Goal: Transaction & Acquisition: Purchase product/service

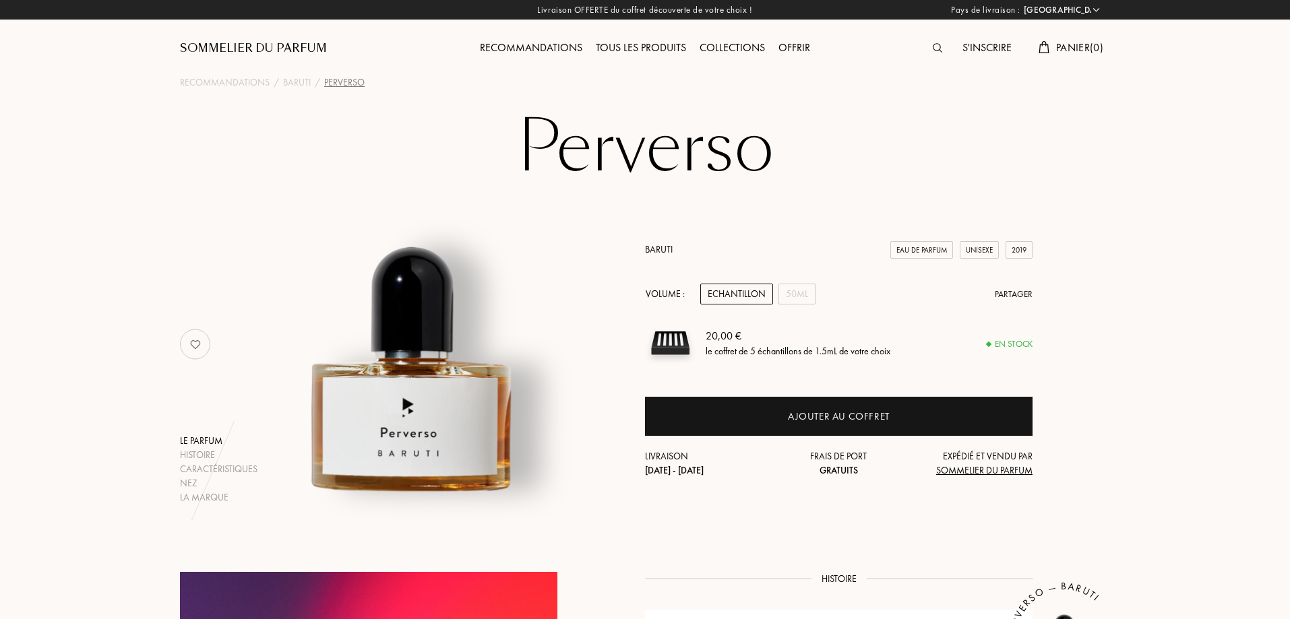
select select "FR"
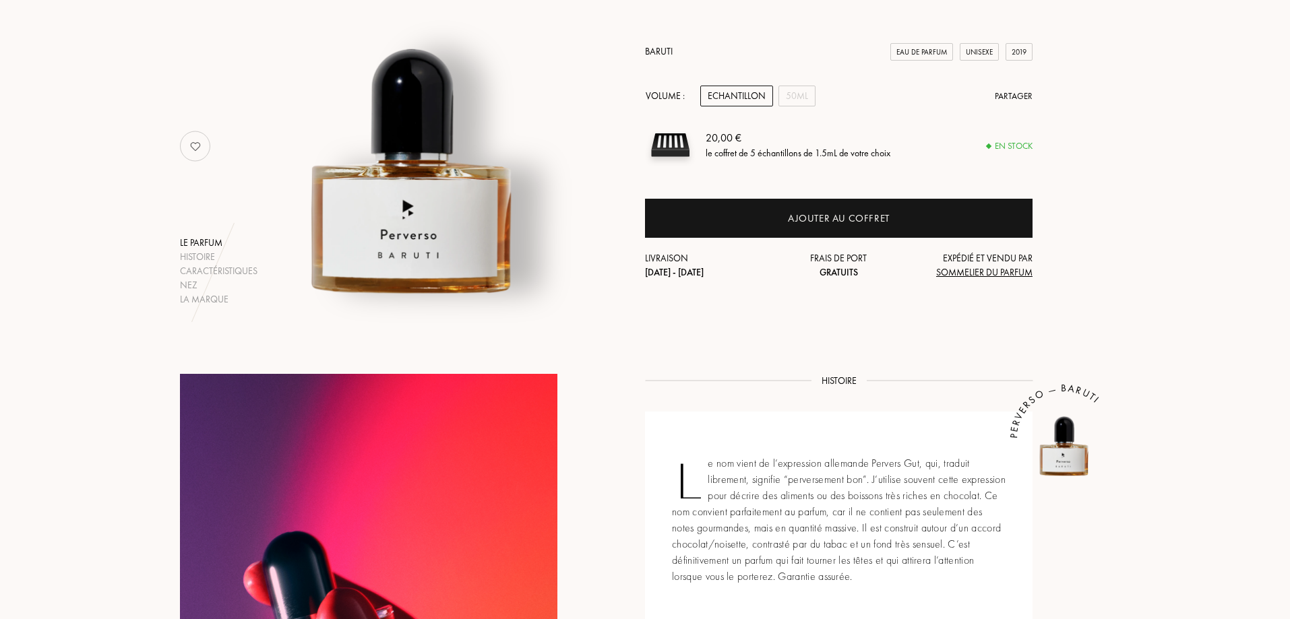
scroll to position [135, 0]
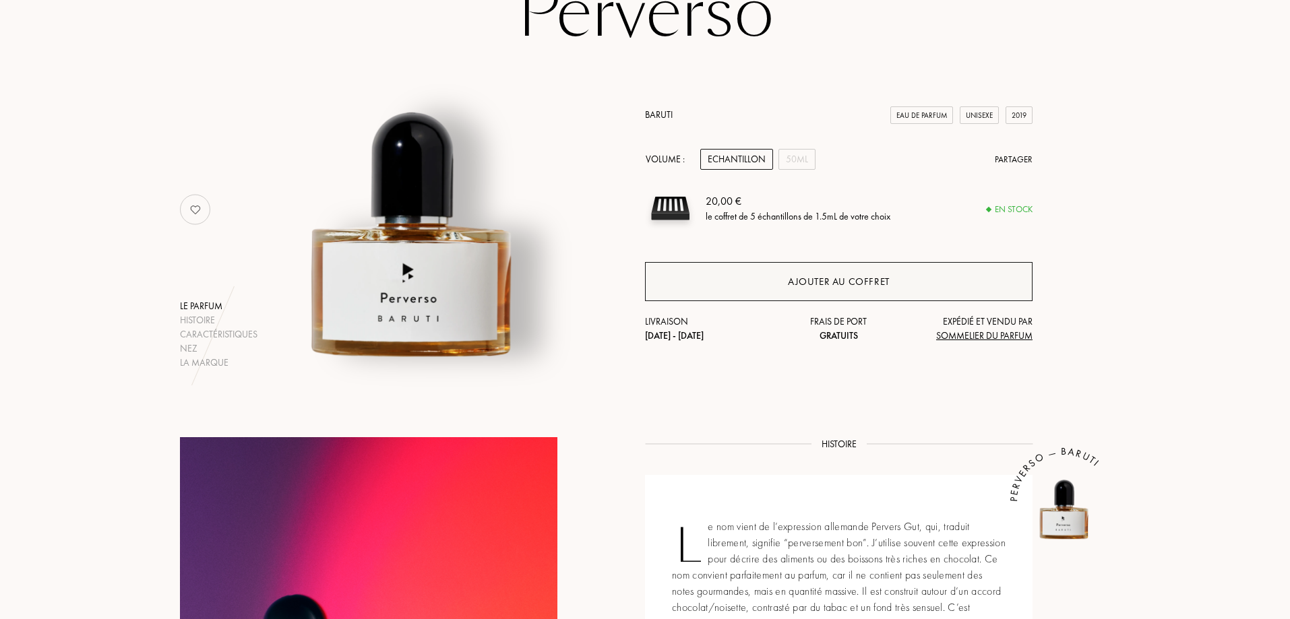
click at [837, 283] on div "Ajouter au coffret" at bounding box center [839, 282] width 102 height 16
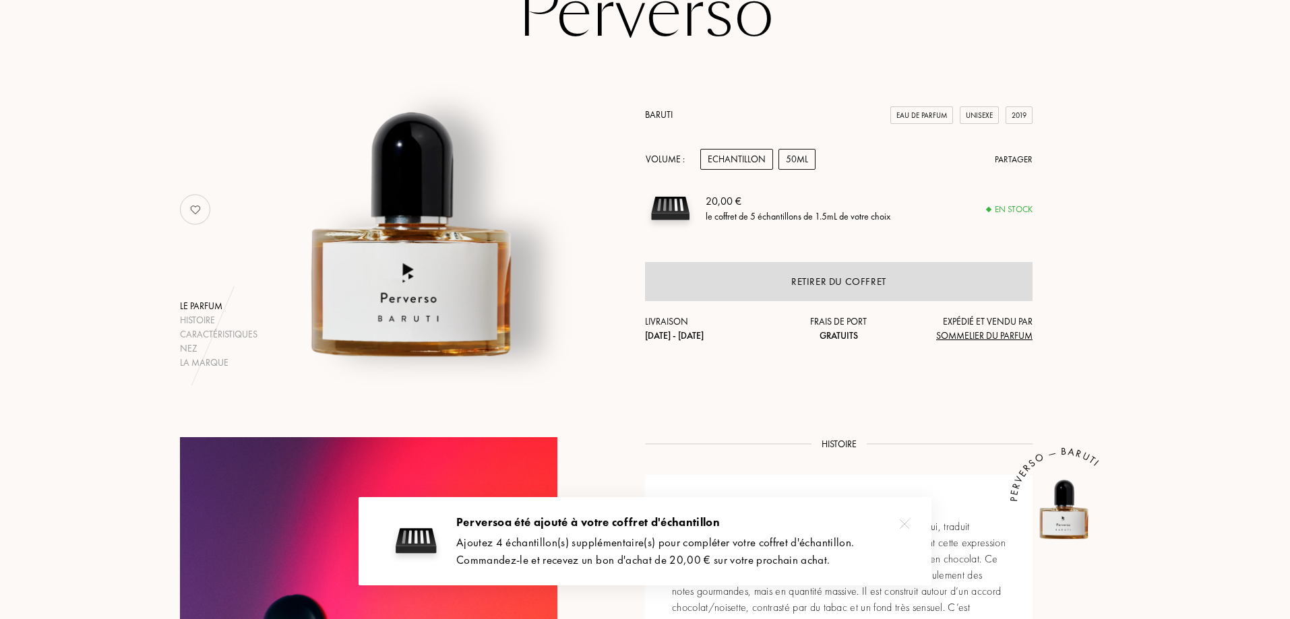
click at [799, 167] on div "50mL" at bounding box center [797, 159] width 37 height 21
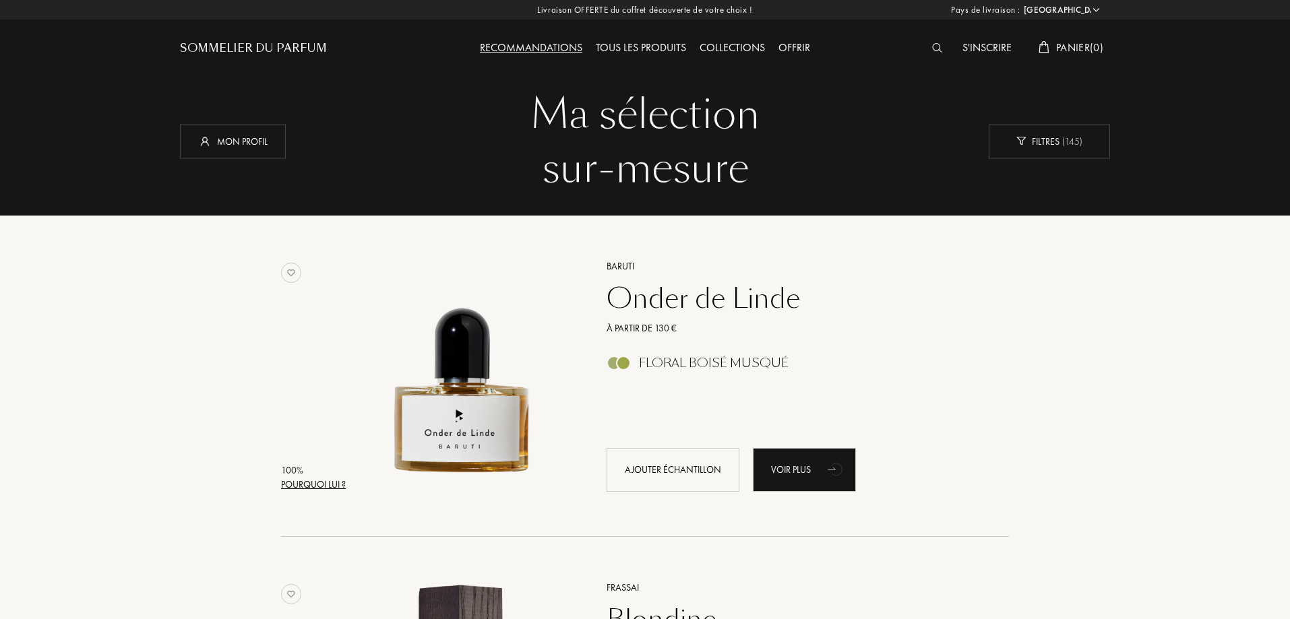
select select "FR"
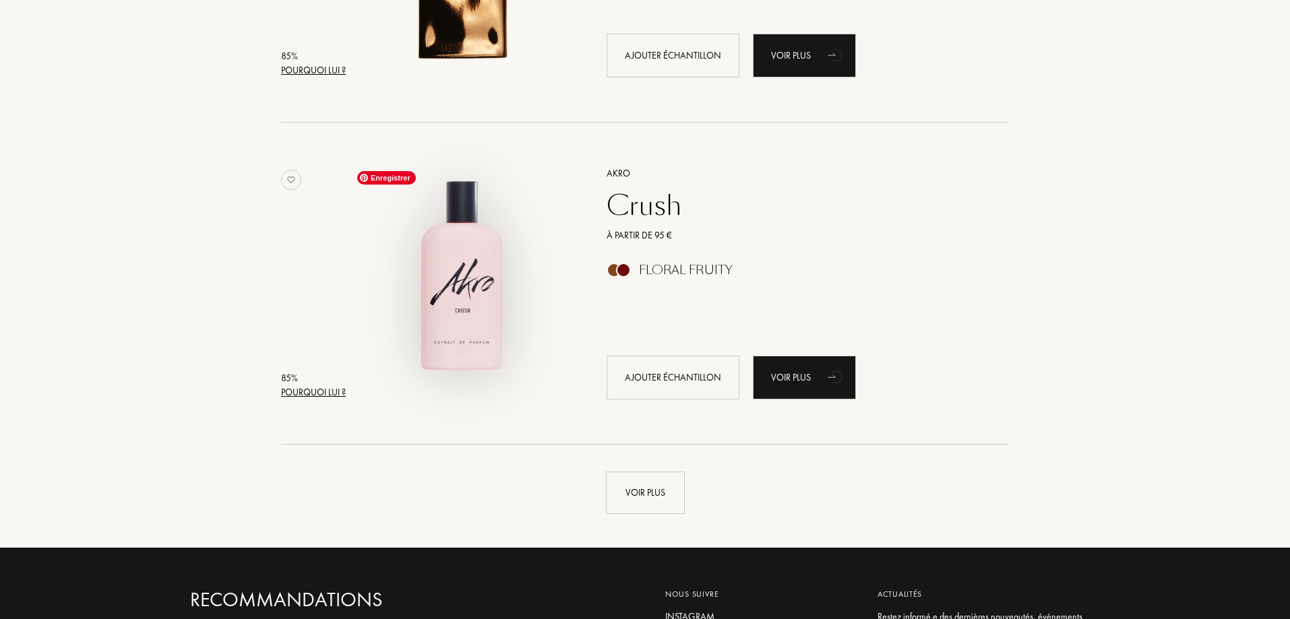
scroll to position [9706, 0]
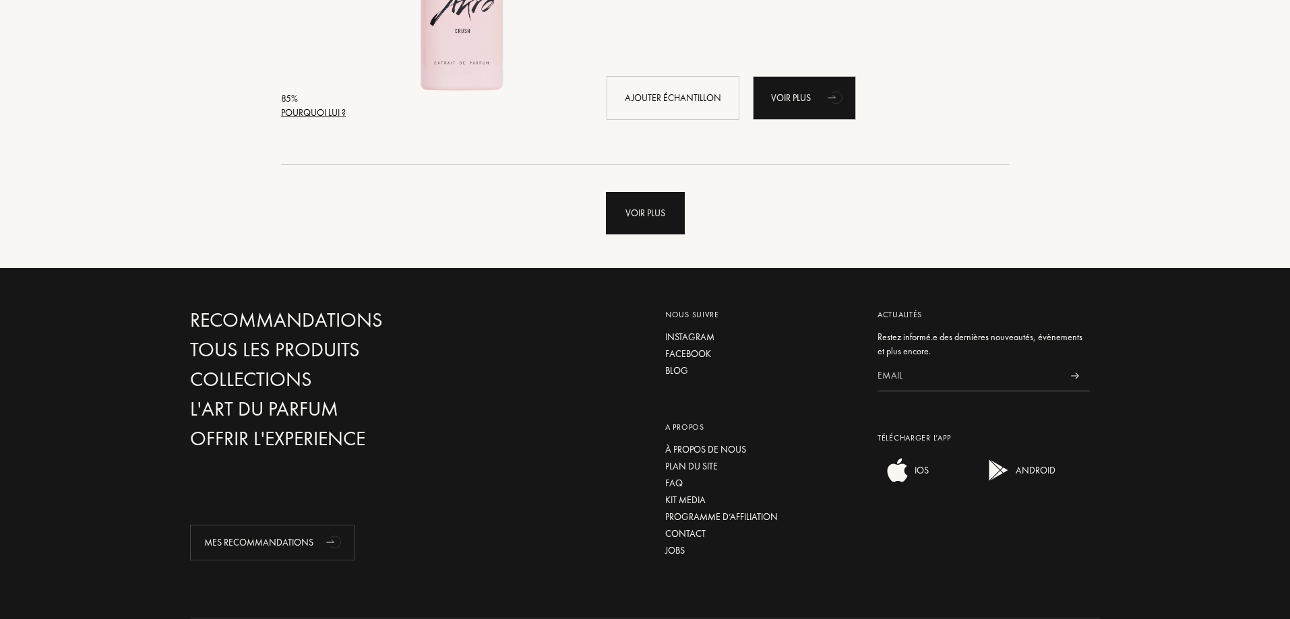
click at [637, 212] on div "Voir plus" at bounding box center [645, 213] width 79 height 42
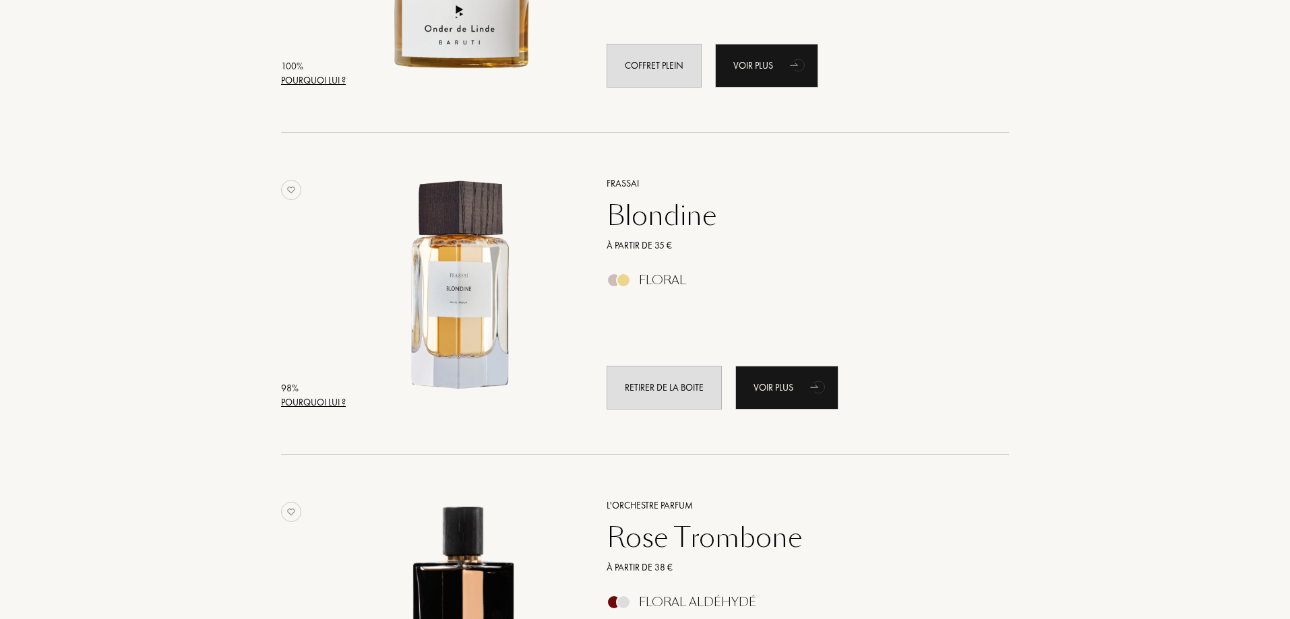
scroll to position [0, 0]
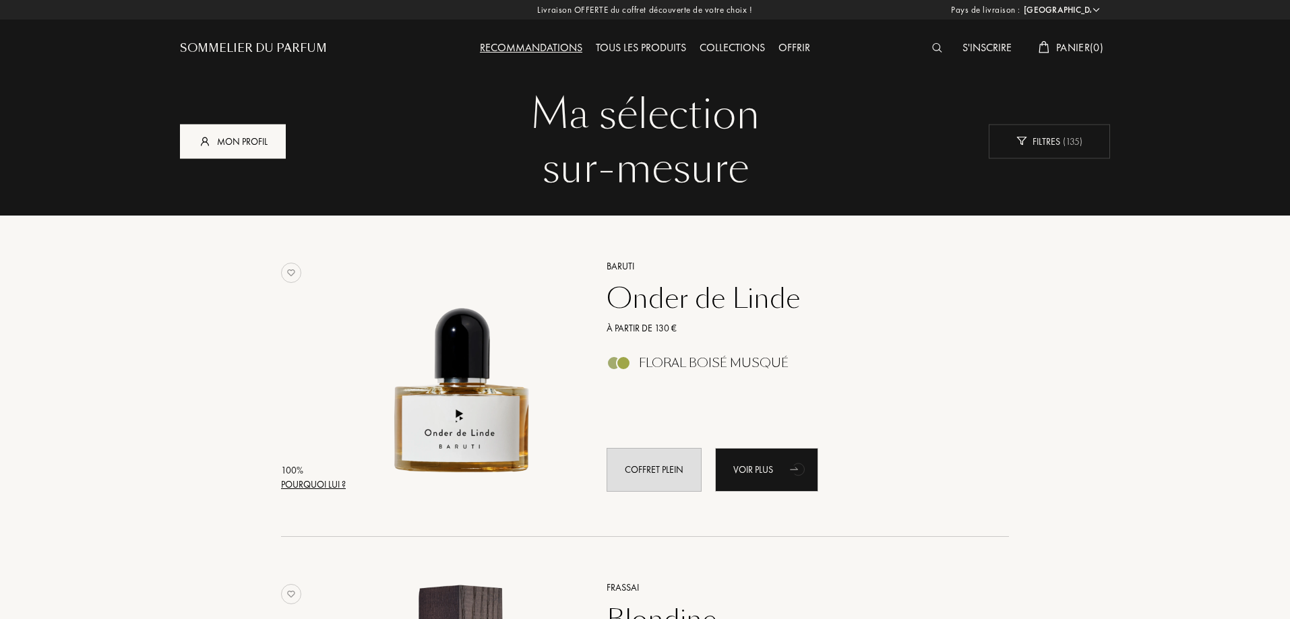
click at [262, 140] on div "Mon profil" at bounding box center [233, 141] width 106 height 34
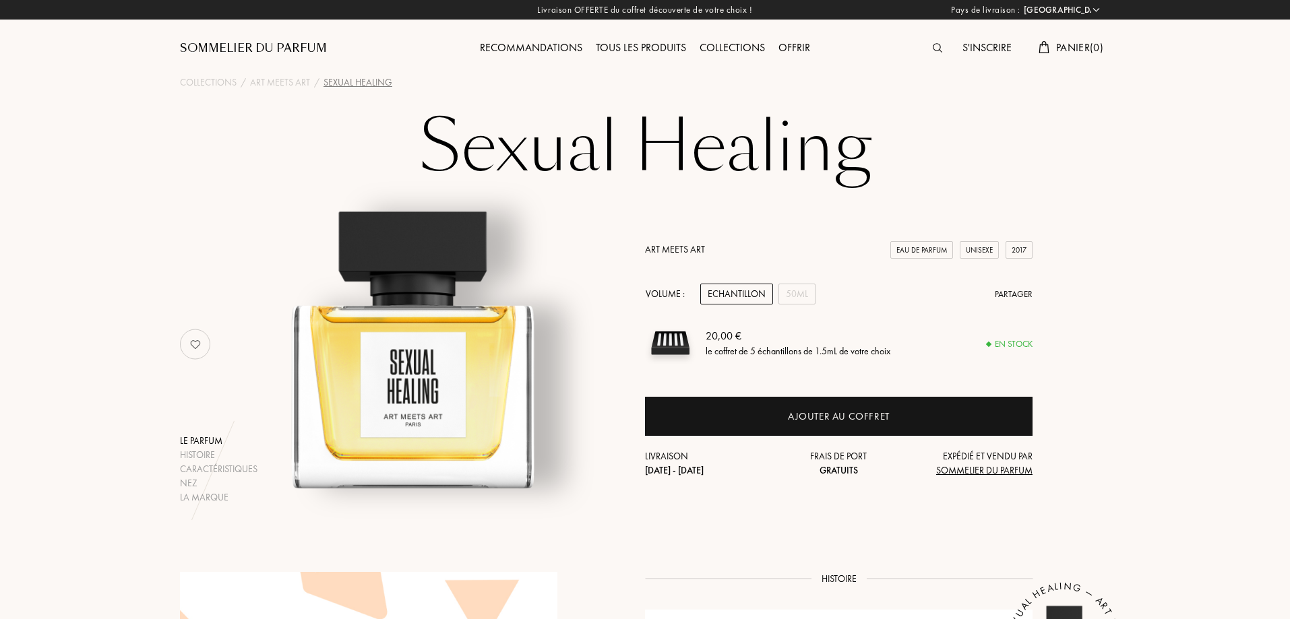
select select "FR"
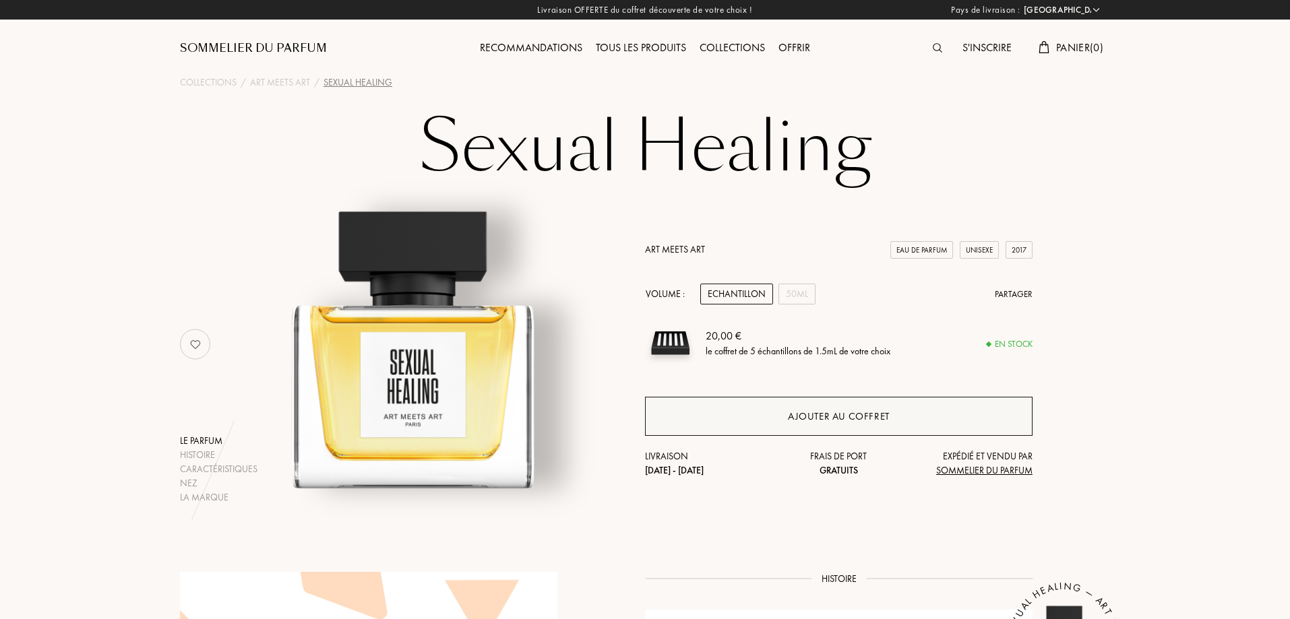
click at [835, 425] on div "Ajouter au coffret" at bounding box center [839, 416] width 388 height 39
click at [1087, 45] on span "Panier ( 1 )" at bounding box center [1079, 47] width 47 height 14
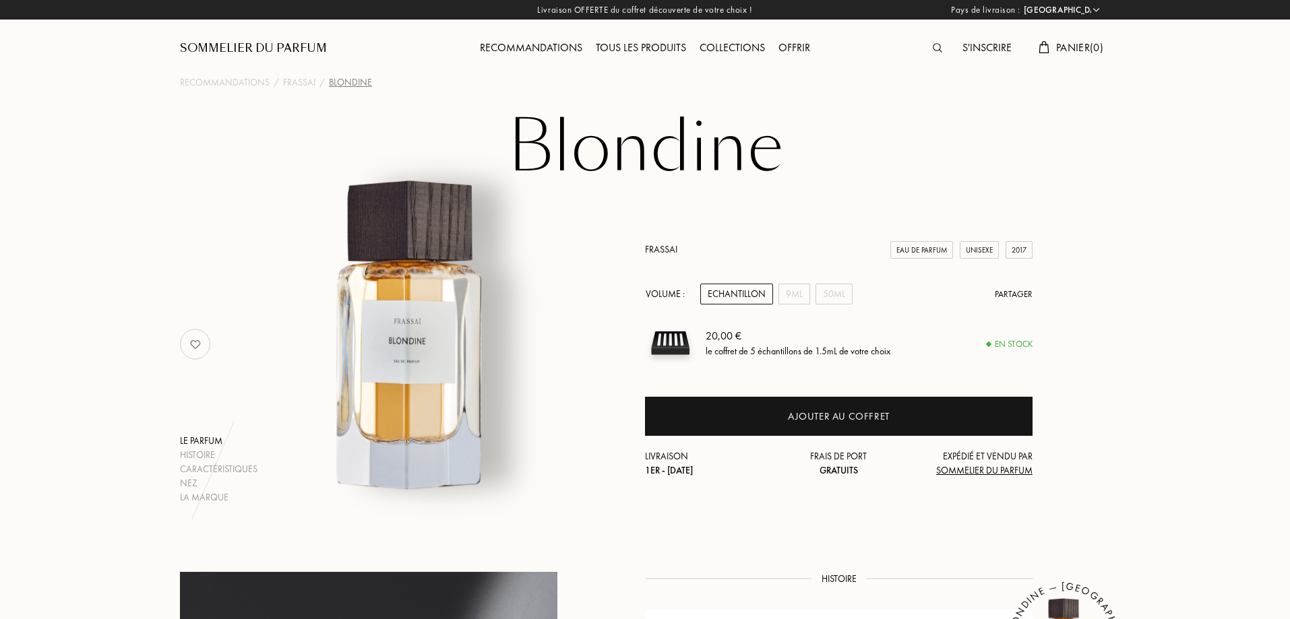
select select "FR"
click at [796, 291] on div "9mL" at bounding box center [795, 294] width 32 height 21
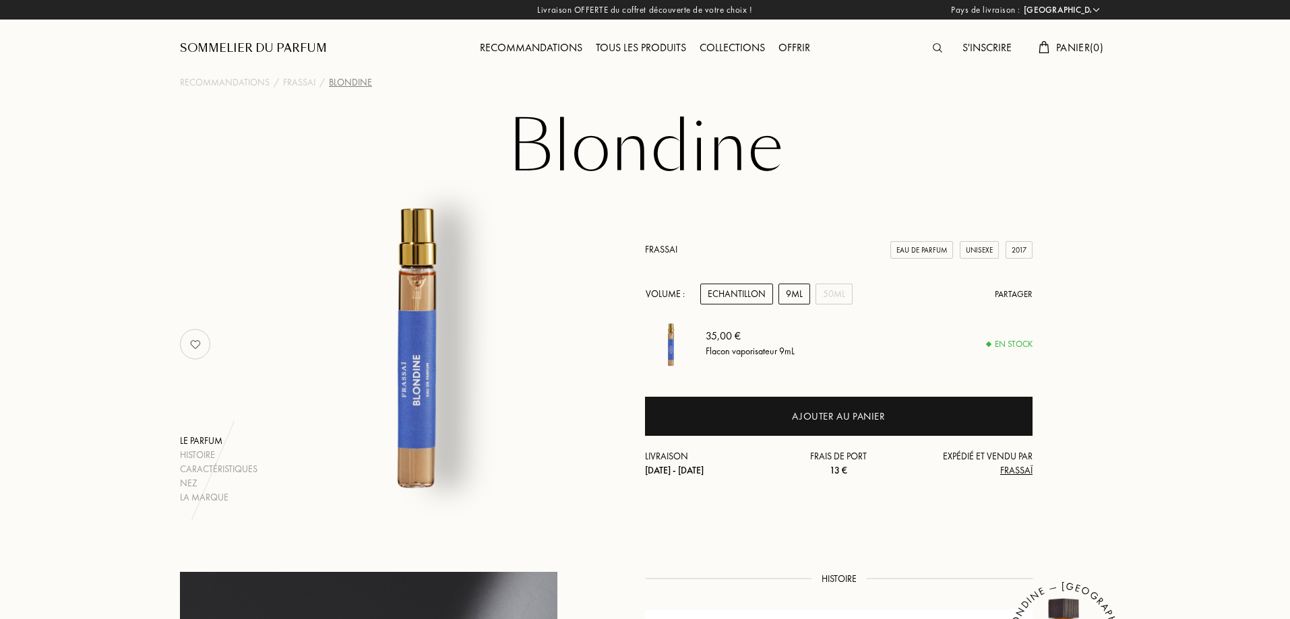
click at [738, 291] on div "Echantillon" at bounding box center [736, 294] width 73 height 21
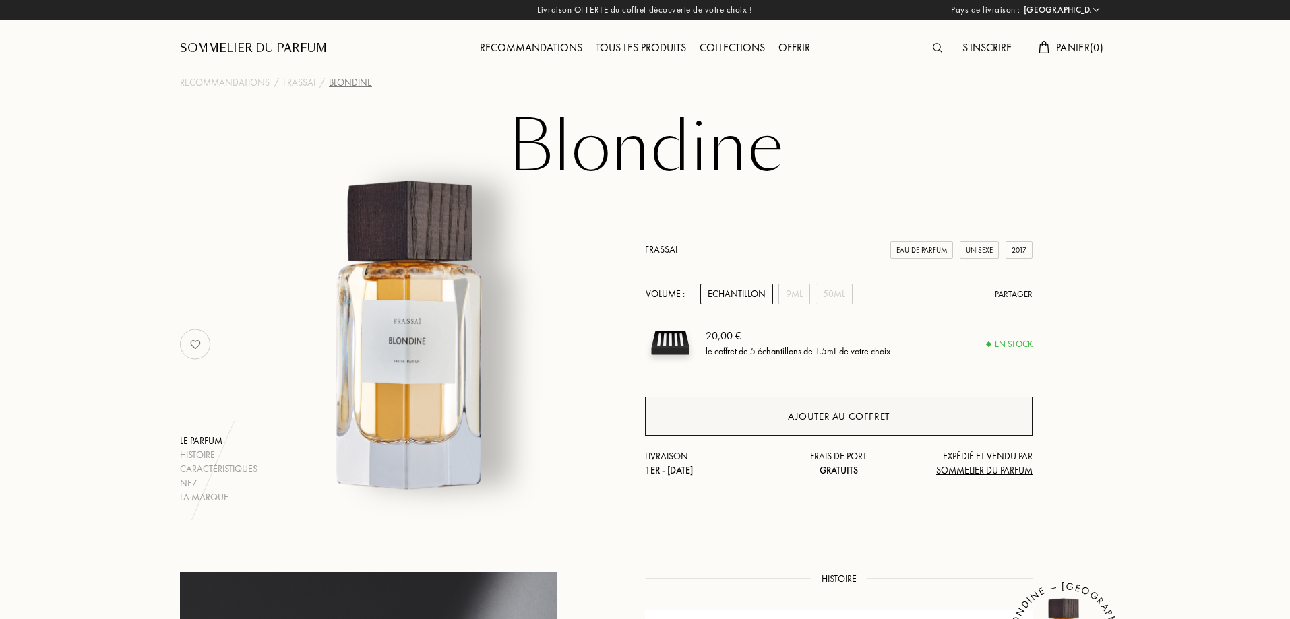
click at [872, 406] on div "Ajouter au coffret" at bounding box center [839, 416] width 388 height 39
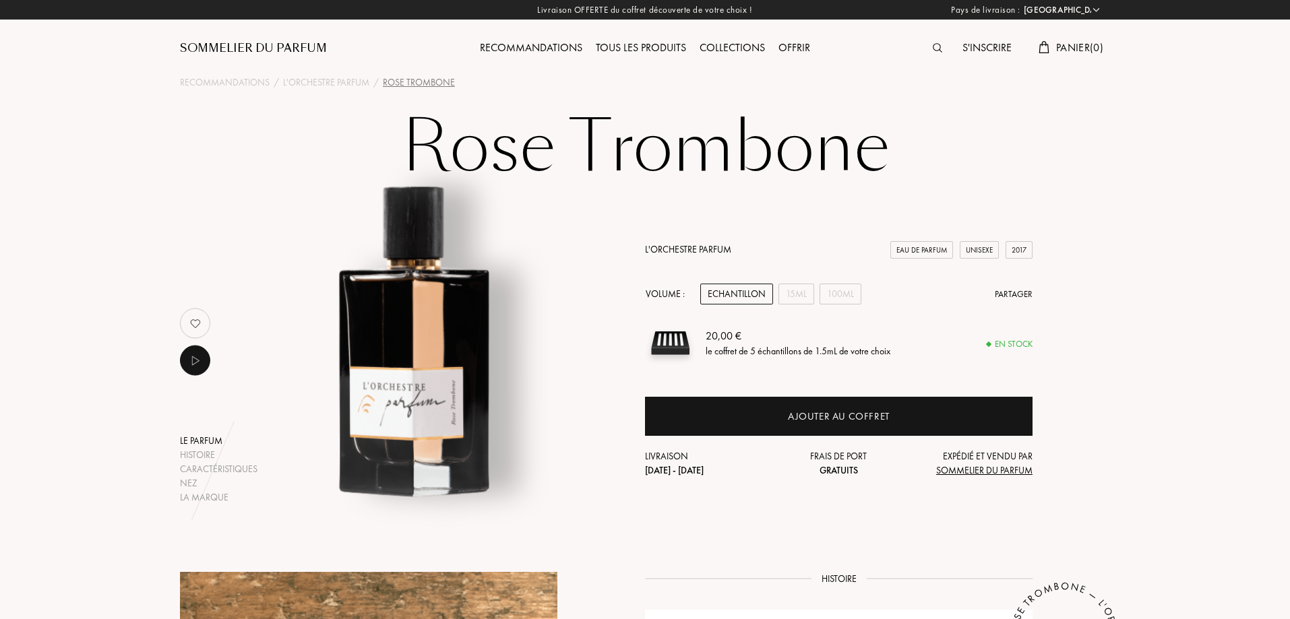
select select "FR"
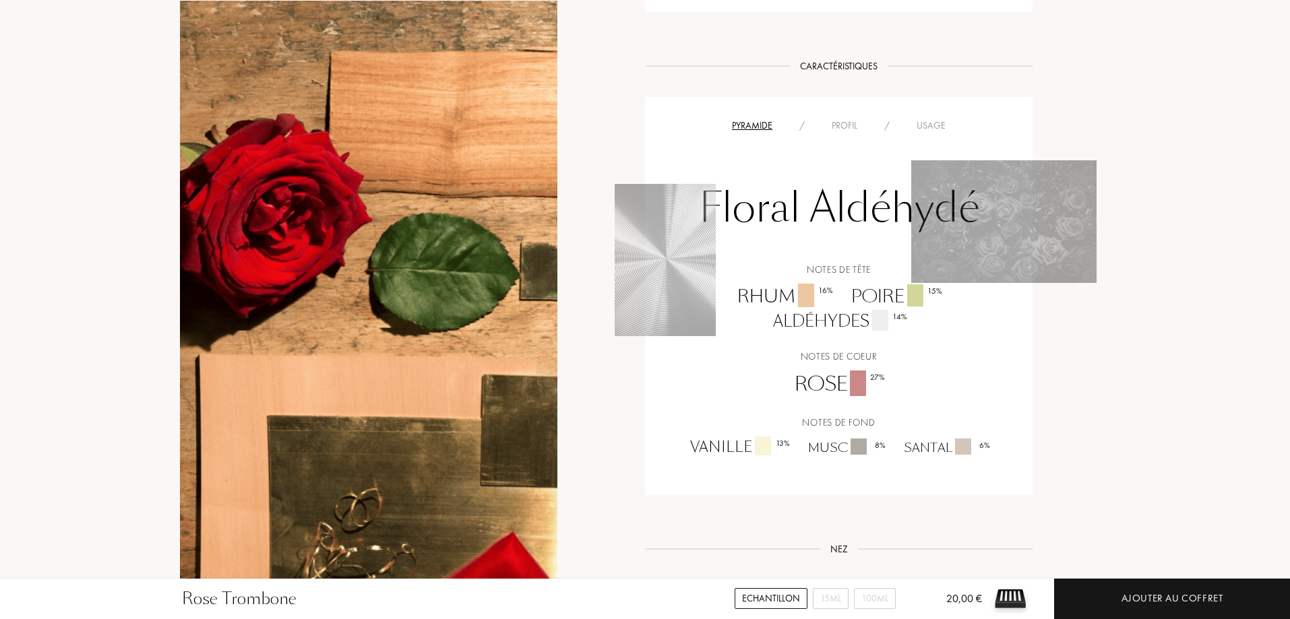
scroll to position [1078, 0]
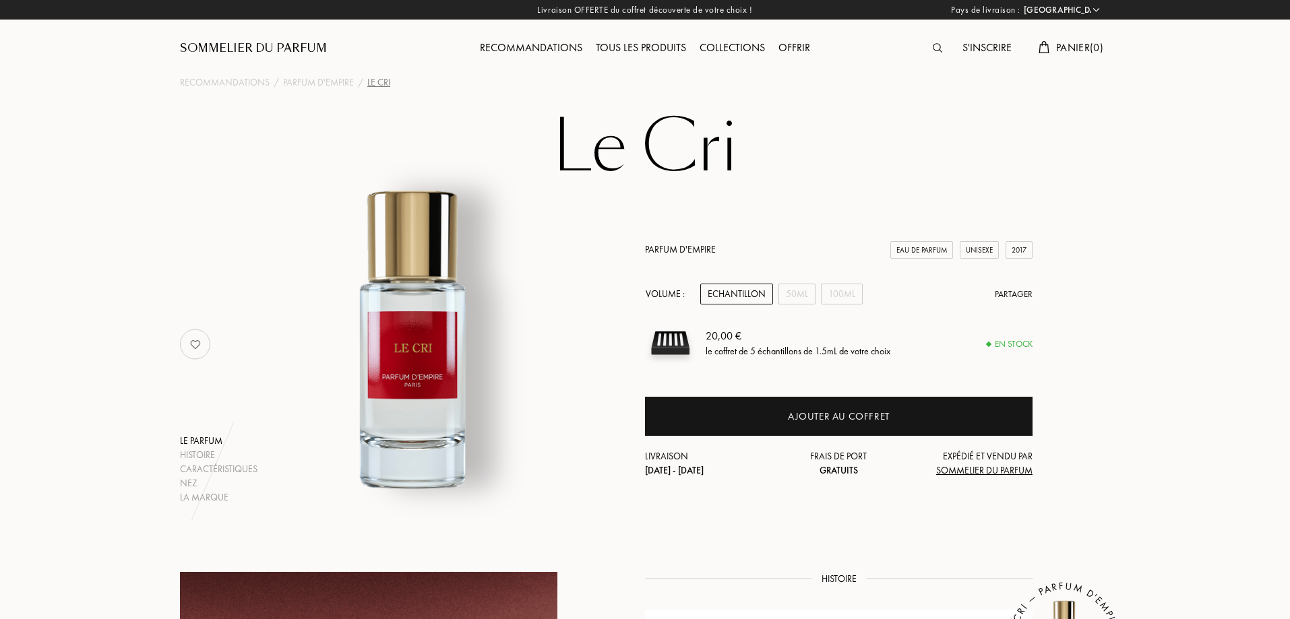
select select "FR"
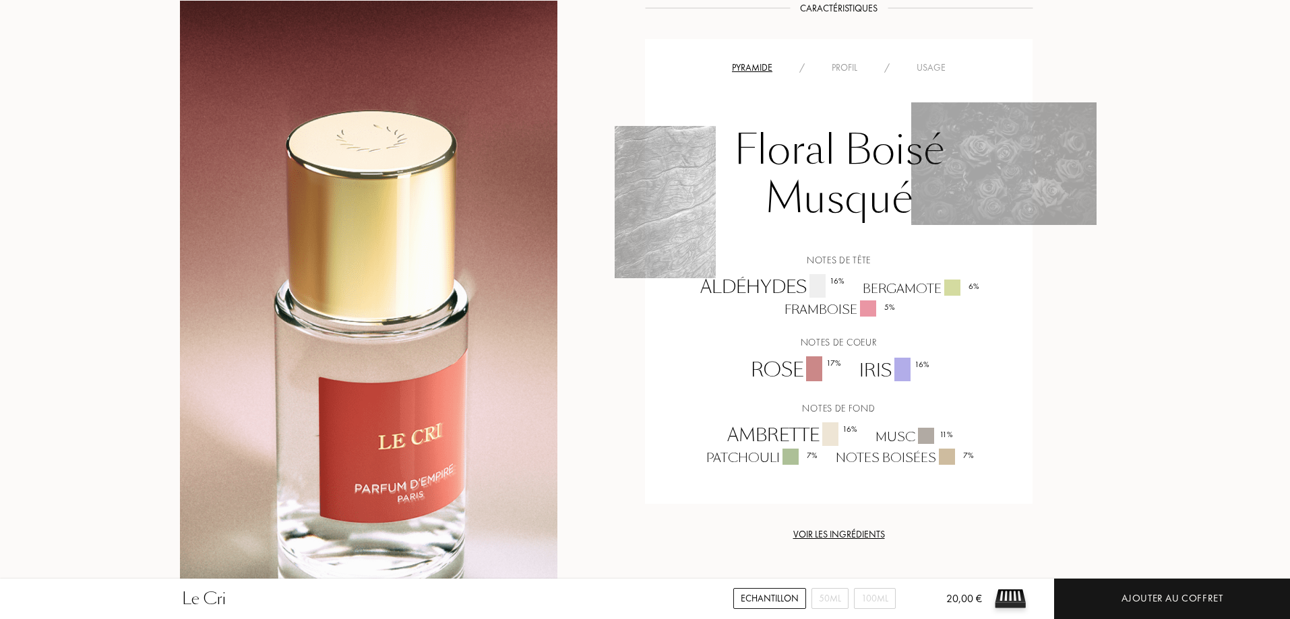
scroll to position [1213, 0]
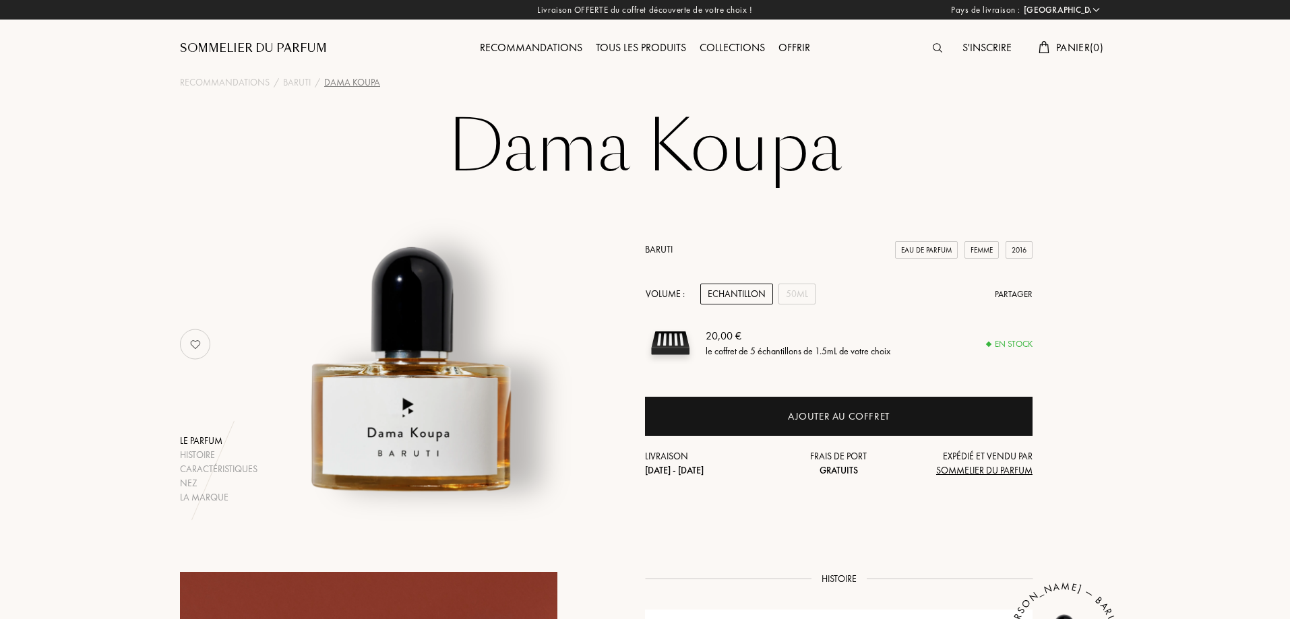
select select "FR"
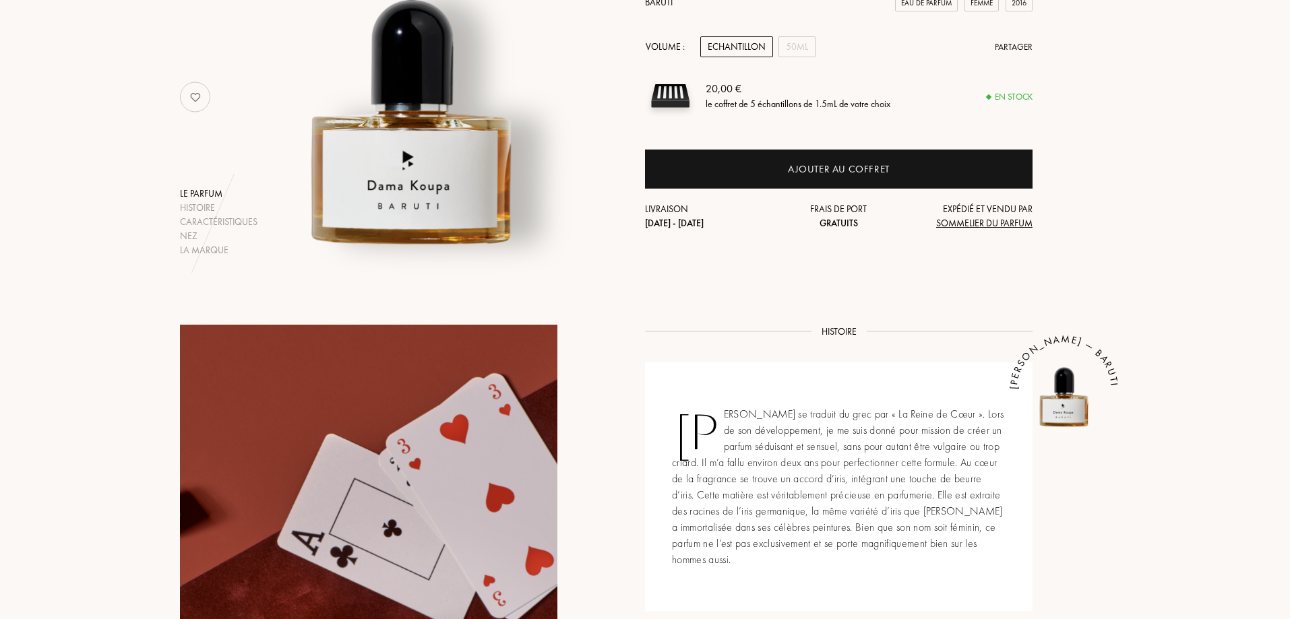
scroll to position [270, 0]
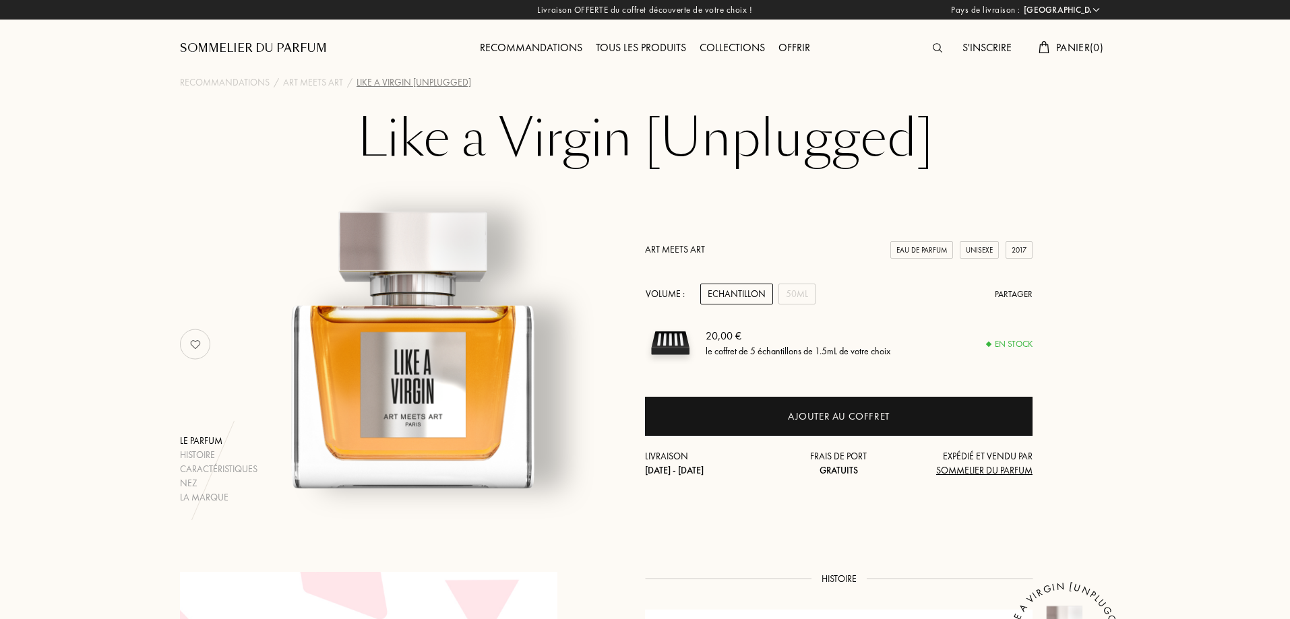
select select "FR"
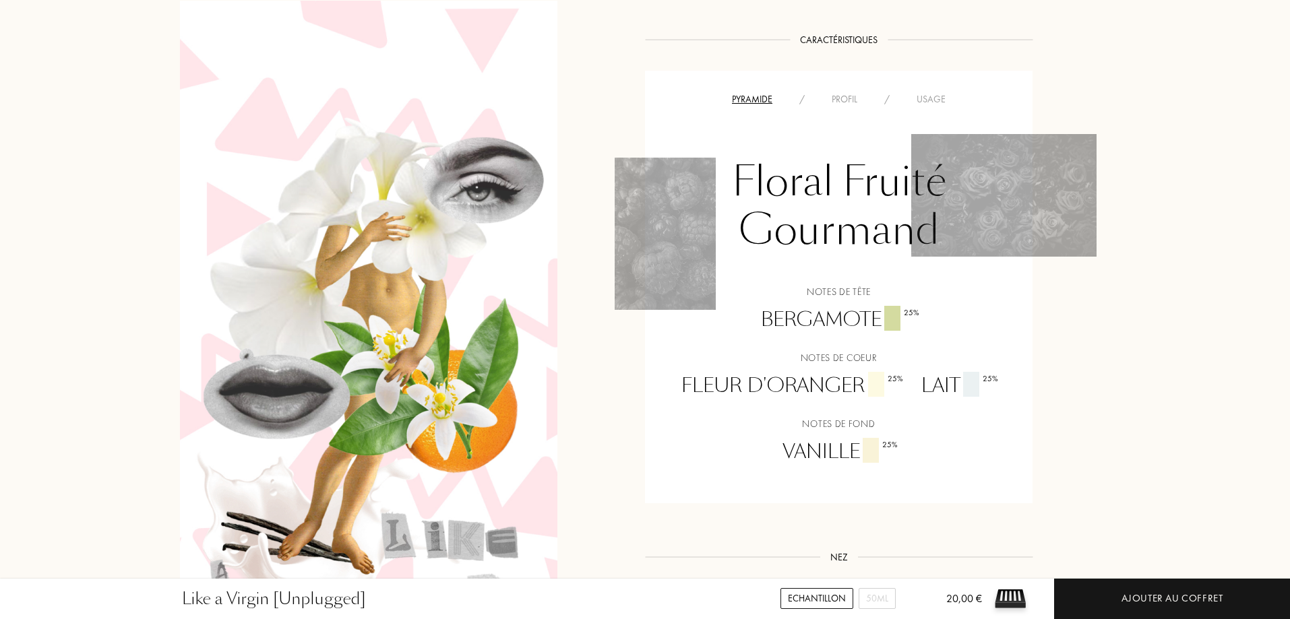
scroll to position [944, 0]
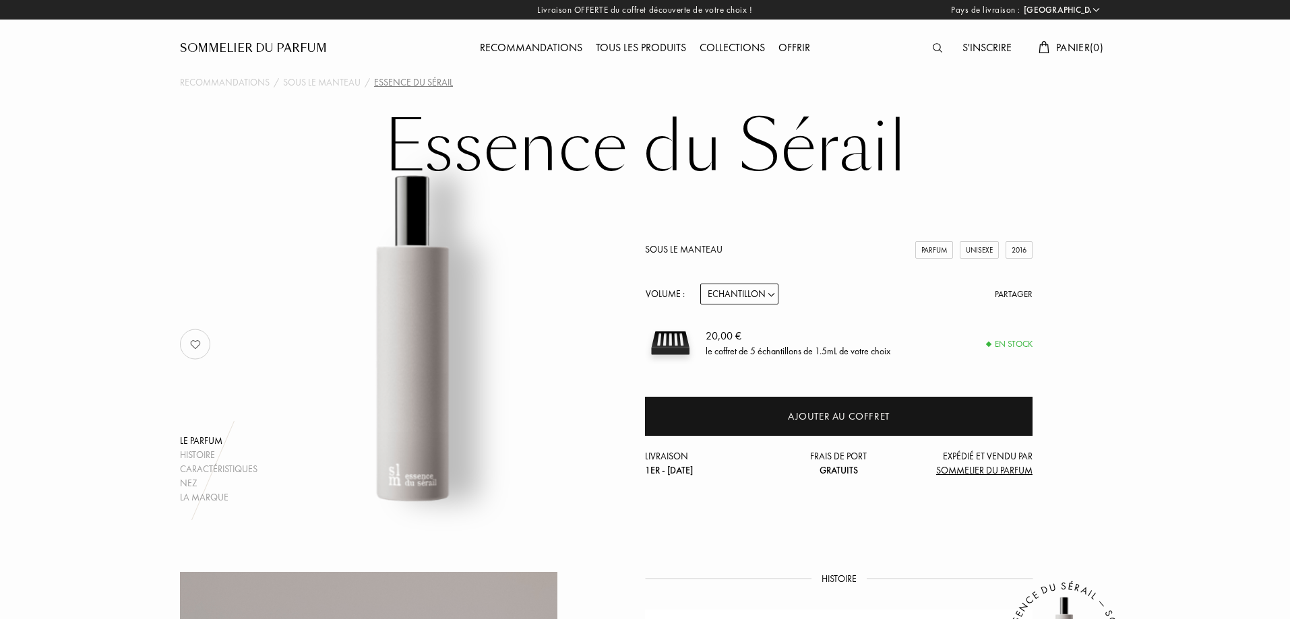
select select "FR"
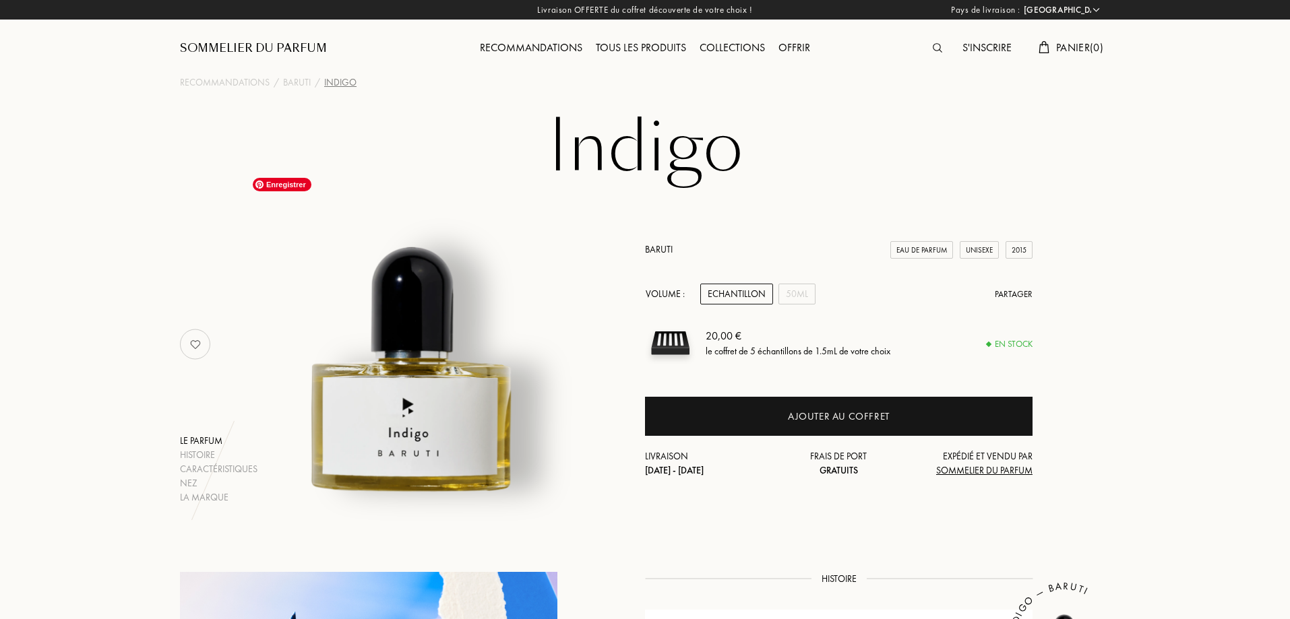
select select "FR"
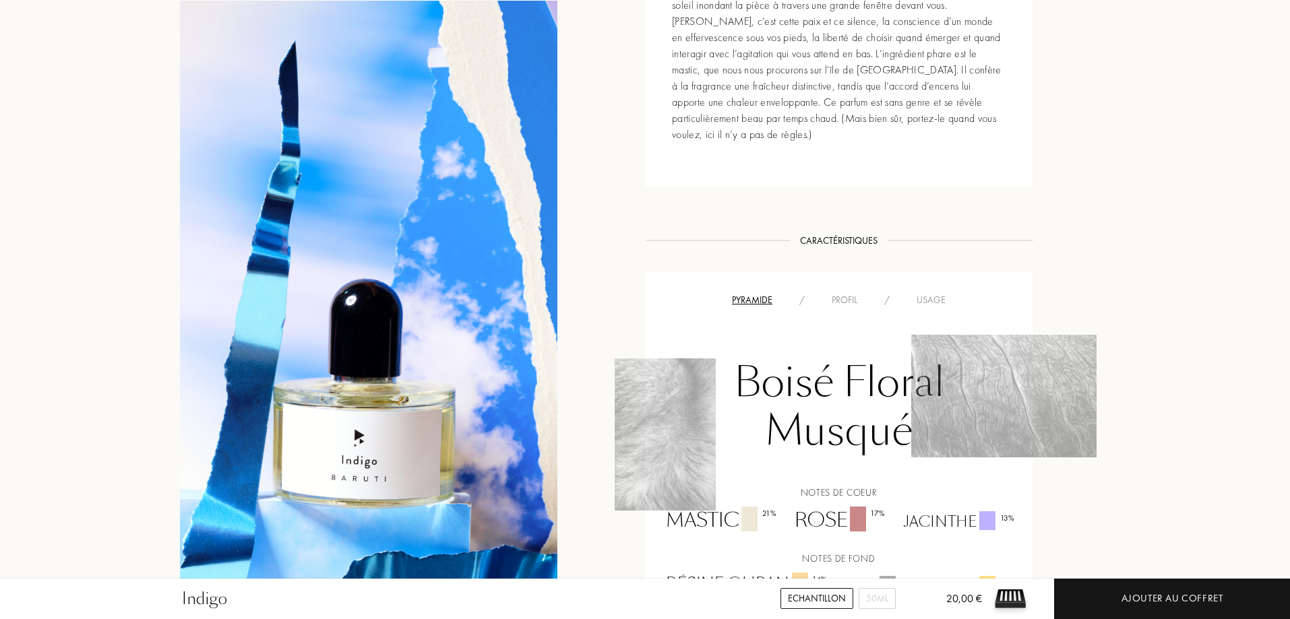
scroll to position [809, 0]
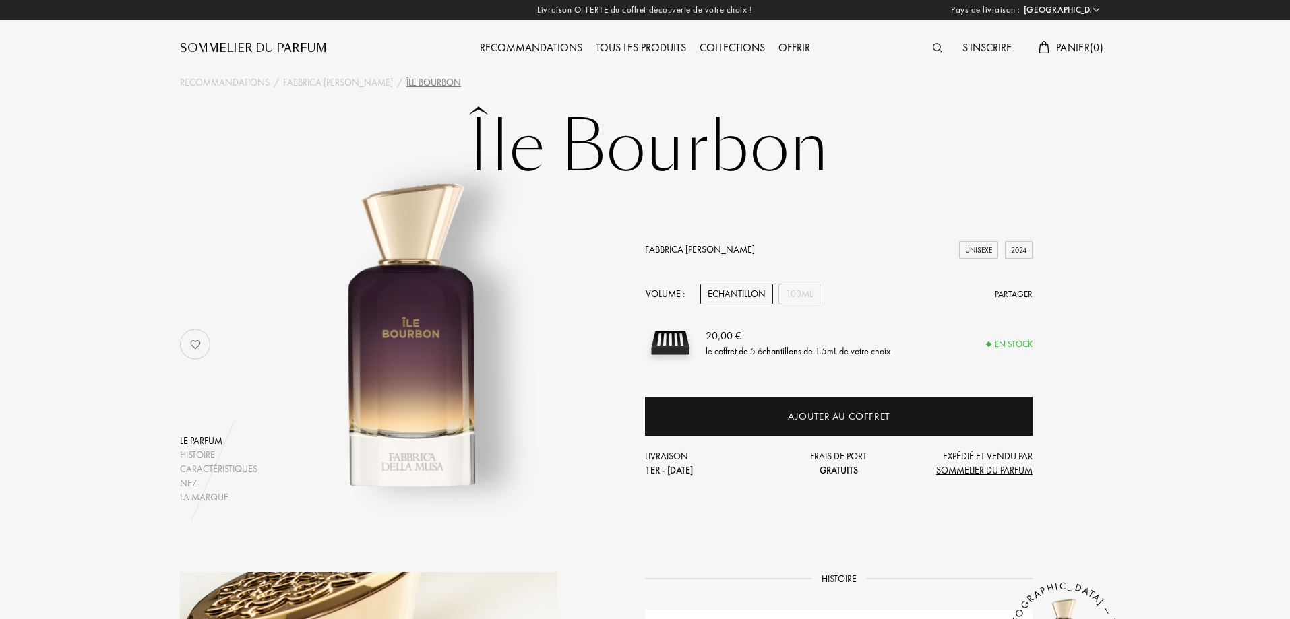
select select "FR"
click at [804, 301] on div "100mL" at bounding box center [800, 294] width 42 height 21
click at [734, 297] on div "Echantillon" at bounding box center [736, 294] width 73 height 21
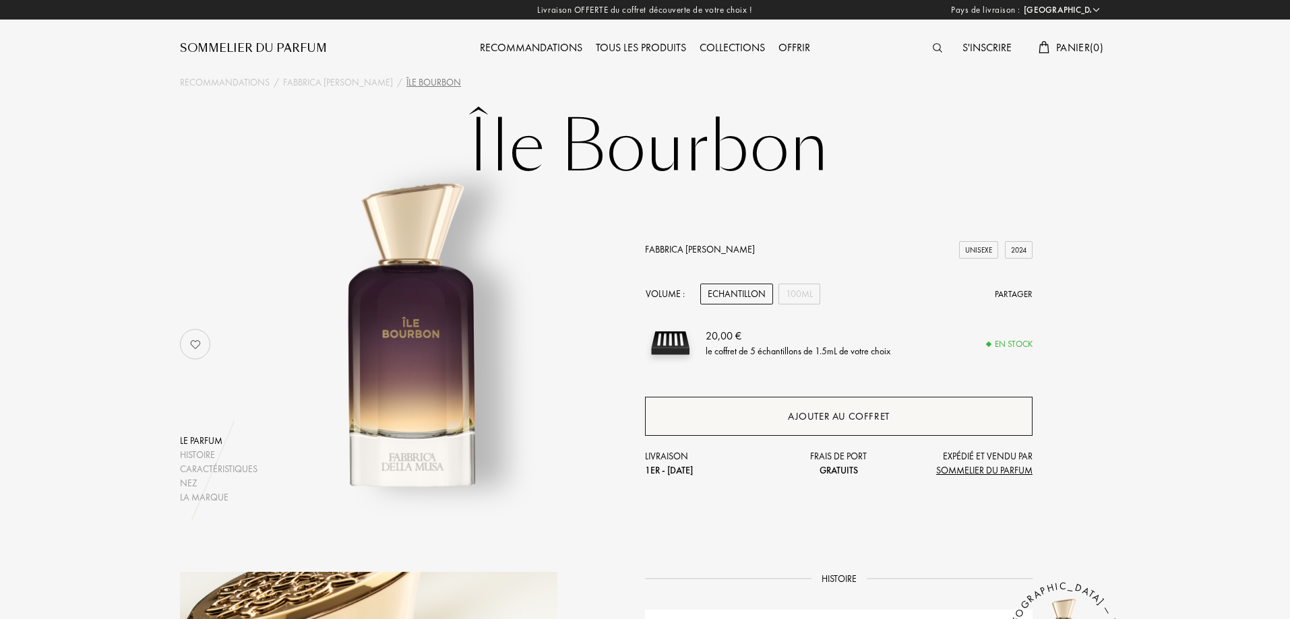
click at [822, 419] on div "Ajouter au coffret" at bounding box center [839, 417] width 102 height 16
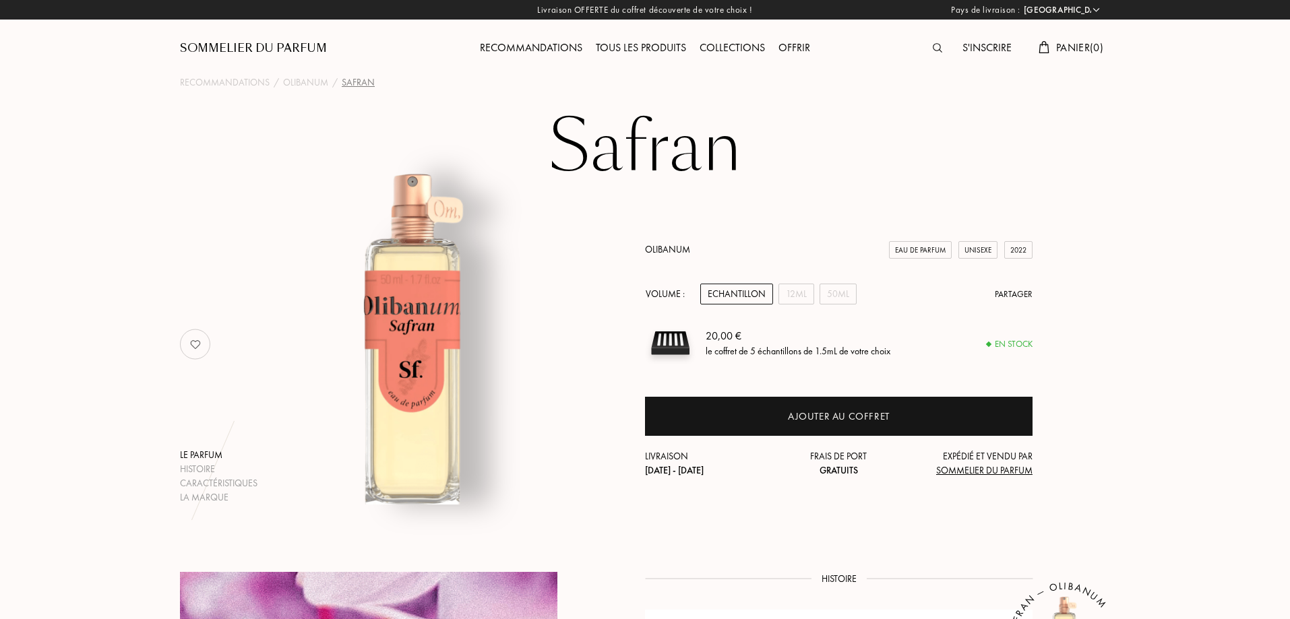
select select "FR"
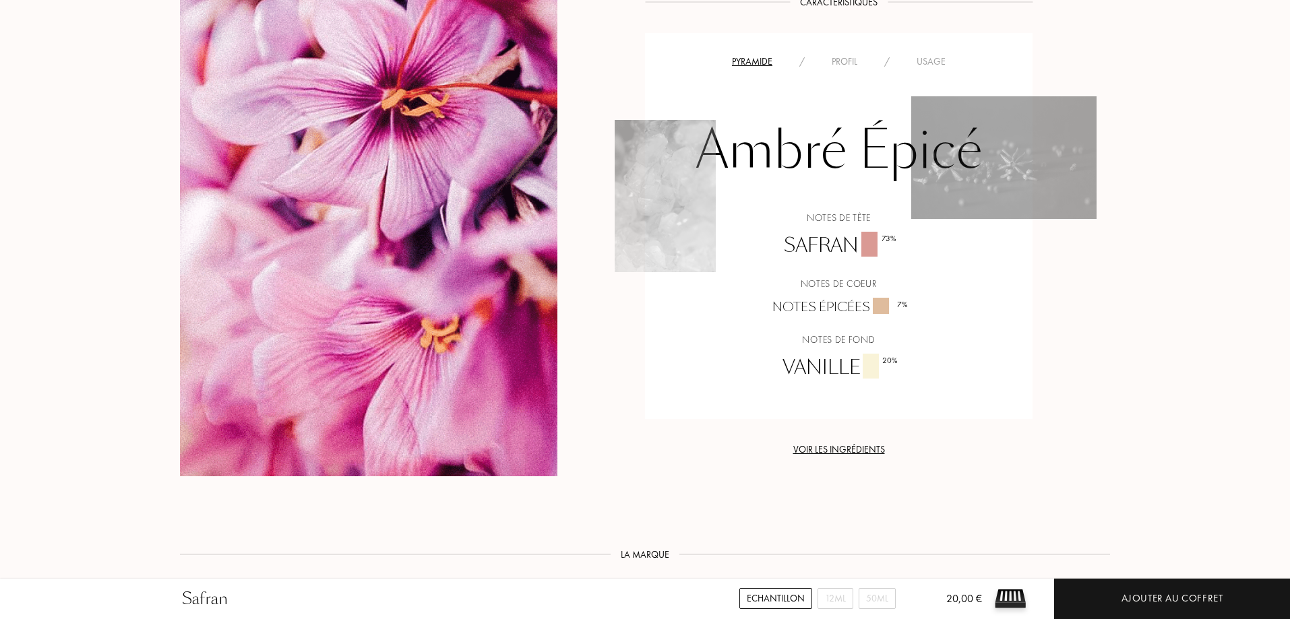
scroll to position [135, 0]
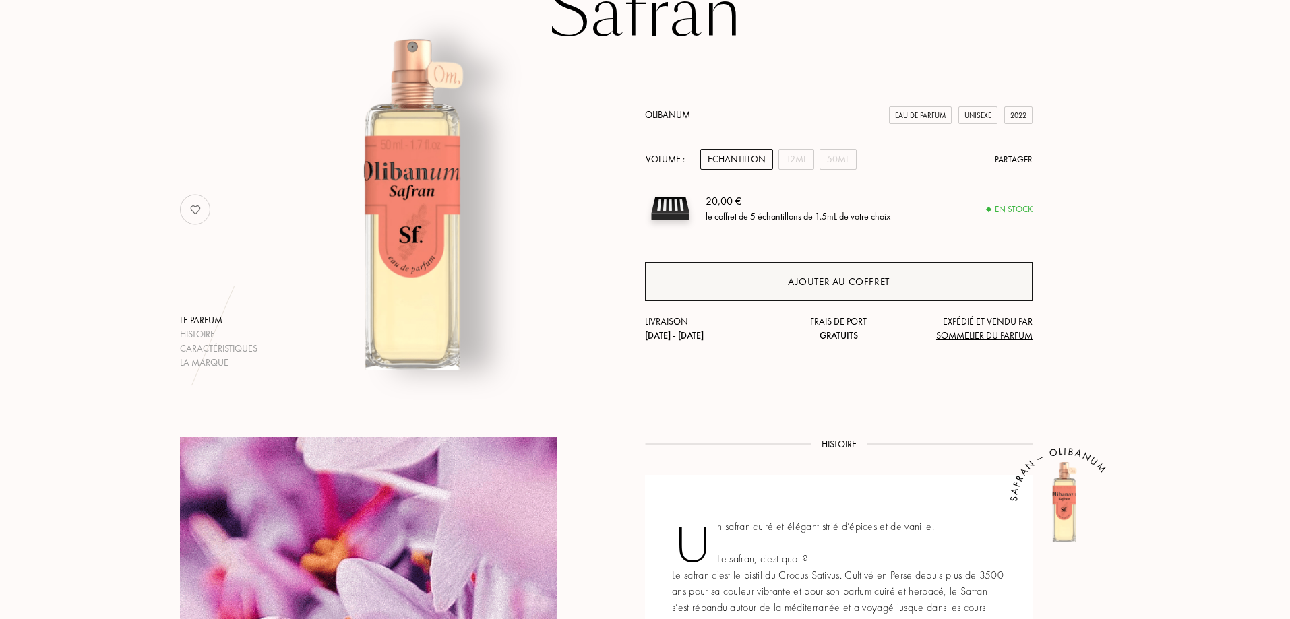
click at [794, 288] on div "Ajouter au coffret" at bounding box center [839, 282] width 102 height 16
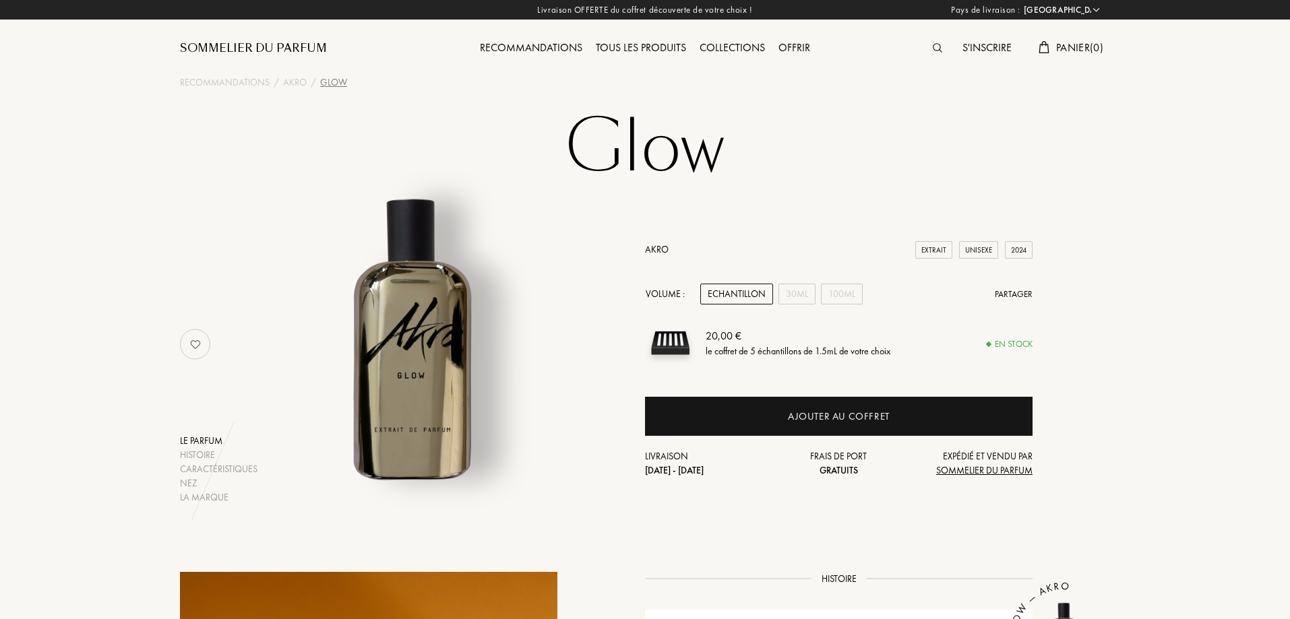
select select "FR"
click at [1076, 45] on span "Panier ( 0 )" at bounding box center [1079, 47] width 47 height 14
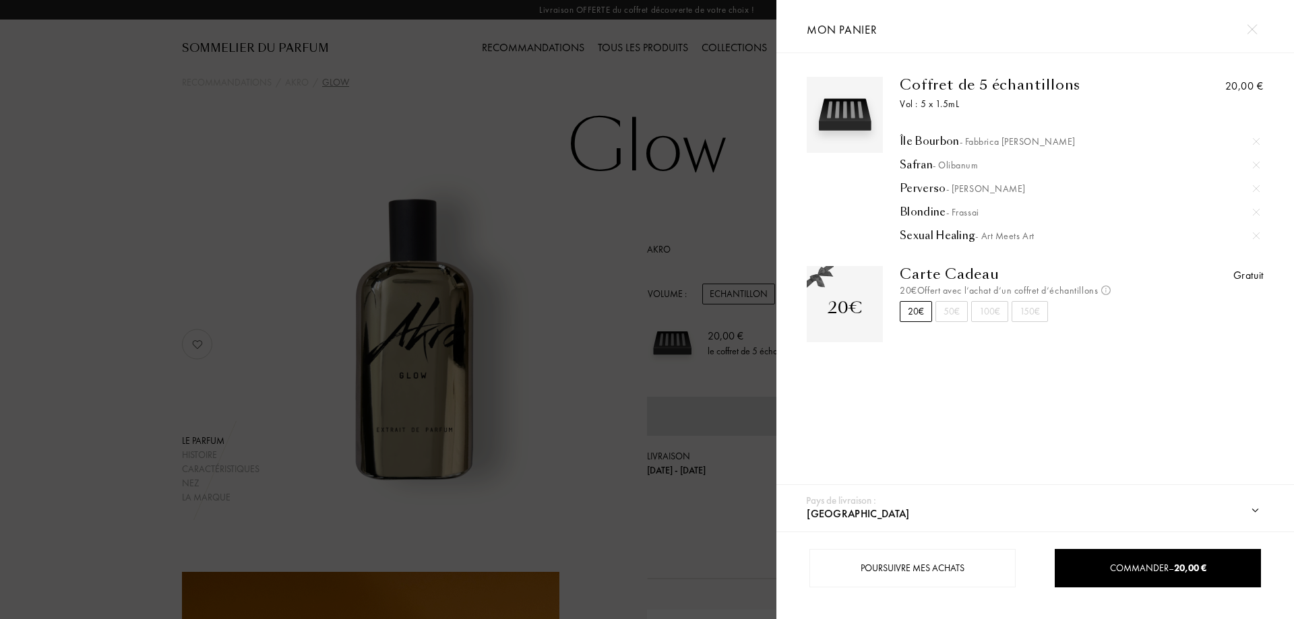
drag, startPoint x: 950, startPoint y: 309, endPoint x: 952, endPoint y: 332, distance: 22.3
click at [950, 309] on div "50€" at bounding box center [952, 311] width 32 height 21
click at [918, 310] on div "20€" at bounding box center [916, 311] width 32 height 21
click at [176, 284] on div at bounding box center [388, 309] width 777 height 619
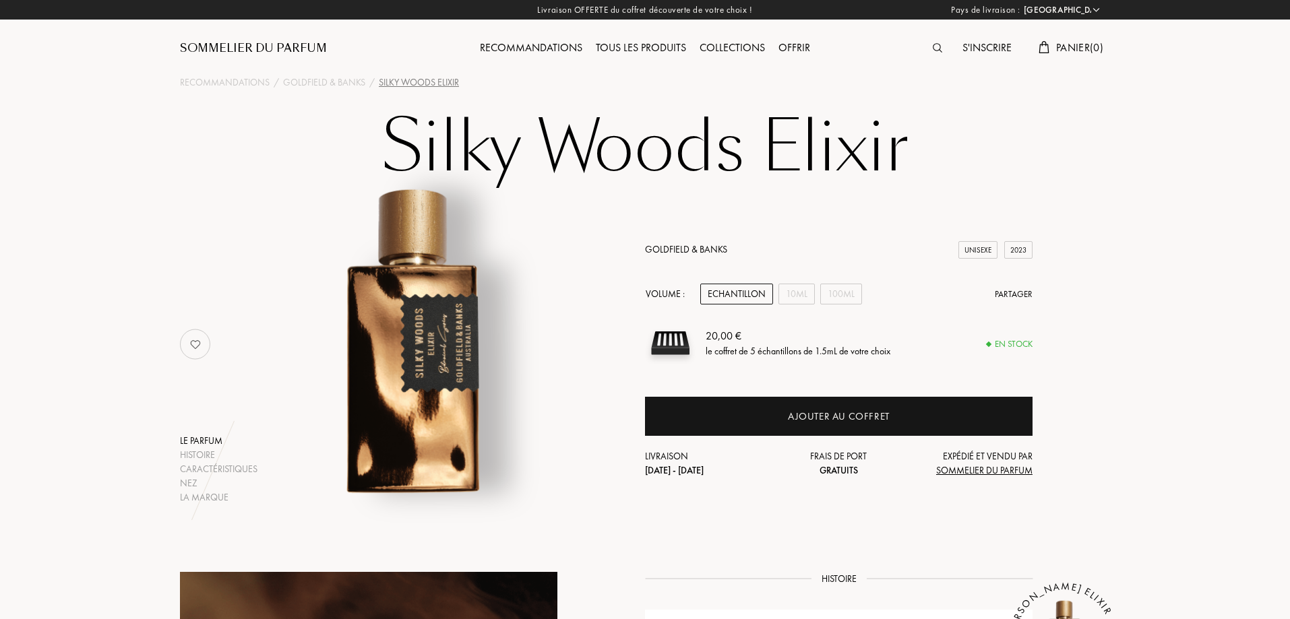
select select "FR"
click at [802, 297] on div "10mL" at bounding box center [797, 294] width 36 height 21
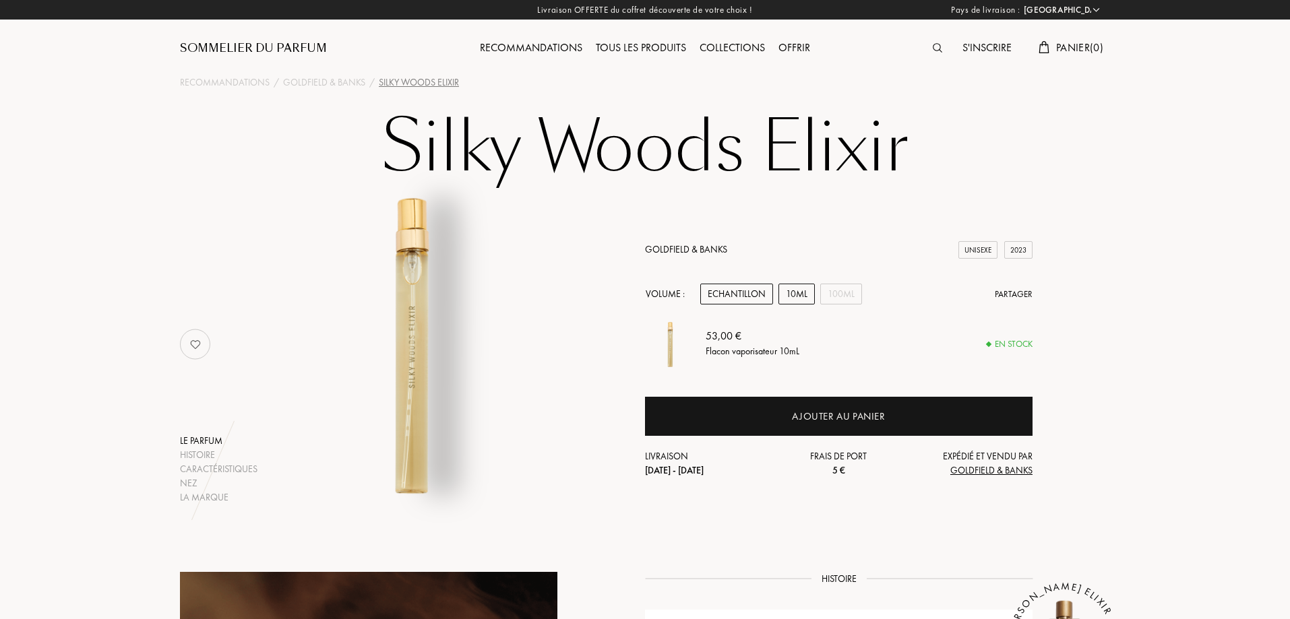
click at [733, 300] on div "Echantillon" at bounding box center [736, 294] width 73 height 21
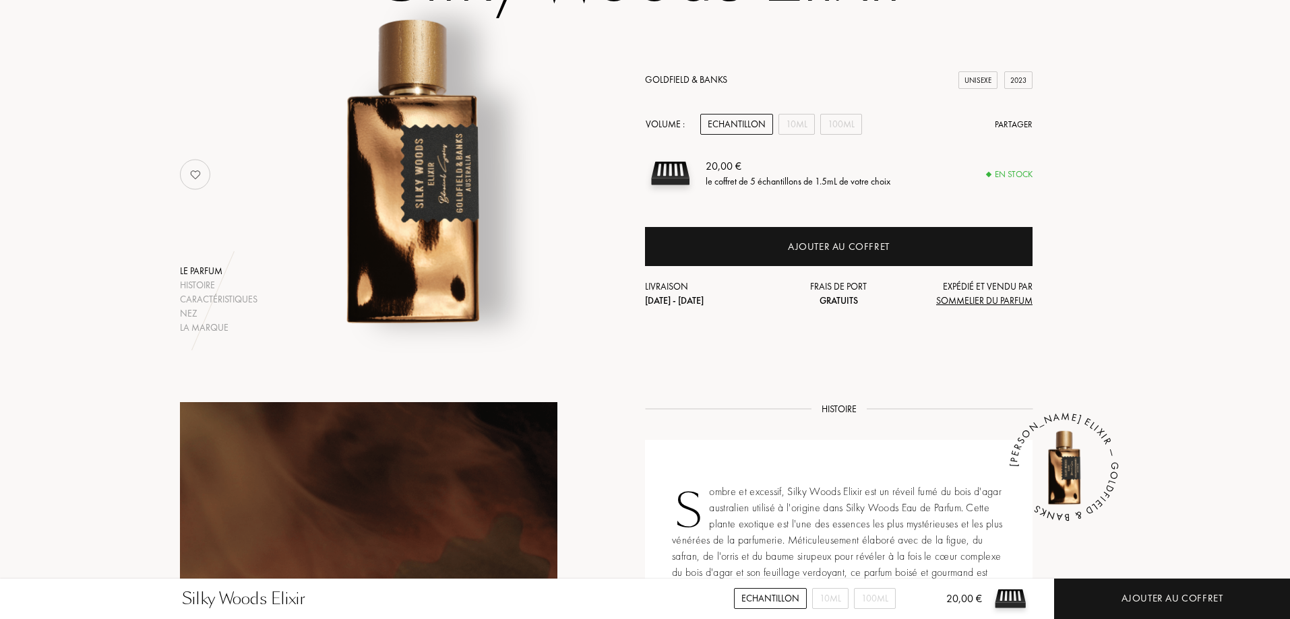
scroll to position [135, 0]
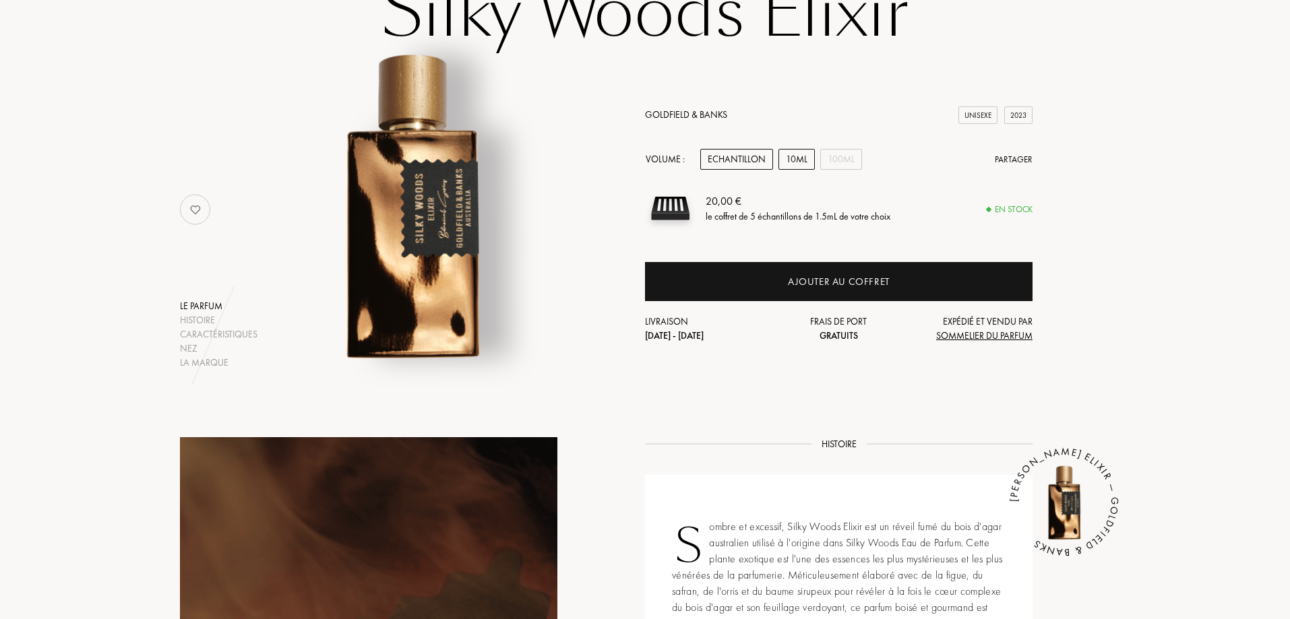
click at [795, 160] on div "10mL" at bounding box center [797, 159] width 36 height 21
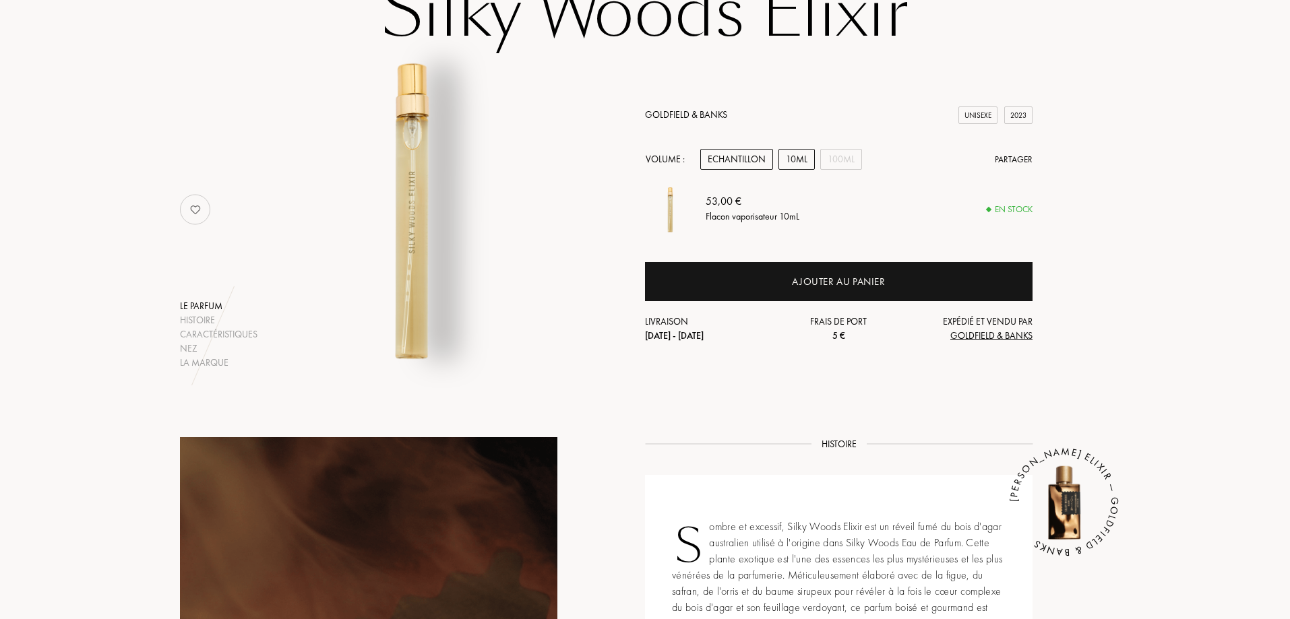
click at [719, 155] on div "Echantillon" at bounding box center [736, 159] width 73 height 21
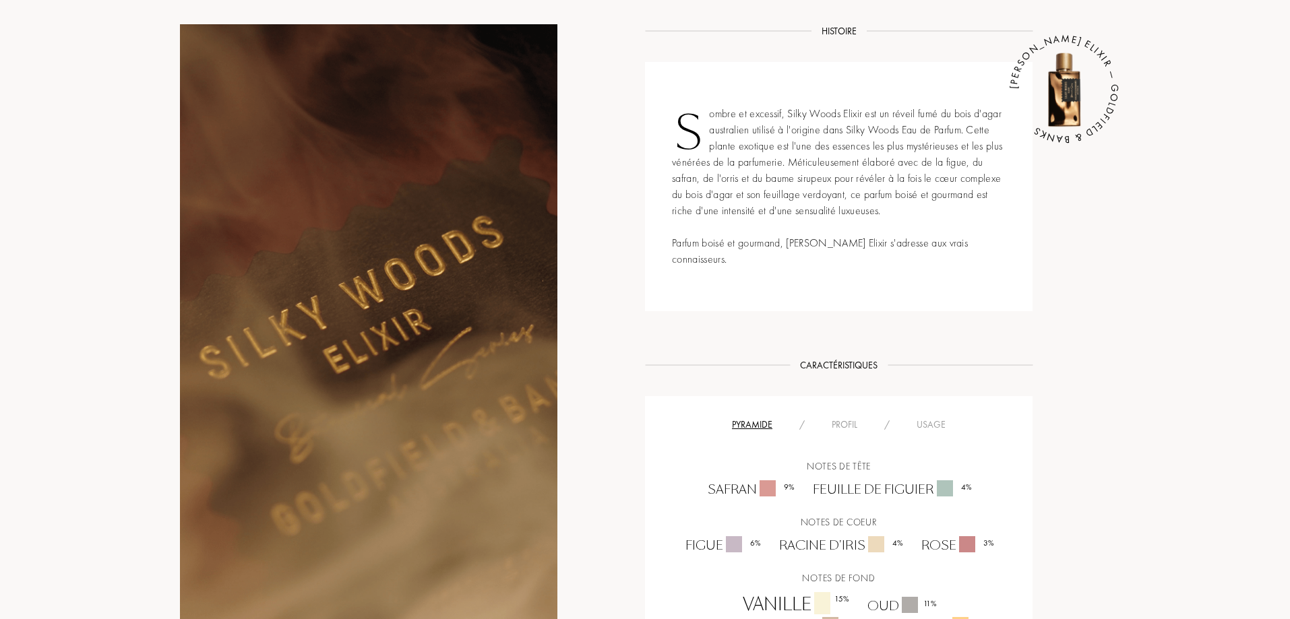
scroll to position [674, 0]
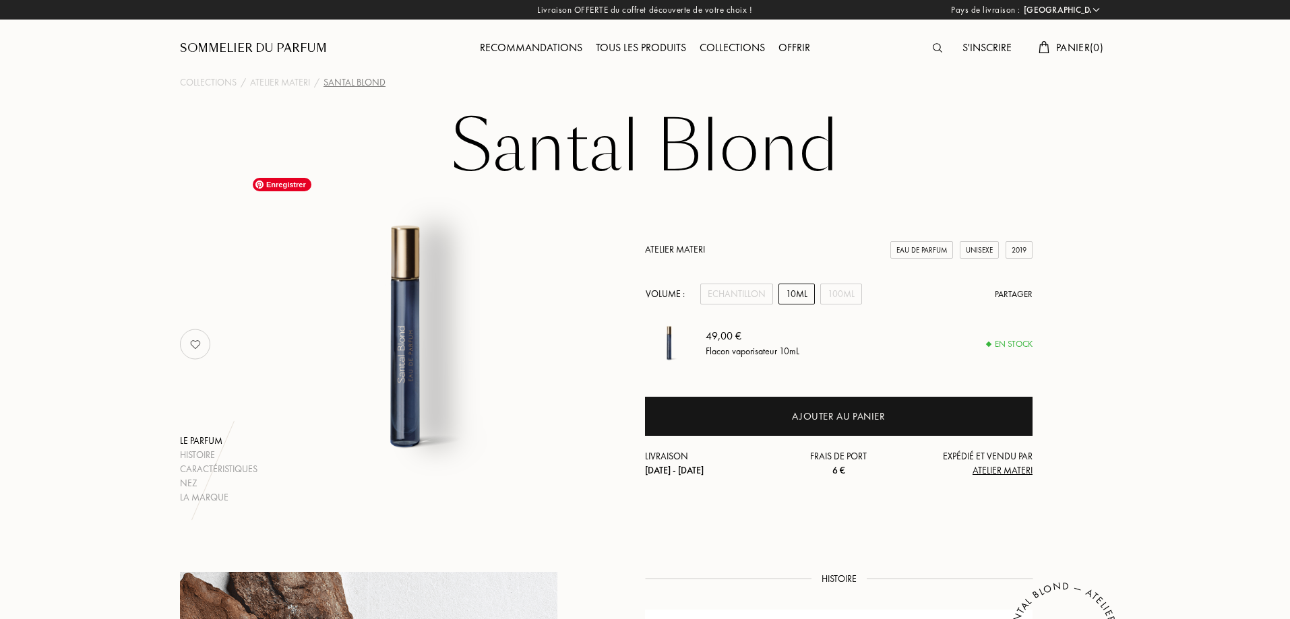
select select "FR"
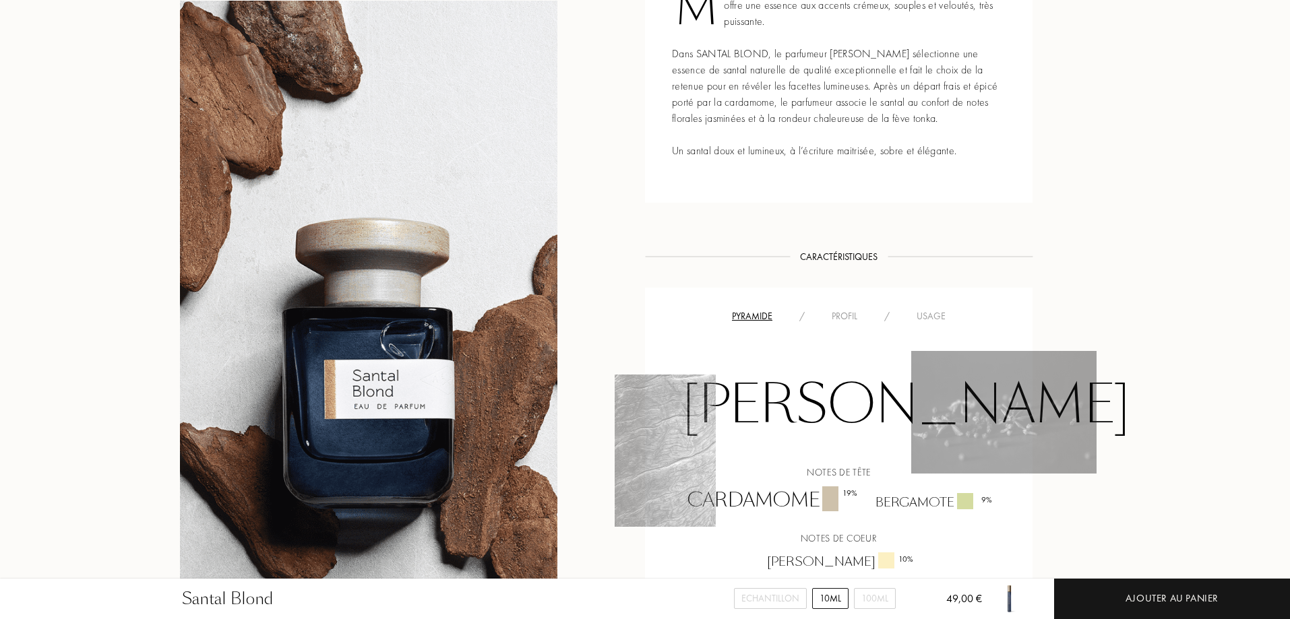
scroll to position [674, 0]
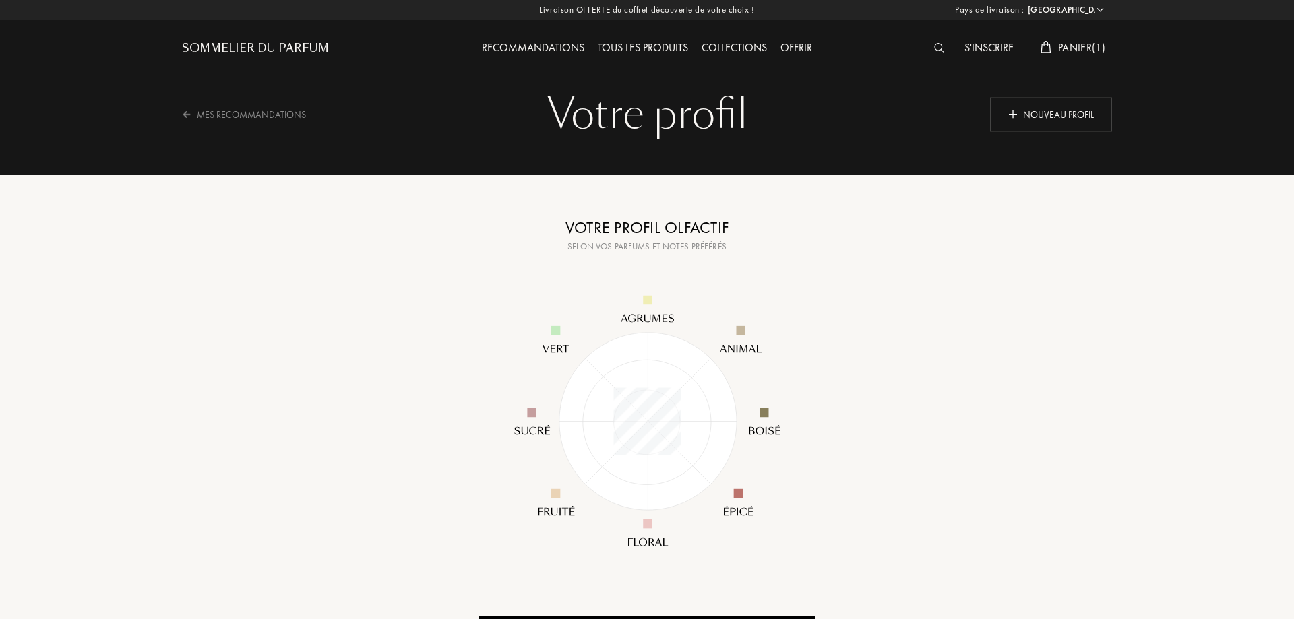
select select "FR"
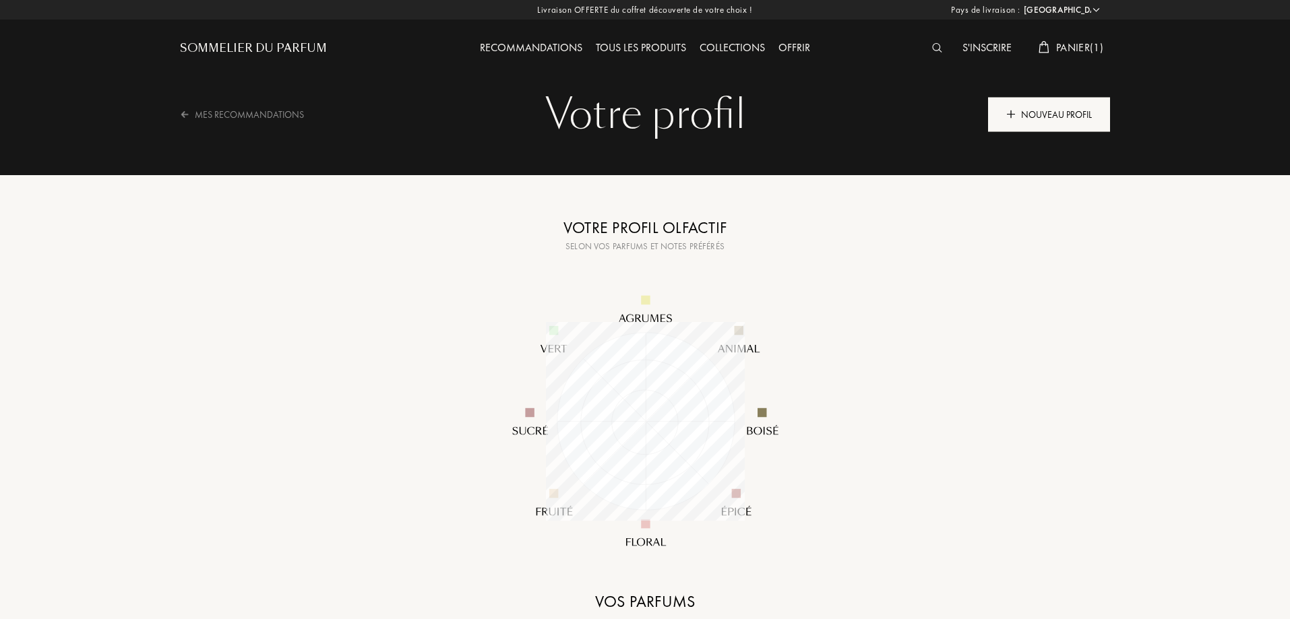
click at [1067, 121] on div "Nouveau profil" at bounding box center [1049, 114] width 122 height 34
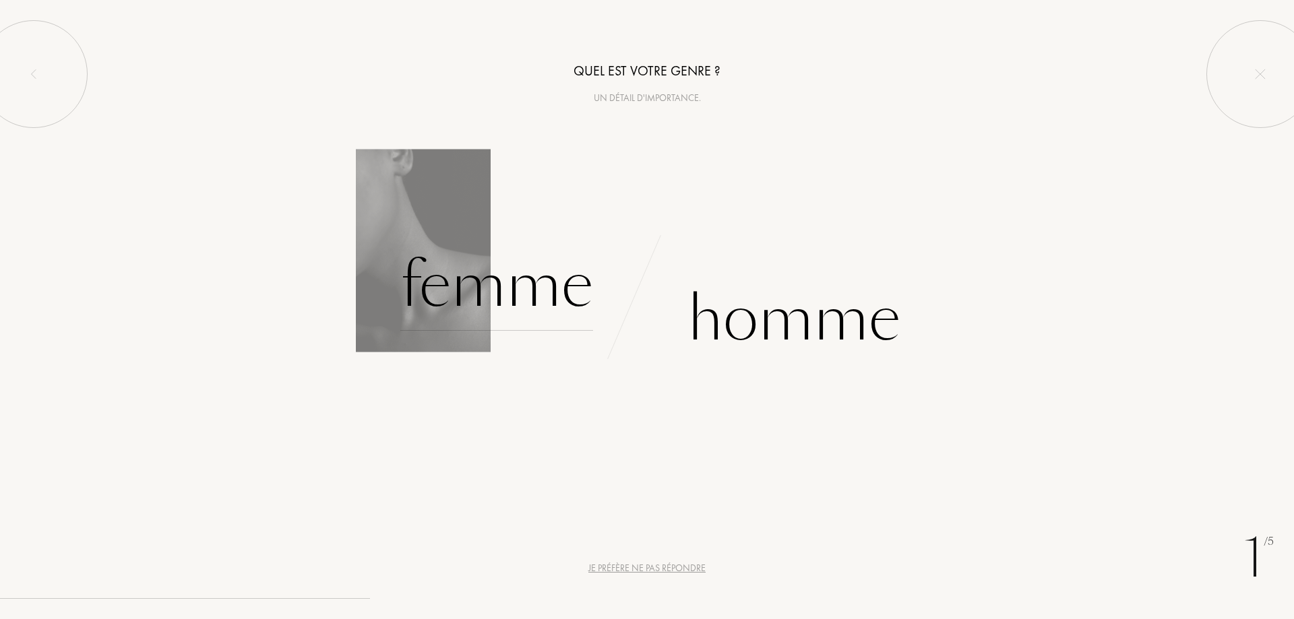
click at [510, 290] on div "Femme" at bounding box center [496, 285] width 193 height 91
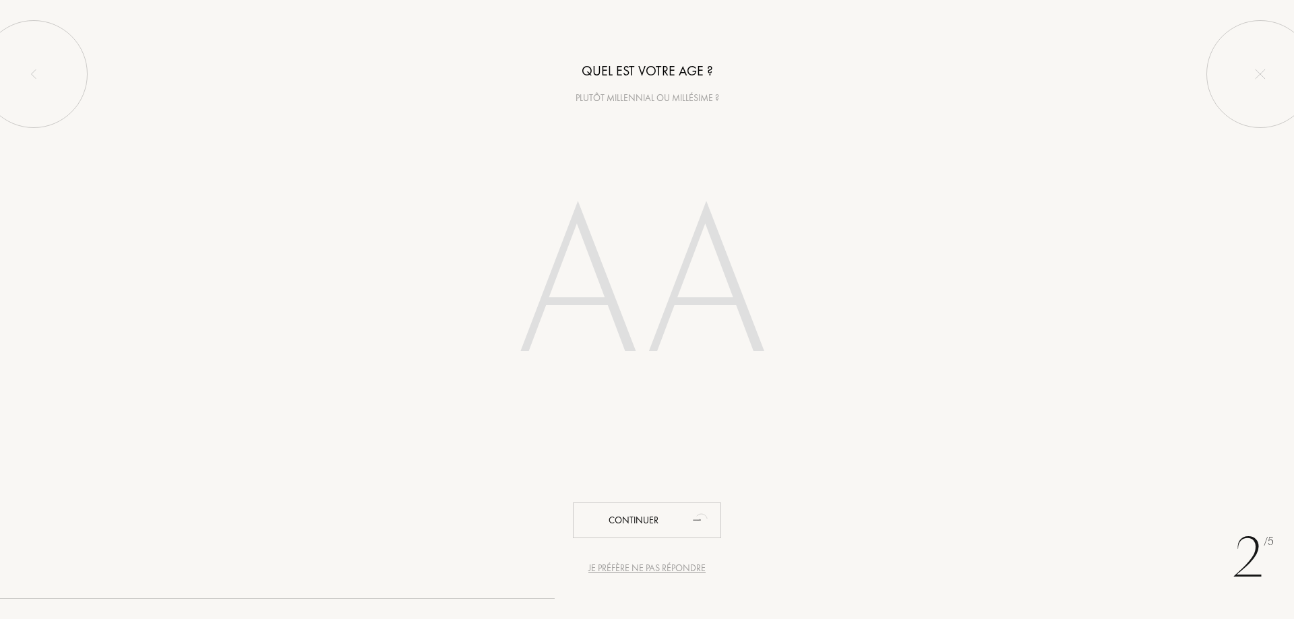
click at [616, 569] on div "Je préfère ne pas répondre" at bounding box center [646, 568] width 117 height 14
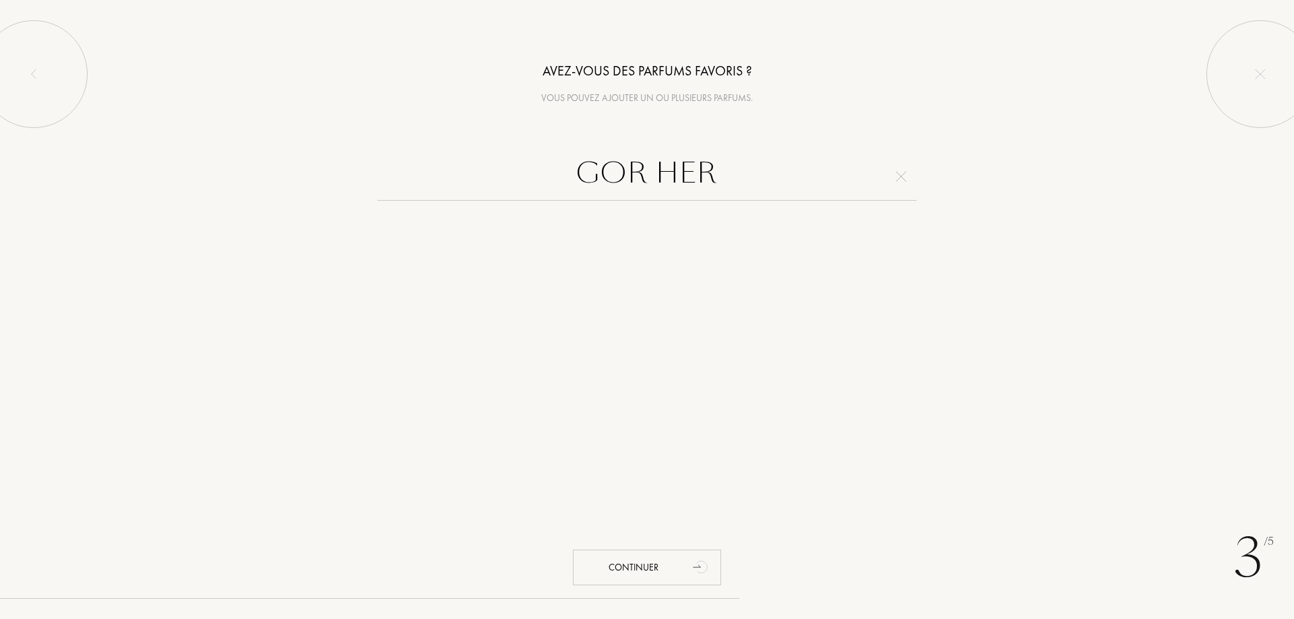
click at [600, 178] on input "GOR HER" at bounding box center [646, 176] width 539 height 49
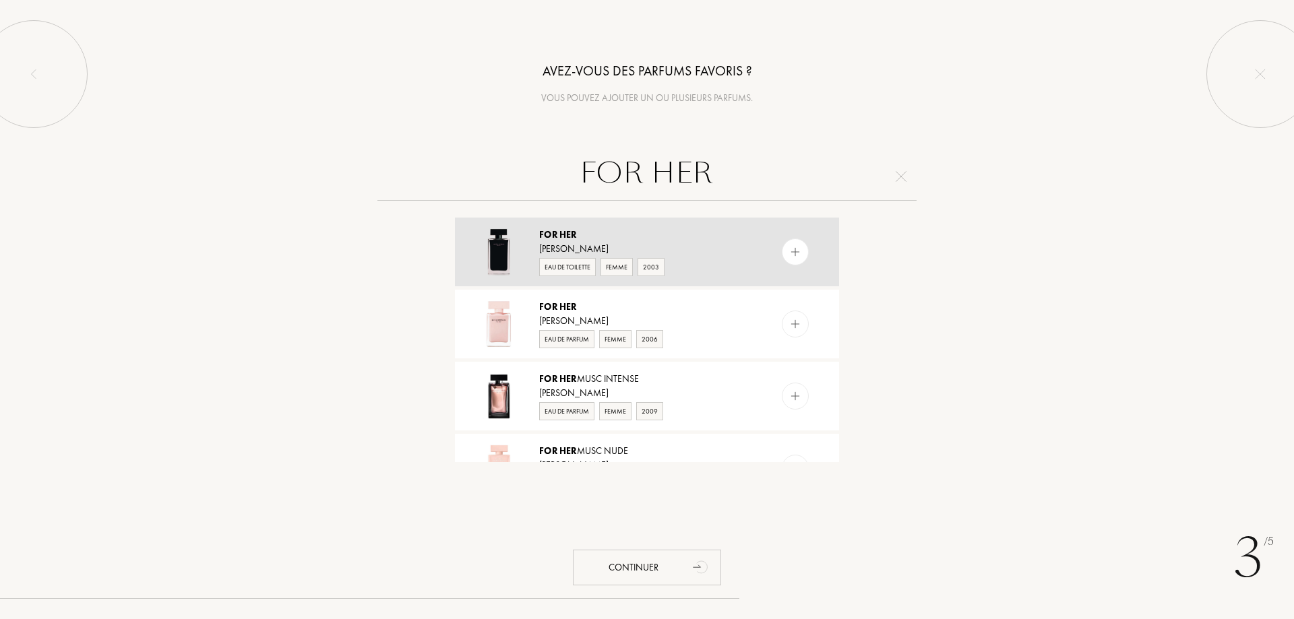
type input "FOR HER"
click at [800, 260] on div at bounding box center [795, 252] width 27 height 27
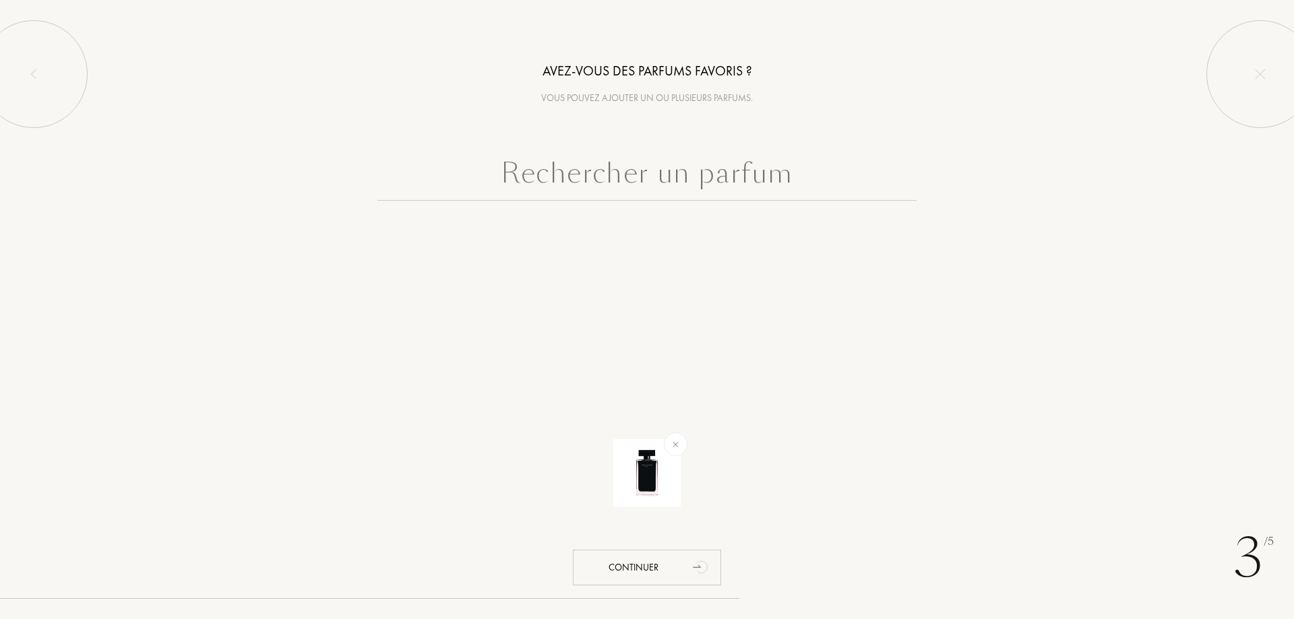
click at [697, 175] on input "text" at bounding box center [646, 176] width 539 height 49
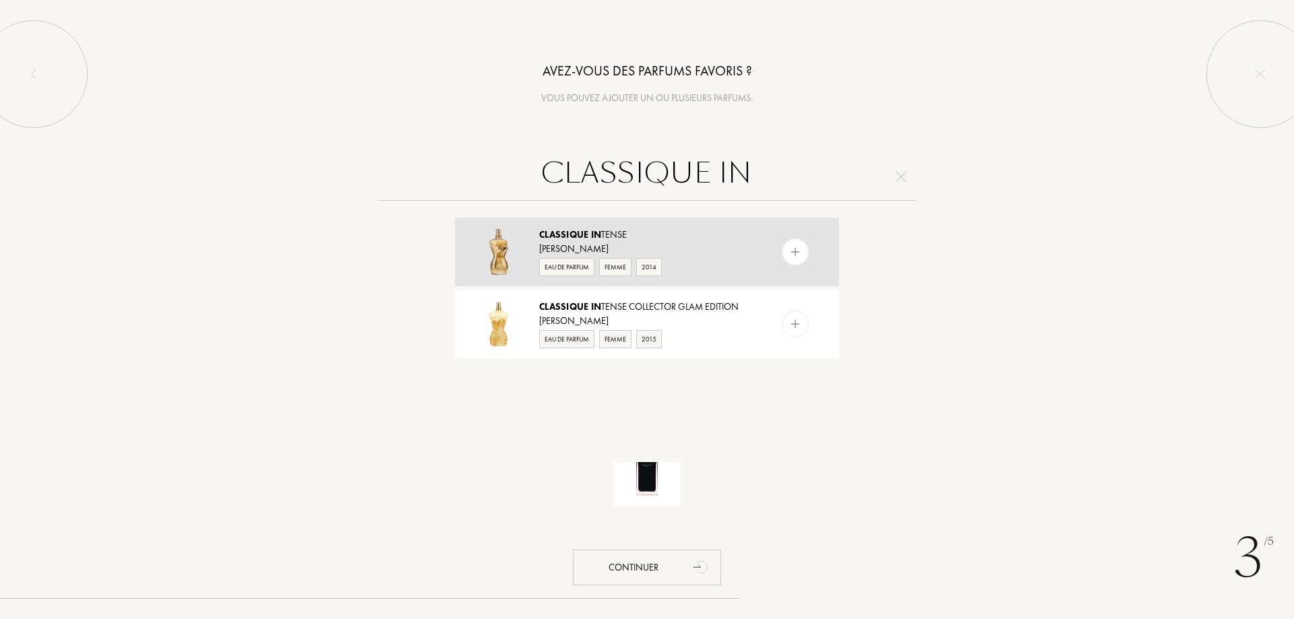
type input "CLASSIQUE IN"
click at [790, 247] on img at bounding box center [795, 252] width 13 height 13
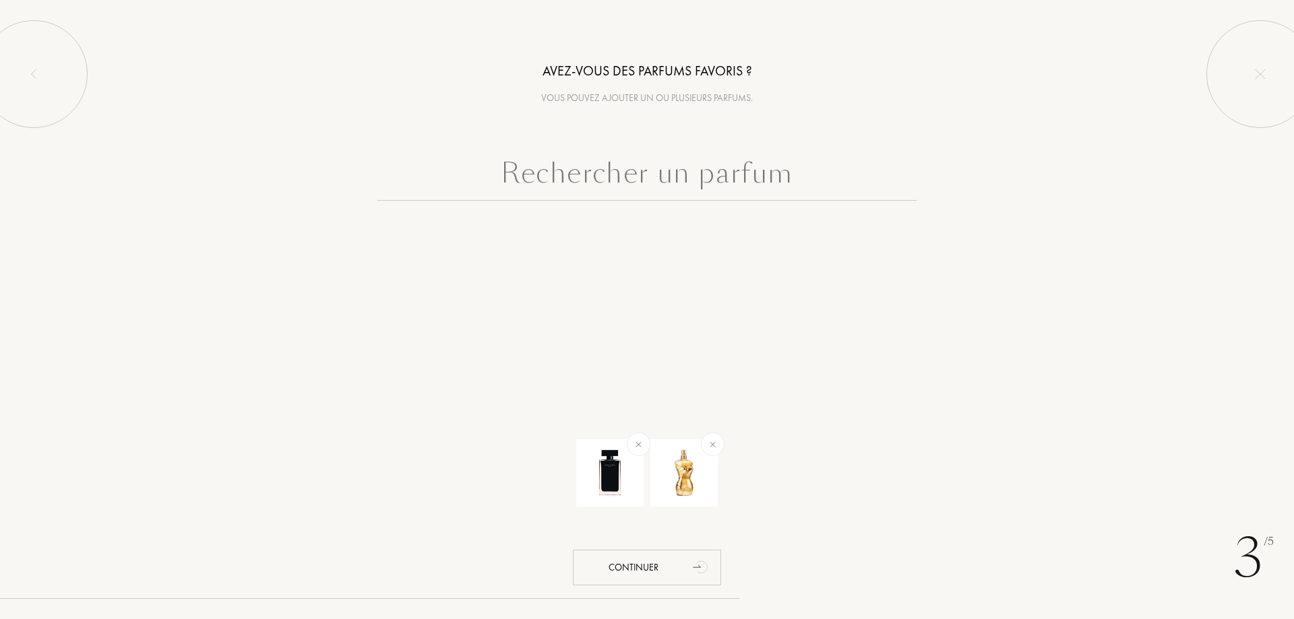
click at [700, 184] on input "text" at bounding box center [646, 176] width 539 height 49
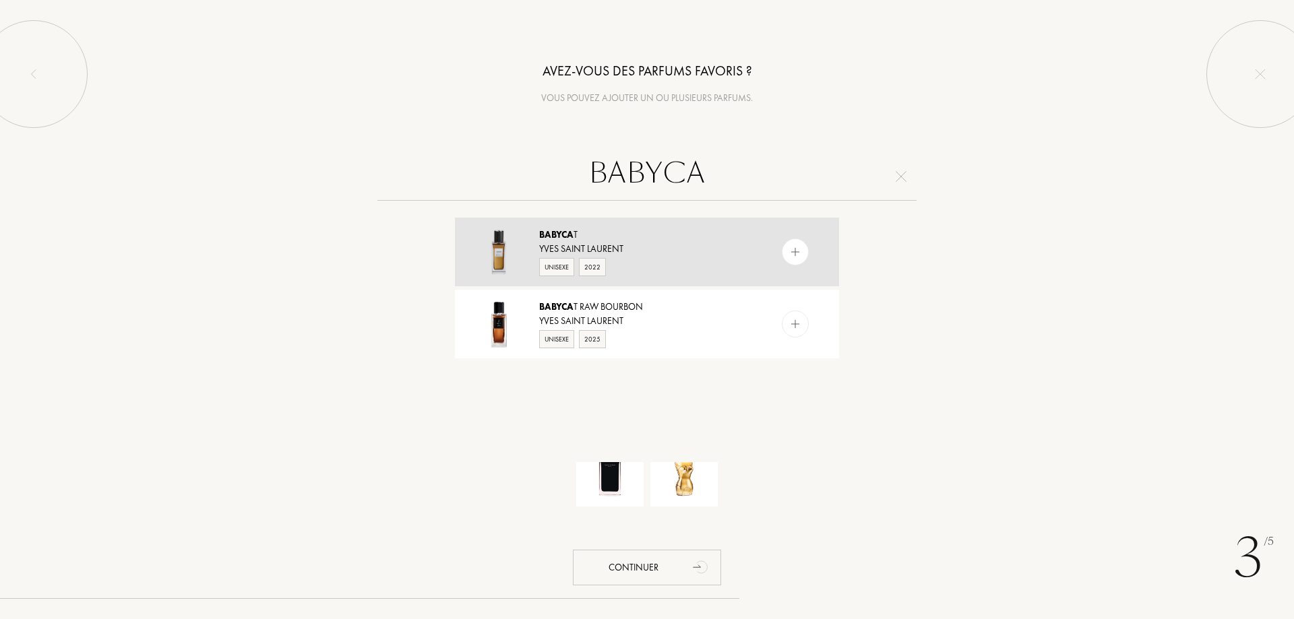
type input "BABYCA"
click at [791, 253] on img at bounding box center [795, 252] width 13 height 13
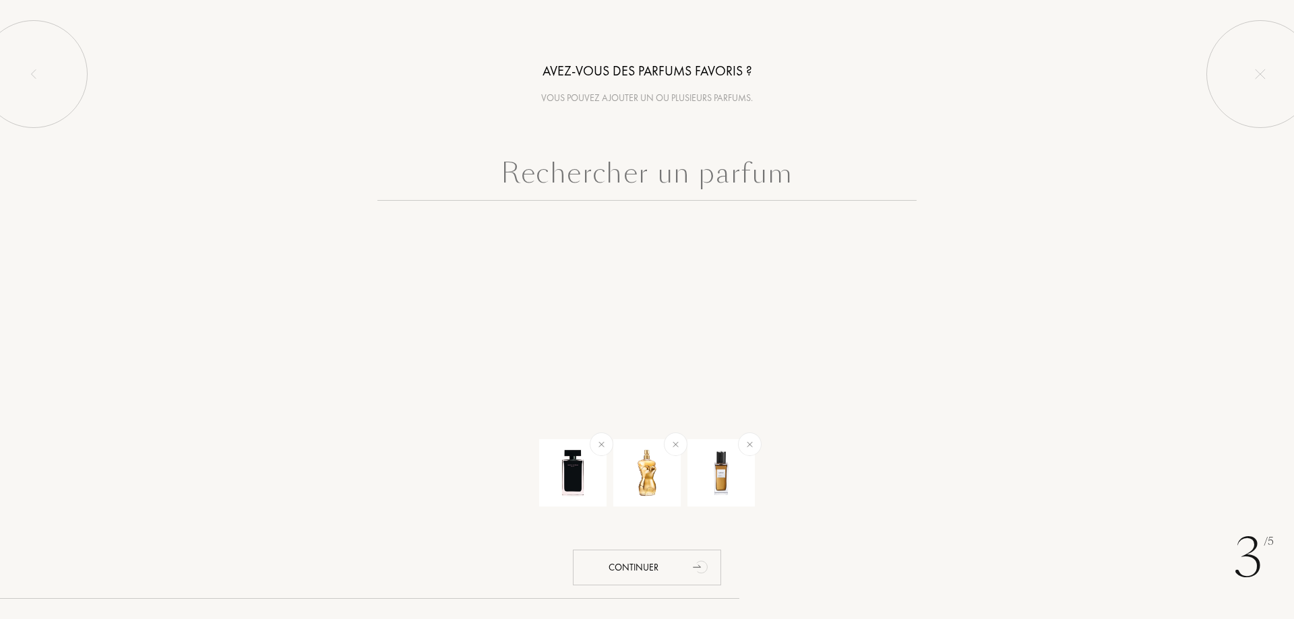
click at [626, 186] on input "text" at bounding box center [646, 176] width 539 height 49
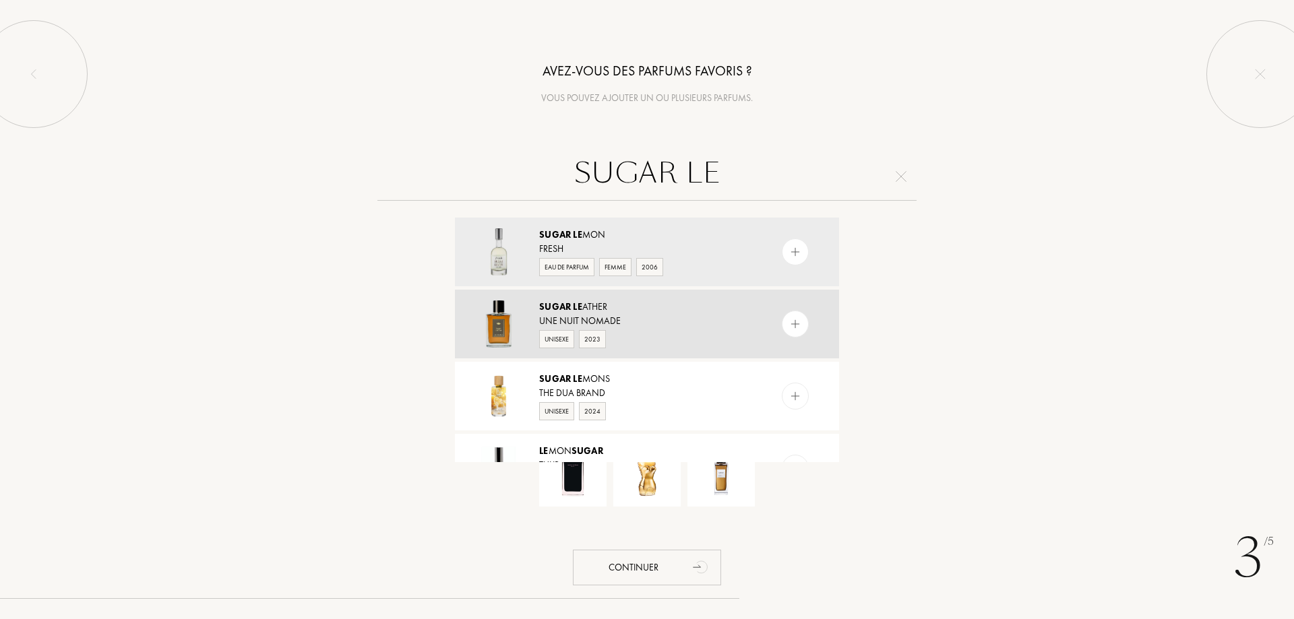
type input "SUGAR LE"
click at [798, 329] on img at bounding box center [795, 324] width 13 height 13
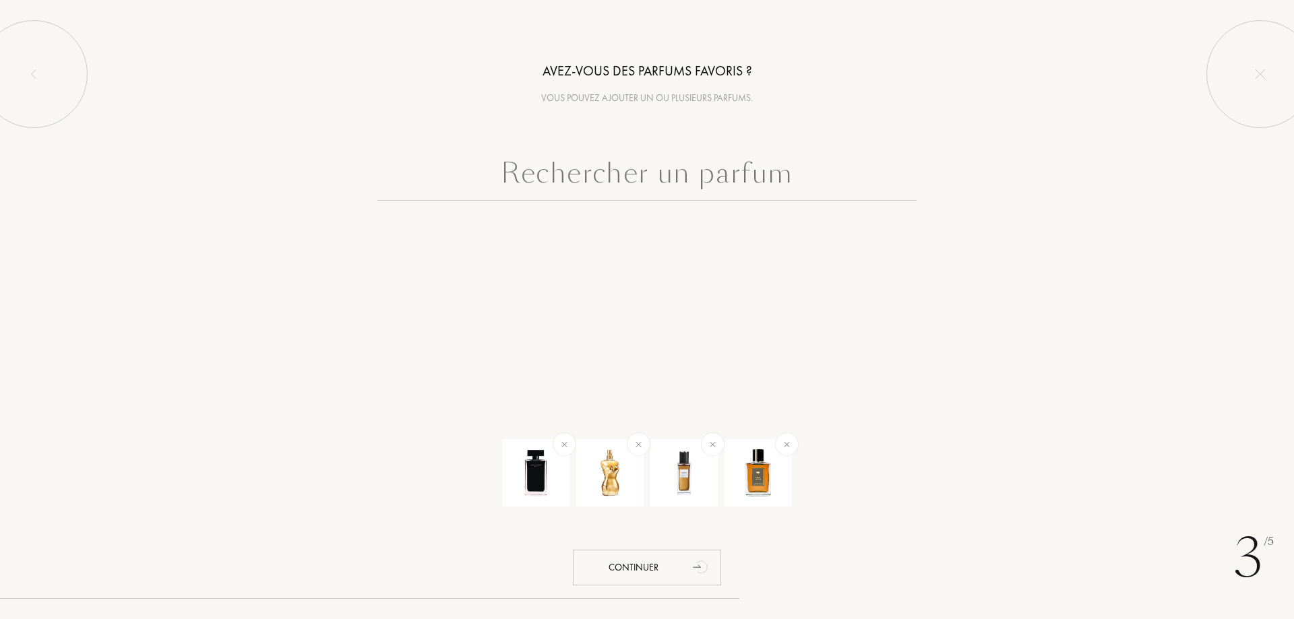
click at [632, 185] on input "text" at bounding box center [646, 176] width 539 height 49
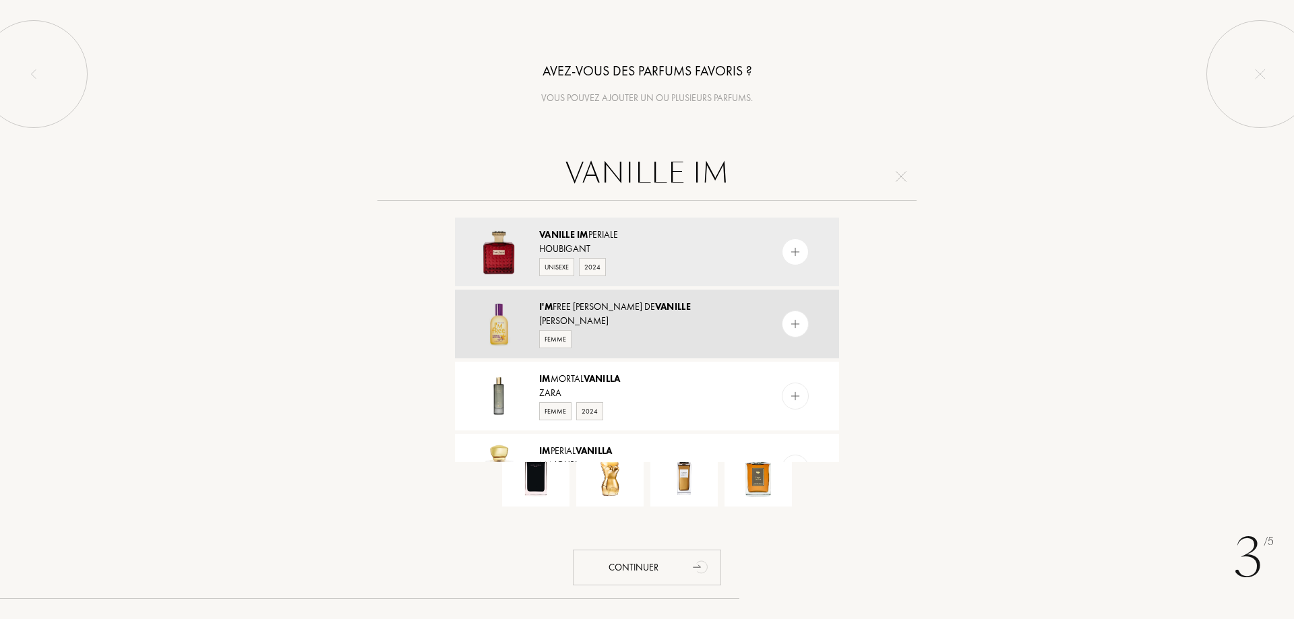
scroll to position [113, 0]
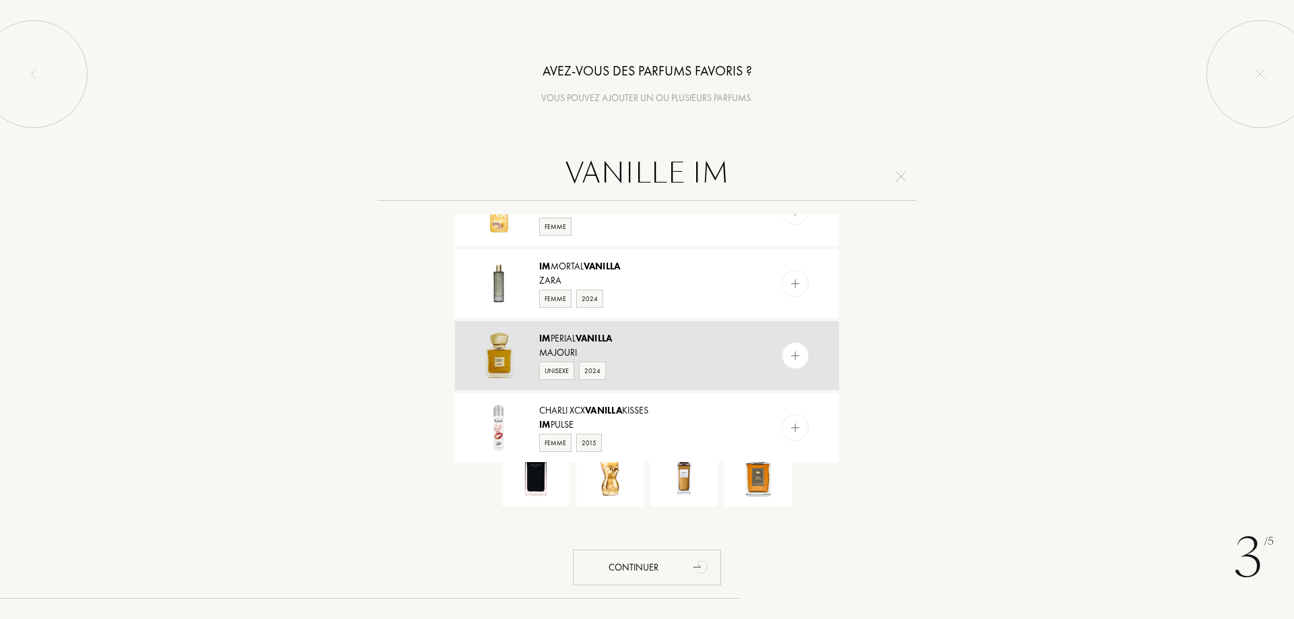
type input "VANILLE IM"
click at [790, 356] on img at bounding box center [795, 356] width 13 height 13
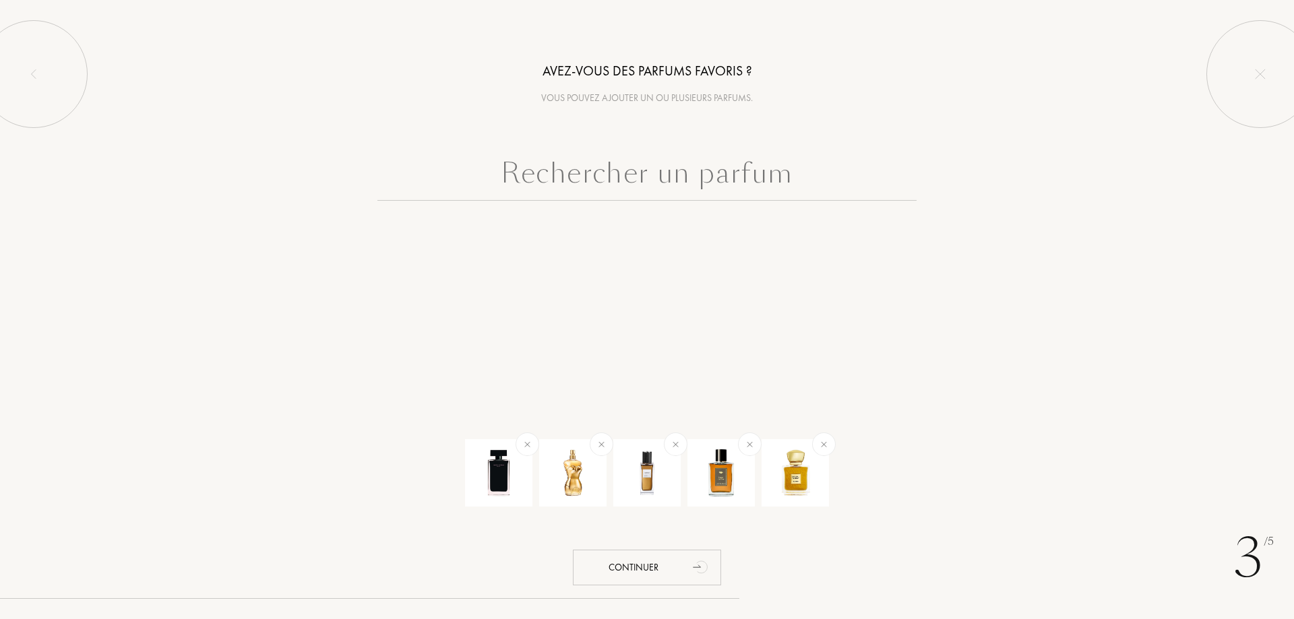
click at [576, 189] on input "text" at bounding box center [646, 176] width 539 height 49
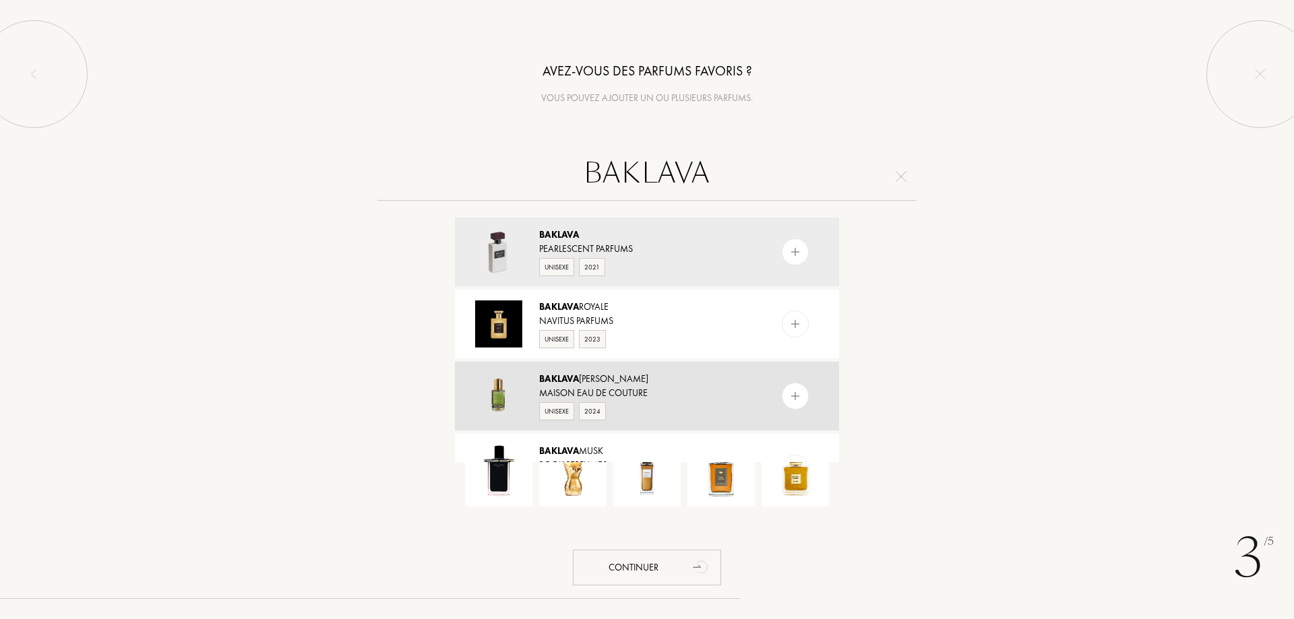
type input "BAKLAVA"
click at [789, 398] on img at bounding box center [795, 396] width 13 height 13
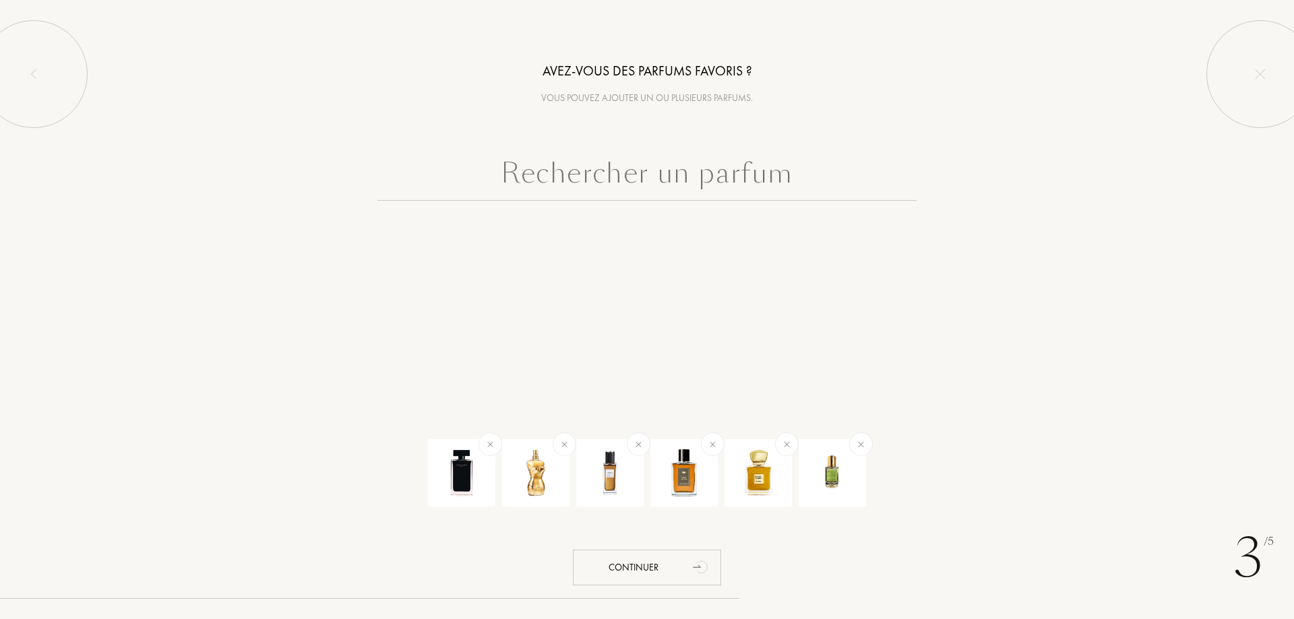
click at [628, 185] on input "text" at bounding box center [646, 176] width 539 height 49
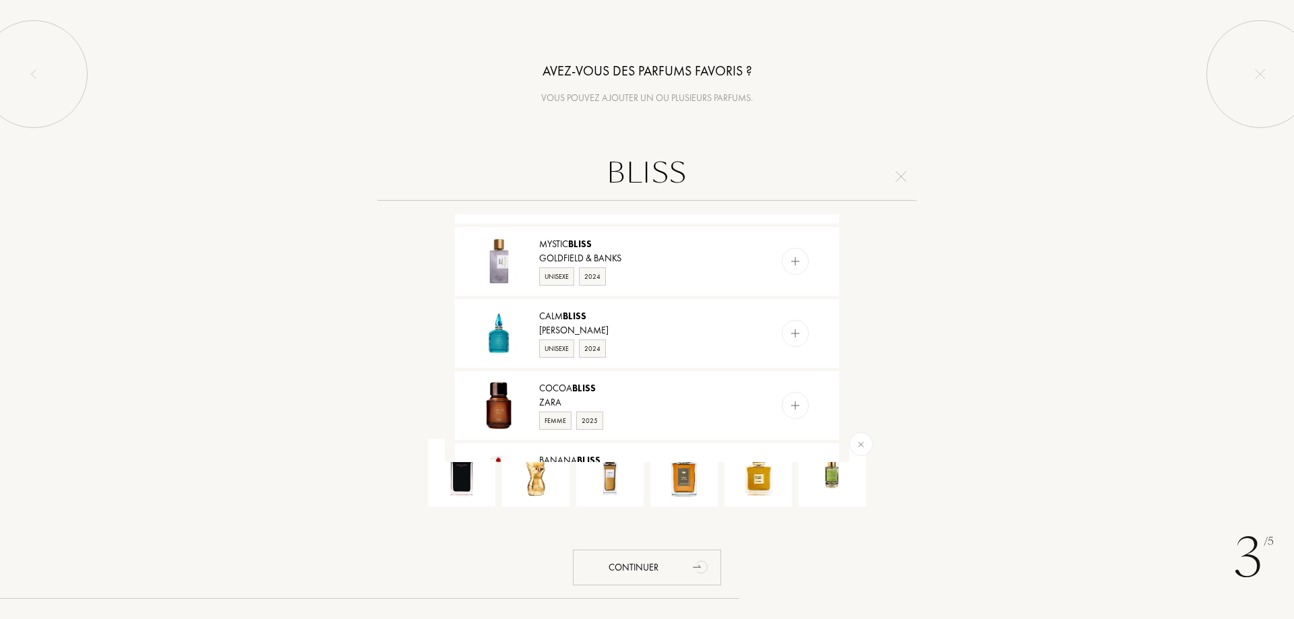
scroll to position [1194, 0]
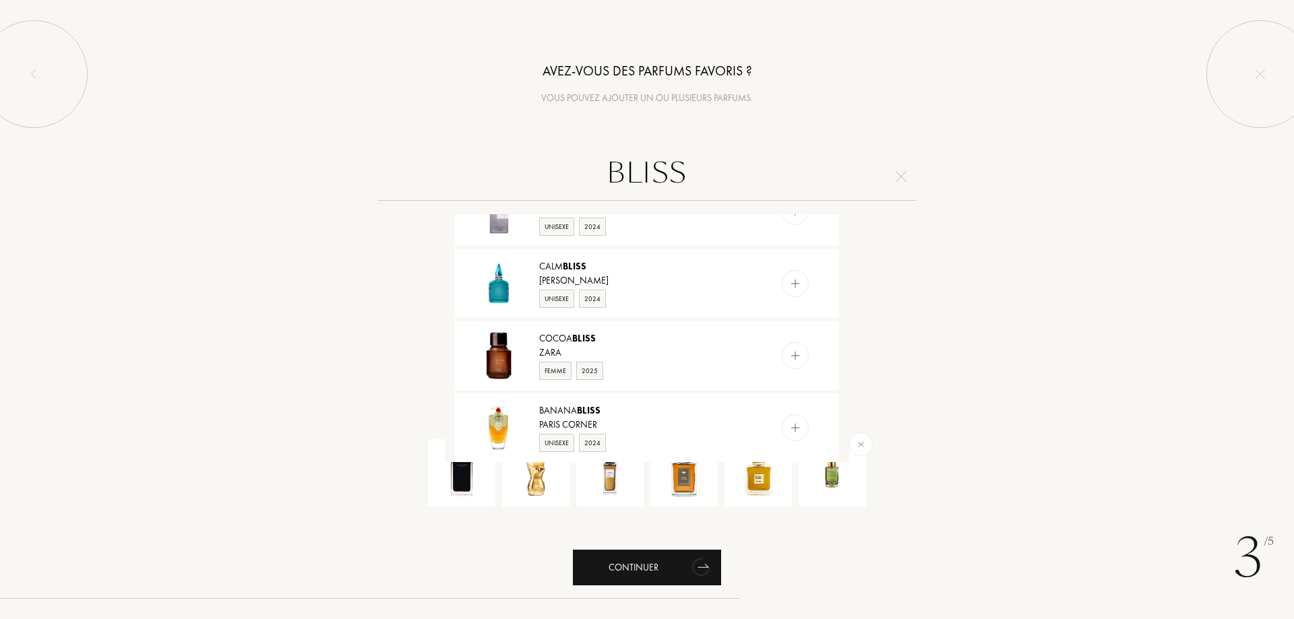
type input "BLISS"
click at [669, 568] on div "Continuer" at bounding box center [647, 568] width 148 height 36
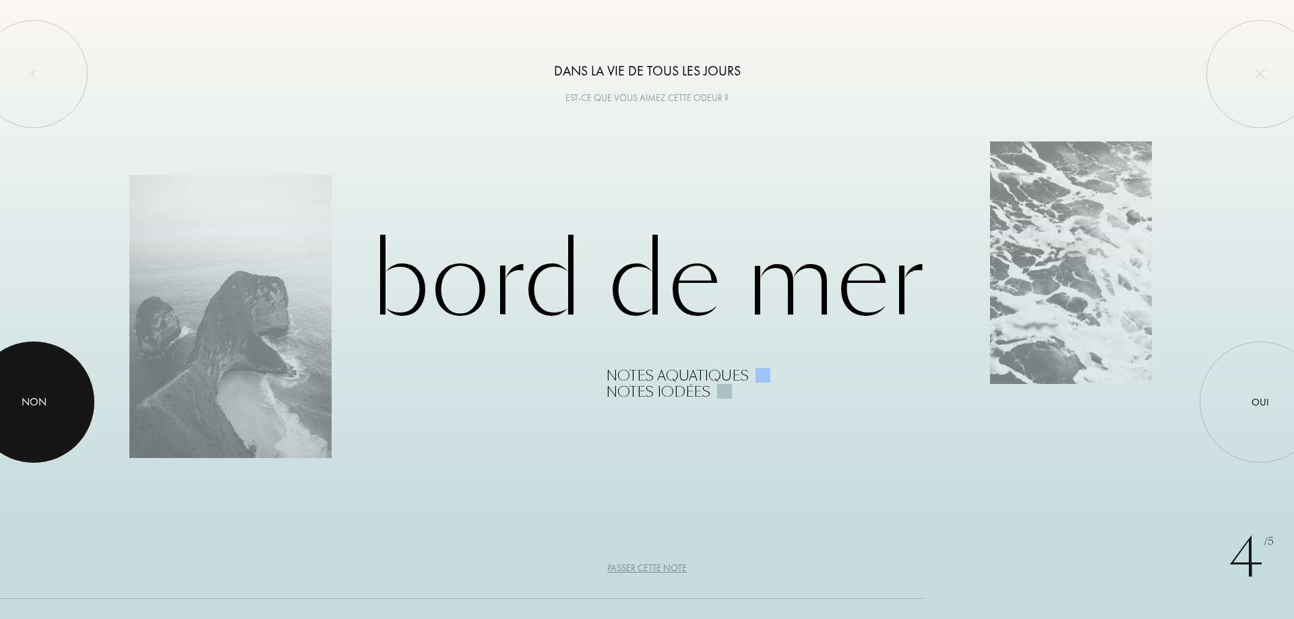
click at [52, 413] on div at bounding box center [33, 402] width 121 height 121
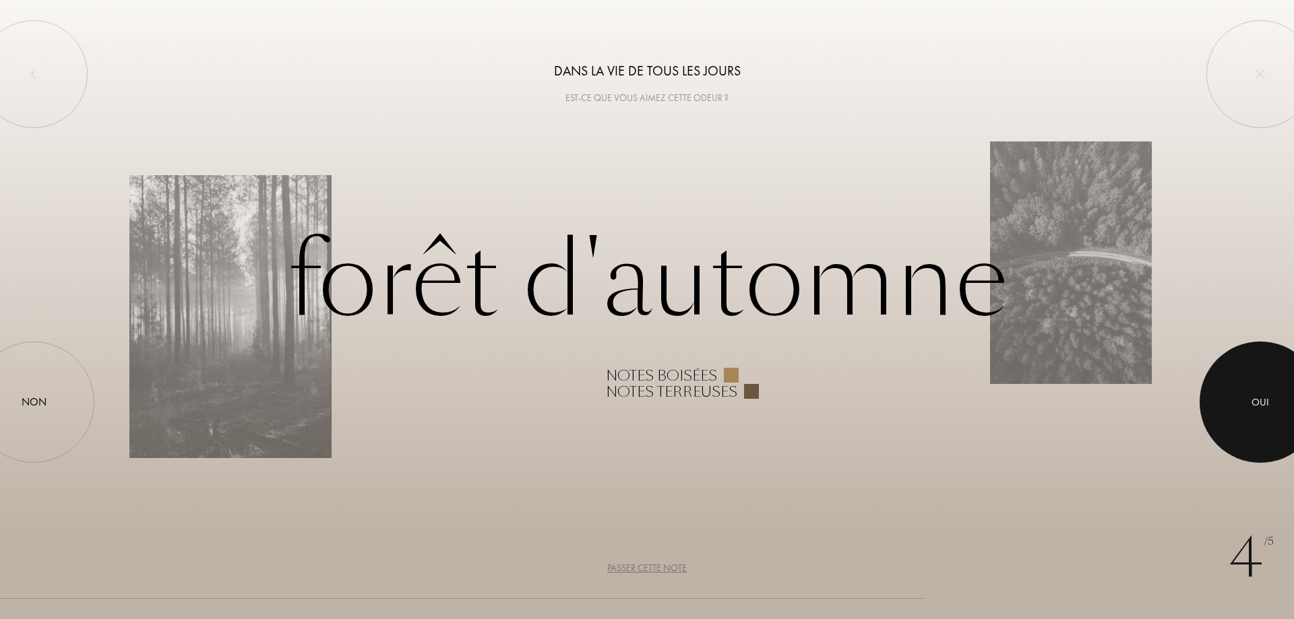
click at [1271, 392] on div at bounding box center [1260, 402] width 121 height 121
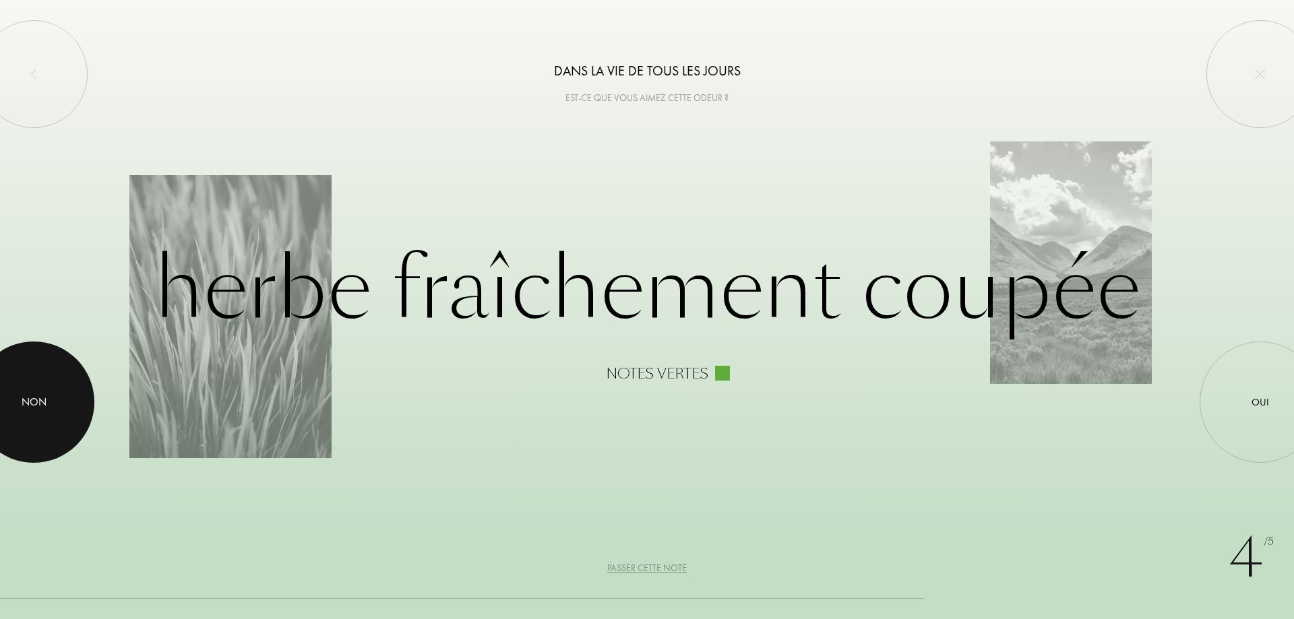
click at [27, 405] on div "Non" at bounding box center [34, 402] width 25 height 16
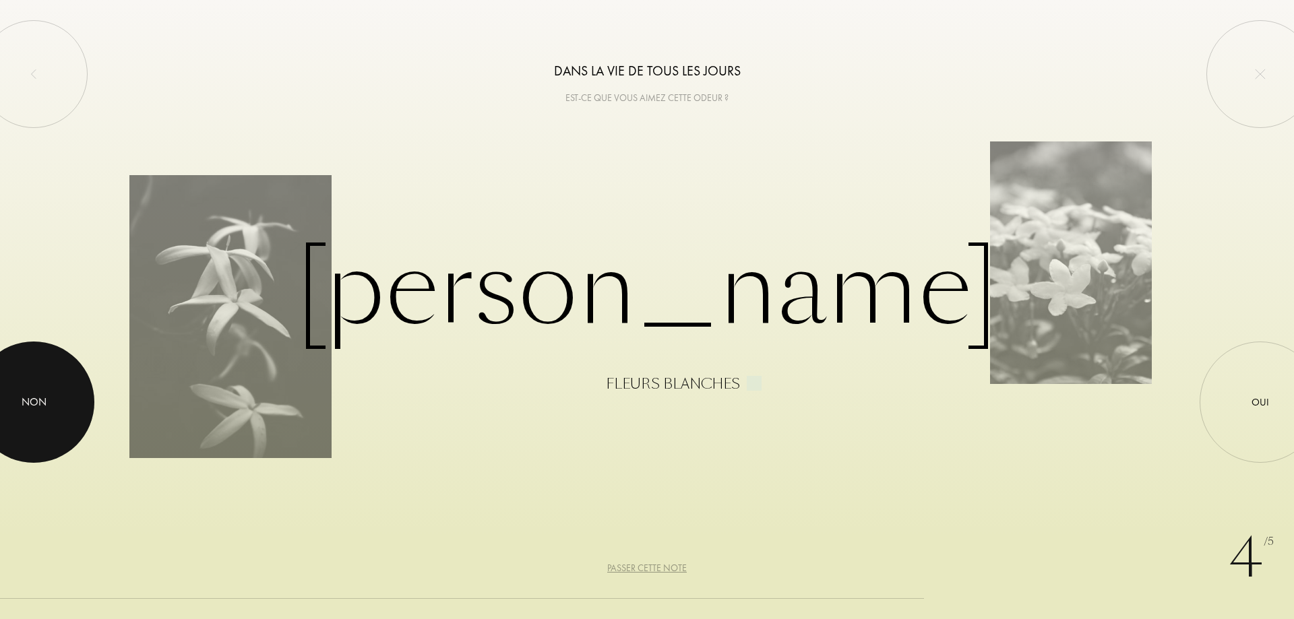
click at [27, 405] on div "Non" at bounding box center [34, 402] width 25 height 16
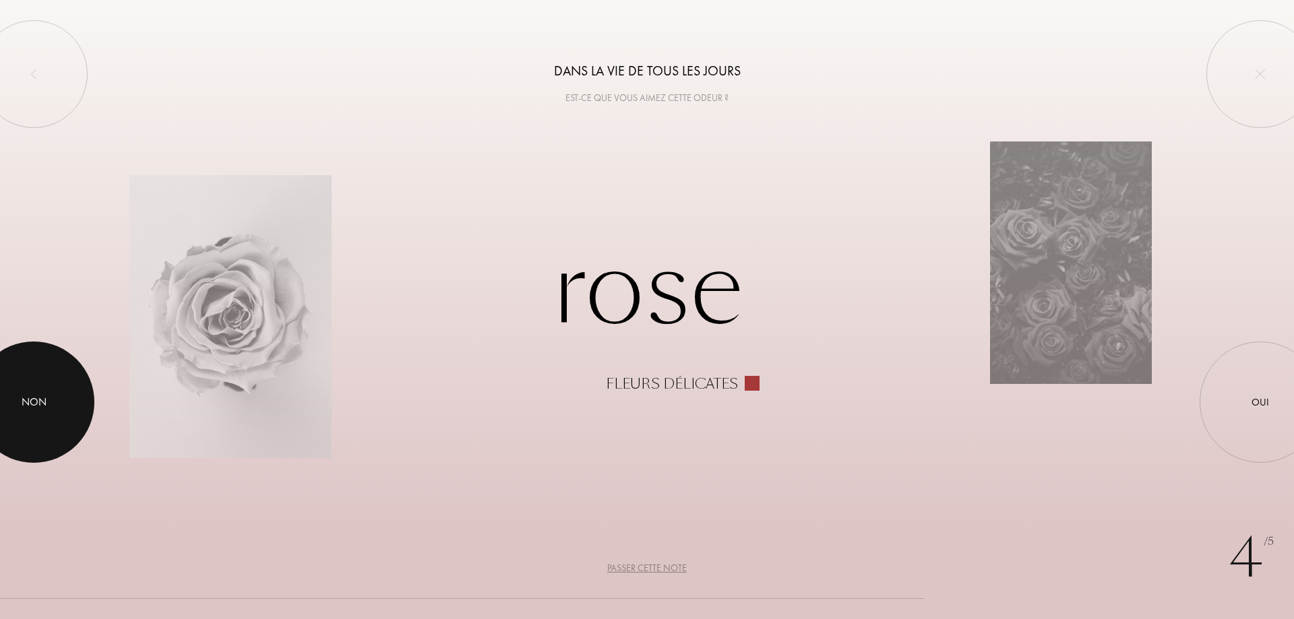
click at [27, 405] on div "Non" at bounding box center [34, 402] width 25 height 16
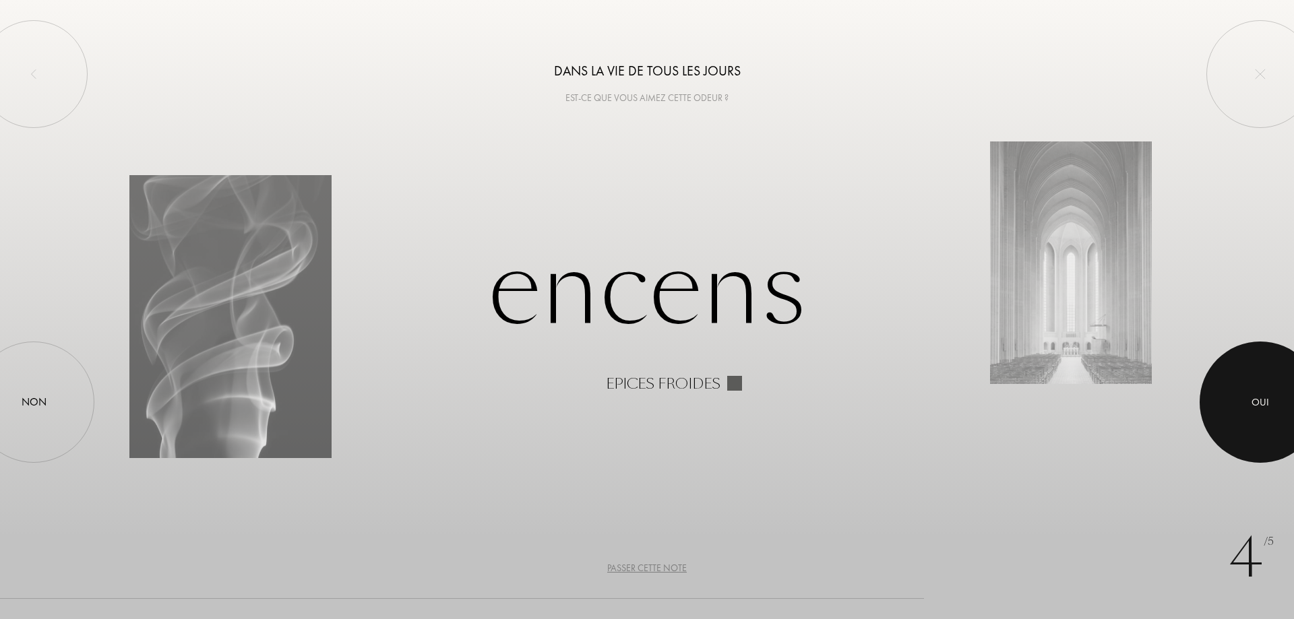
click at [1265, 410] on div "Oui" at bounding box center [1260, 402] width 121 height 121
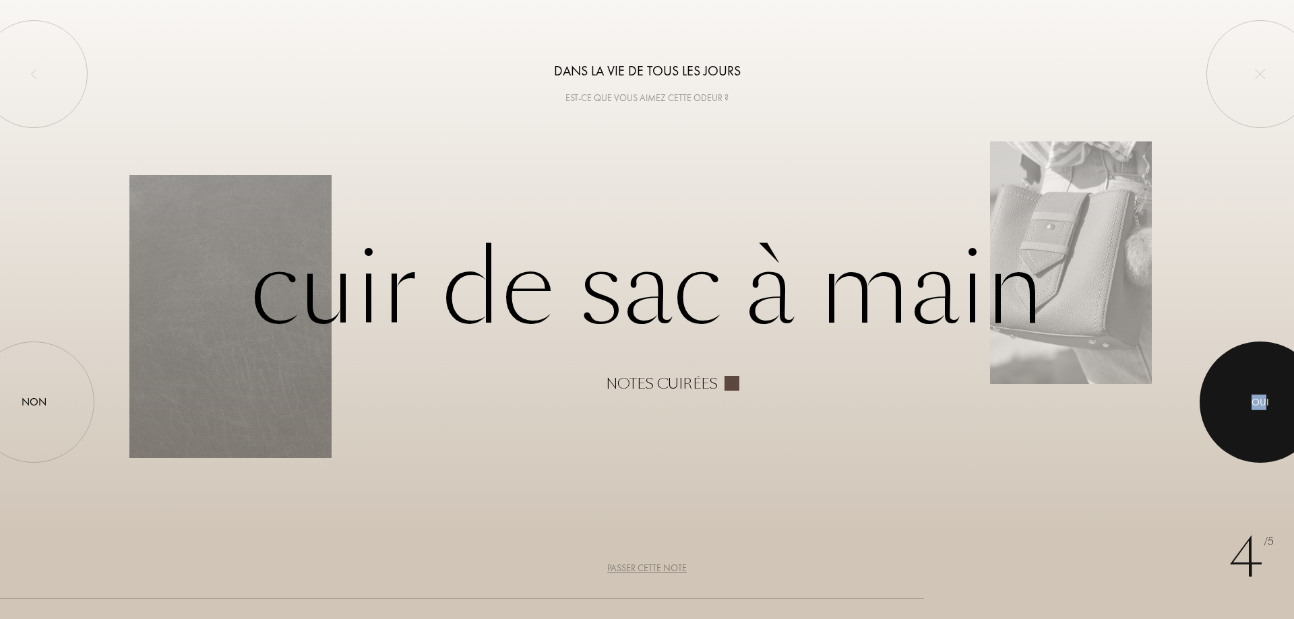
click at [1248, 402] on div at bounding box center [1260, 402] width 121 height 121
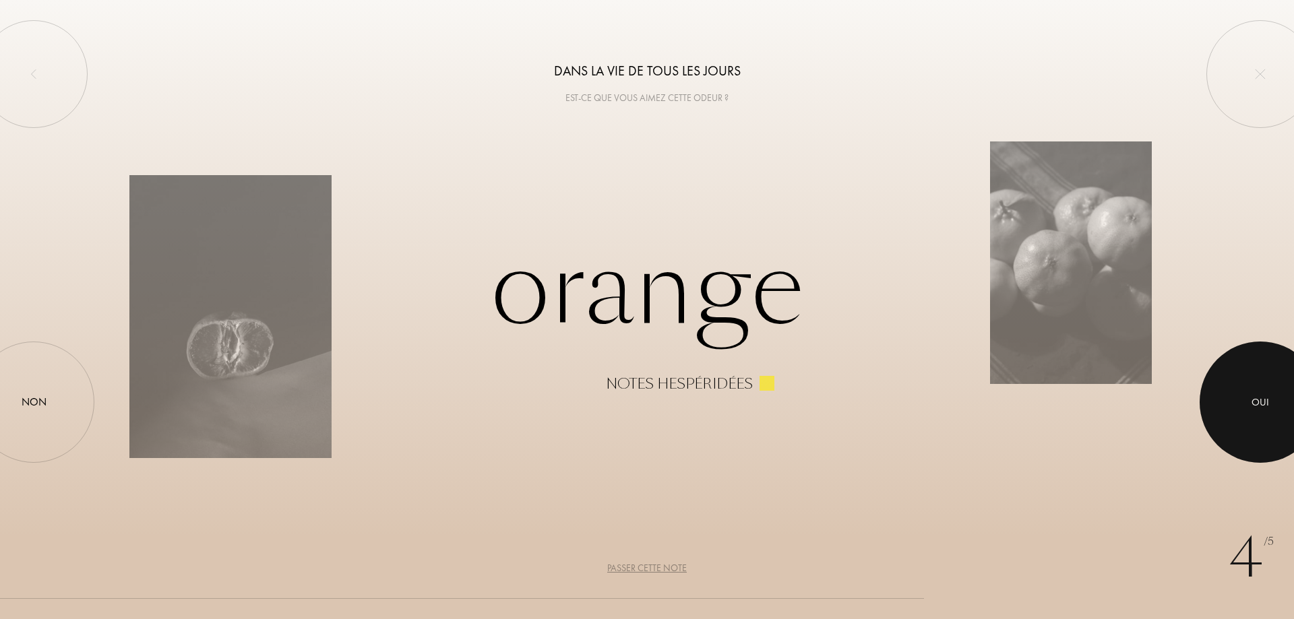
click at [1268, 392] on div at bounding box center [1260, 402] width 121 height 121
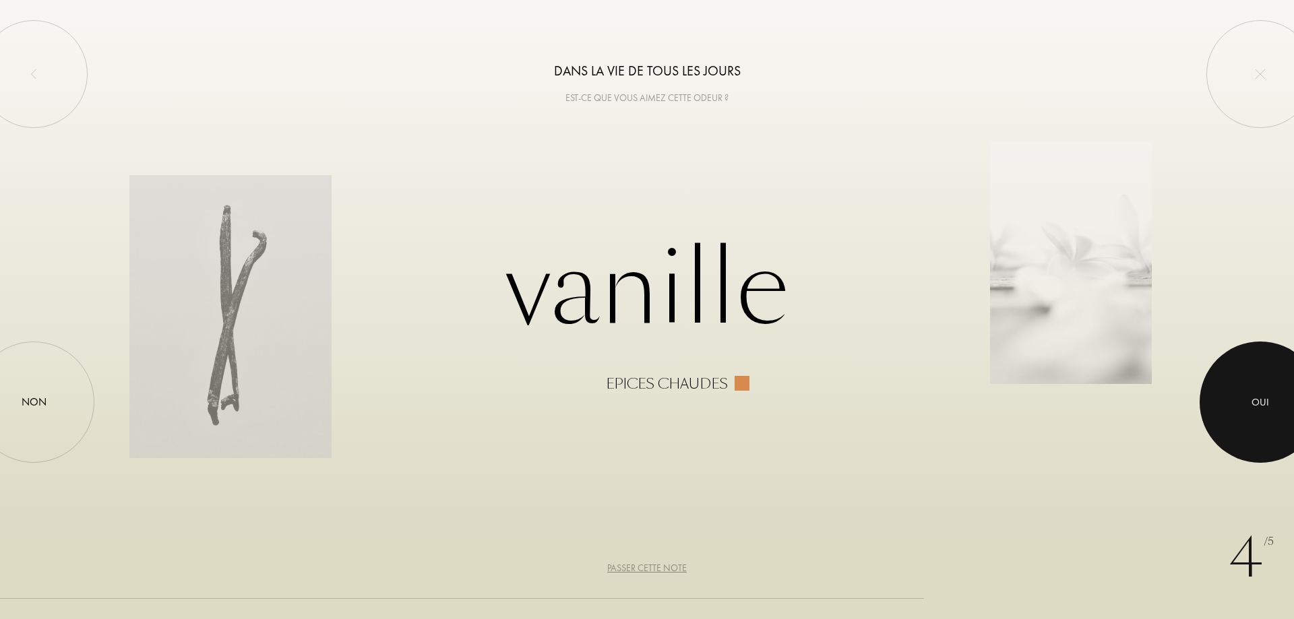
click at [1238, 400] on div at bounding box center [1260, 402] width 121 height 121
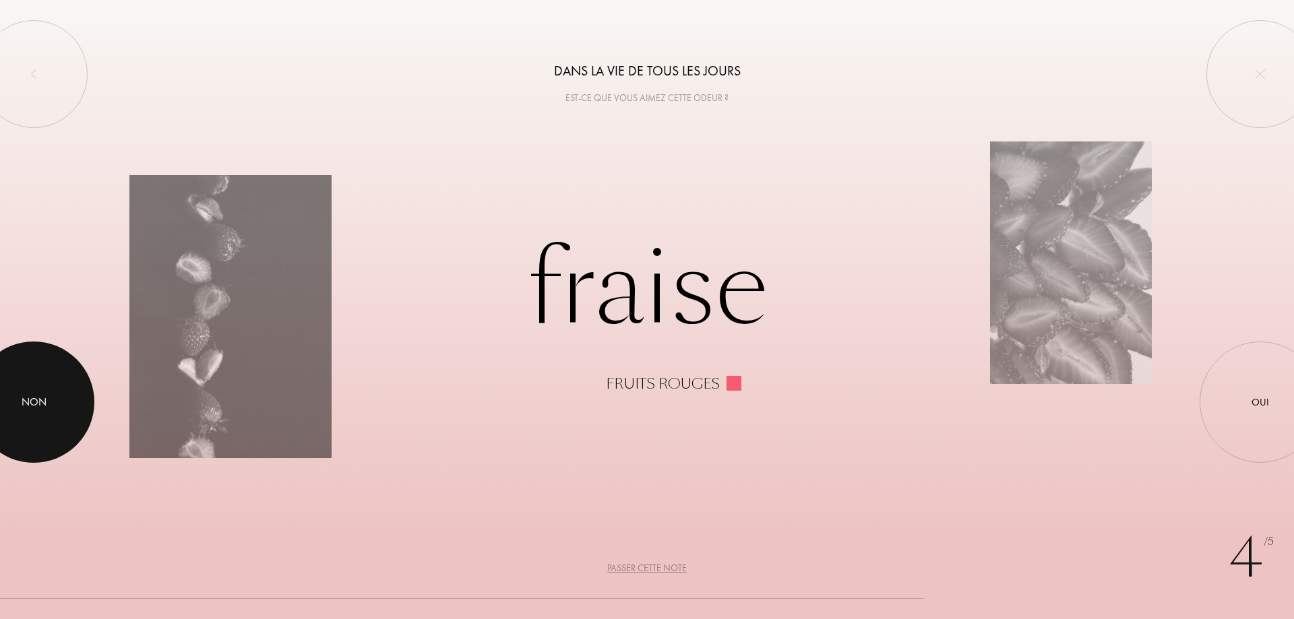
click at [30, 390] on div at bounding box center [33, 402] width 121 height 121
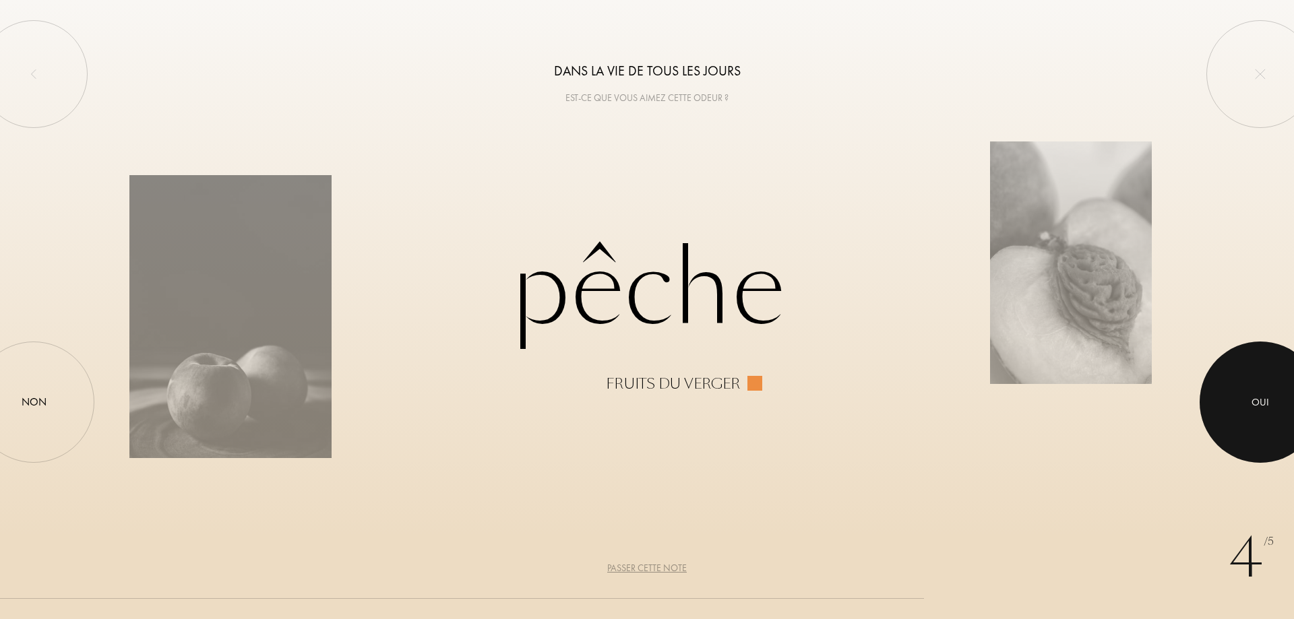
click at [1267, 423] on div at bounding box center [1260, 402] width 121 height 121
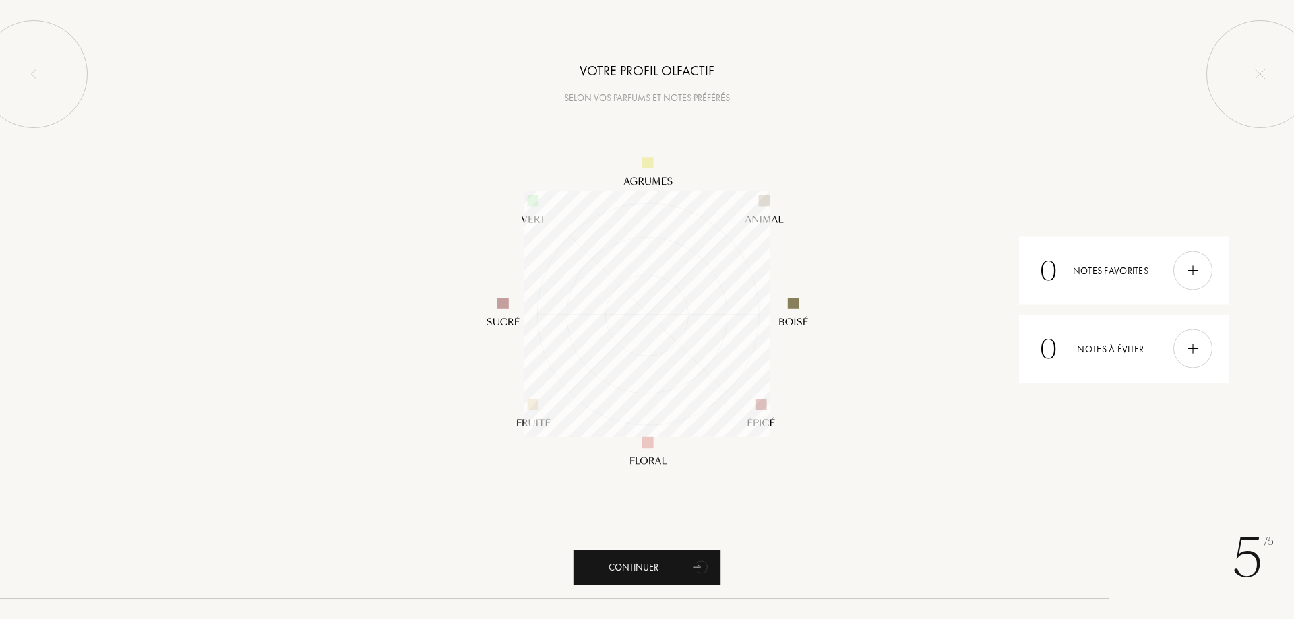
scroll to position [246, 246]
click at [1195, 353] on img at bounding box center [1193, 349] width 15 height 15
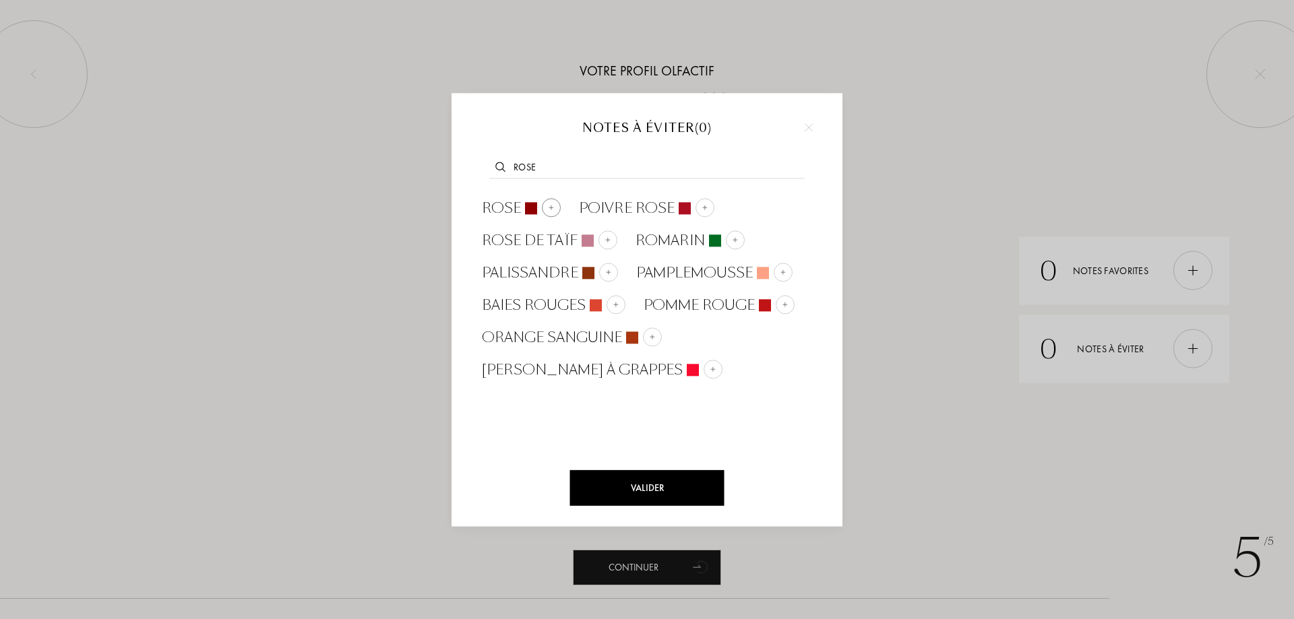
type input "ROSE"
click at [507, 207] on span "Rose" at bounding box center [501, 208] width 39 height 20
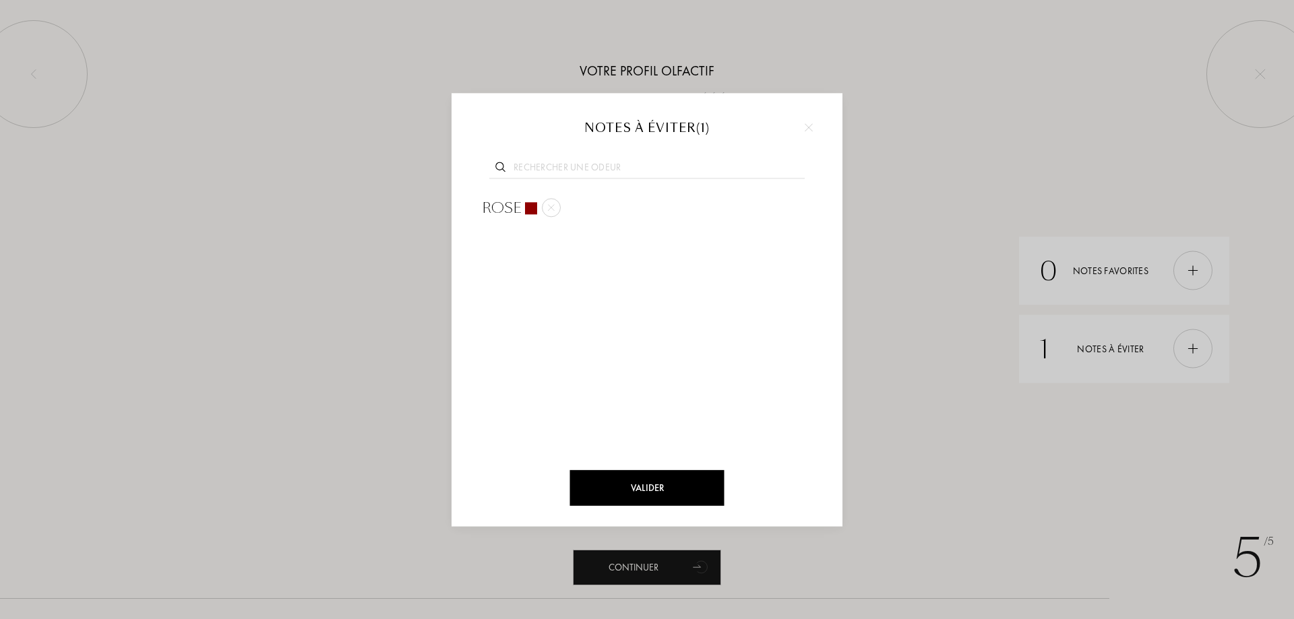
click at [579, 161] on input "text" at bounding box center [646, 169] width 315 height 18
type input "LAIT"
click at [493, 207] on span "Lait" at bounding box center [496, 208] width 28 height 20
click at [535, 169] on input "text" at bounding box center [646, 169] width 315 height 18
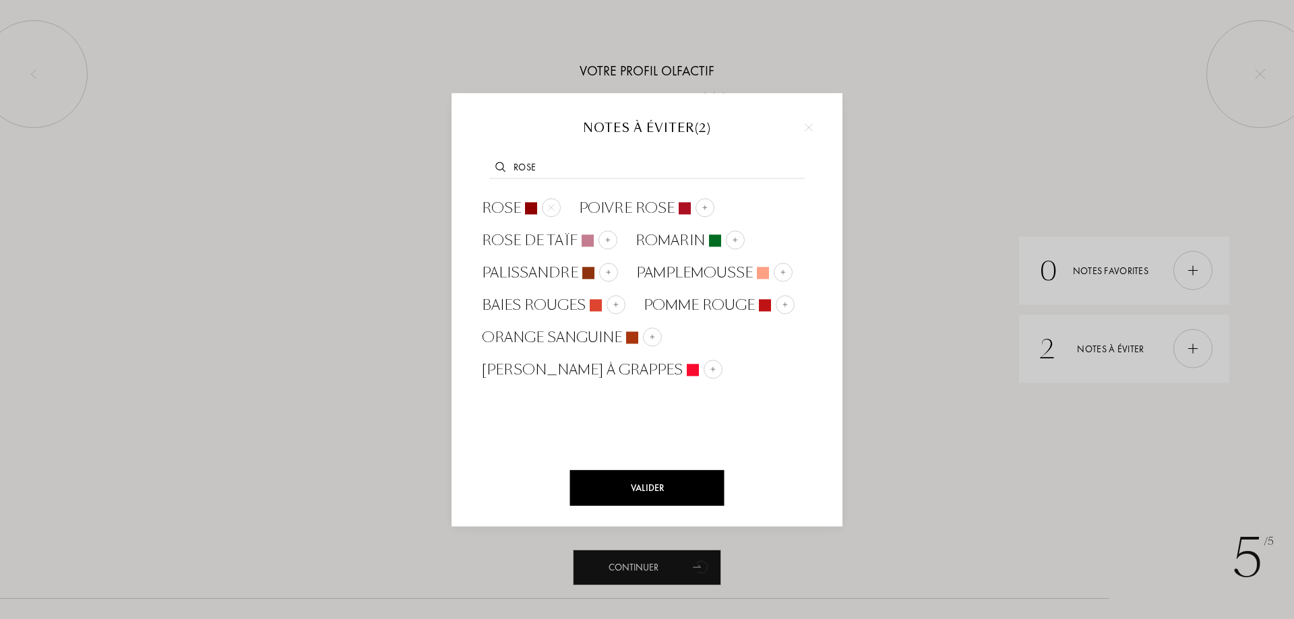
type input "ROSE"
click at [808, 127] on img at bounding box center [809, 127] width 8 height 8
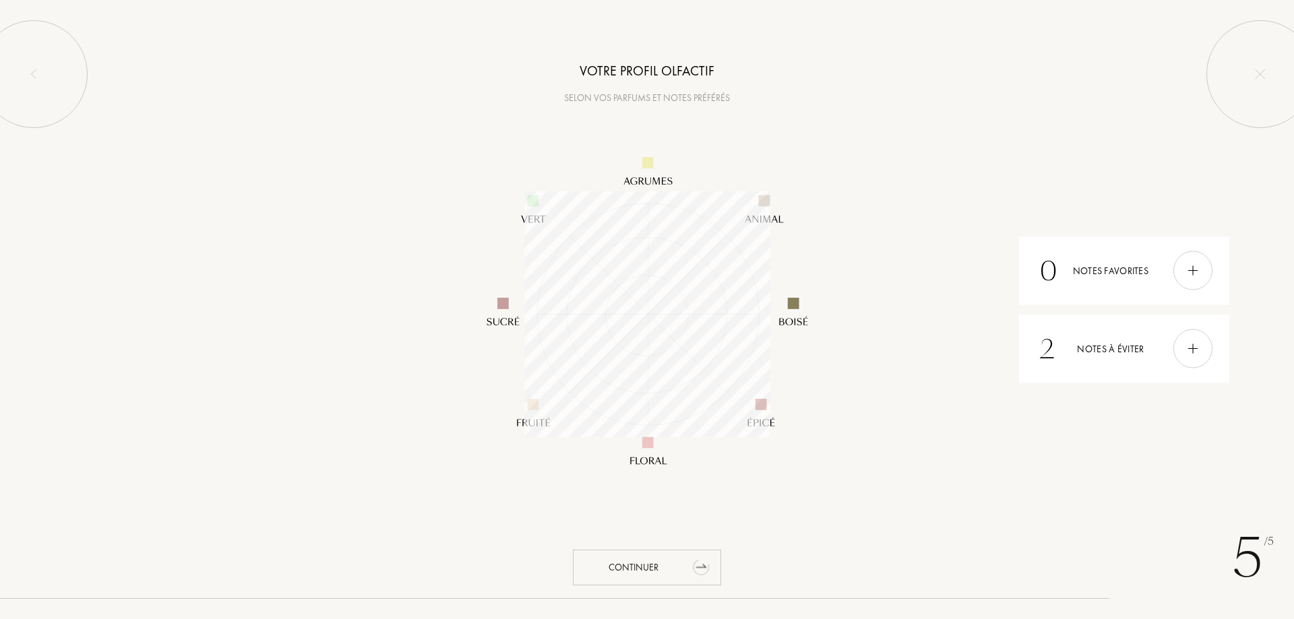
click at [661, 574] on div "Continuer" at bounding box center [647, 568] width 148 height 36
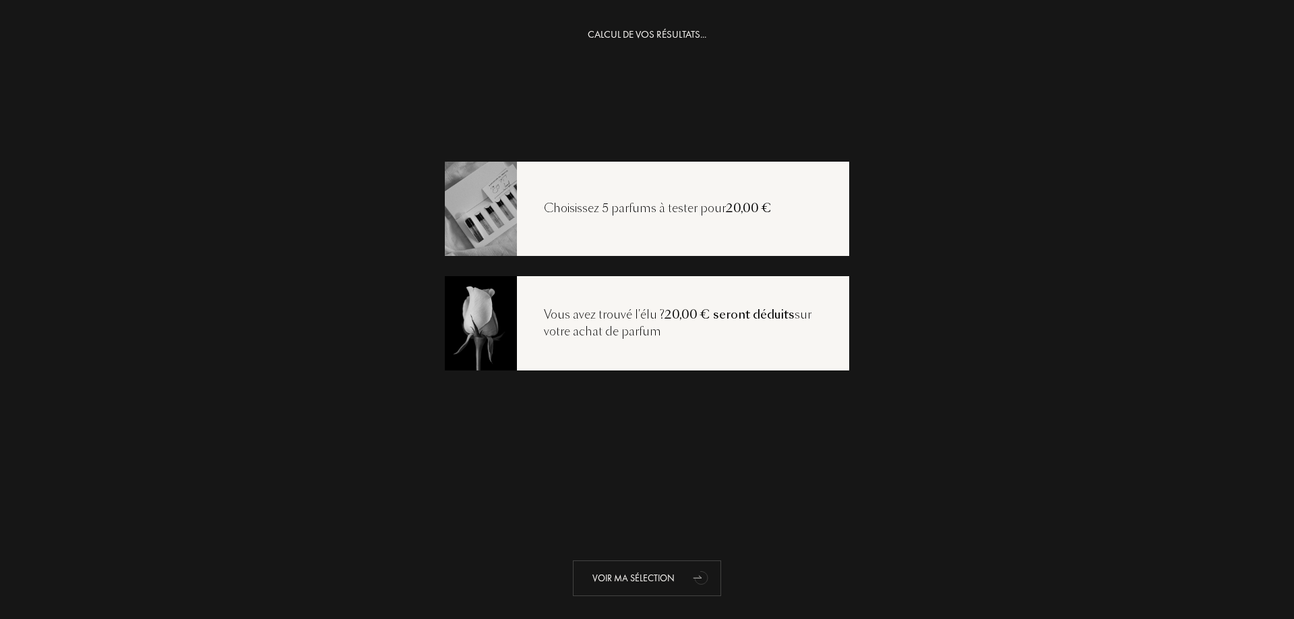
click at [618, 584] on div "Voir ma sélection" at bounding box center [647, 579] width 148 height 36
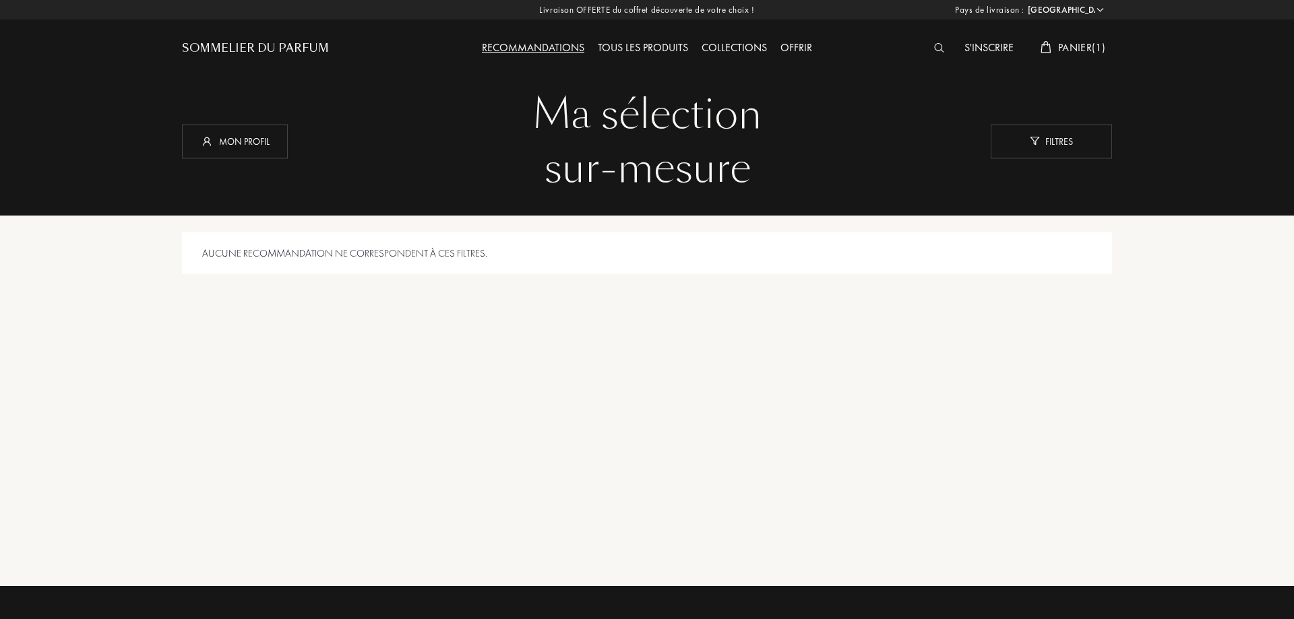
select select "FR"
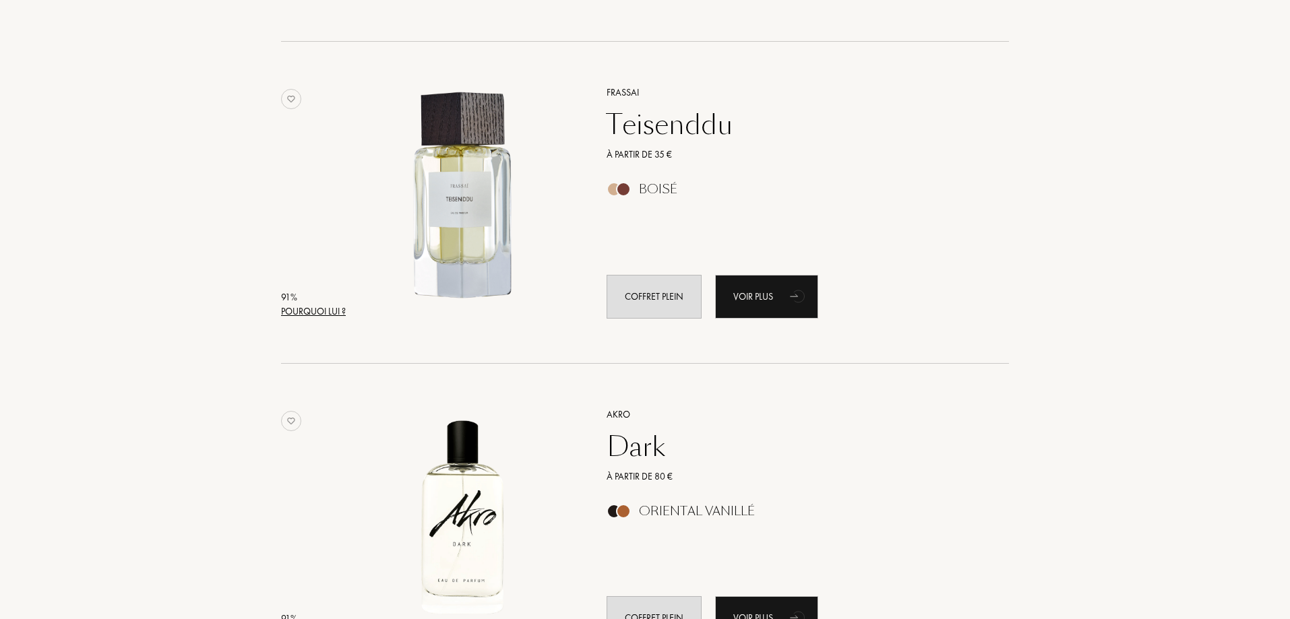
scroll to position [2966, 0]
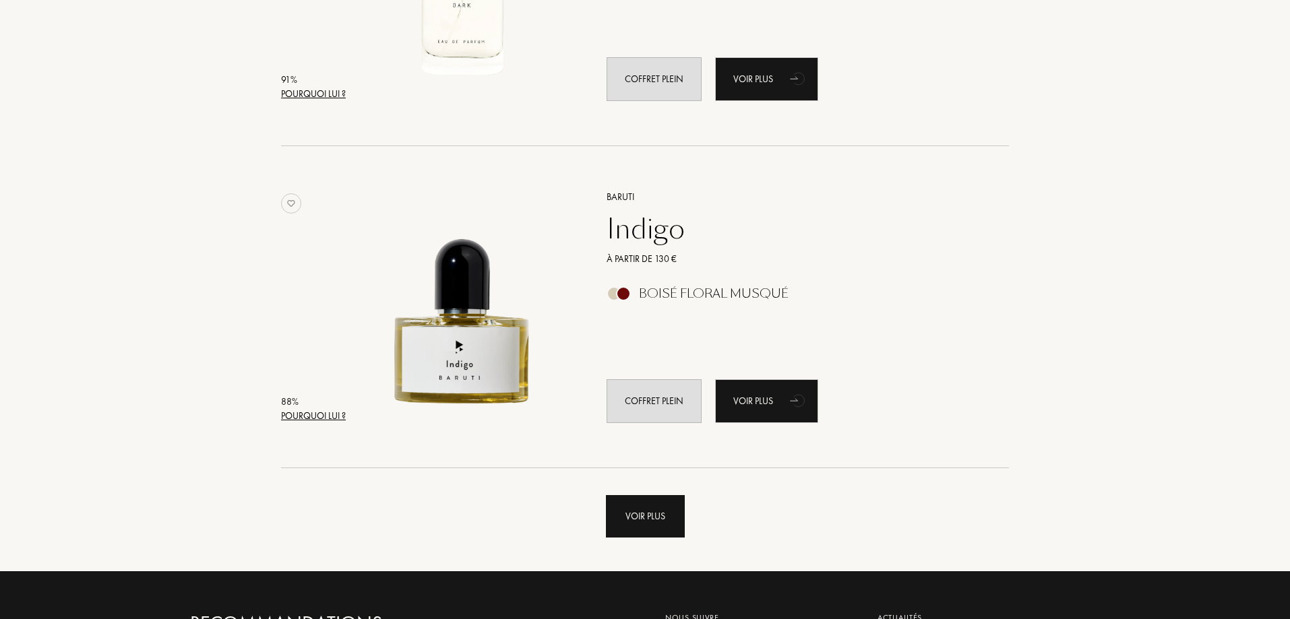
click at [652, 522] on div "Voir plus" at bounding box center [645, 516] width 79 height 42
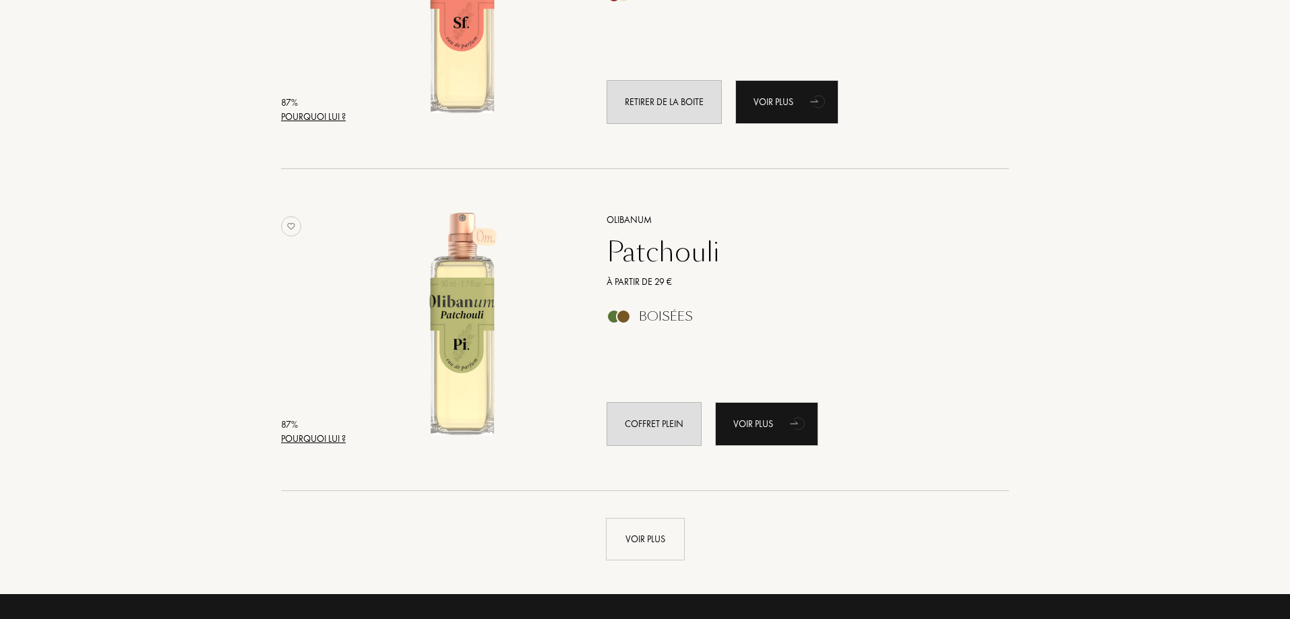
scroll to position [6201, 0]
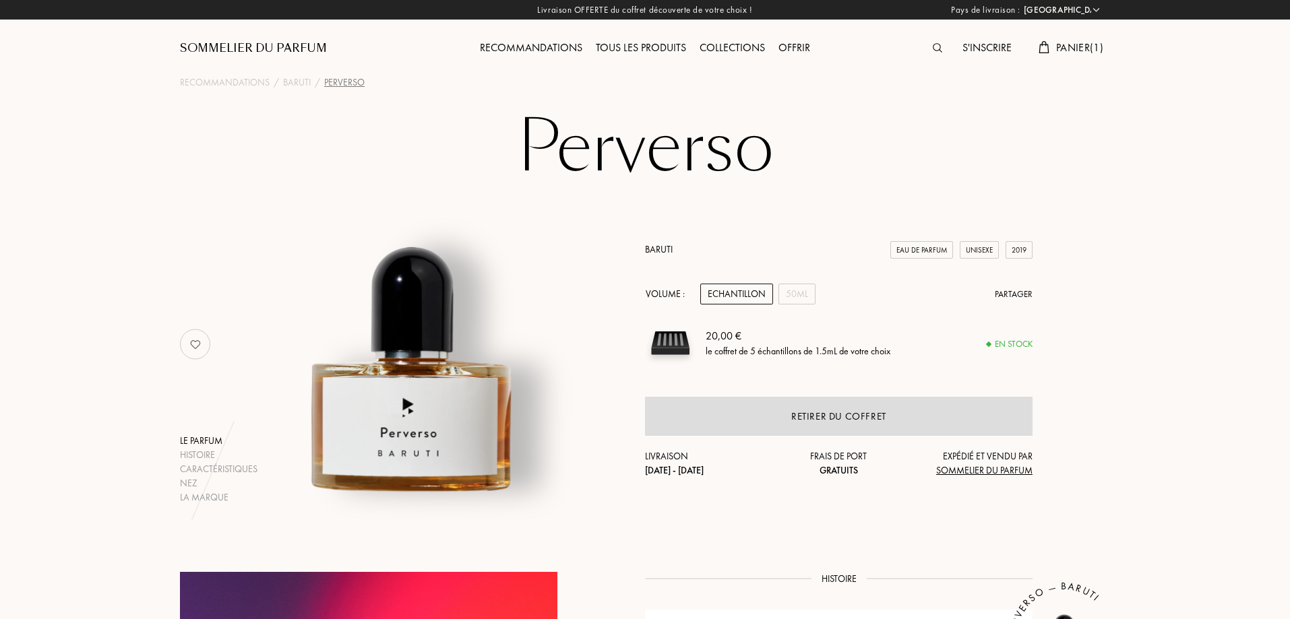
select select "FR"
click at [1093, 47] on span "Panier ( 1 )" at bounding box center [1079, 47] width 47 height 14
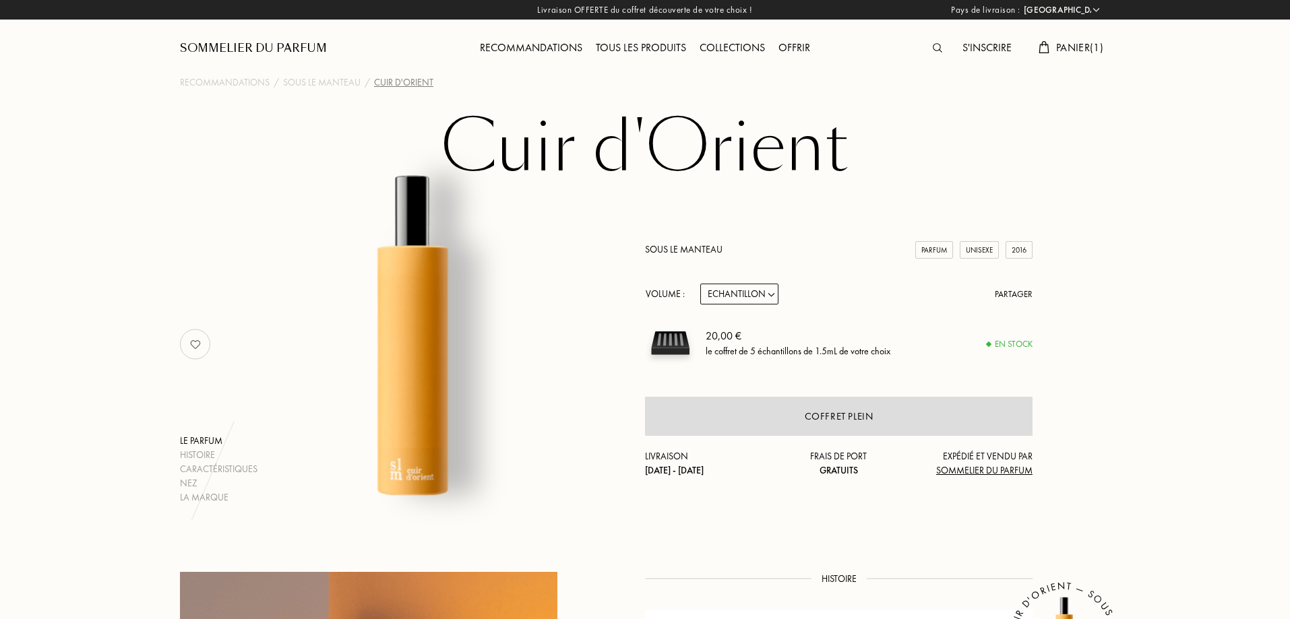
select select "FR"
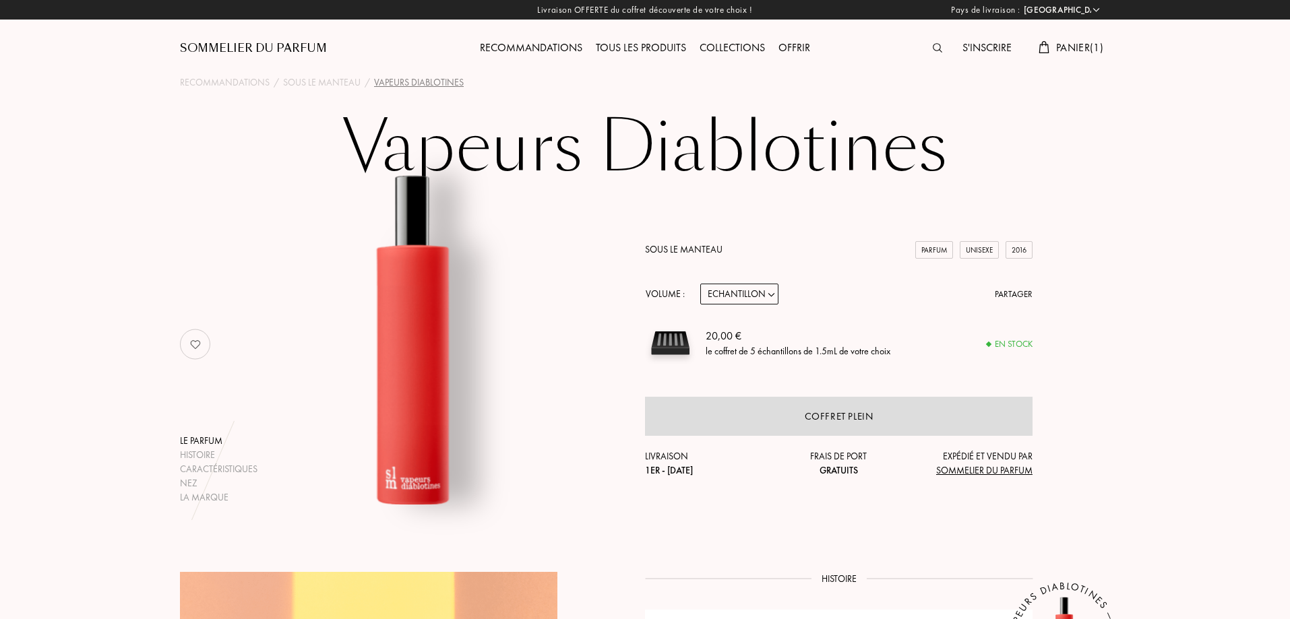
select select "FR"
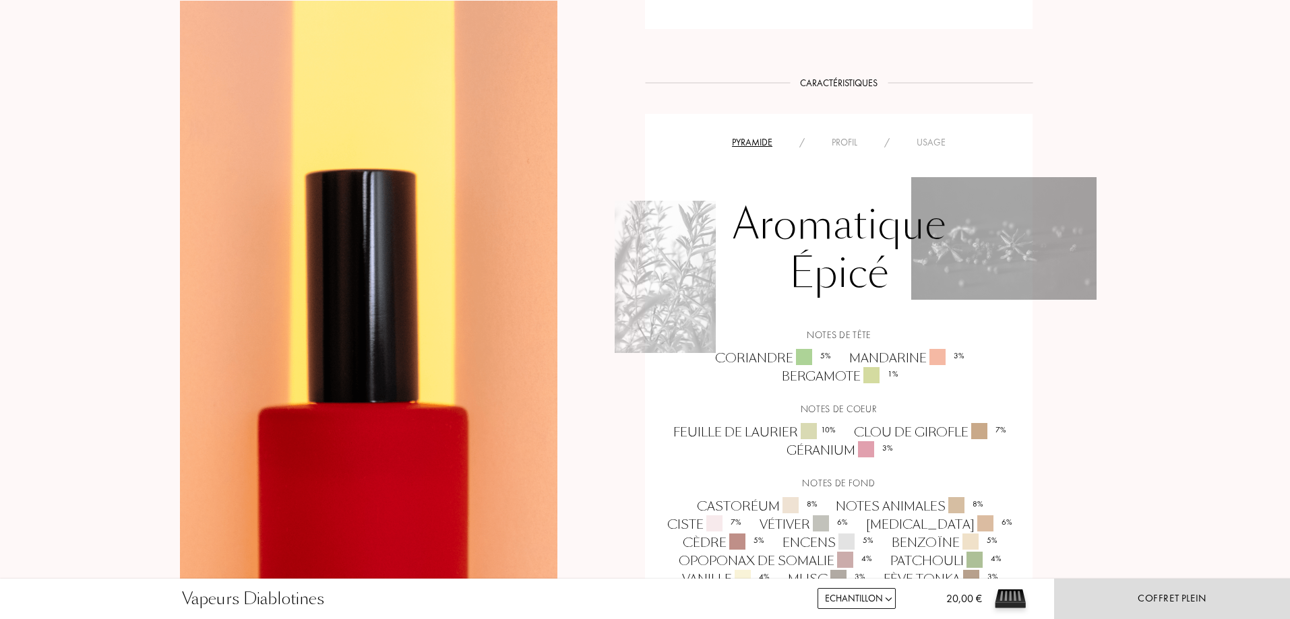
scroll to position [944, 0]
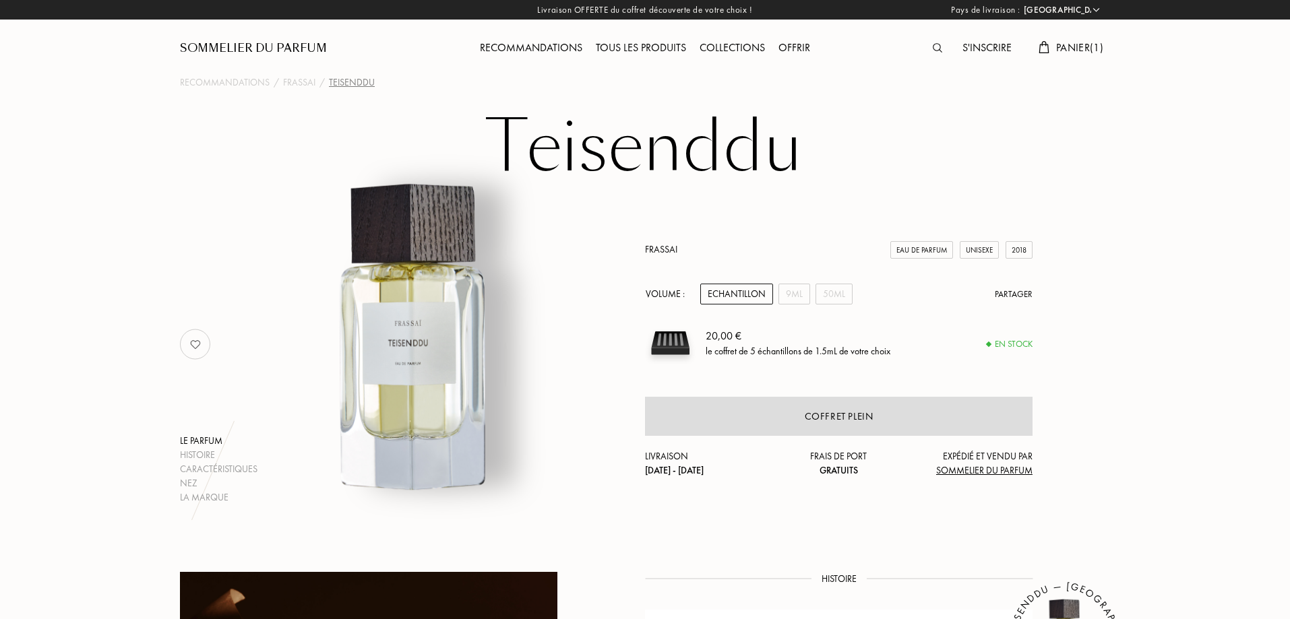
select select "FR"
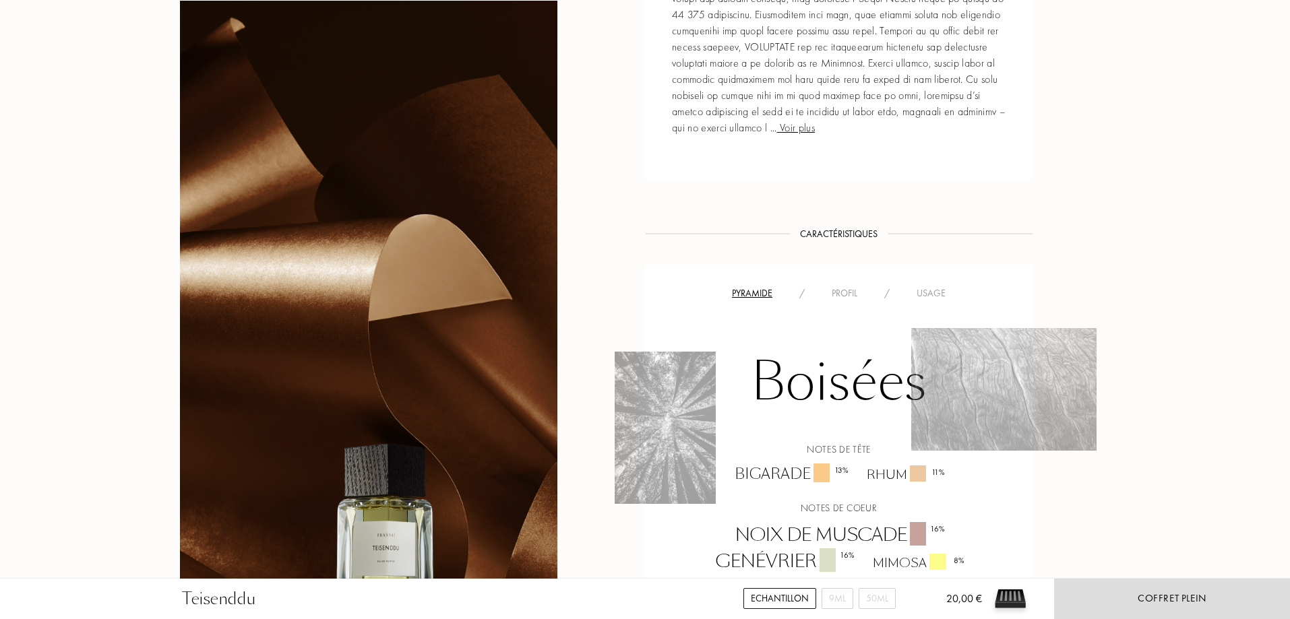
scroll to position [944, 0]
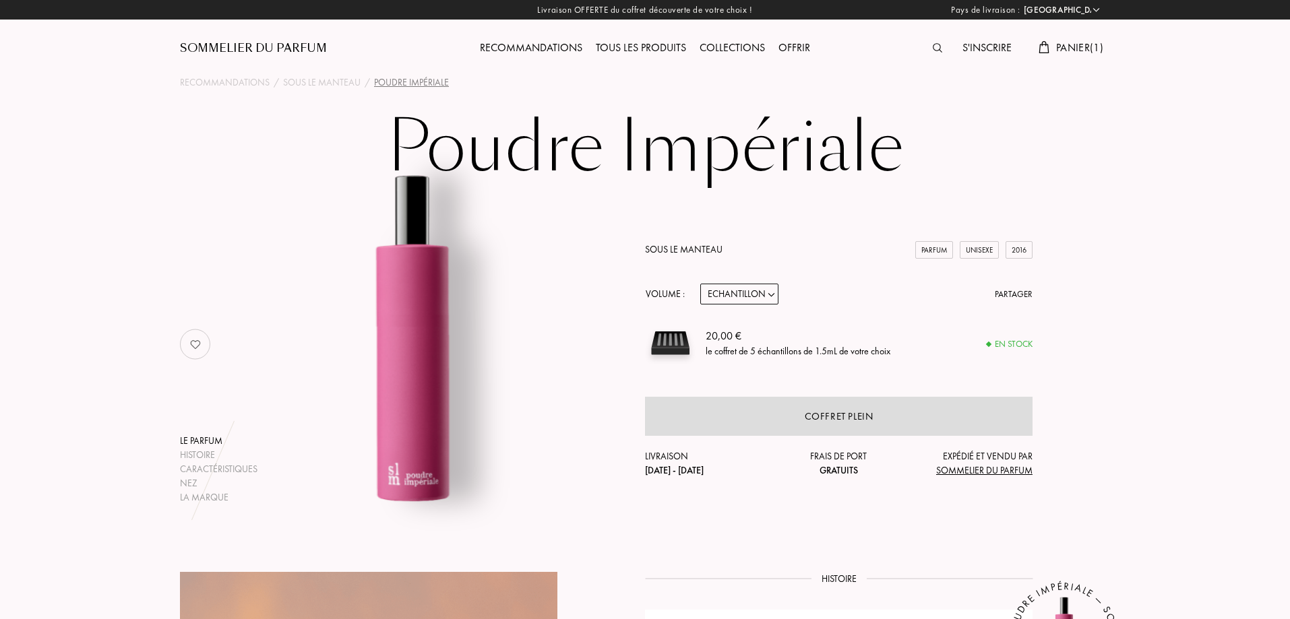
select select "FR"
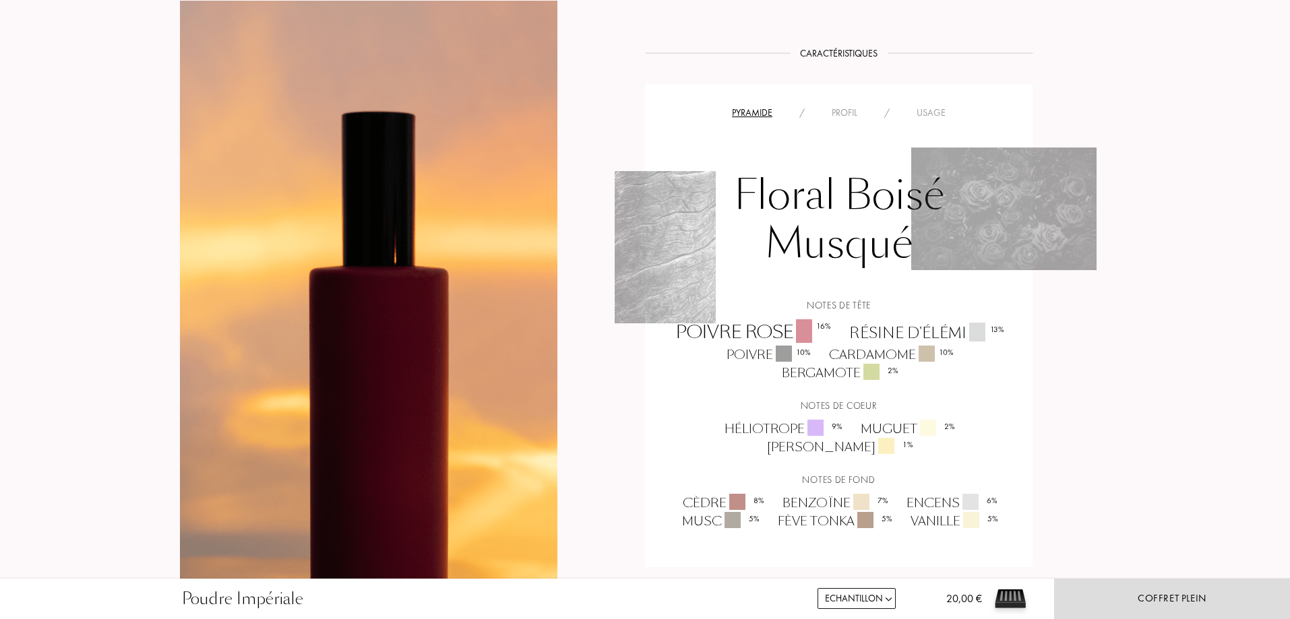
scroll to position [944, 0]
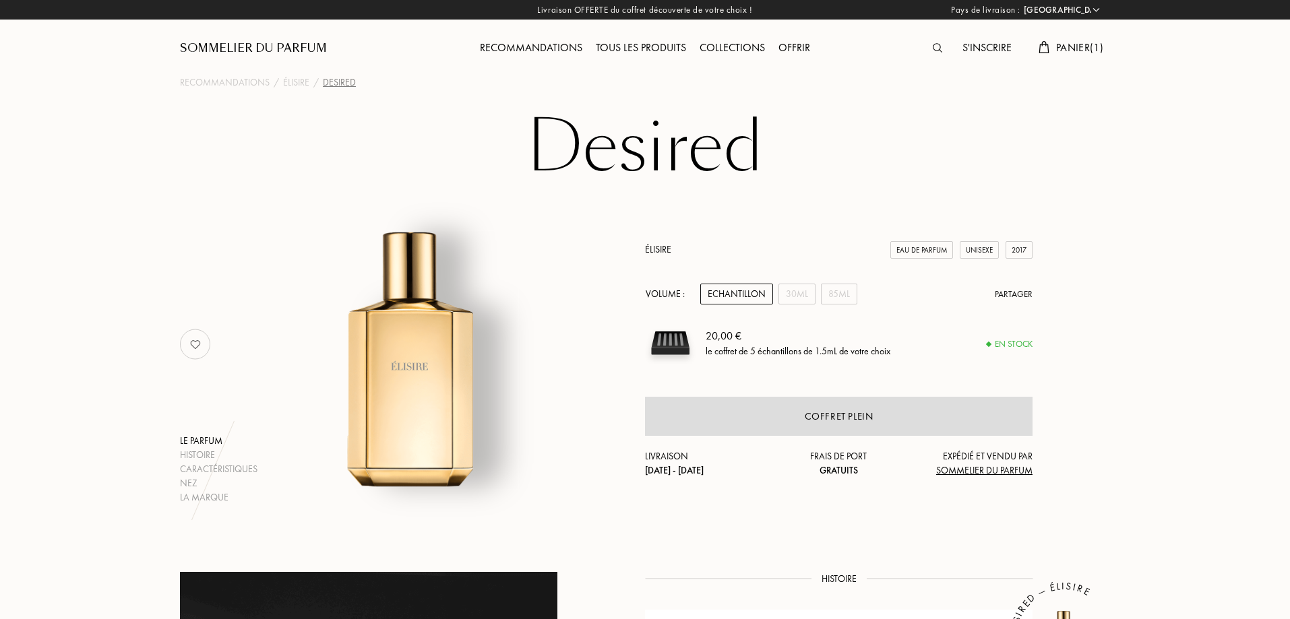
select select "FR"
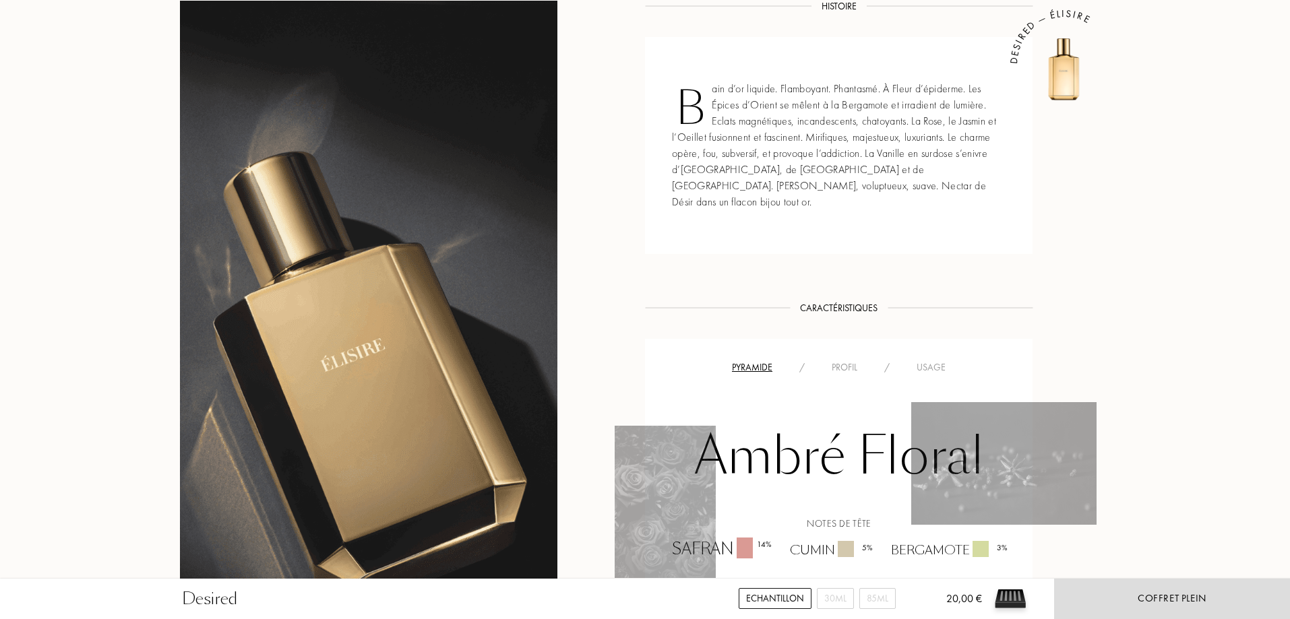
scroll to position [809, 0]
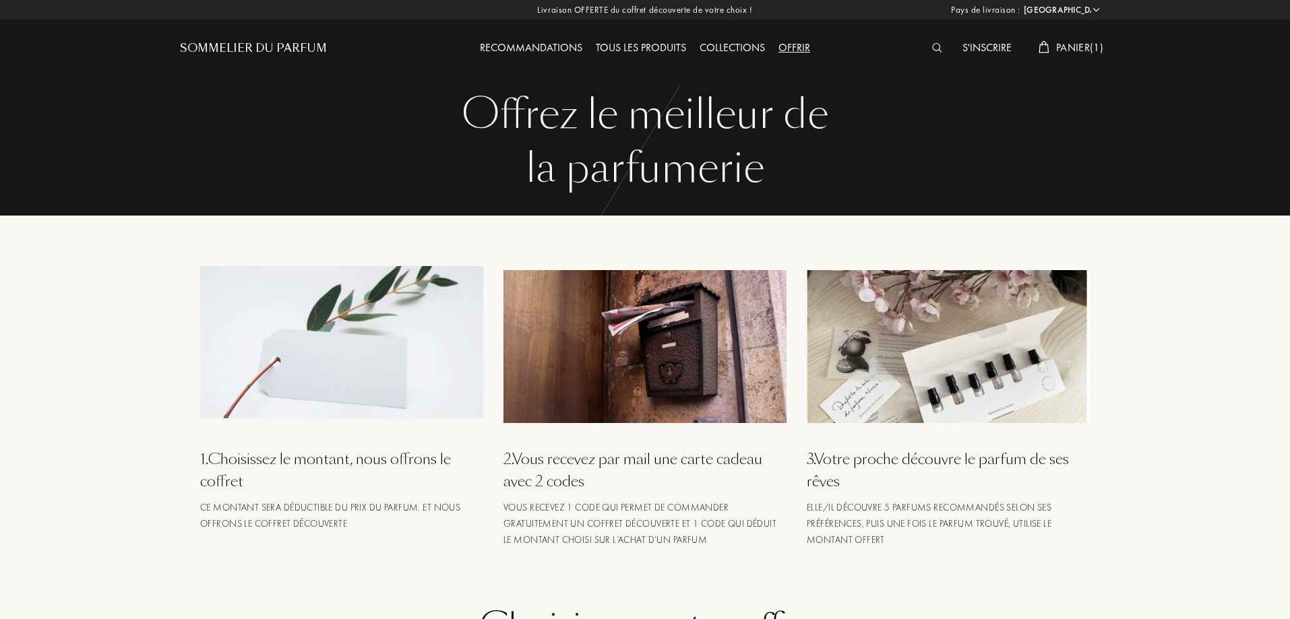
select select "FR"
click at [273, 47] on div "Sommelier du Parfum" at bounding box center [253, 48] width 147 height 16
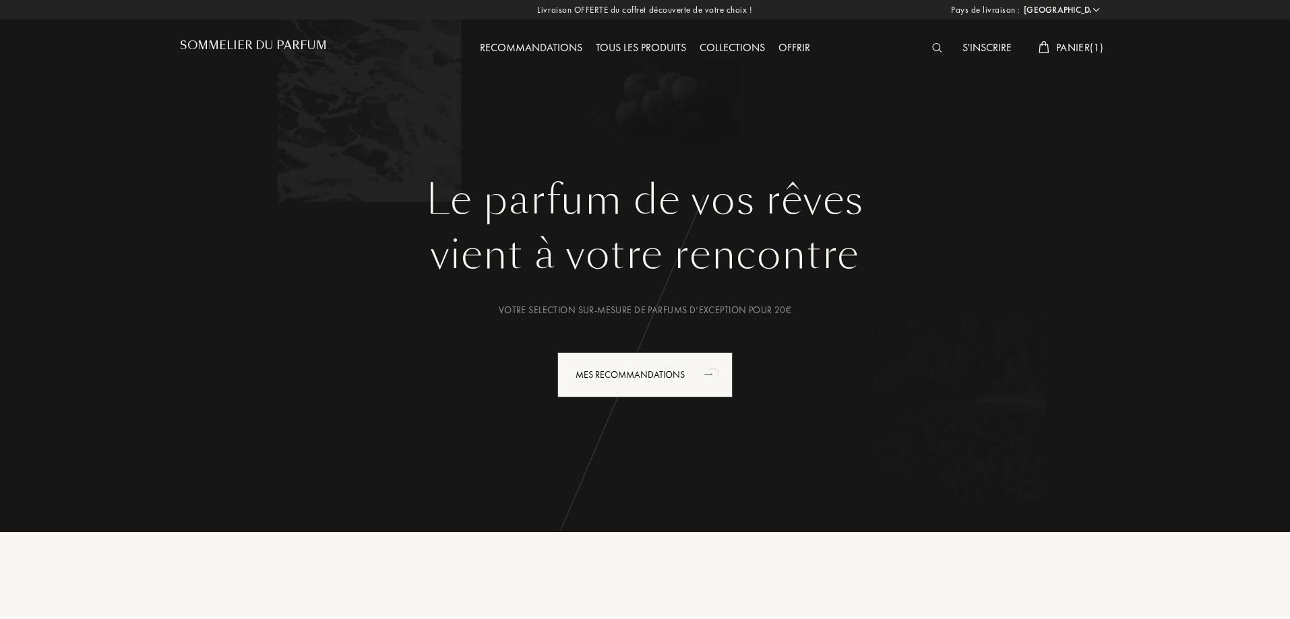
select select "FR"
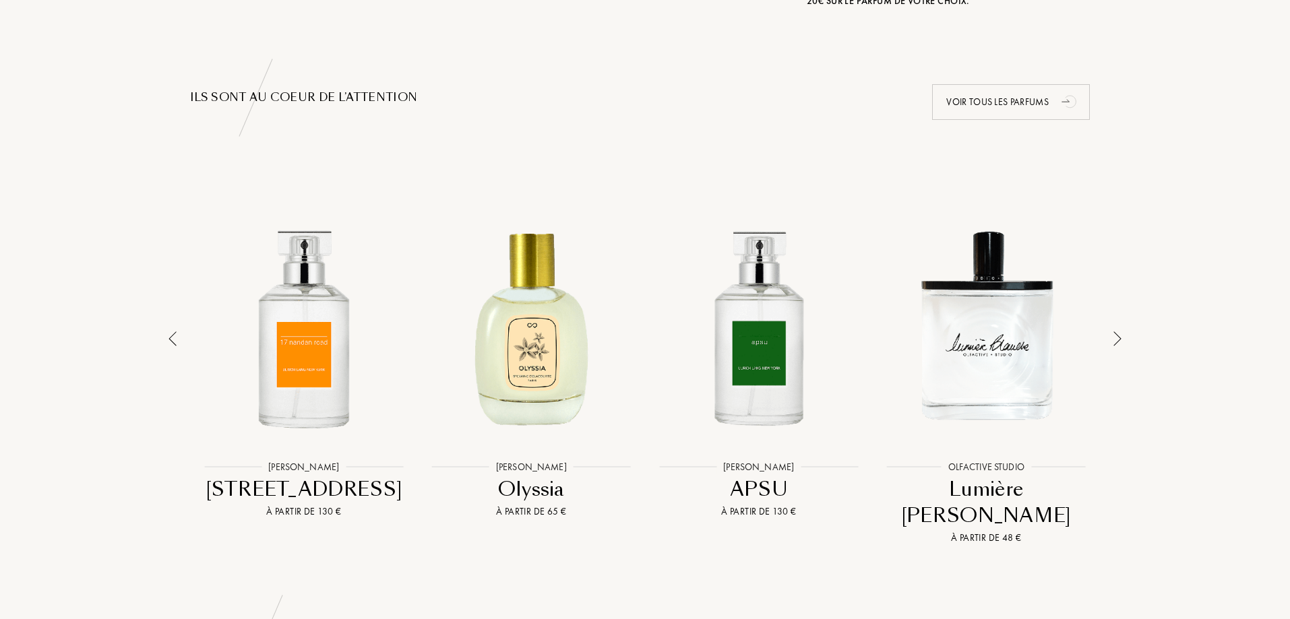
scroll to position [809, 0]
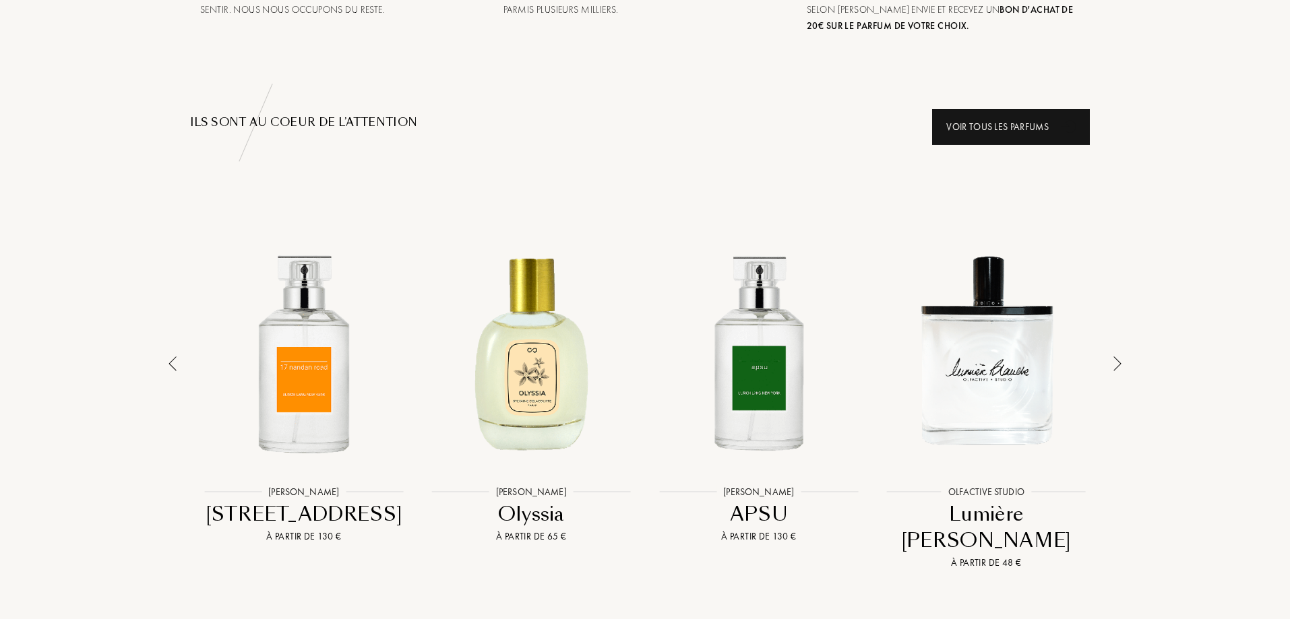
click at [1014, 135] on div "Voir tous les parfums" at bounding box center [1011, 127] width 158 height 36
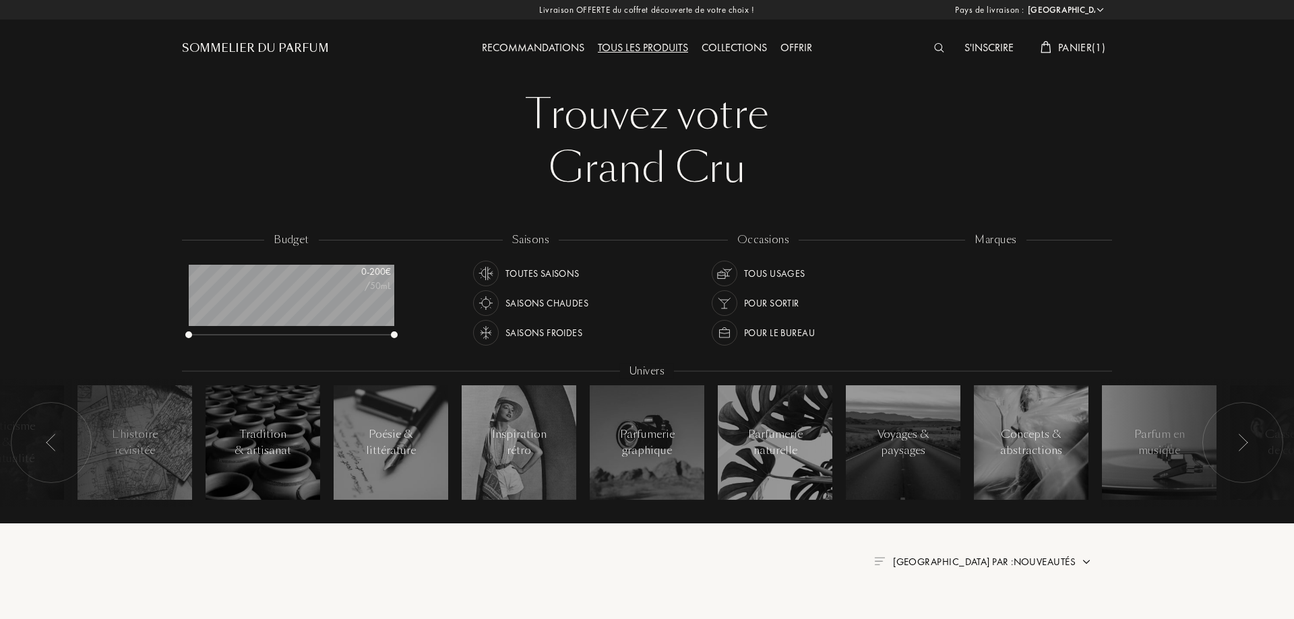
select select "FR"
click at [549, 333] on div "Saisons froides" at bounding box center [542, 333] width 77 height 26
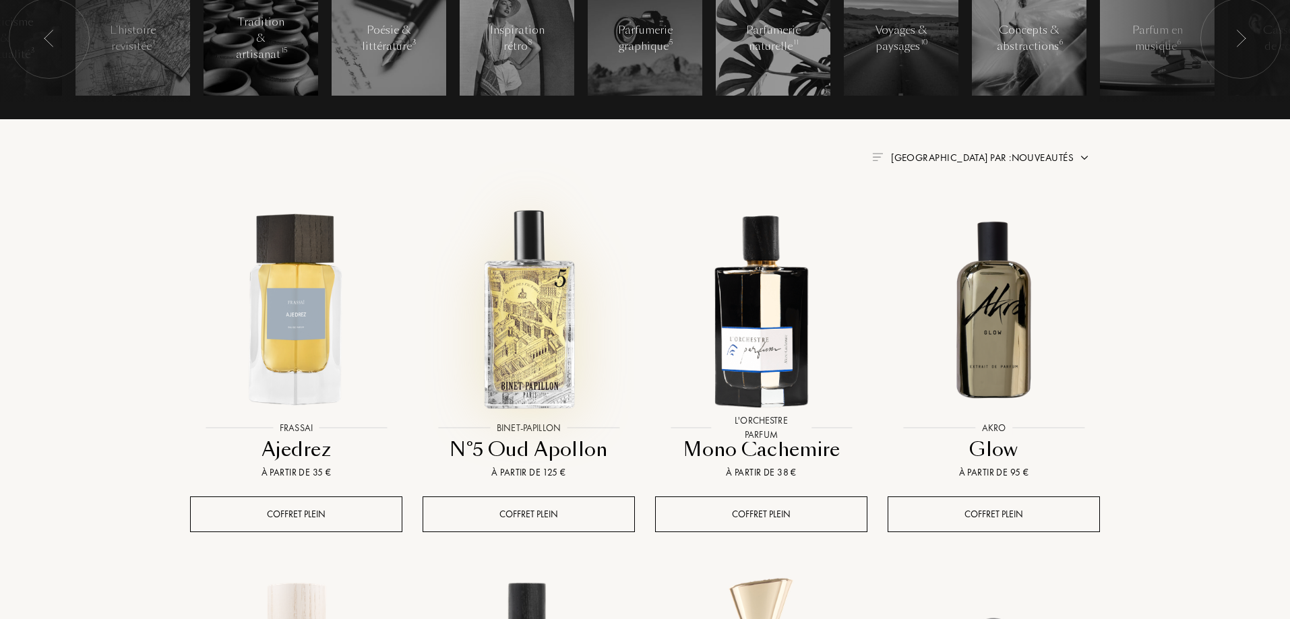
scroll to position [135, 0]
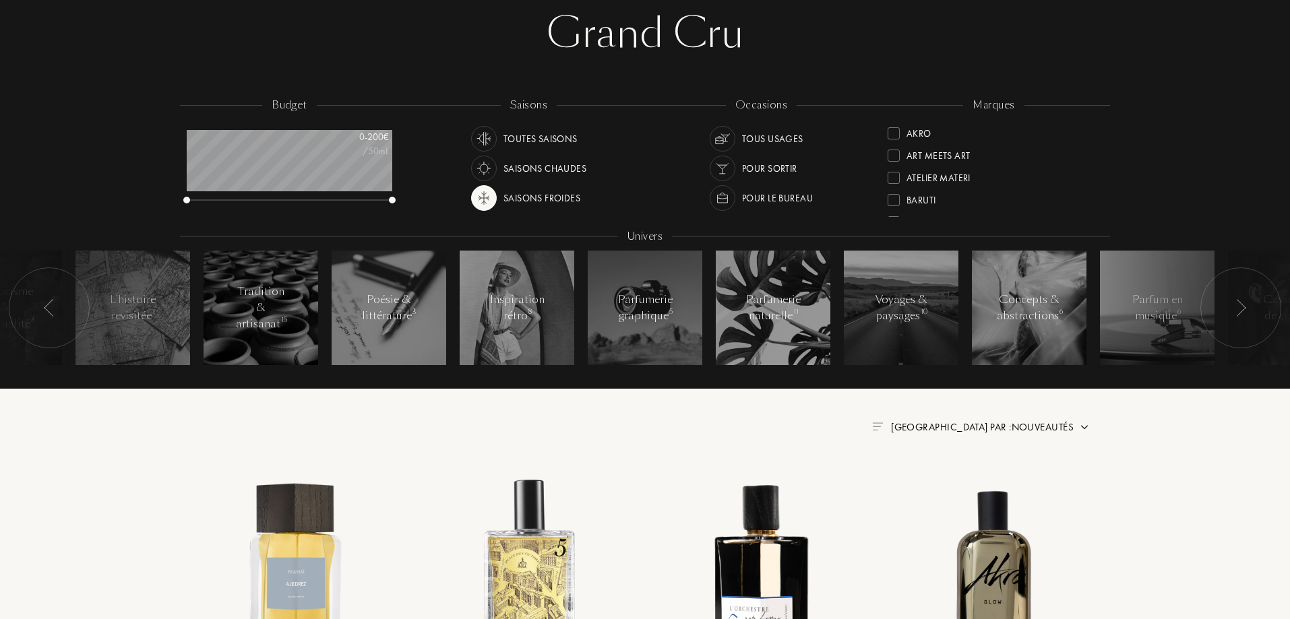
click at [781, 167] on div "Pour sortir" at bounding box center [769, 169] width 55 height 26
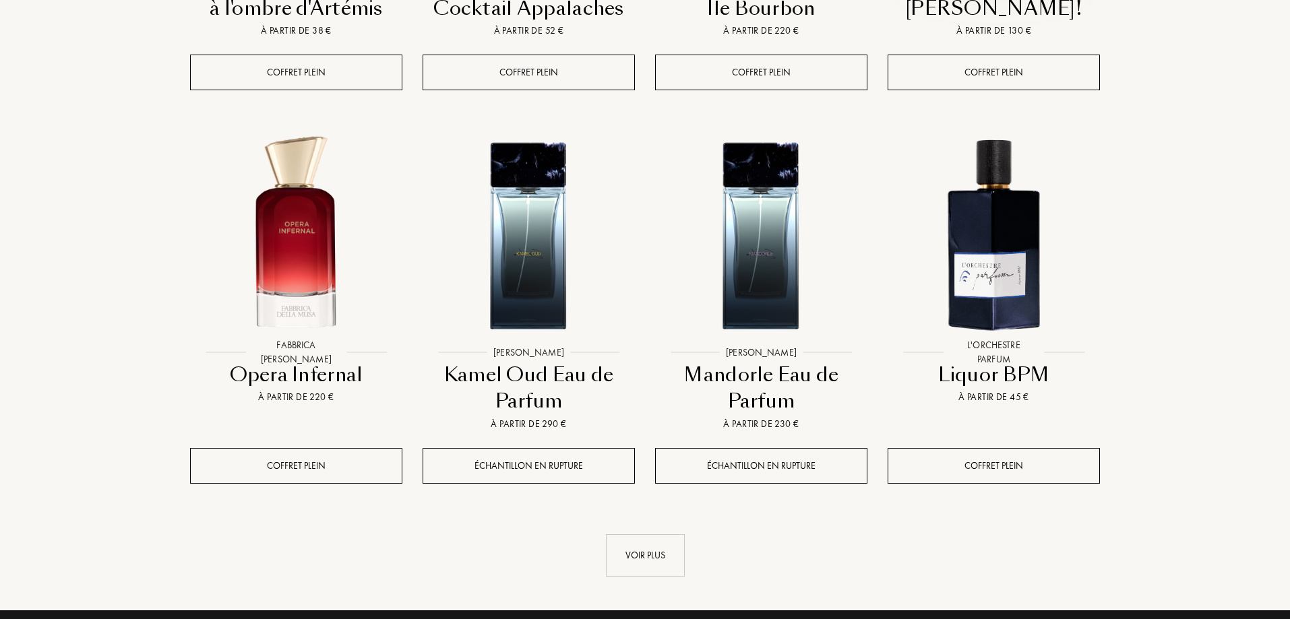
scroll to position [1348, 0]
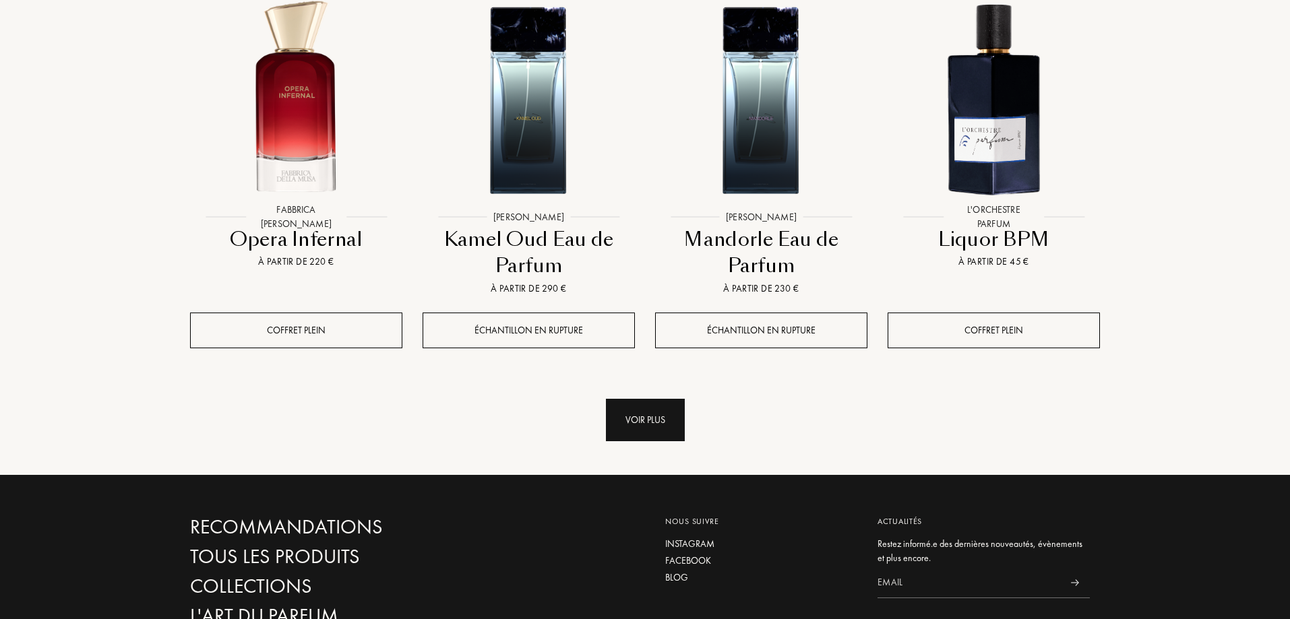
click at [665, 421] on div "Voir plus" at bounding box center [645, 420] width 79 height 42
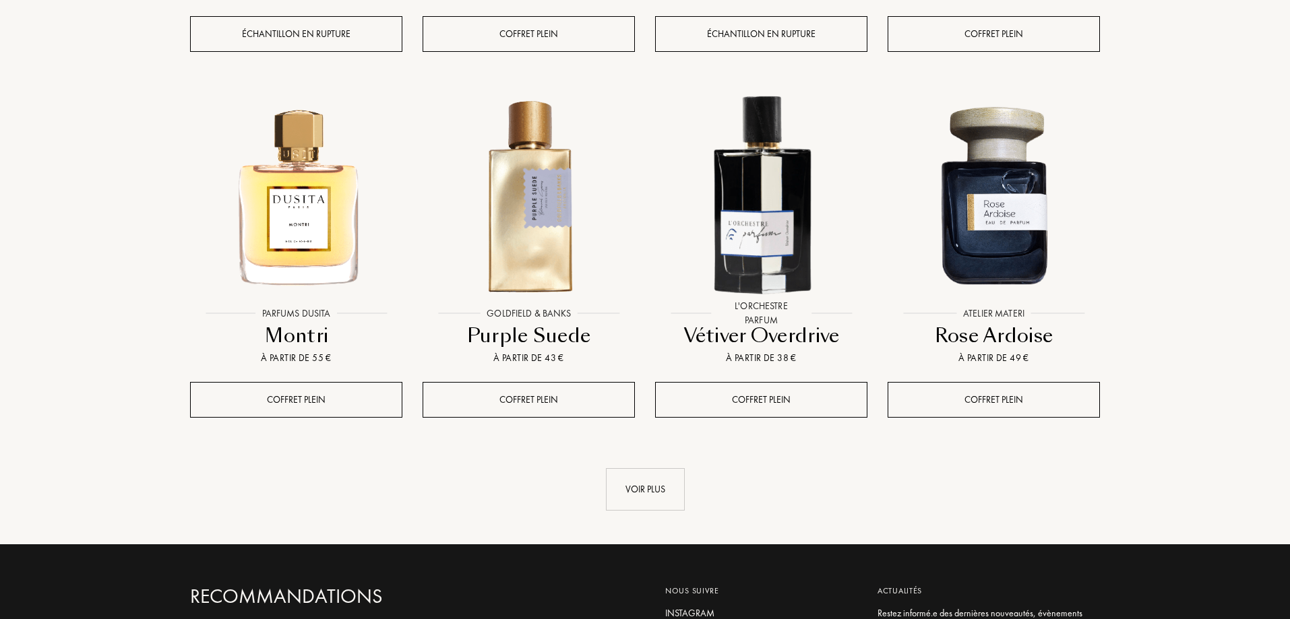
scroll to position [2427, 0]
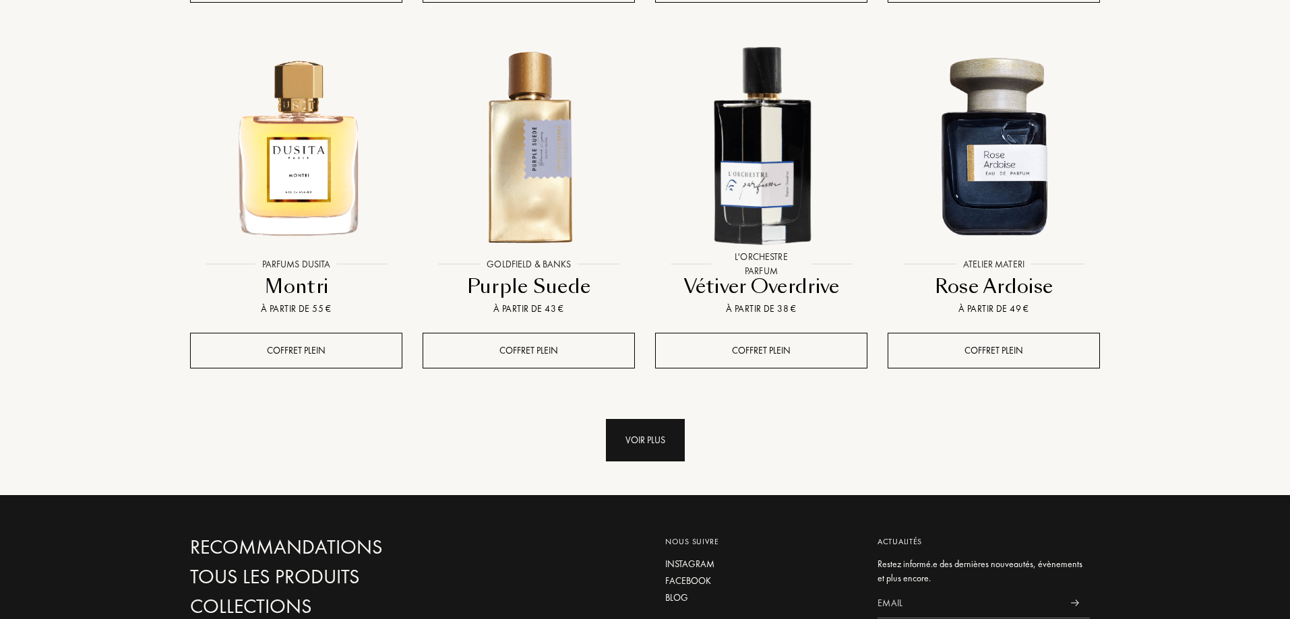
click at [649, 433] on div "Voir plus" at bounding box center [645, 440] width 79 height 42
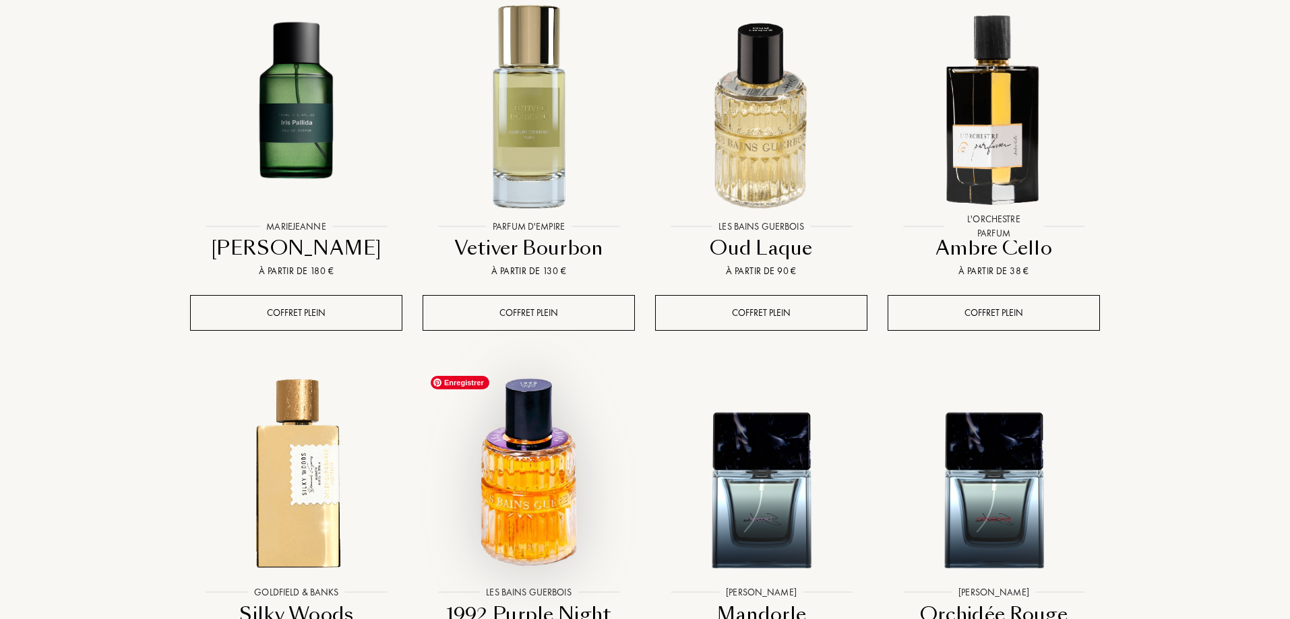
scroll to position [3505, 0]
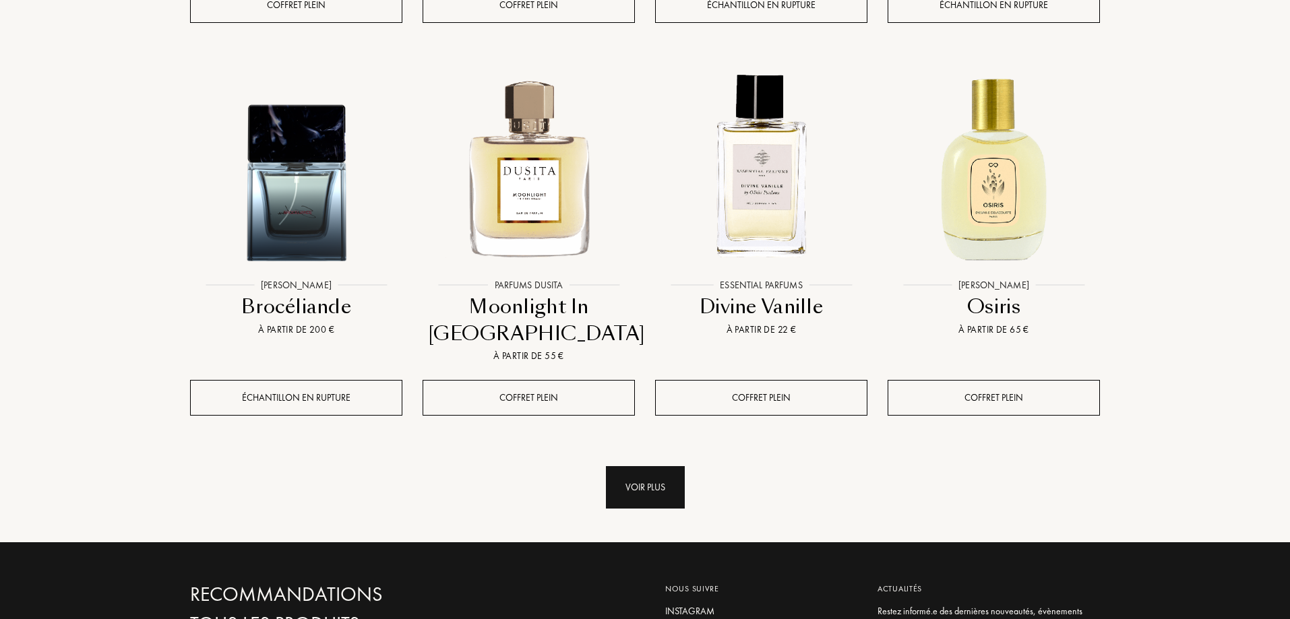
click at [621, 489] on div "Voir plus" at bounding box center [645, 487] width 79 height 42
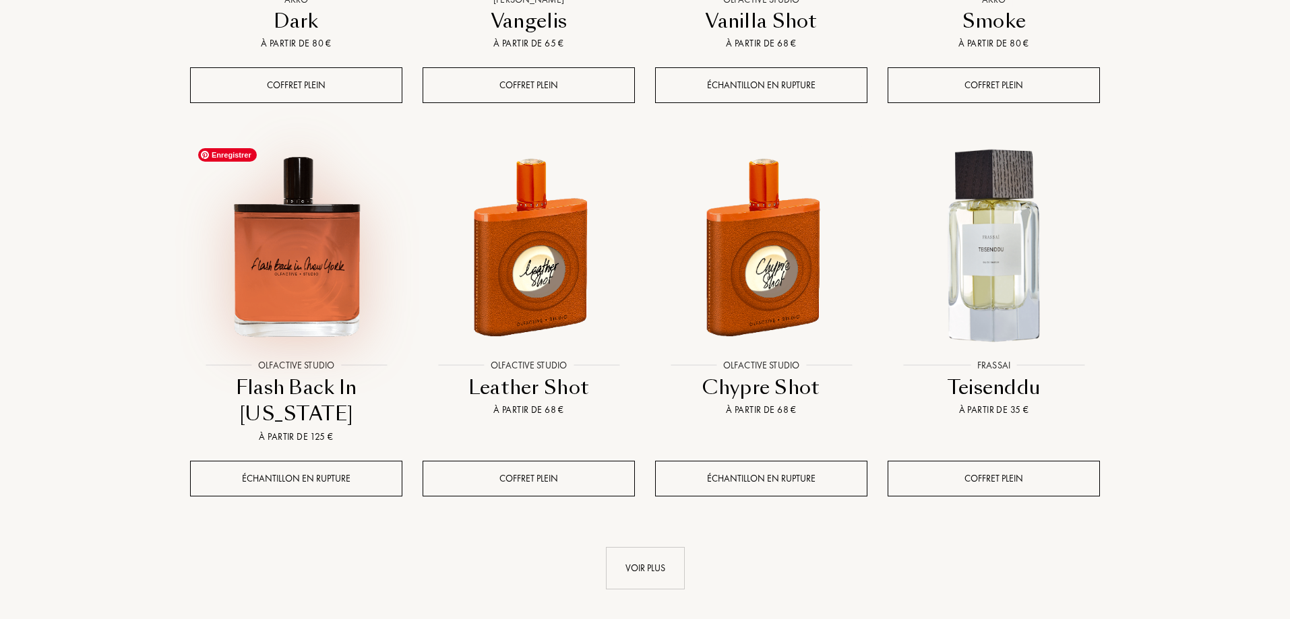
scroll to position [4584, 0]
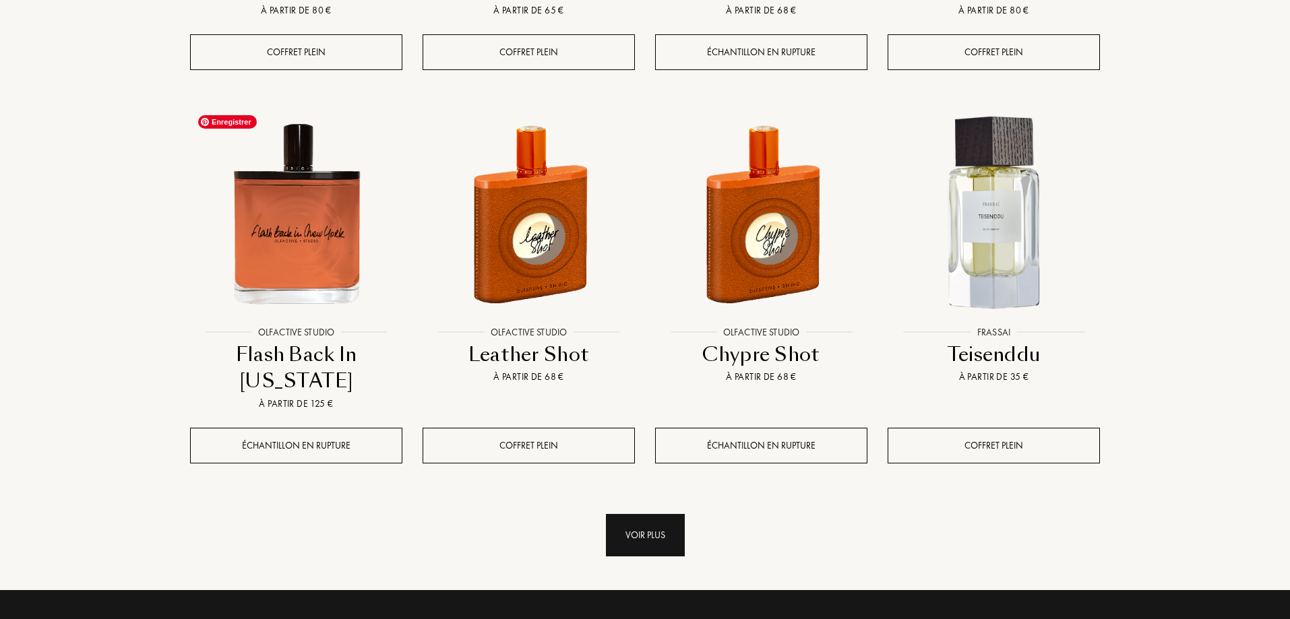
click at [646, 545] on div "Voir plus" at bounding box center [645, 535] width 79 height 42
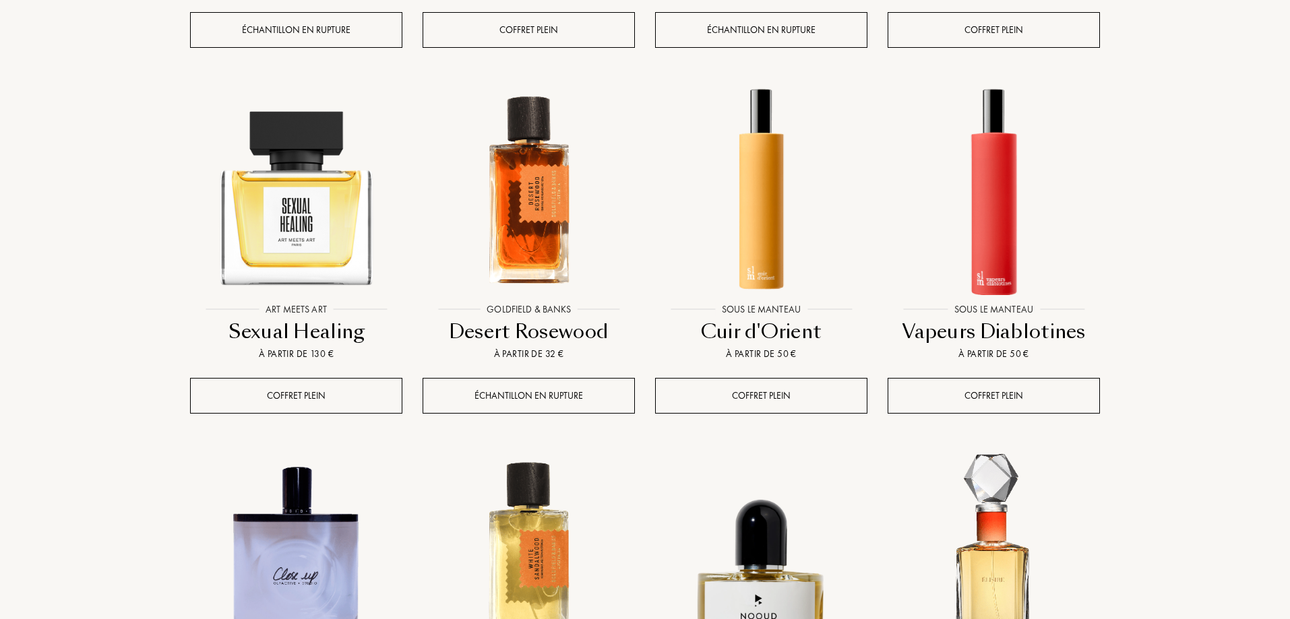
scroll to position [5662, 0]
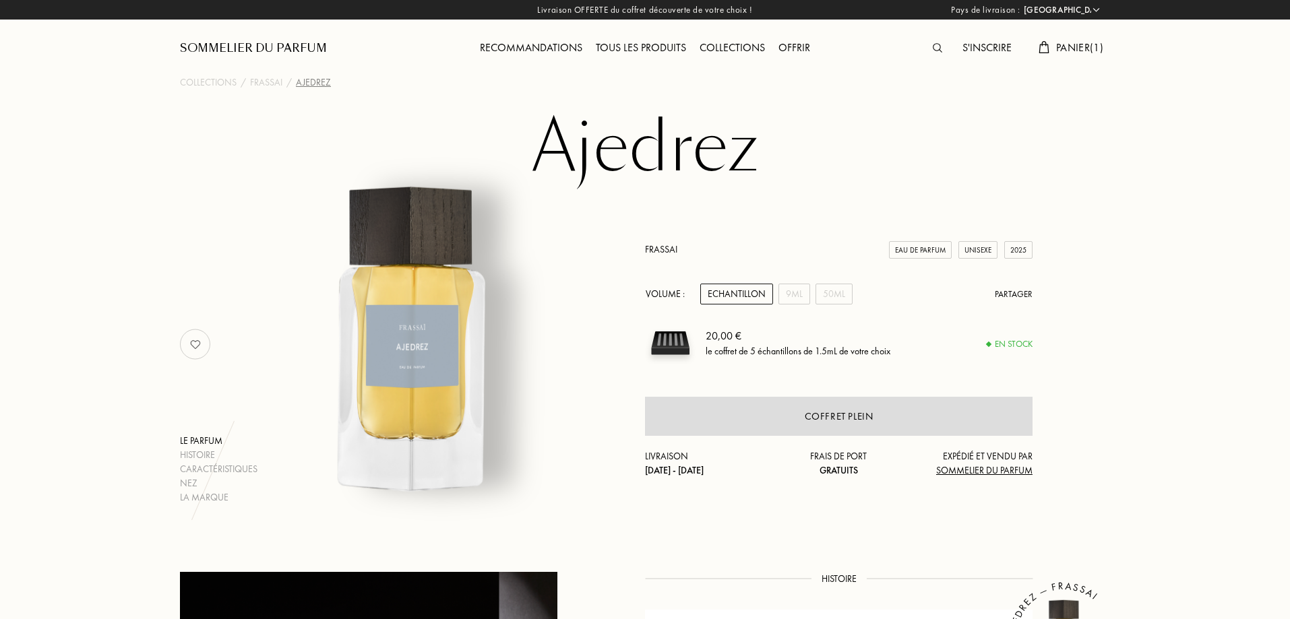
select select "FR"
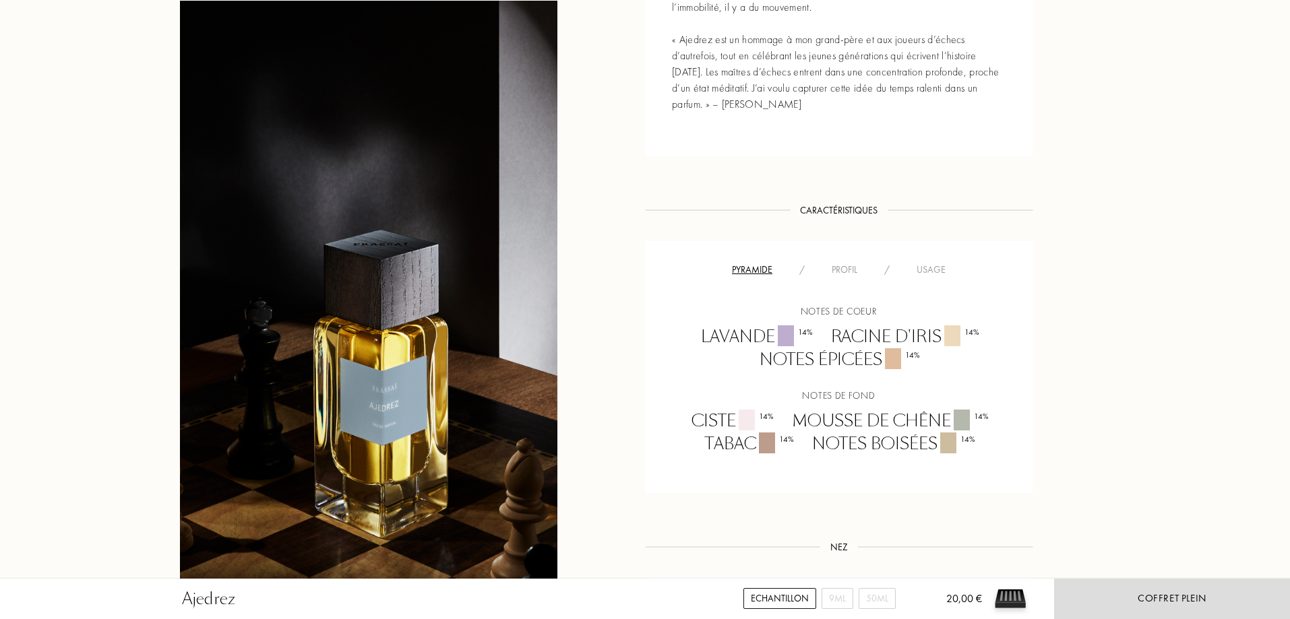
scroll to position [809, 0]
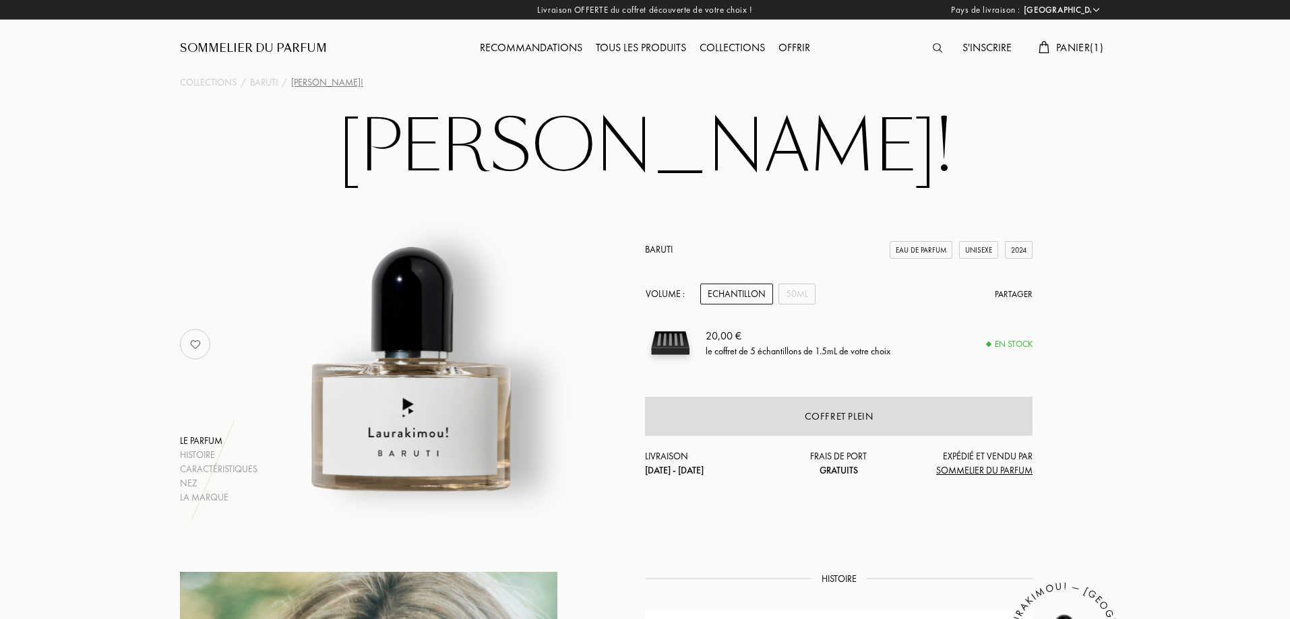
select select "FR"
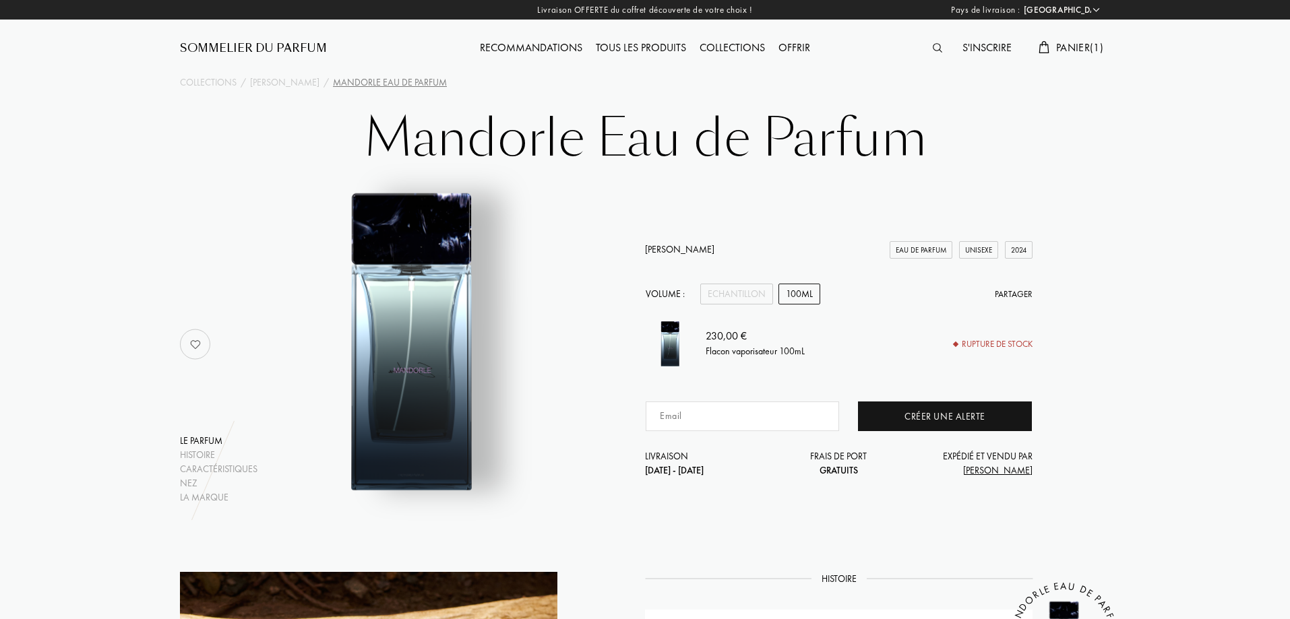
select select "FR"
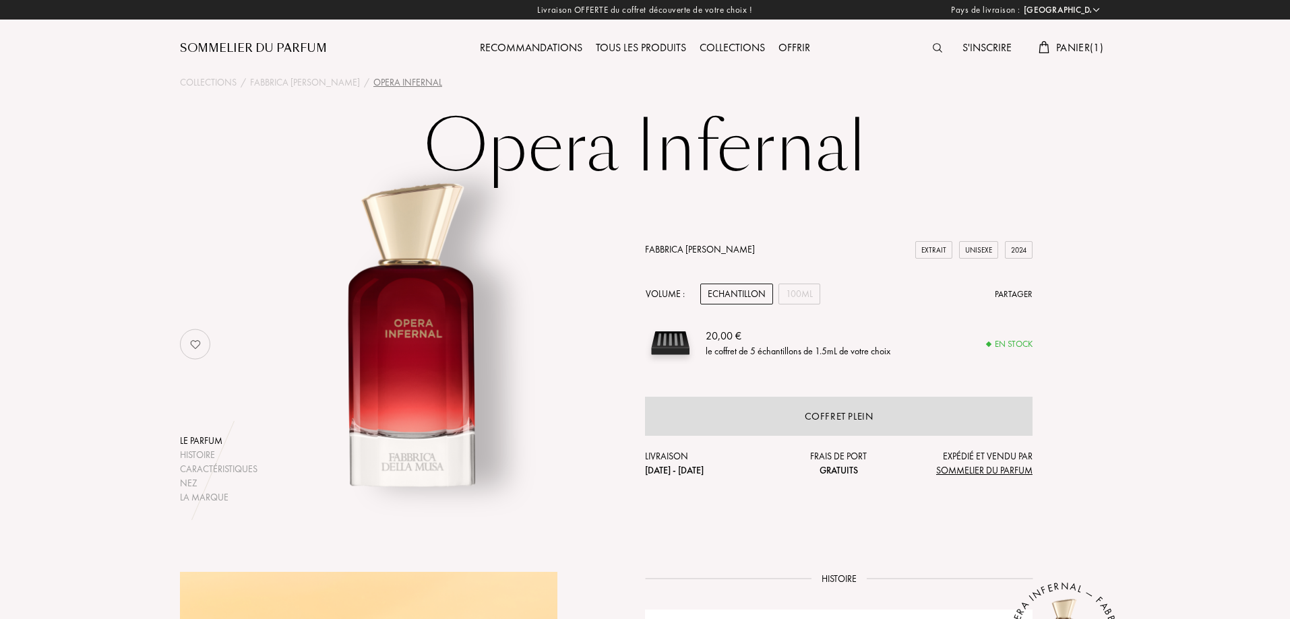
select select "FR"
click at [687, 251] on link "Fabbrica [PERSON_NAME]" at bounding box center [700, 249] width 110 height 12
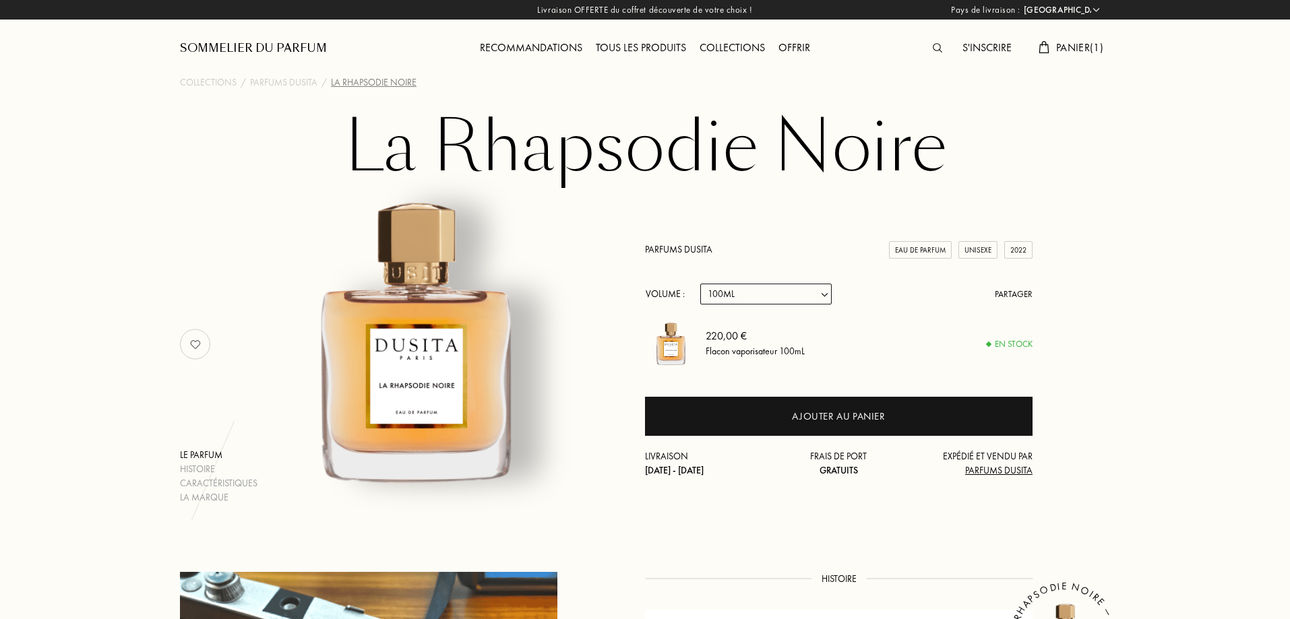
select select "FR"
select select "4"
click at [737, 290] on select "Echantillon 15mL 22.5mL (22.5ML (3 * 7.5ML)) 50mL 100mL" at bounding box center [765, 294] width 131 height 21
select select "1"
click at [700, 284] on select "Echantillon 15mL 22.5mL (22.5ML (3 * 7.5ML)) 50mL 100mL" at bounding box center [765, 294] width 131 height 21
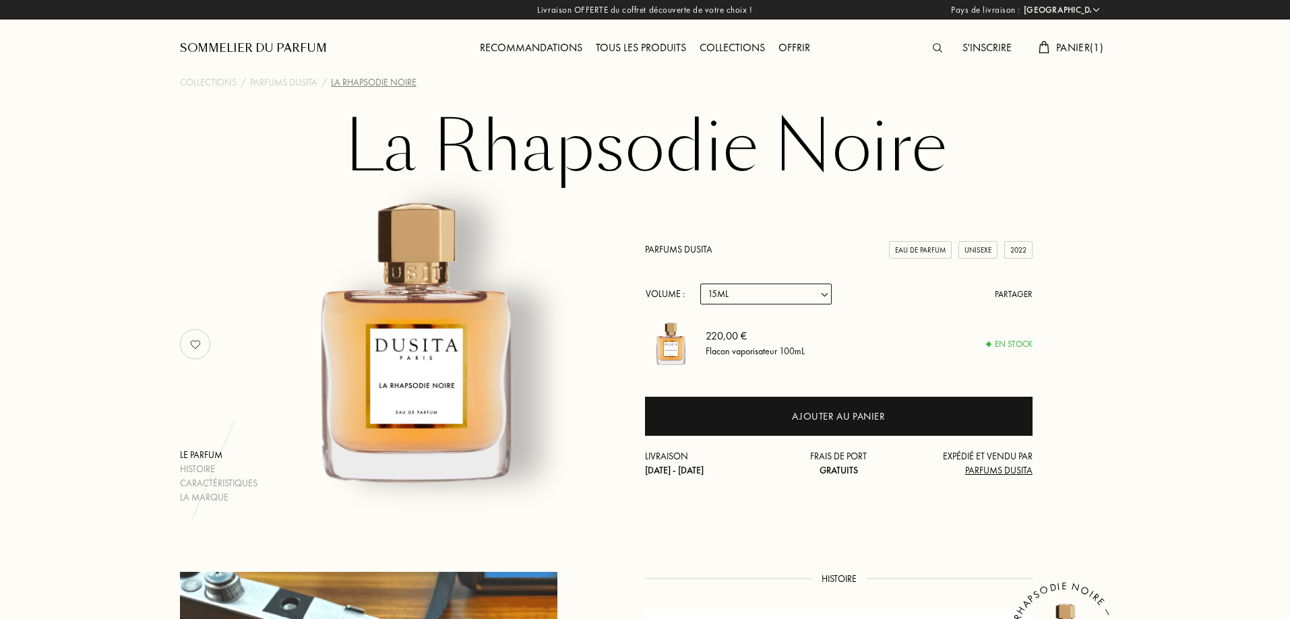
select select "1"
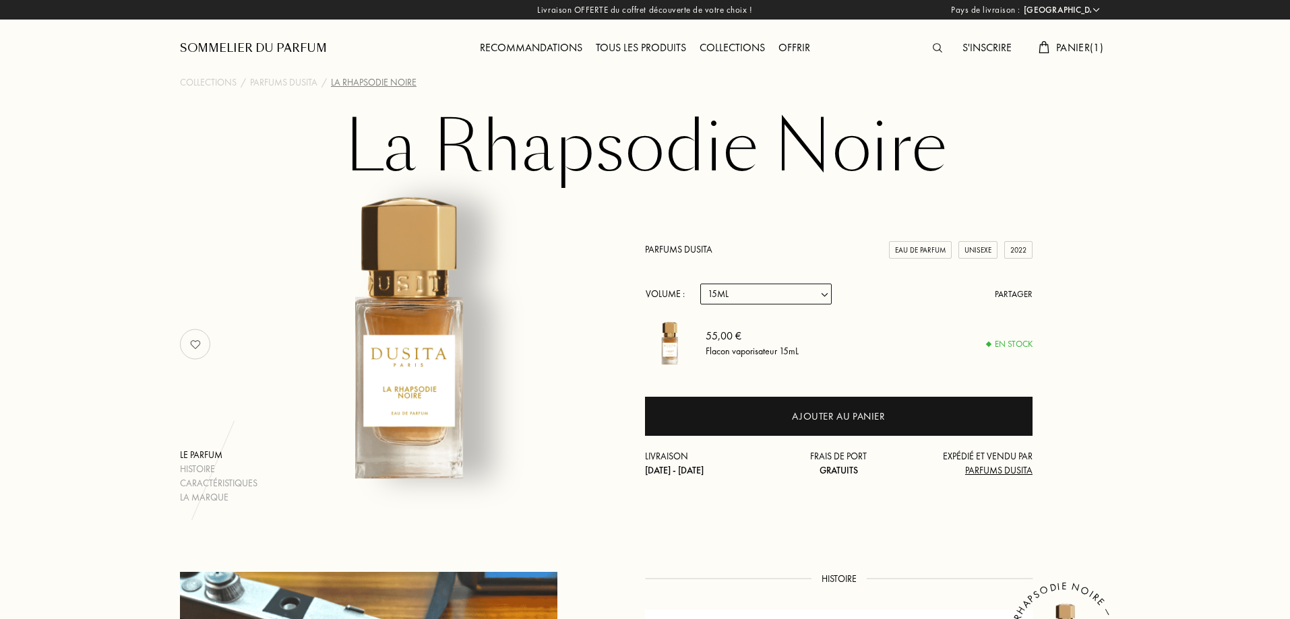
click at [675, 251] on link "Parfums Dusita" at bounding box center [678, 249] width 67 height 12
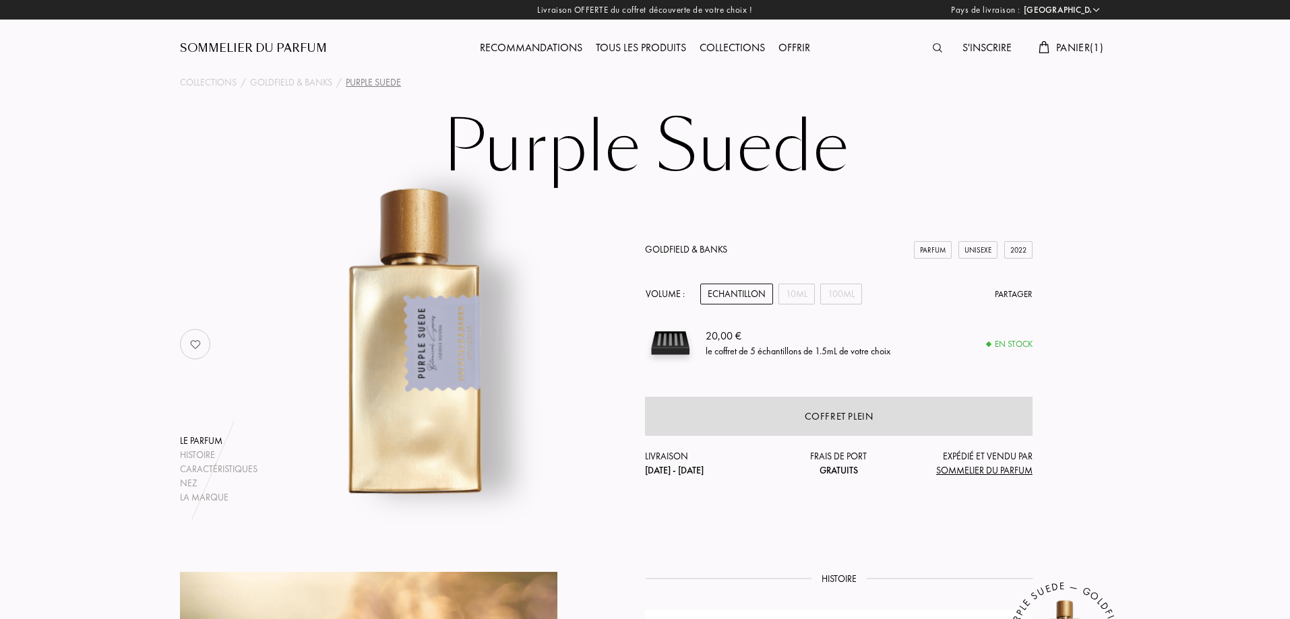
select select "FR"
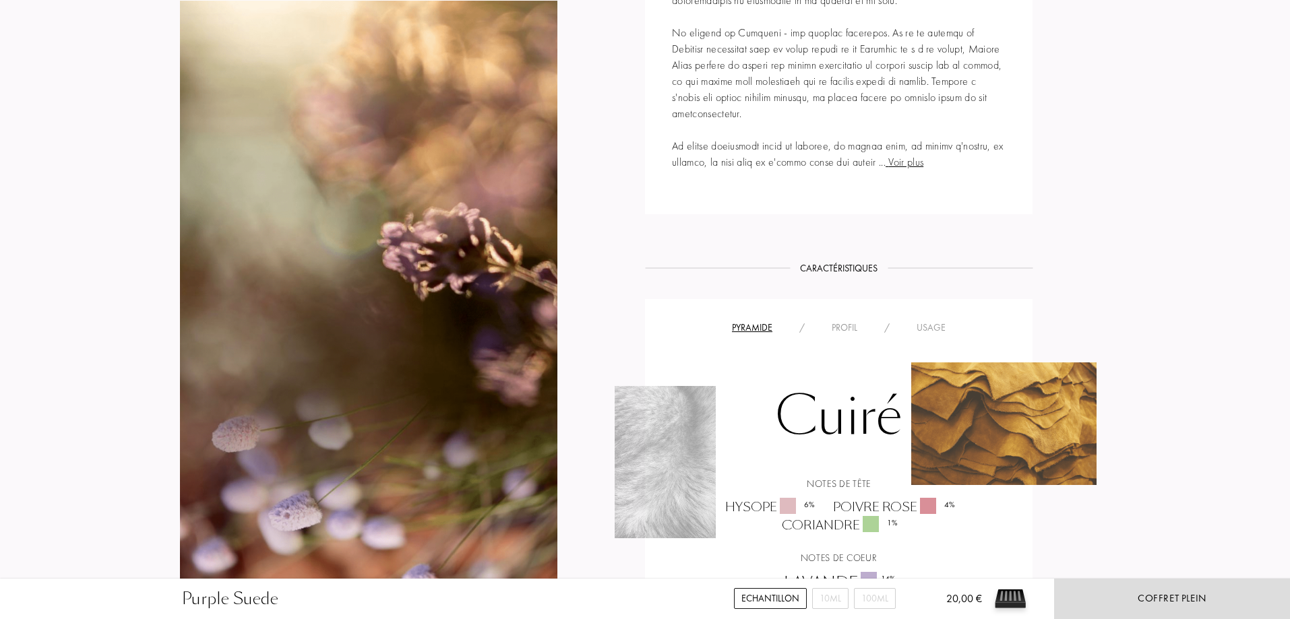
scroll to position [944, 0]
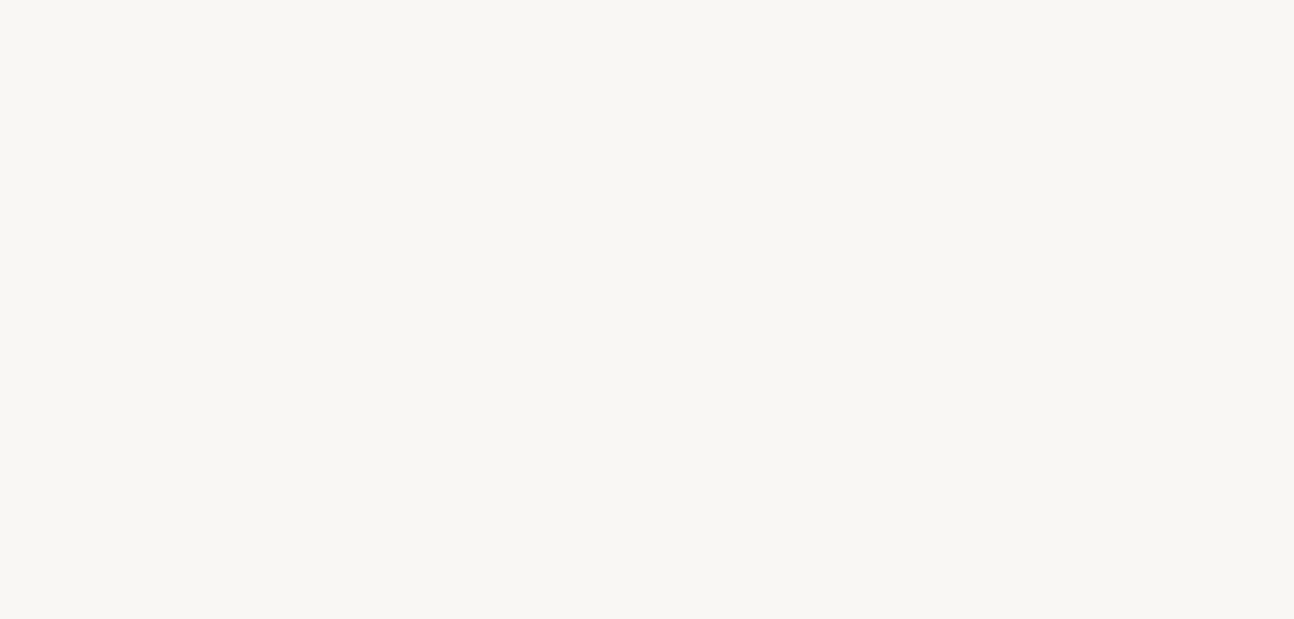
select select "FR"
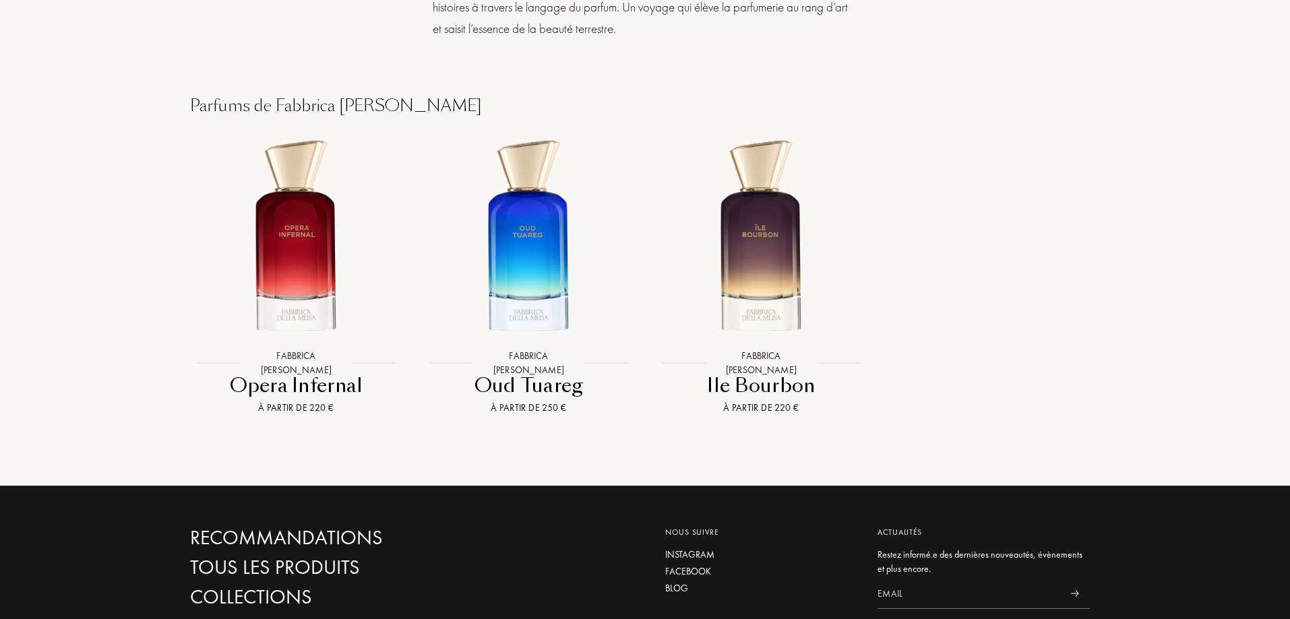
scroll to position [809, 0]
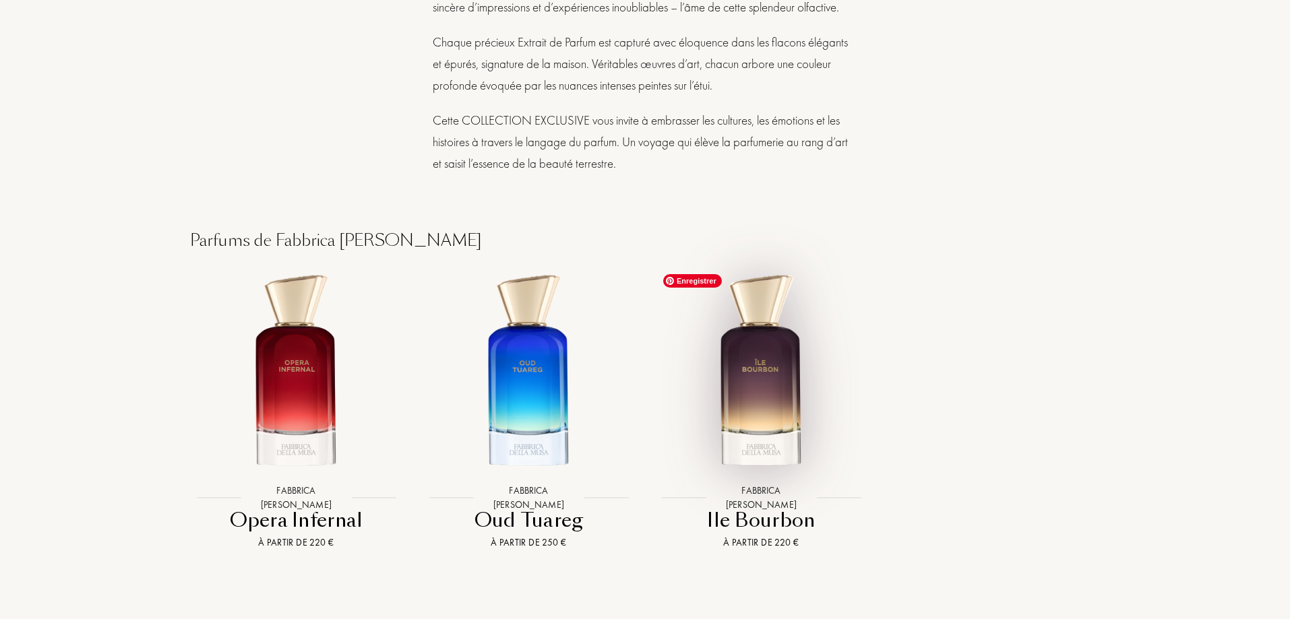
click at [753, 365] on img at bounding box center [762, 373] width 210 height 210
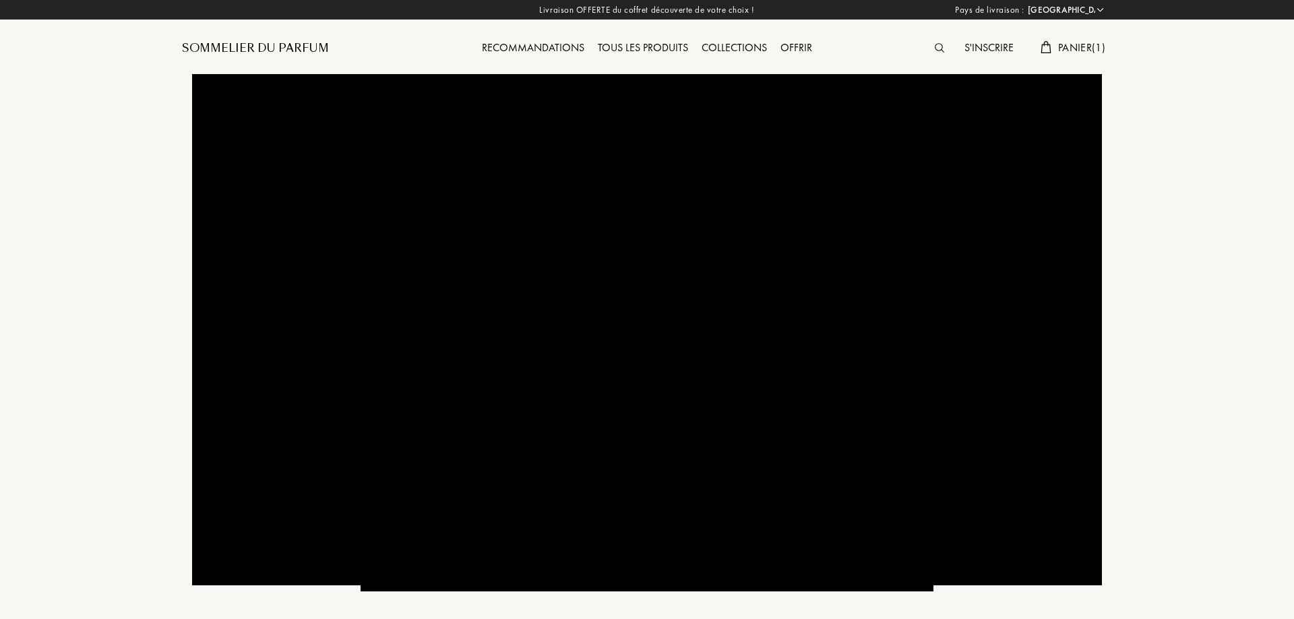
select select "FR"
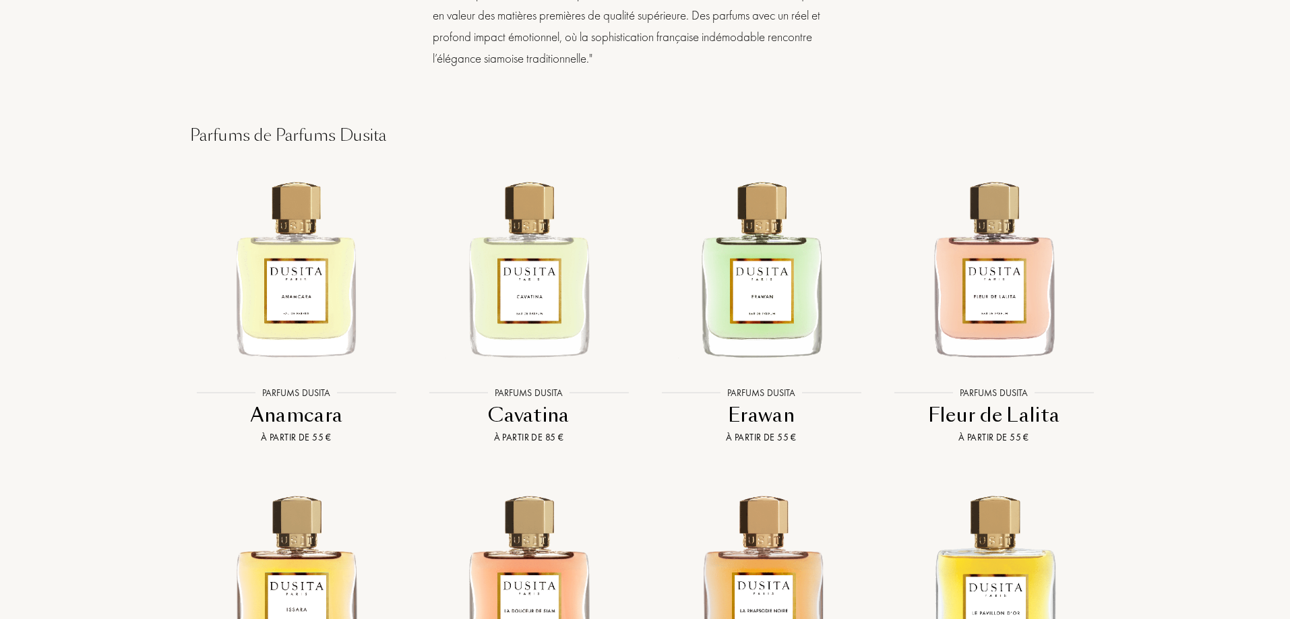
scroll to position [1887, 0]
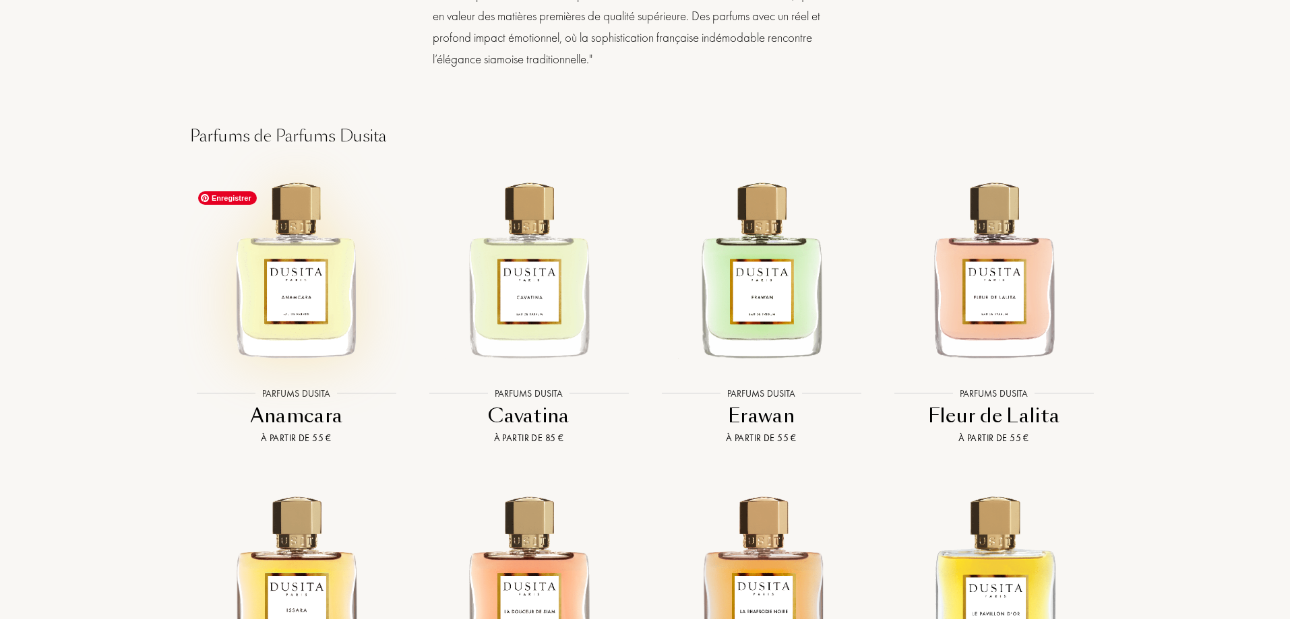
drag, startPoint x: 319, startPoint y: 305, endPoint x: 317, endPoint y: 311, distance: 6.9
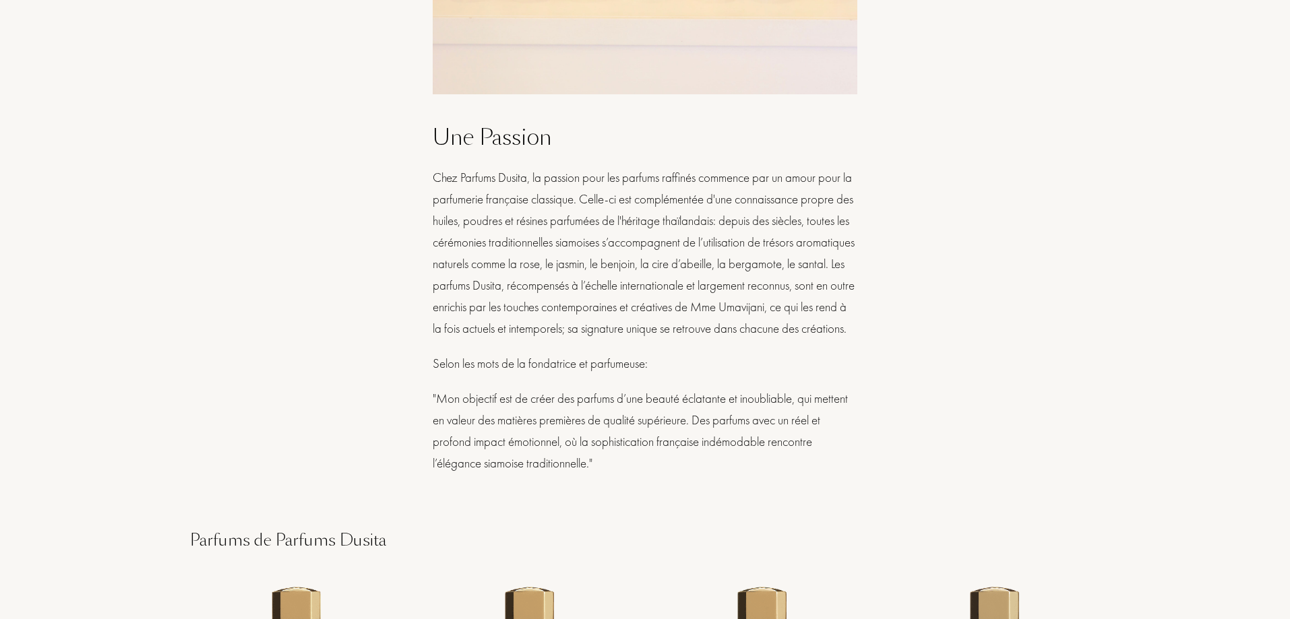
scroll to position [674, 0]
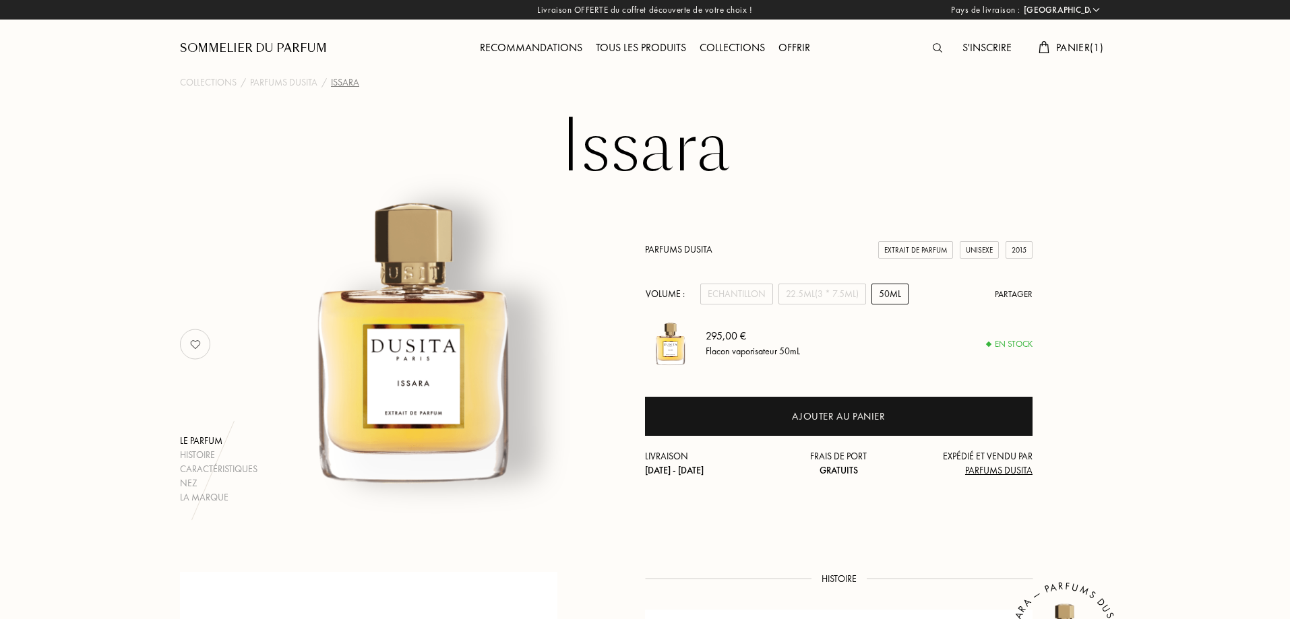
select select "FR"
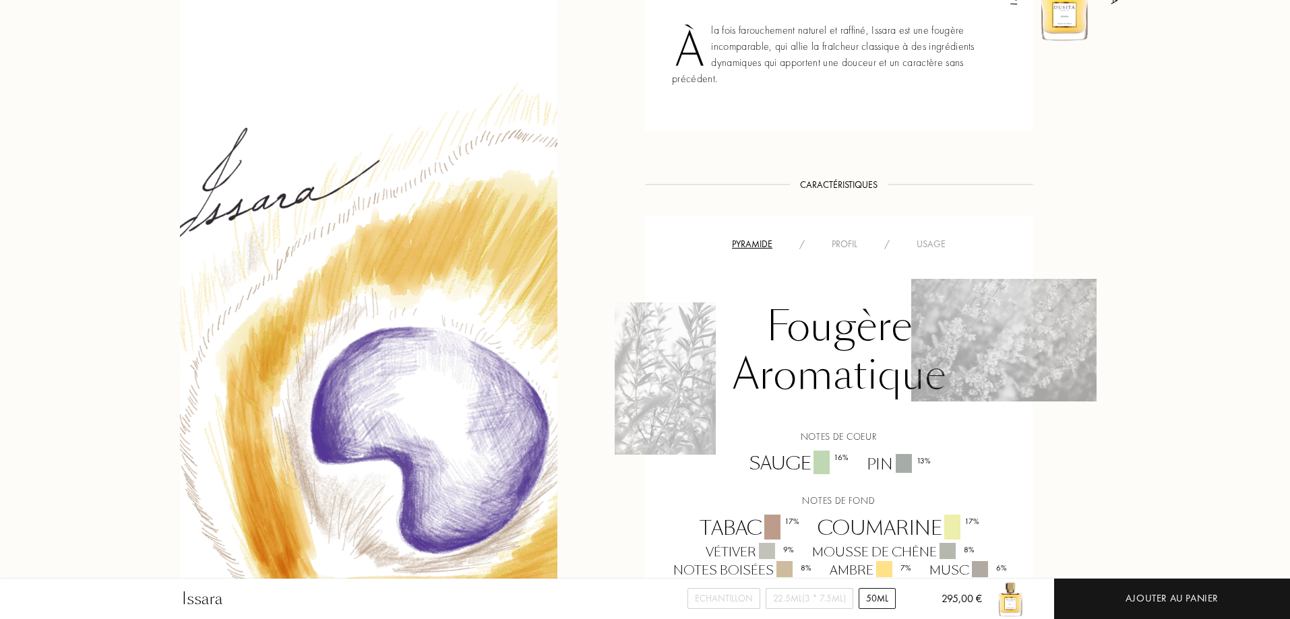
scroll to position [674, 0]
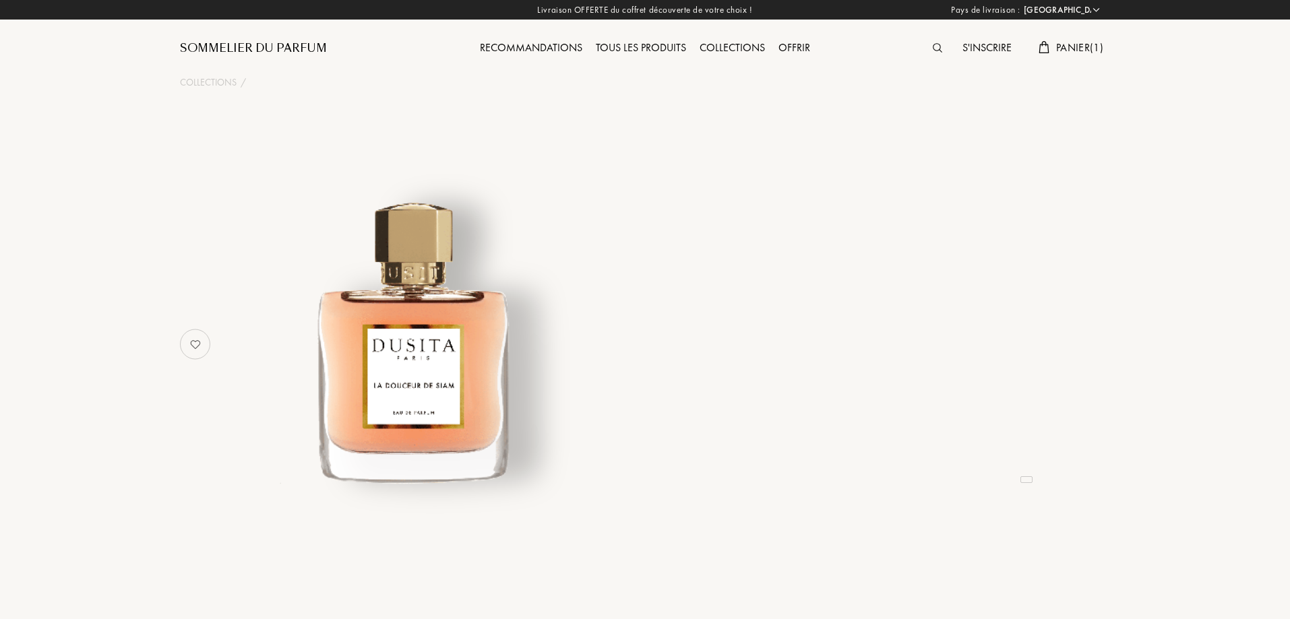
select select "FR"
select select "4"
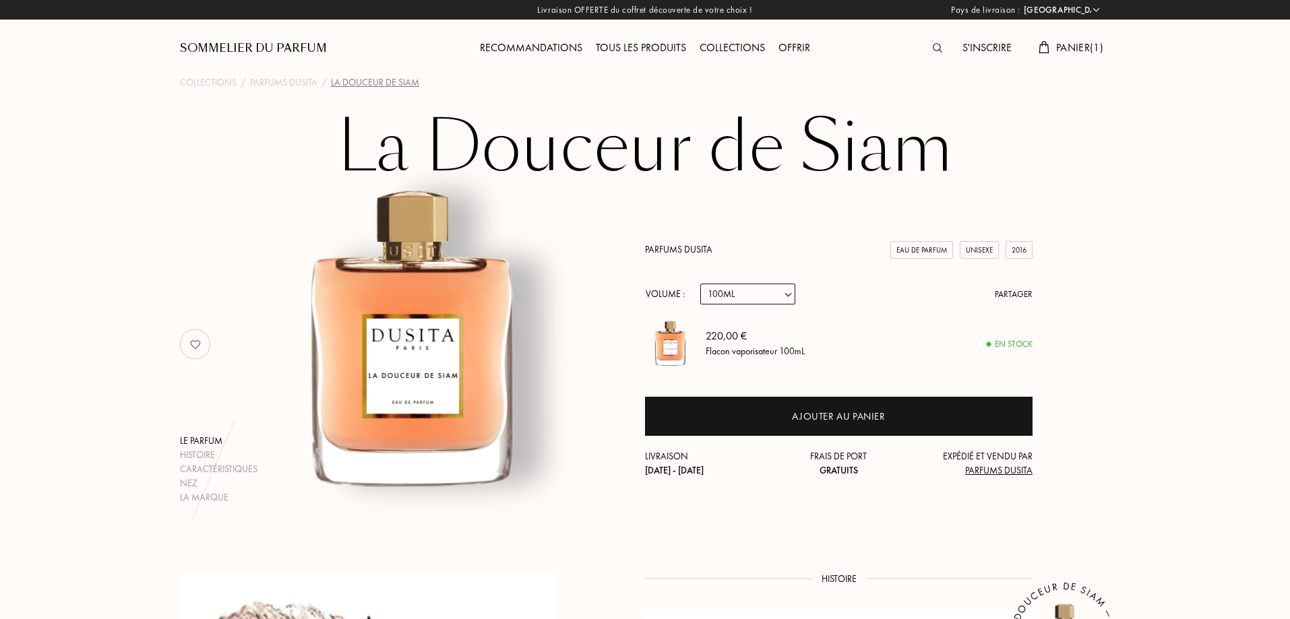
click at [762, 288] on select "Echantillon 15mL 22.5mL (3 * 7.5mL) 50mL 100mL" at bounding box center [747, 294] width 95 height 21
select select "1"
click at [700, 284] on select "Echantillon 15mL 22.5mL (3 * 7.5mL) 50mL 100mL" at bounding box center [747, 294] width 95 height 21
select select "1"
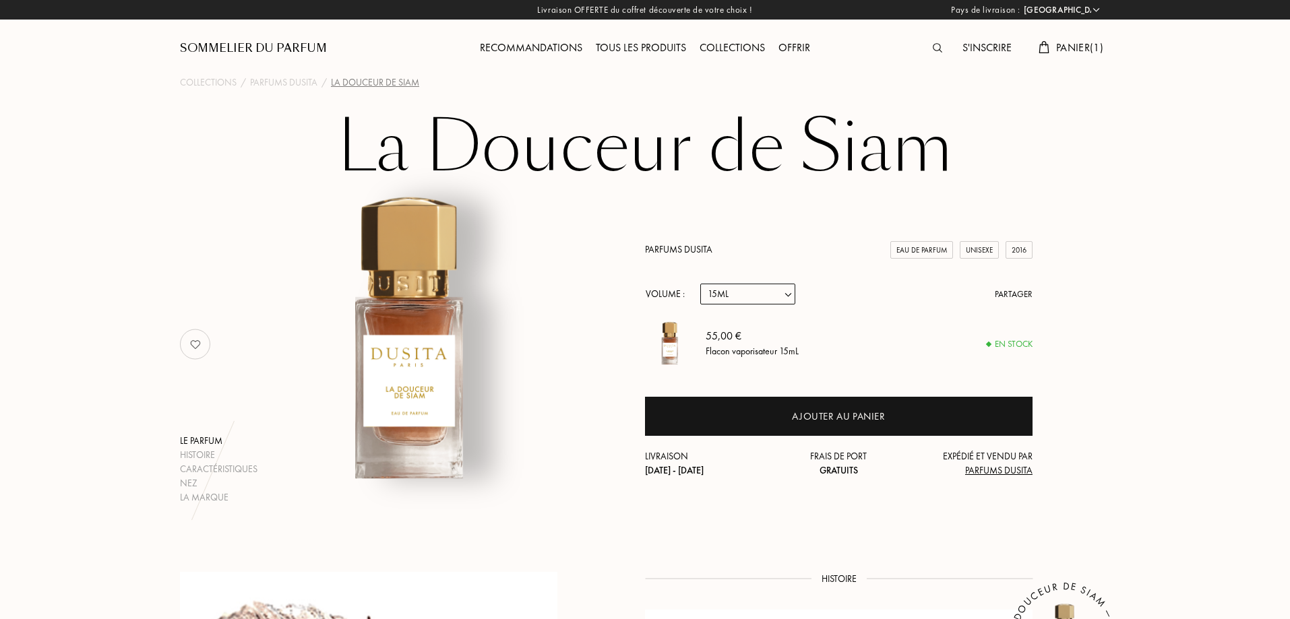
click at [739, 297] on select "Echantillon 15mL 22.5mL (3 * 7.5mL) 50mL 100mL" at bounding box center [747, 294] width 95 height 21
select select "2"
click at [700, 284] on select "Echantillon 15mL 22.5mL (3 * 7.5mL) 50mL 100mL" at bounding box center [747, 294] width 95 height 21
select select "2"
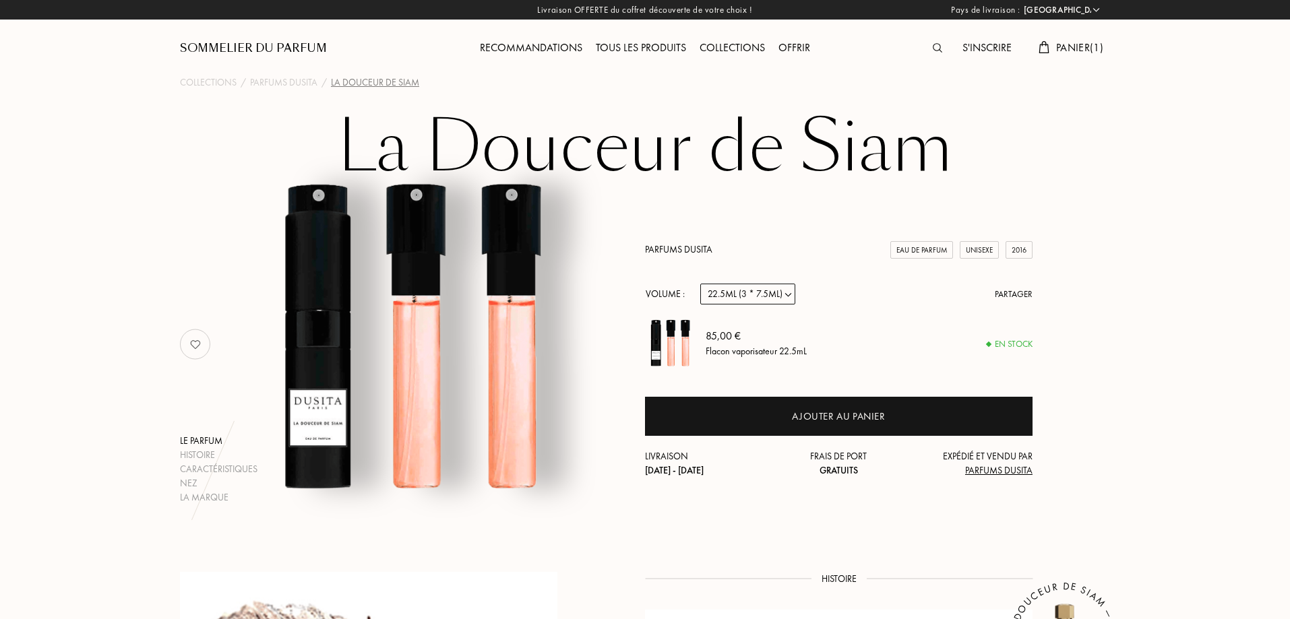
click at [747, 293] on select "Echantillon 15mL 22.5mL (3 * 7.5mL) 50mL 100mL" at bounding box center [747, 294] width 95 height 21
select select "0"
click at [700, 284] on select "Echantillon 15mL 22.5mL (3 * 7.5mL) 50mL 100mL" at bounding box center [747, 294] width 95 height 21
select select "0"
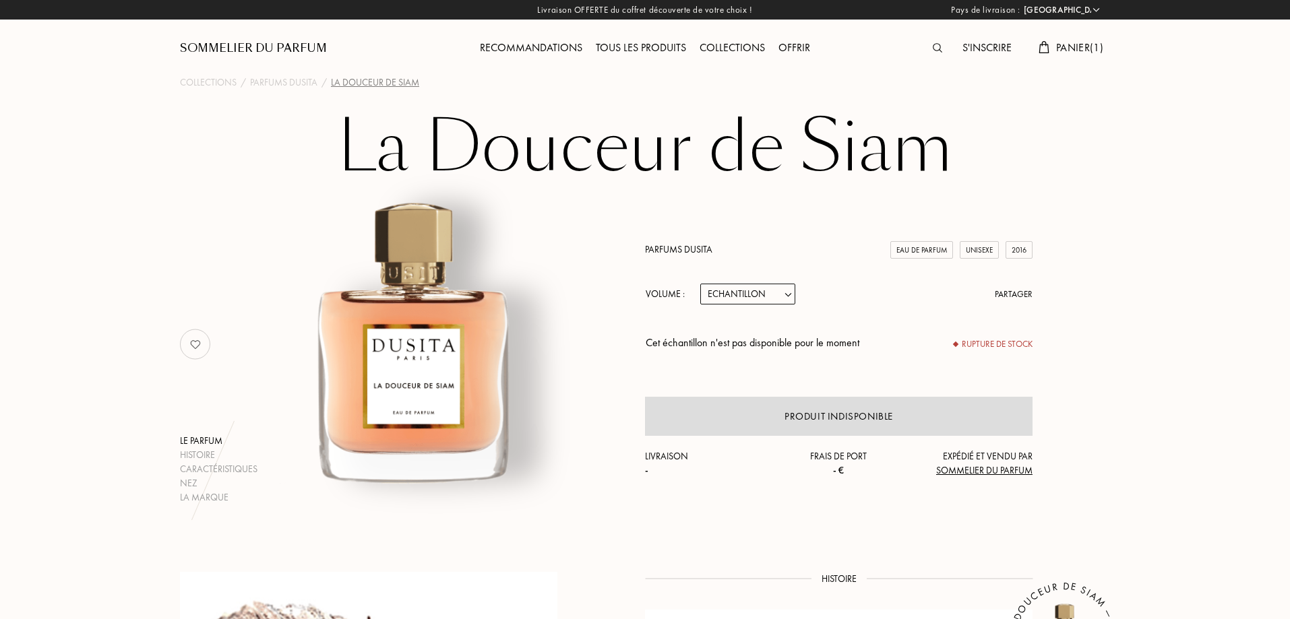
click at [747, 297] on select "Echantillon 15mL 22.5mL (3 * 7.5mL) 50mL 100mL" at bounding box center [747, 294] width 95 height 21
select select "1"
click at [700, 284] on select "Echantillon 15mL 22.5mL (3 * 7.5mL) 50mL 100mL" at bounding box center [747, 294] width 95 height 21
select select "1"
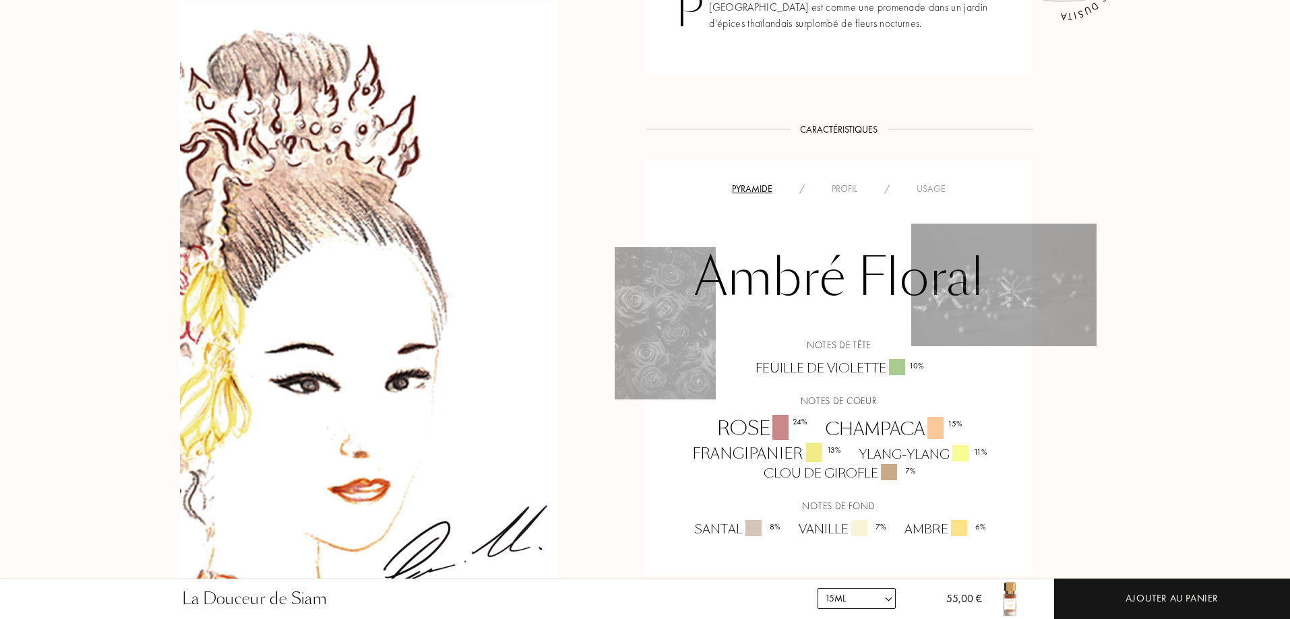
scroll to position [674, 0]
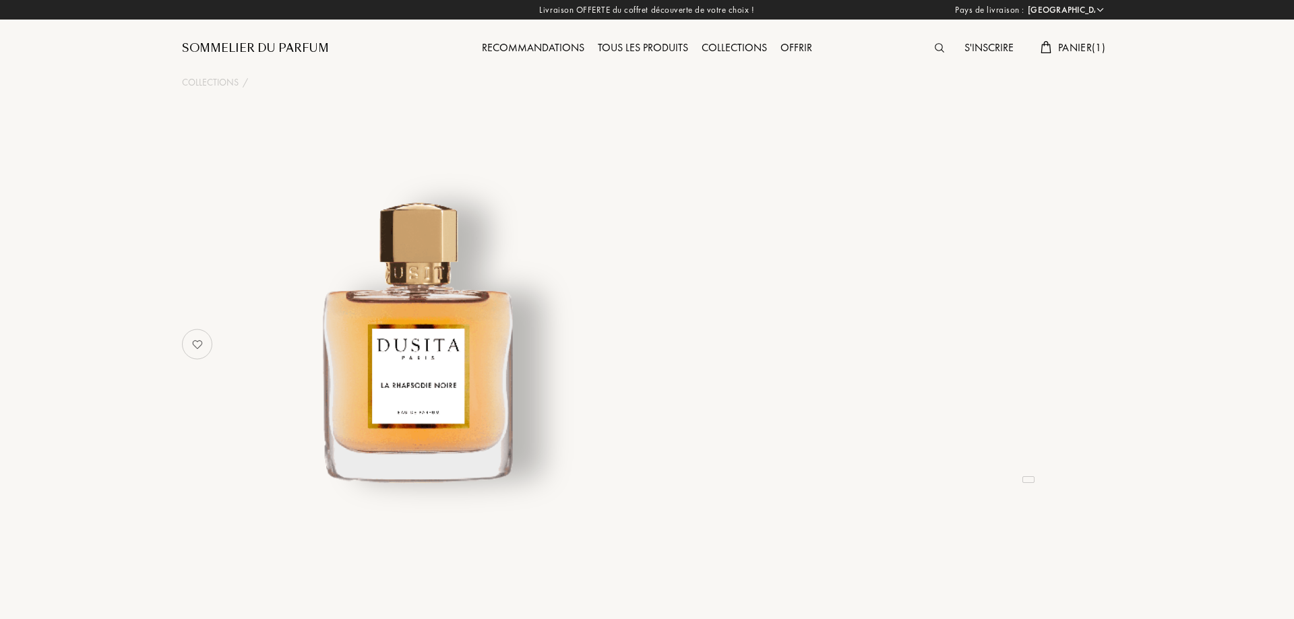
select select "FR"
select select "4"
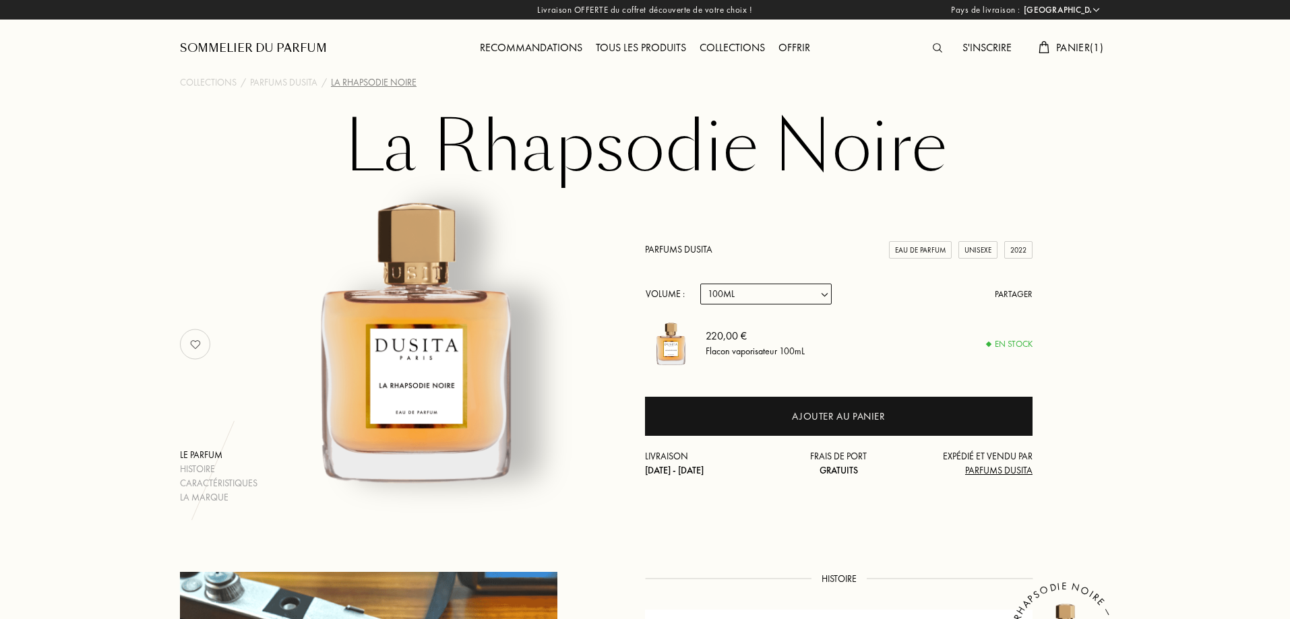
click at [781, 294] on select "Echantillon 15mL 22.5mL (22.5ML (3 * 7.5ML)) 50mL 100mL" at bounding box center [765, 294] width 131 height 21
select select "1"
click at [700, 284] on select "Echantillon 15mL 22.5mL (22.5ML (3 * 7.5ML)) 50mL 100mL" at bounding box center [765, 294] width 131 height 21
select select "1"
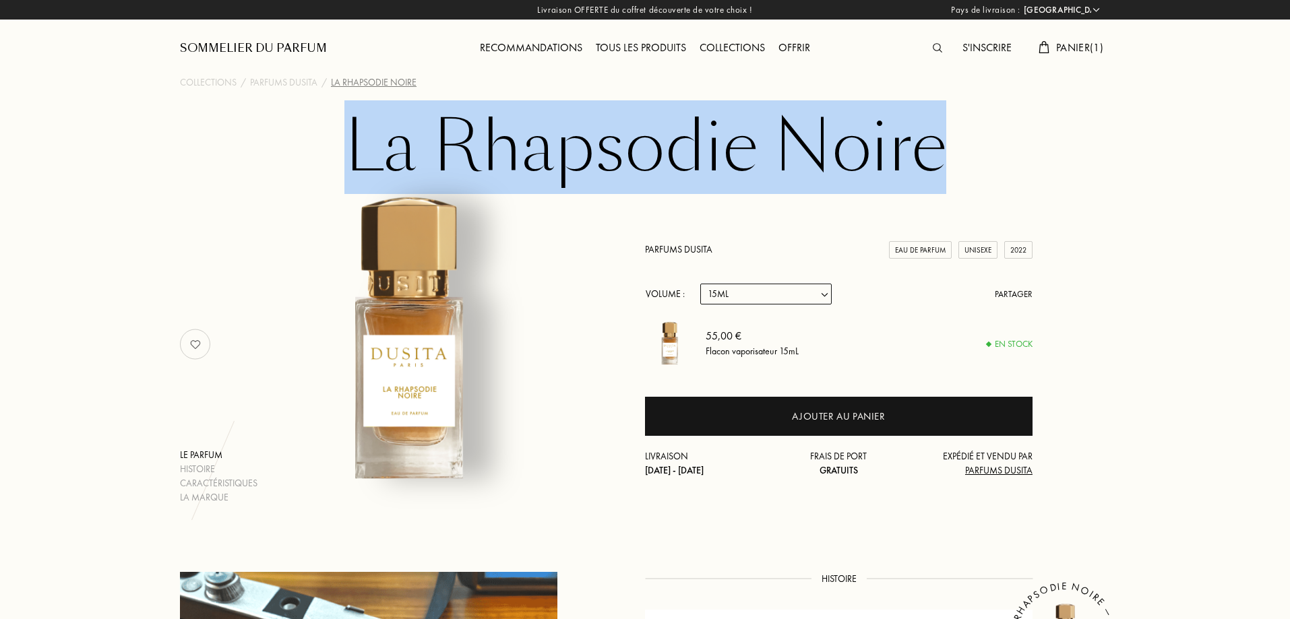
drag, startPoint x: 959, startPoint y: 154, endPoint x: 360, endPoint y: 152, distance: 599.2
click at [360, 152] on h1 "La Rhapsodie Noire" at bounding box center [645, 148] width 674 height 74
copy h1 "La Rhapsodie Noire"
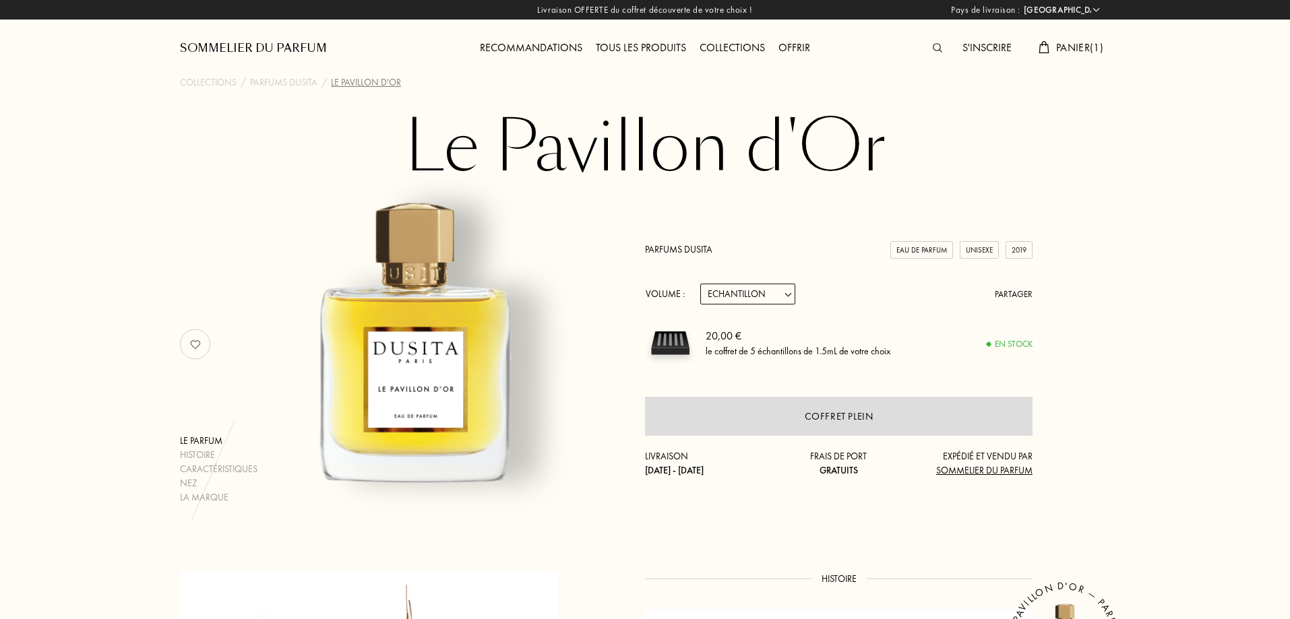
select select "FR"
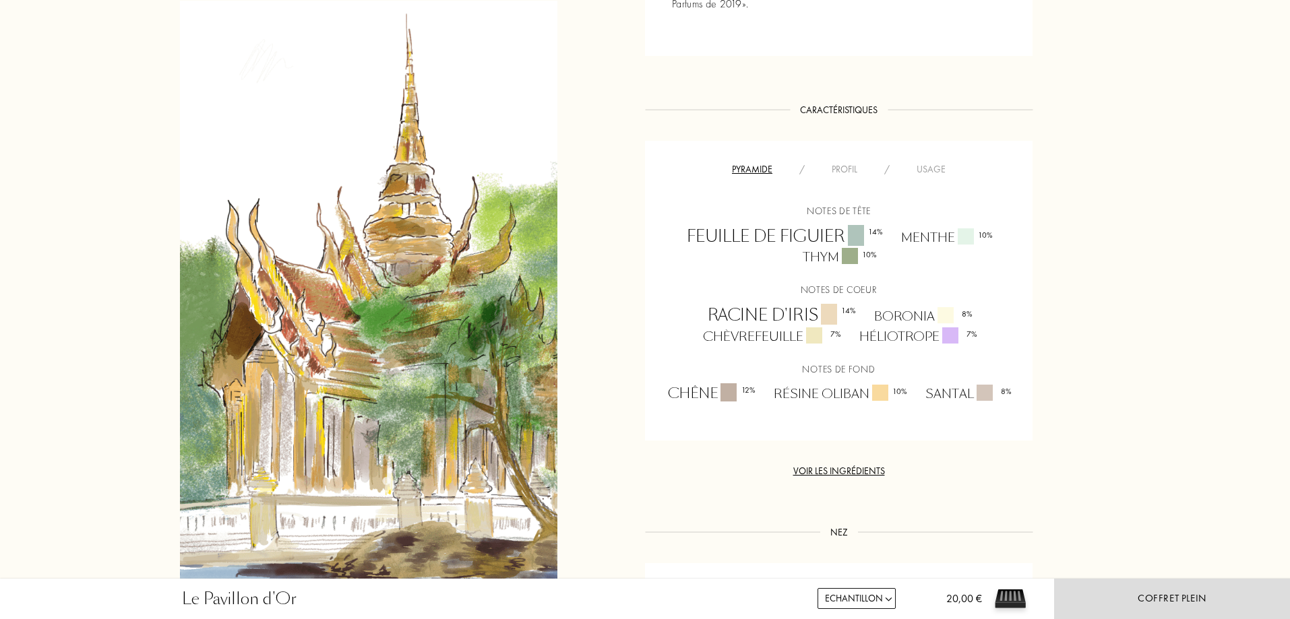
scroll to position [809, 0]
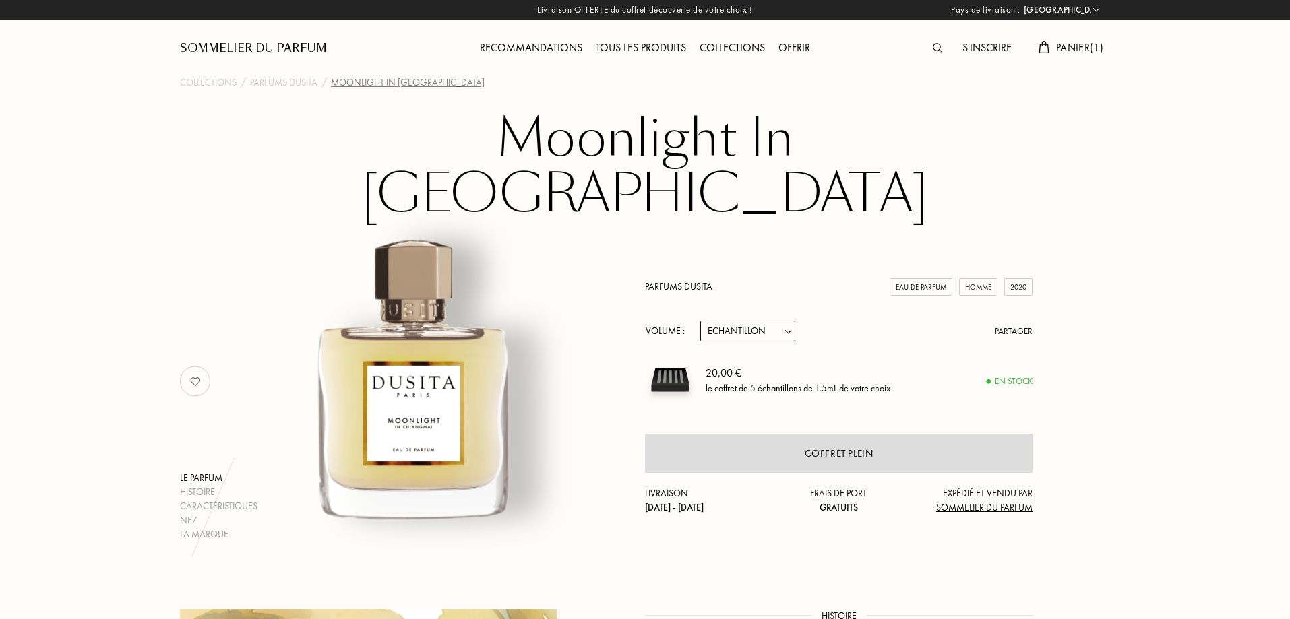
select select "FR"
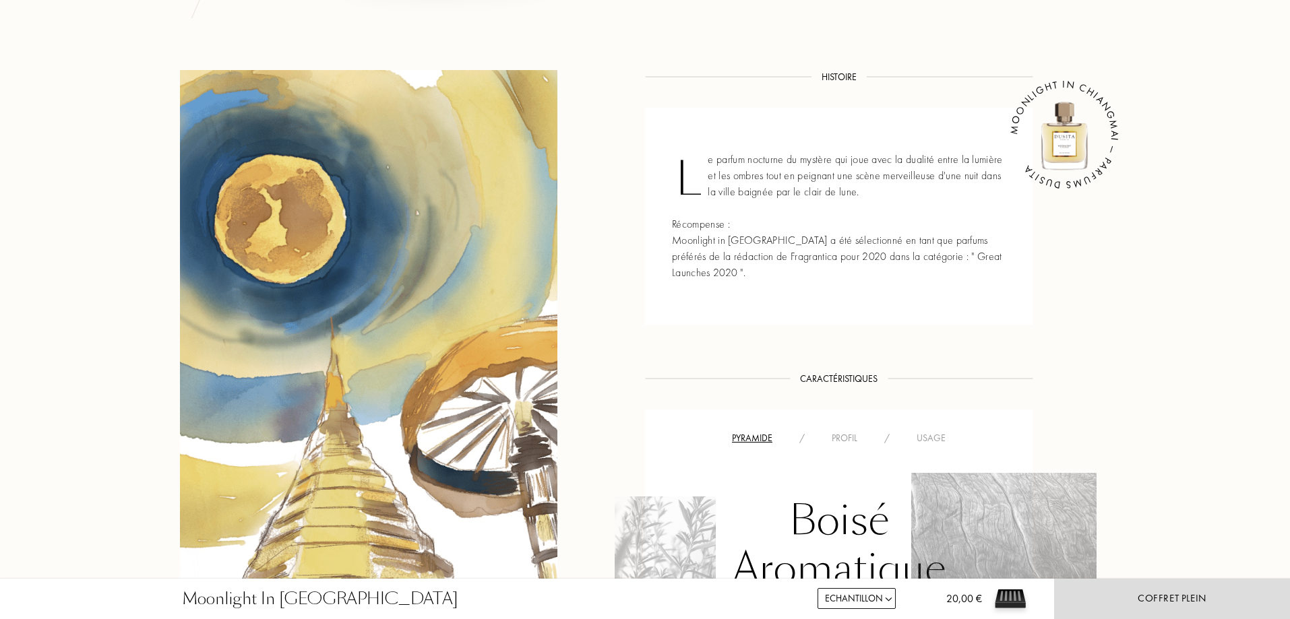
scroll to position [809, 0]
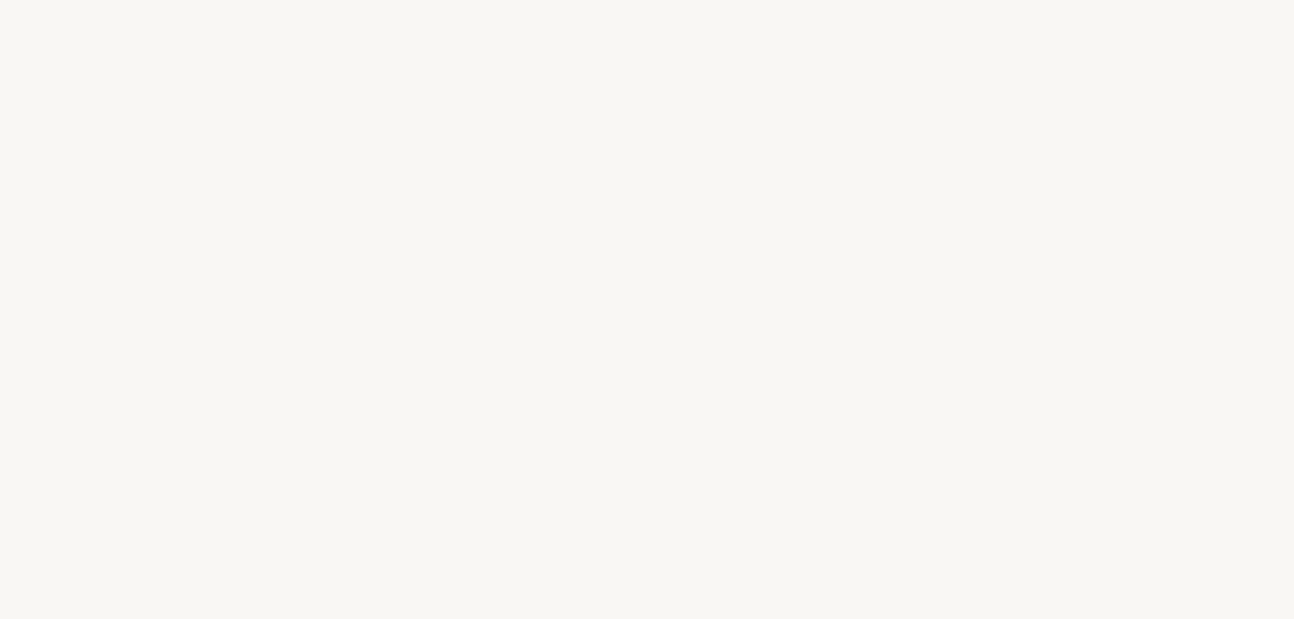
select select "FR"
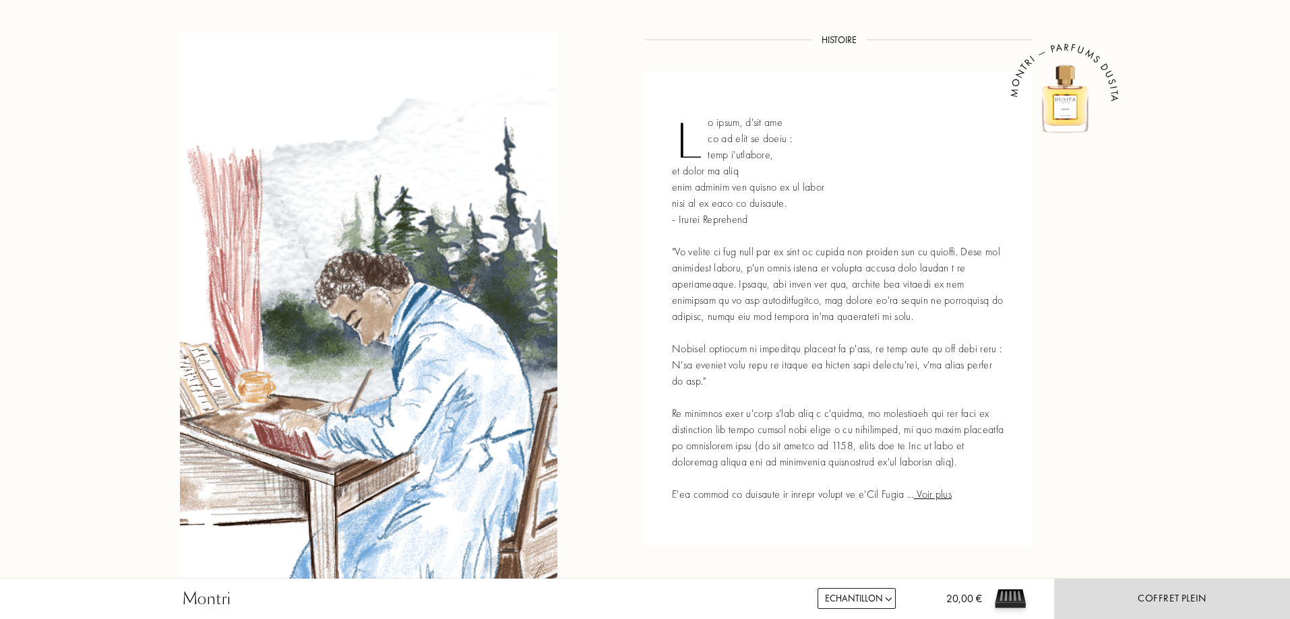
scroll to position [1078, 0]
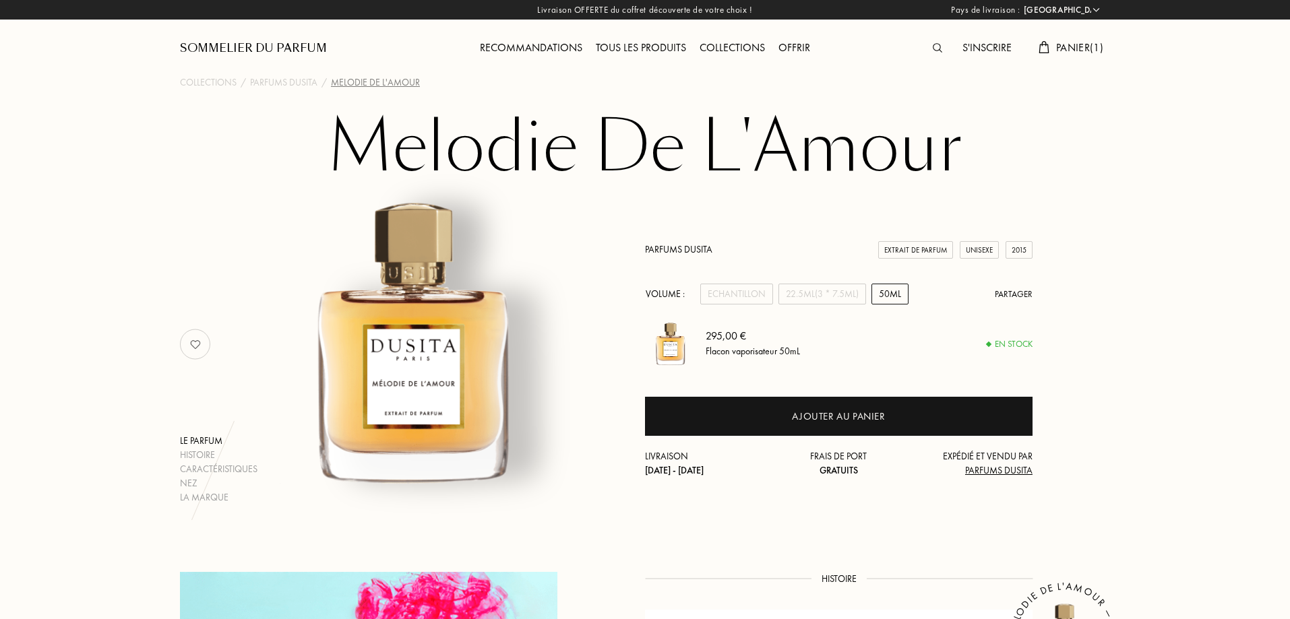
select select "FR"
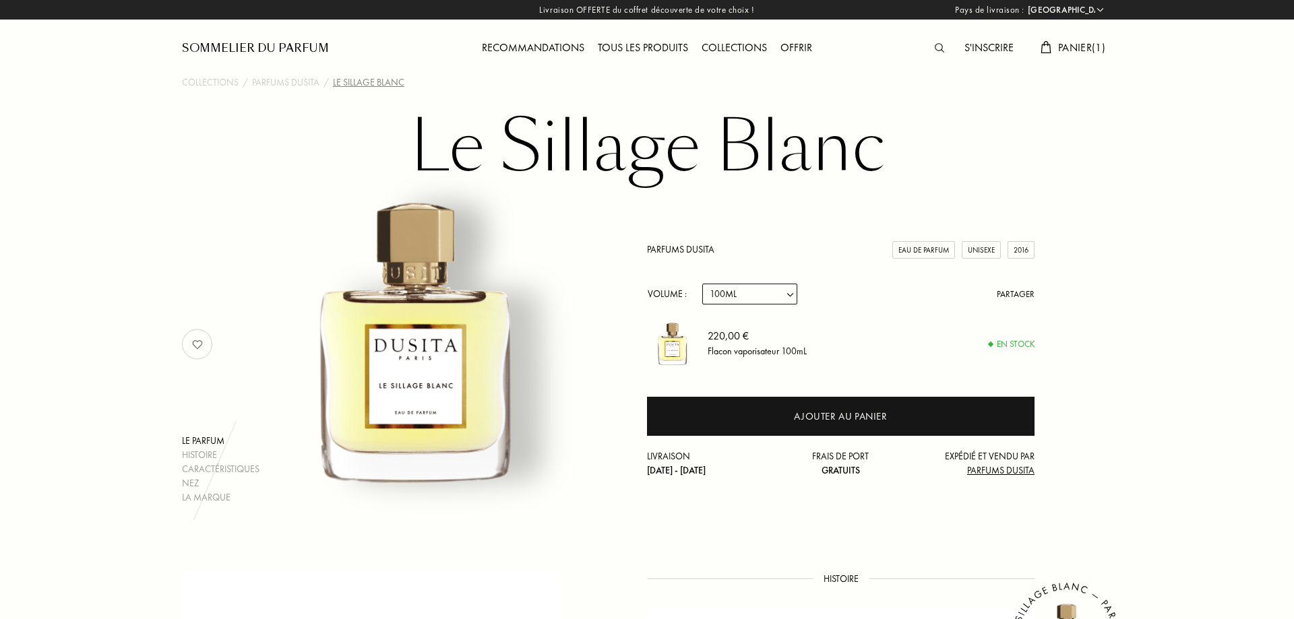
select select "FR"
select select "3"
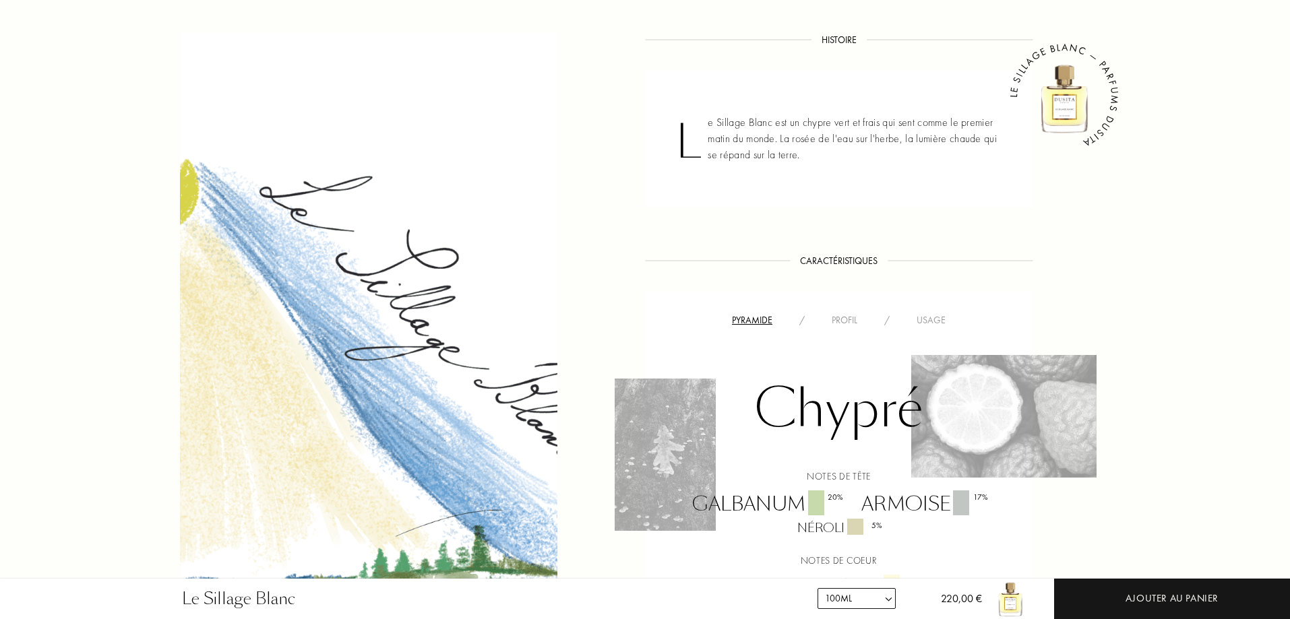
scroll to position [809, 0]
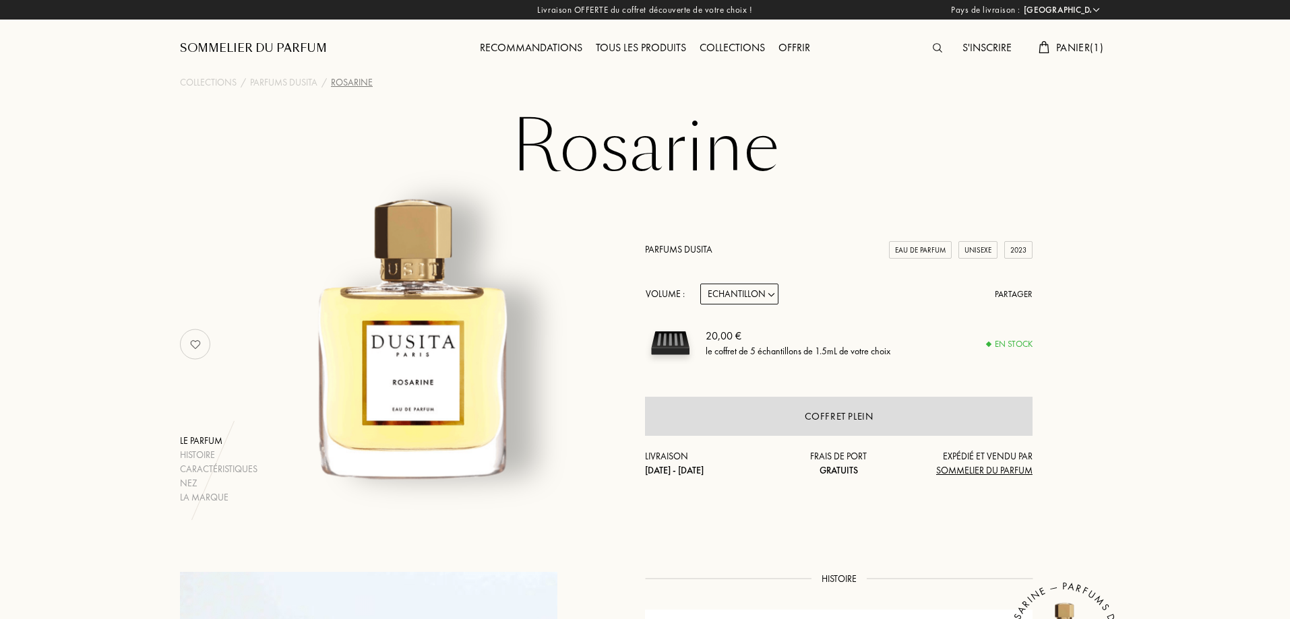
select select "FR"
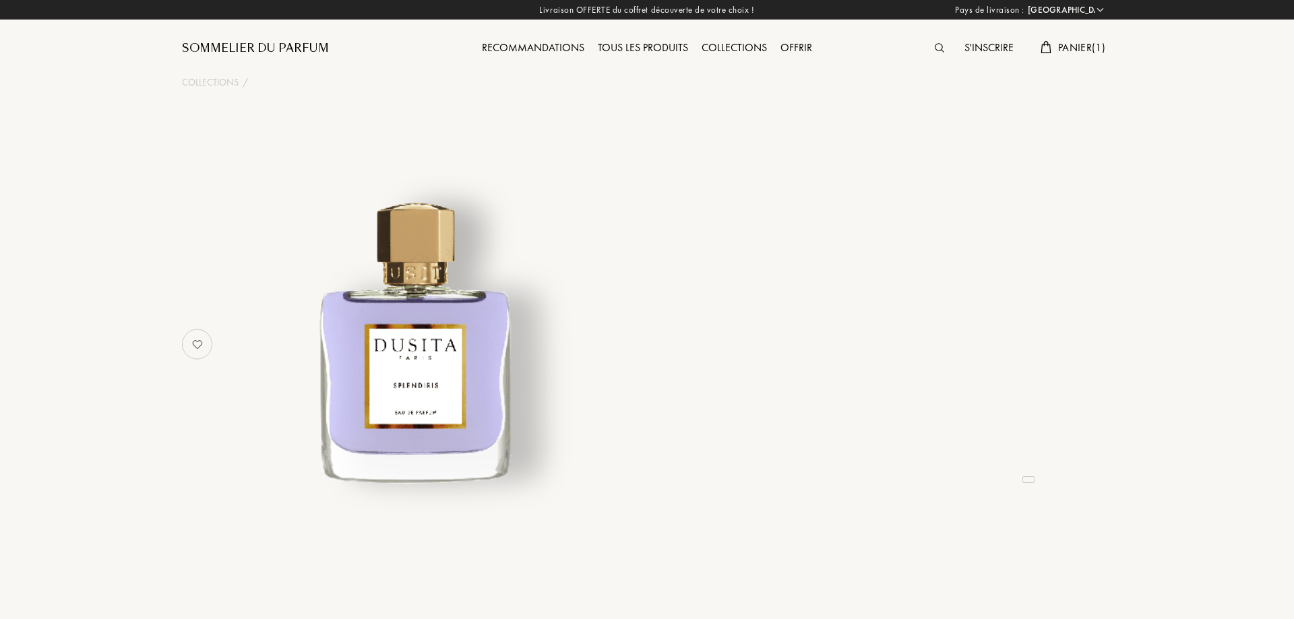
select select "FR"
select select "3"
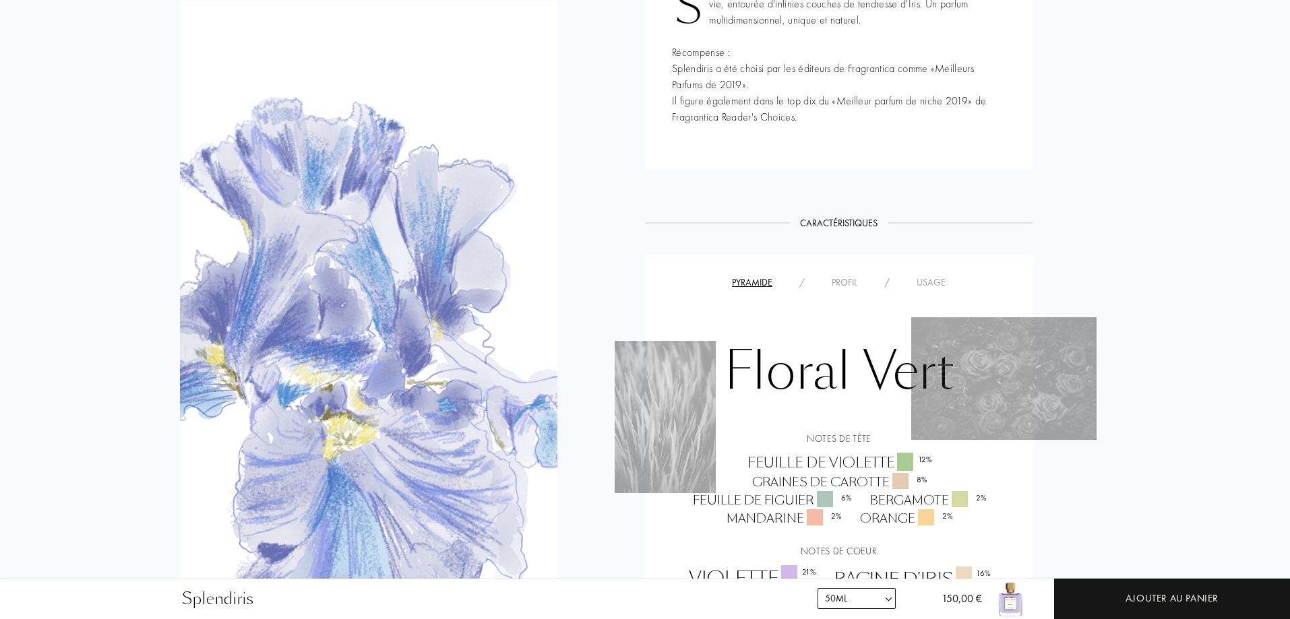
scroll to position [944, 0]
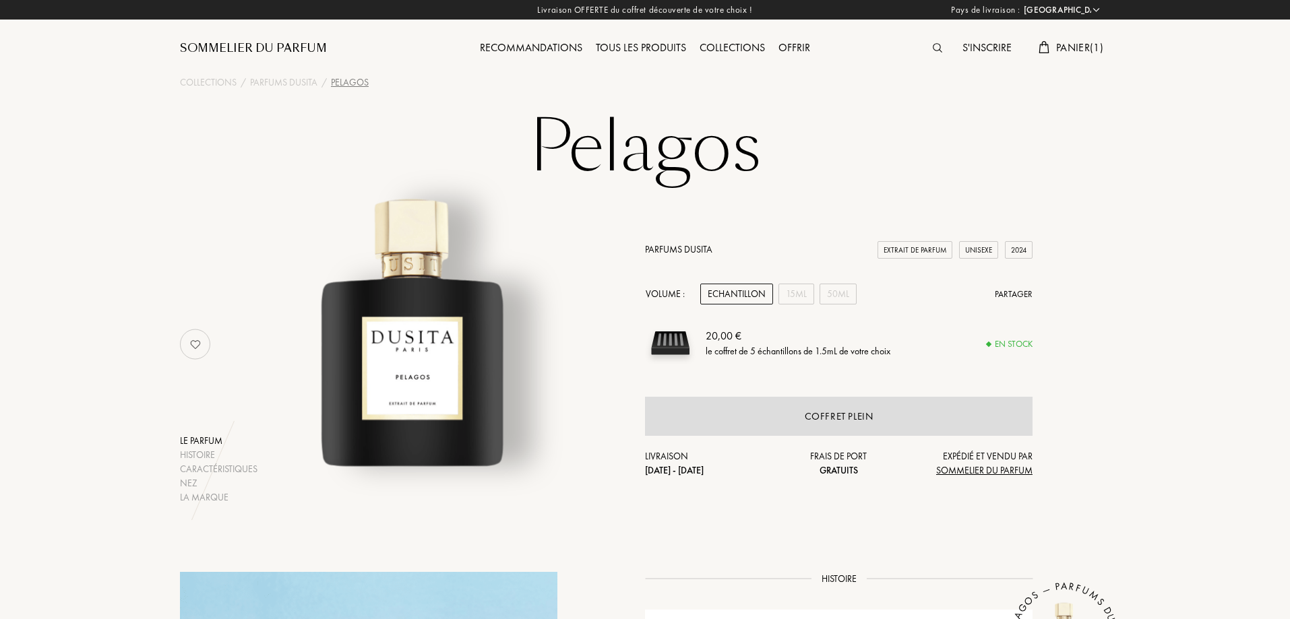
select select "FR"
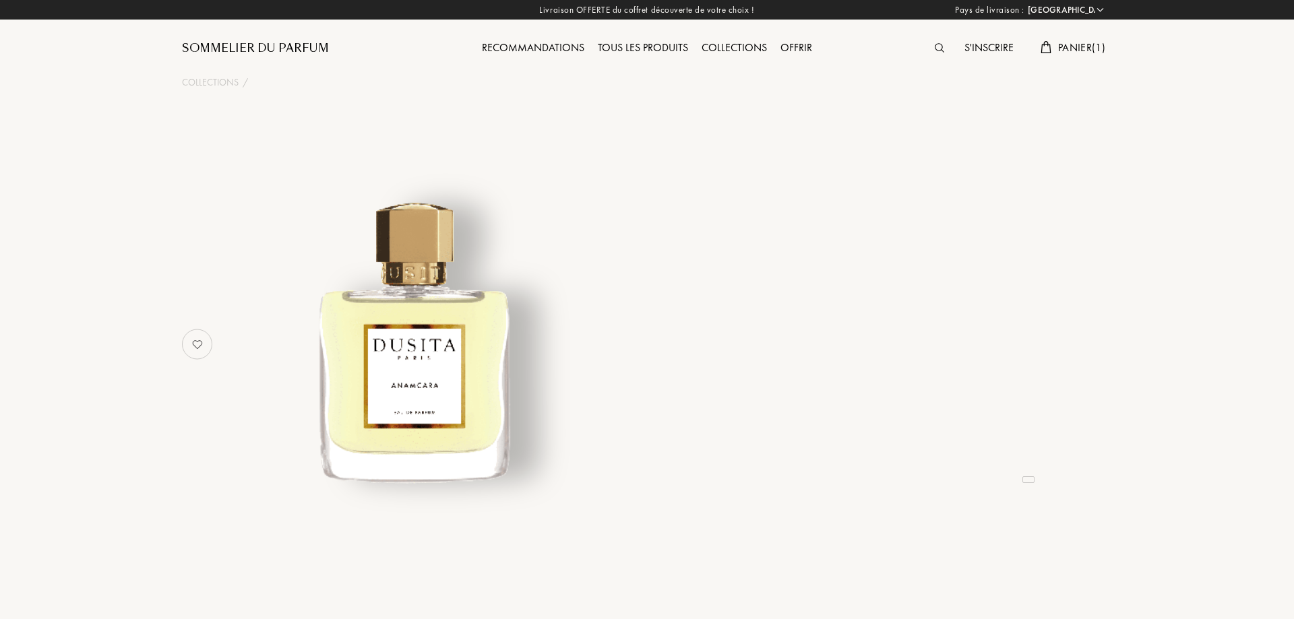
select select "FR"
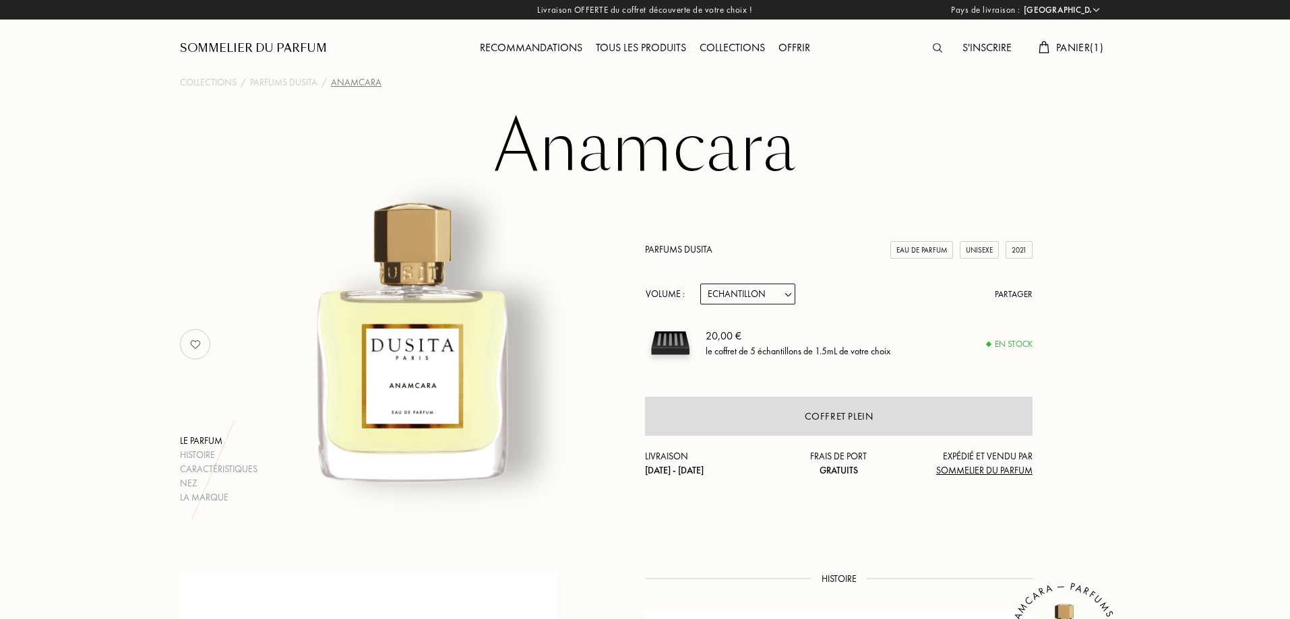
click at [728, 292] on select "Echantillon 15mL 22.5mL (3 * 7.5mL) 50mL 100mL" at bounding box center [747, 294] width 95 height 21
select select "1"
click at [700, 284] on select "Echantillon 15mL 22.5mL (3 * 7.5mL) 50mL 100mL" at bounding box center [747, 294] width 95 height 21
select select "1"
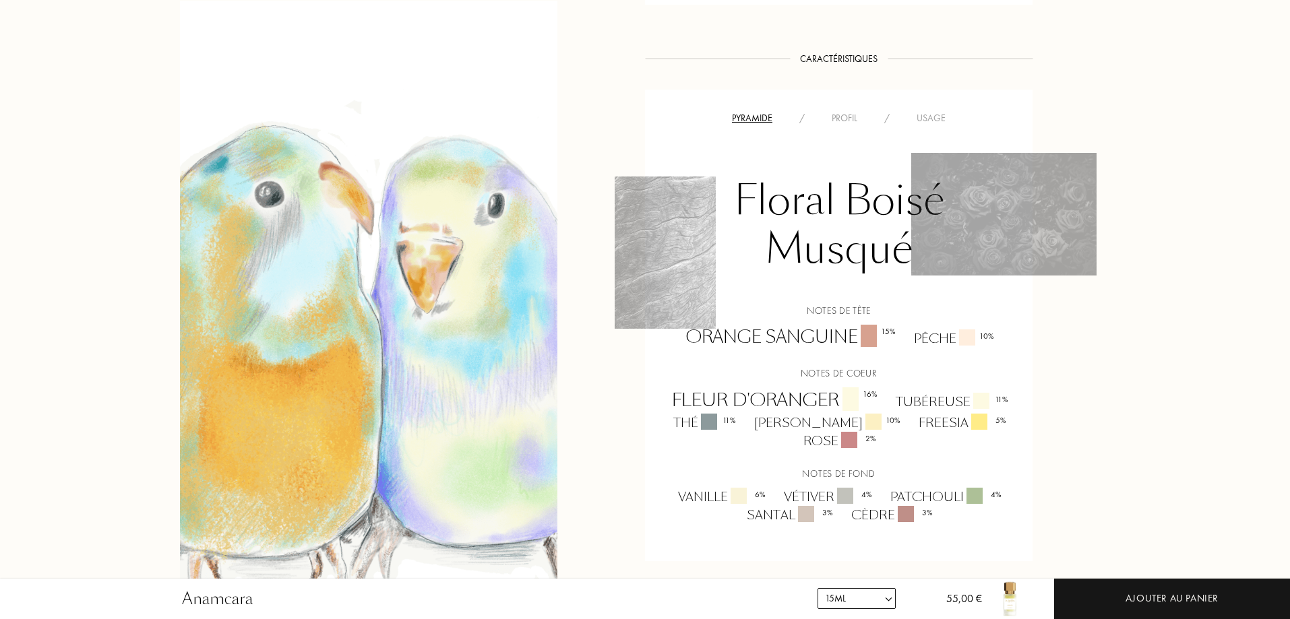
scroll to position [404, 0]
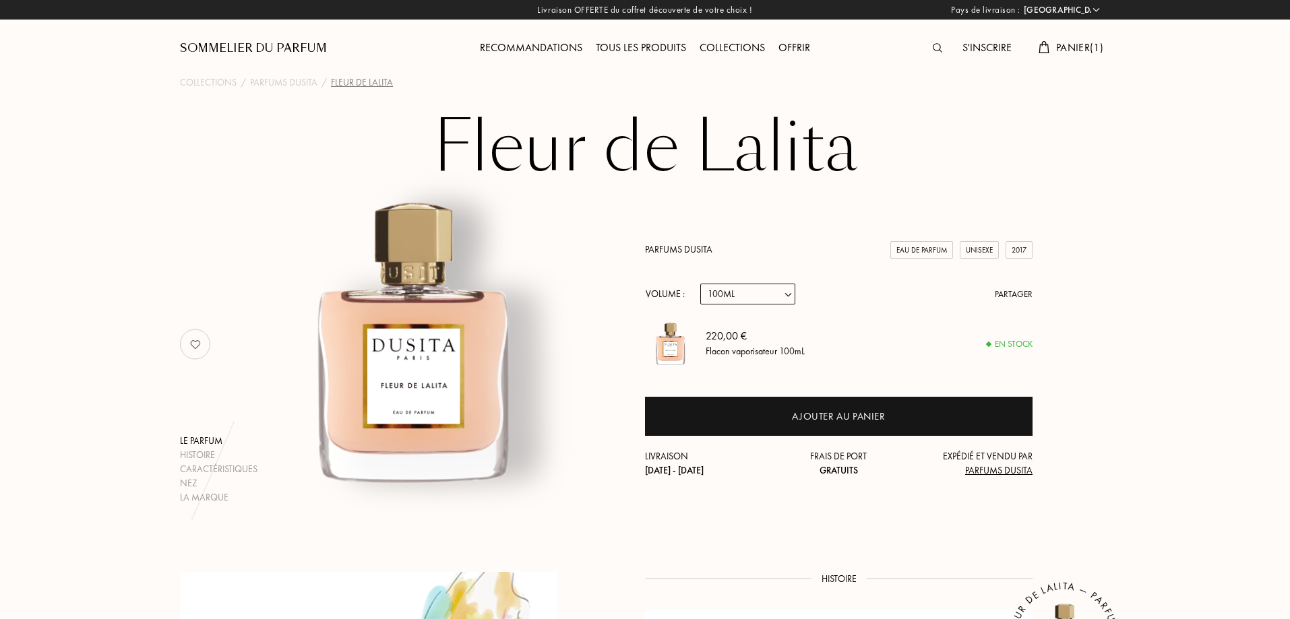
select select "FR"
select select "4"
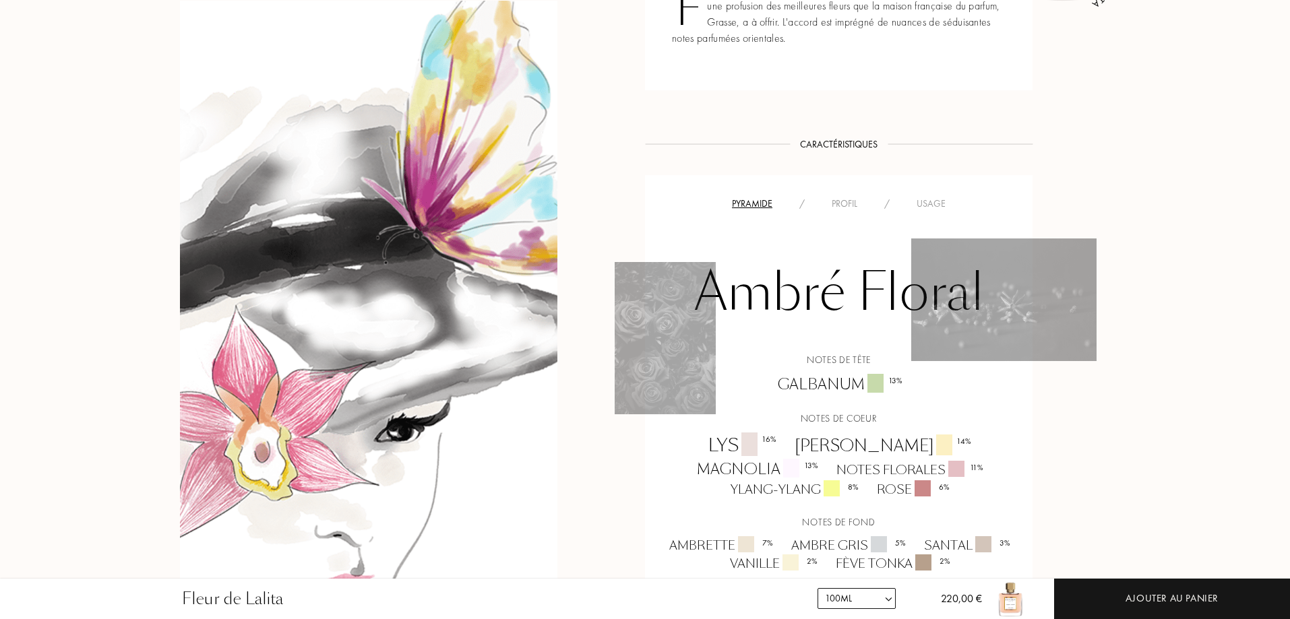
scroll to position [809, 0]
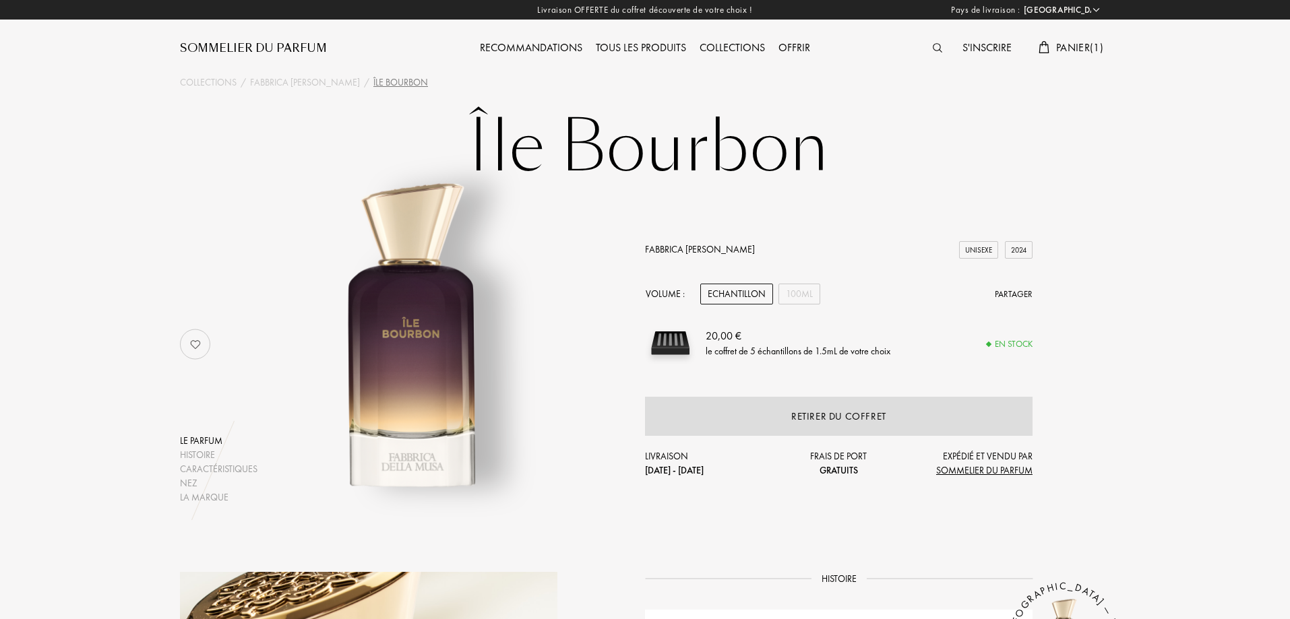
select select "FR"
click at [601, 44] on div "Tous les produits" at bounding box center [641, 49] width 104 height 18
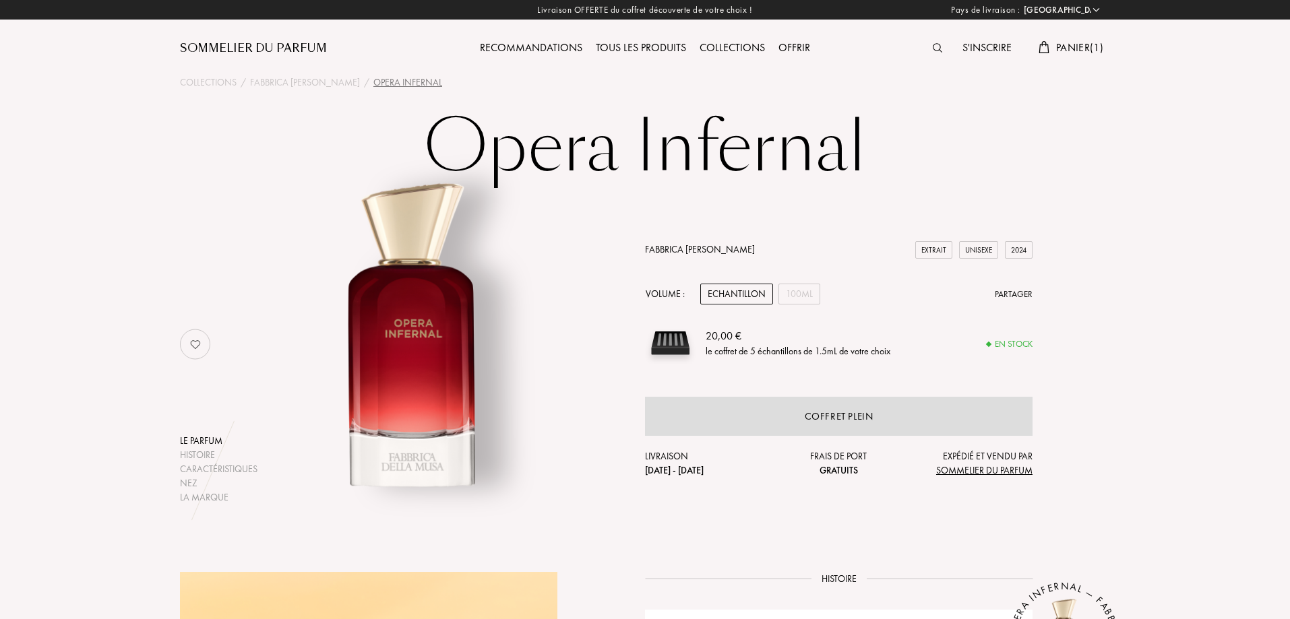
select select "FR"
click at [807, 293] on div "100mL" at bounding box center [800, 294] width 42 height 21
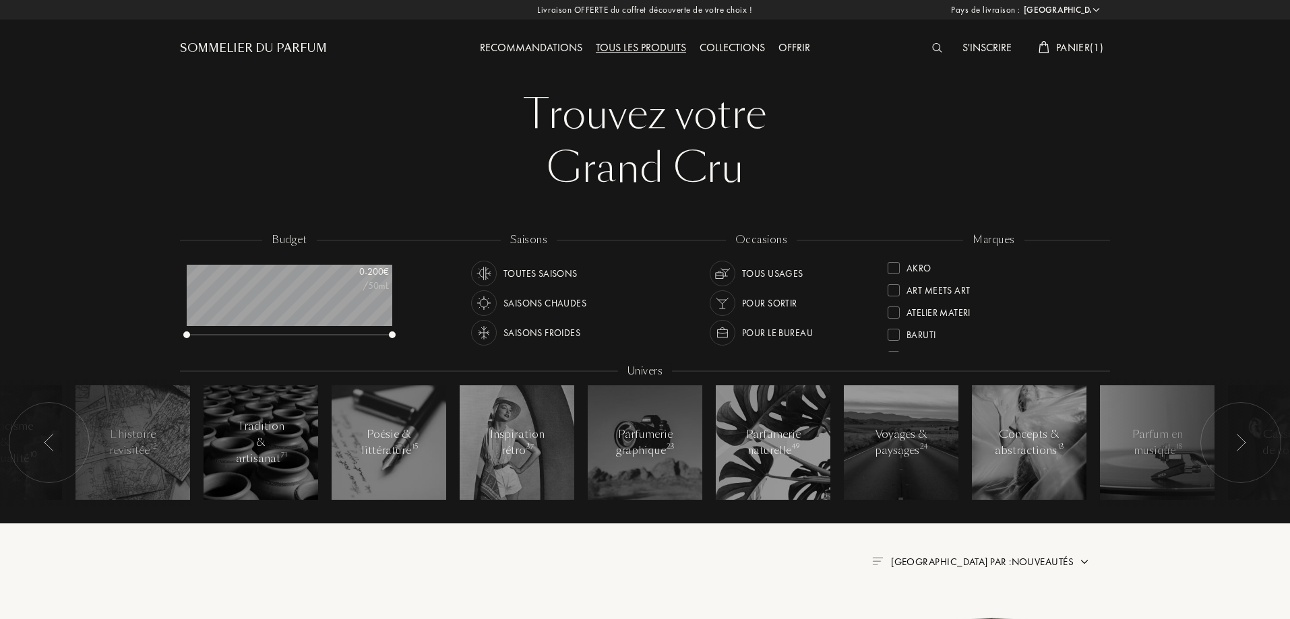
select select "FR"
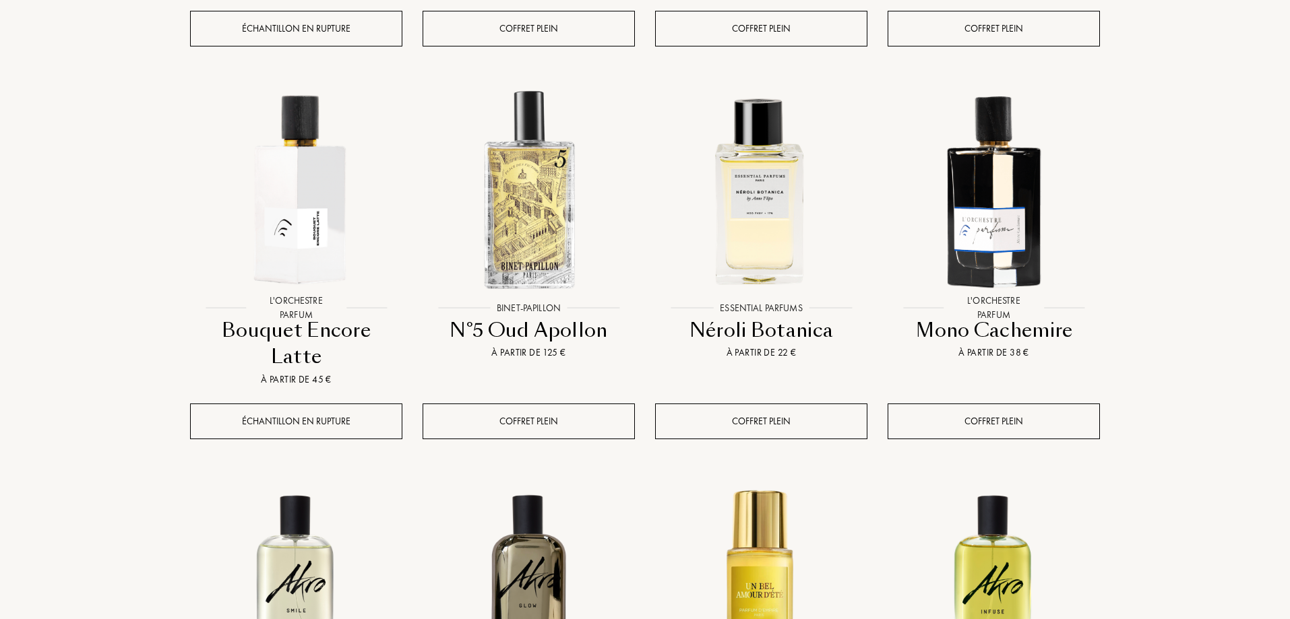
scroll to position [1348, 0]
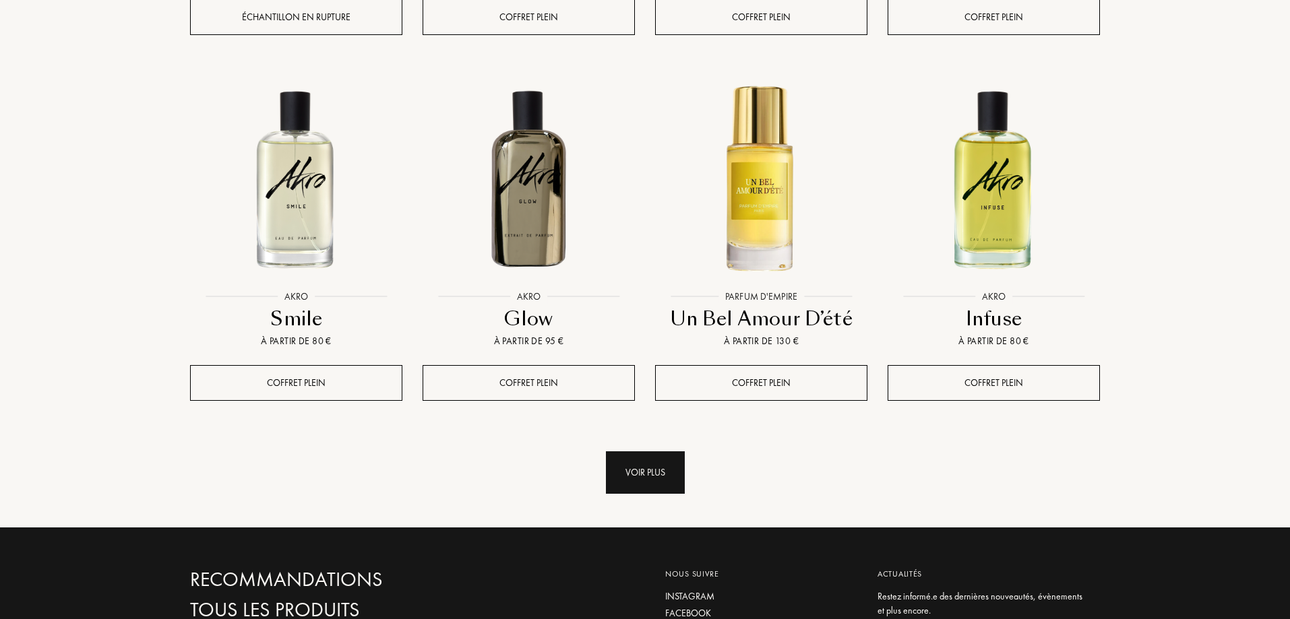
click at [654, 452] on div "Voir plus" at bounding box center [645, 473] width 79 height 42
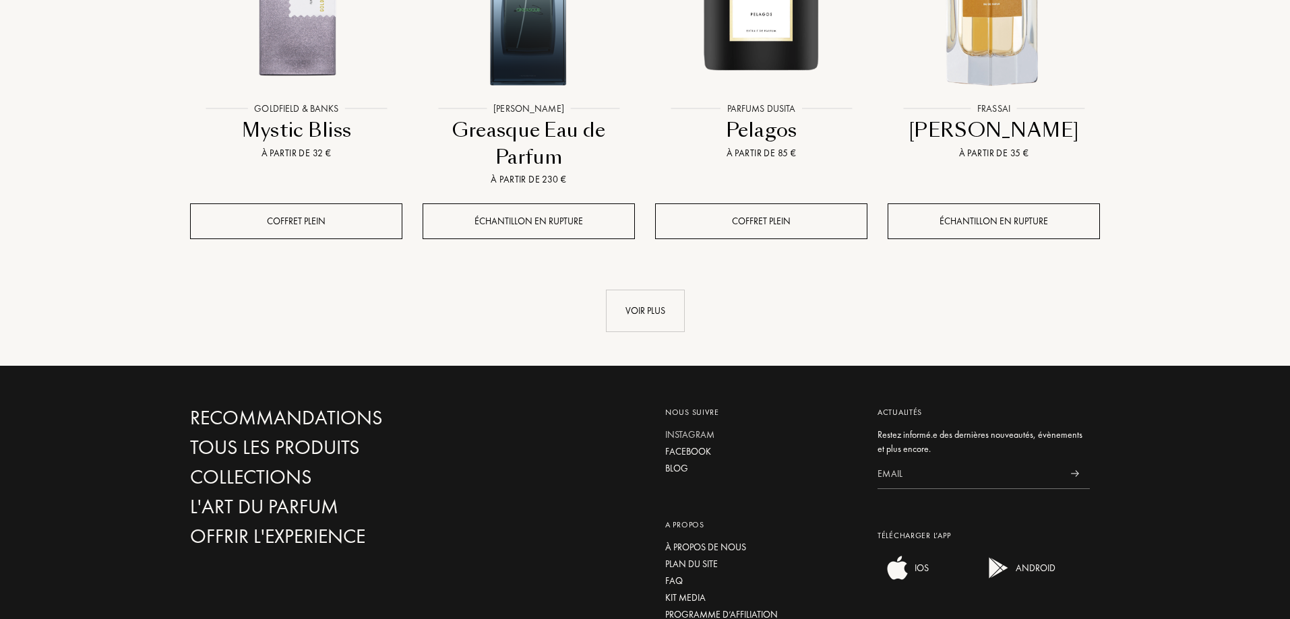
scroll to position [2696, 0]
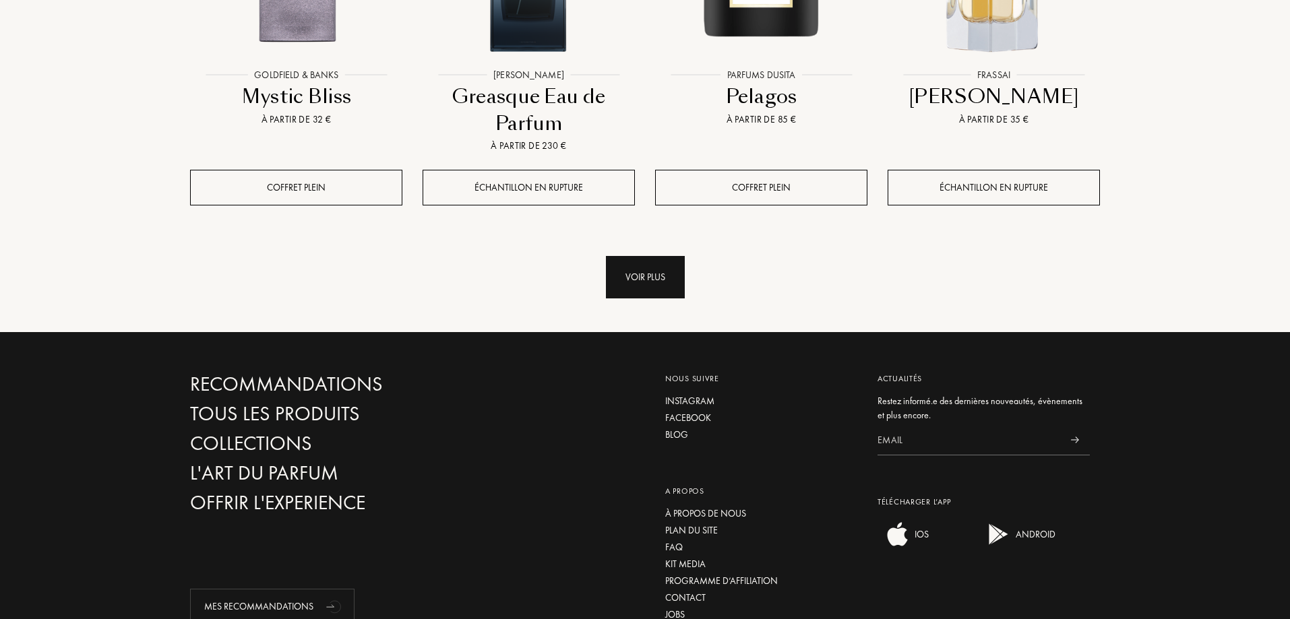
click at [613, 256] on div "Voir plus" at bounding box center [645, 277] width 79 height 42
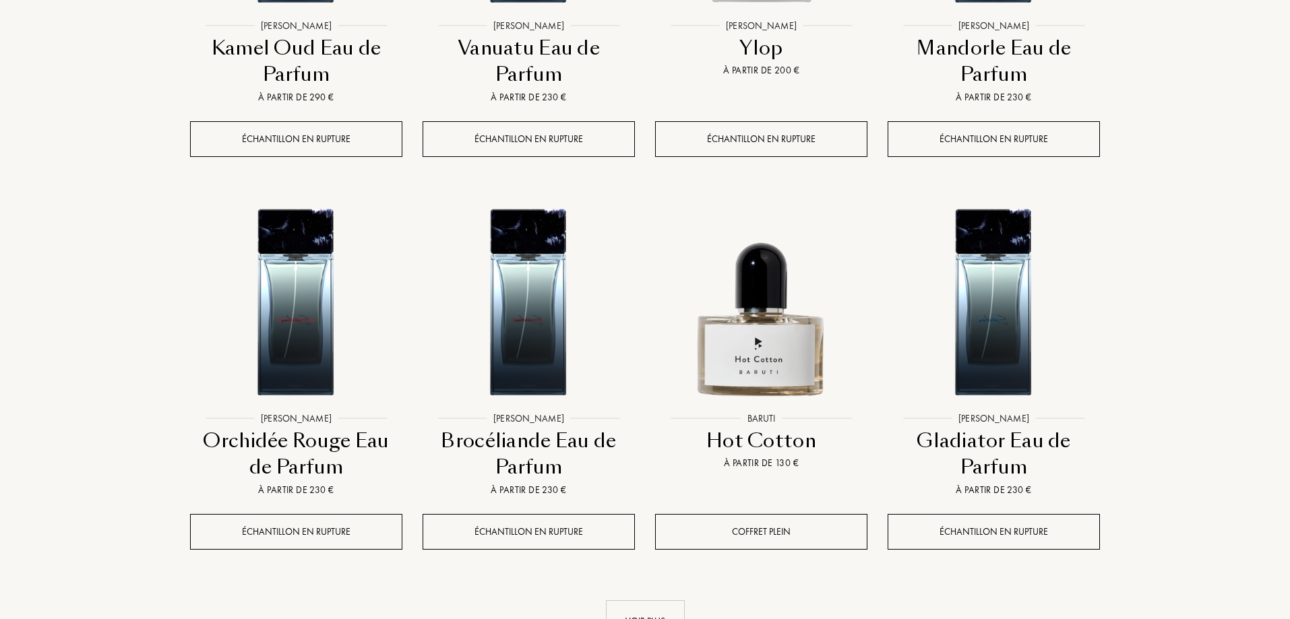
scroll to position [3505, 0]
click at [661, 600] on div "Voir plus" at bounding box center [645, 621] width 79 height 42
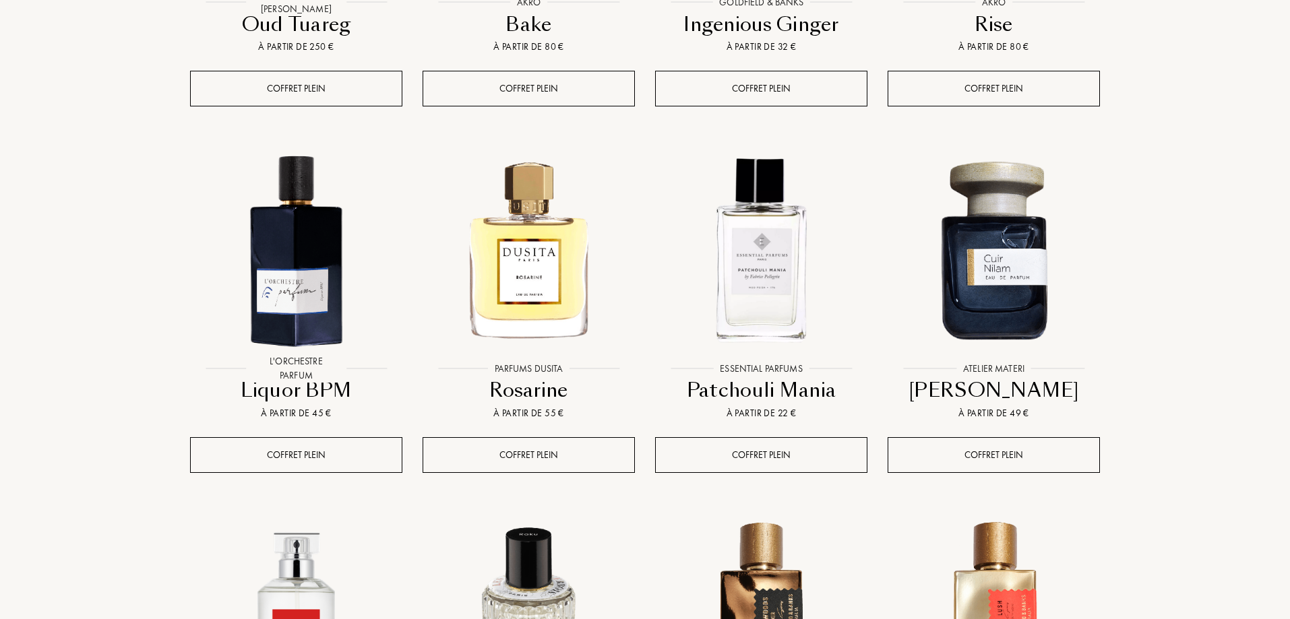
scroll to position [4584, 0]
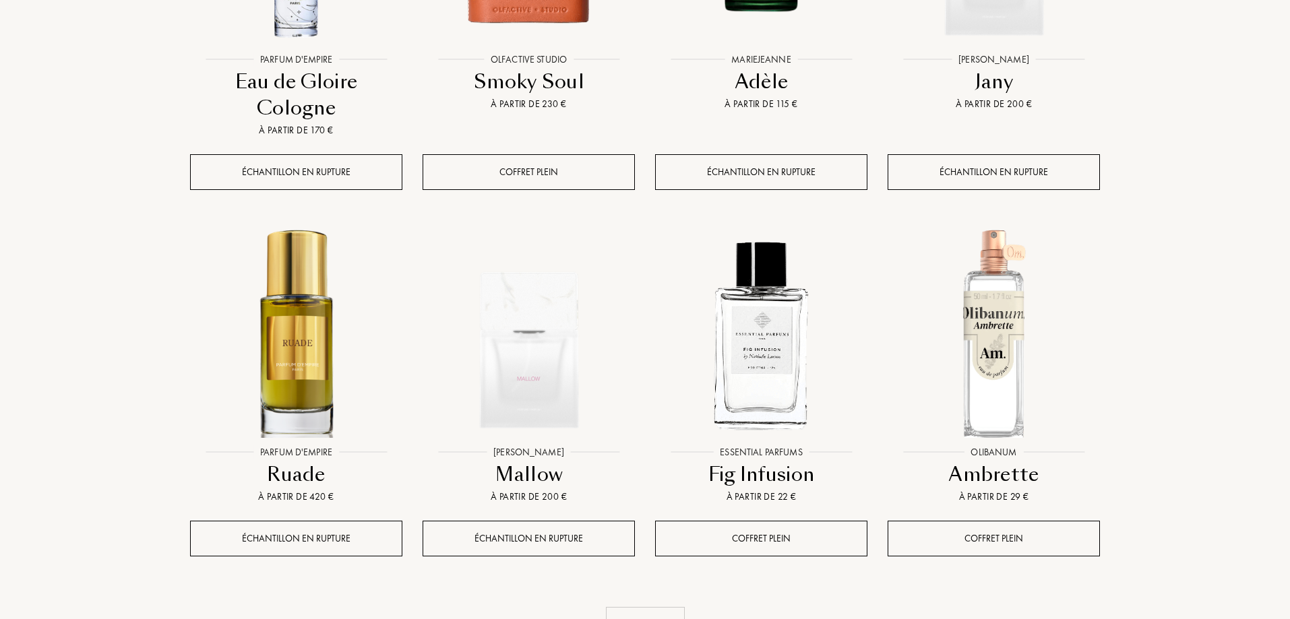
scroll to position [5797, 0]
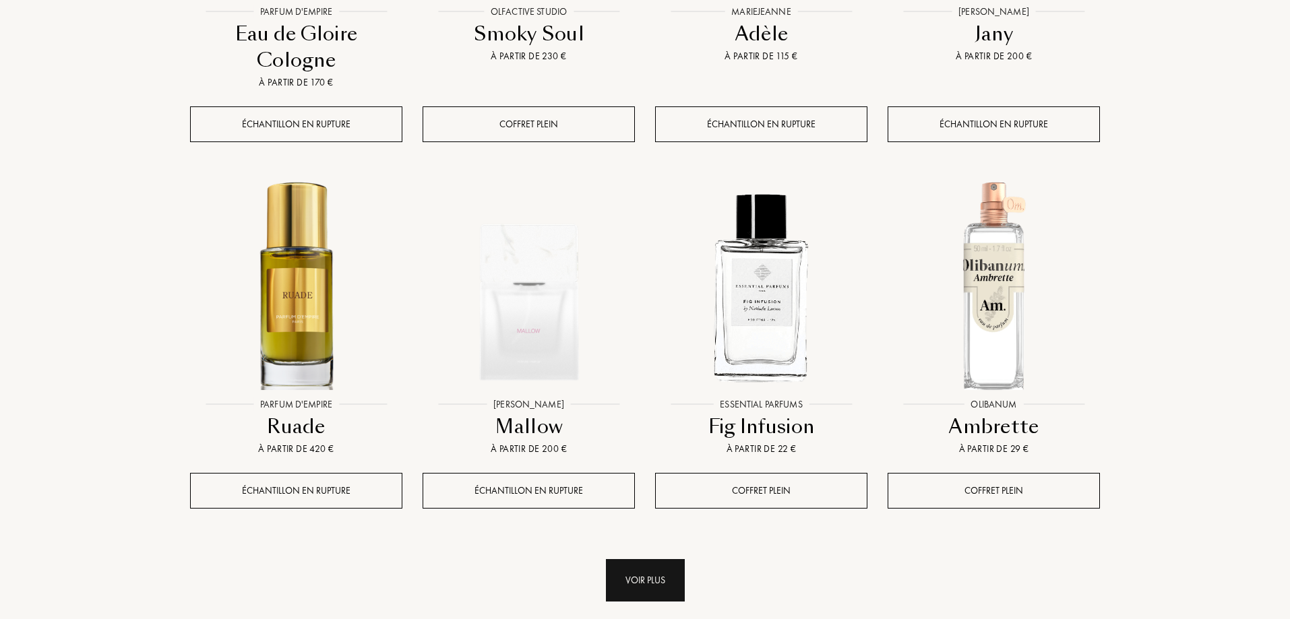
click at [668, 559] on div "Voir plus" at bounding box center [645, 580] width 79 height 42
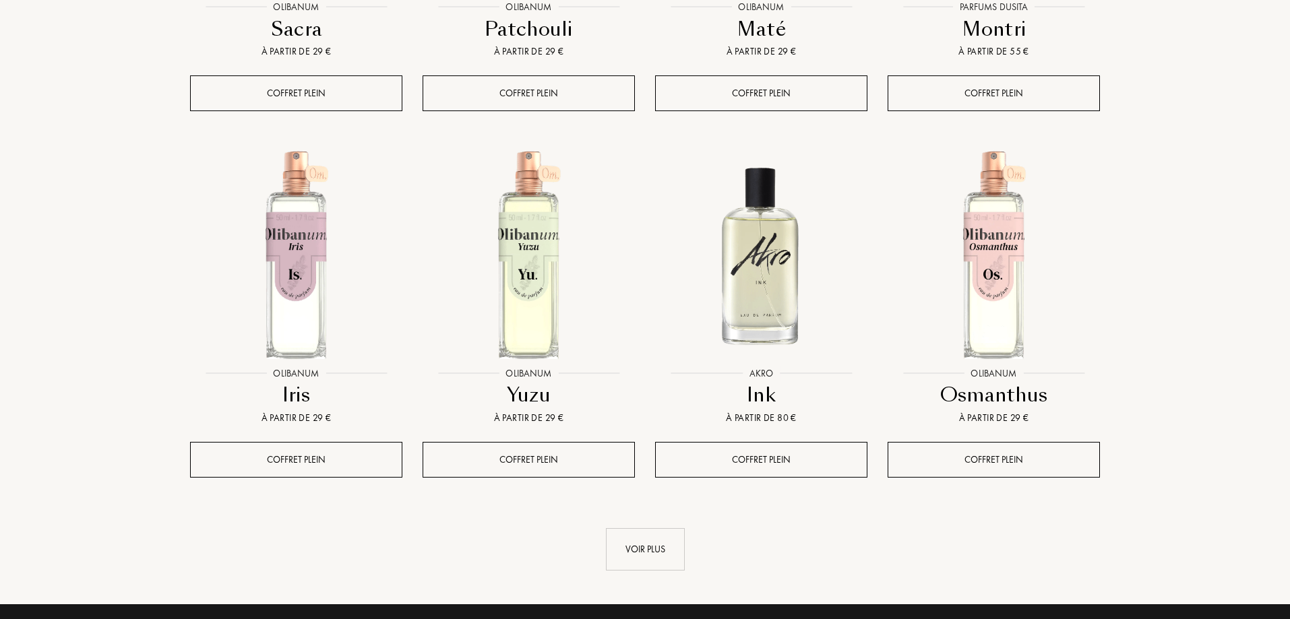
scroll to position [7145, 0]
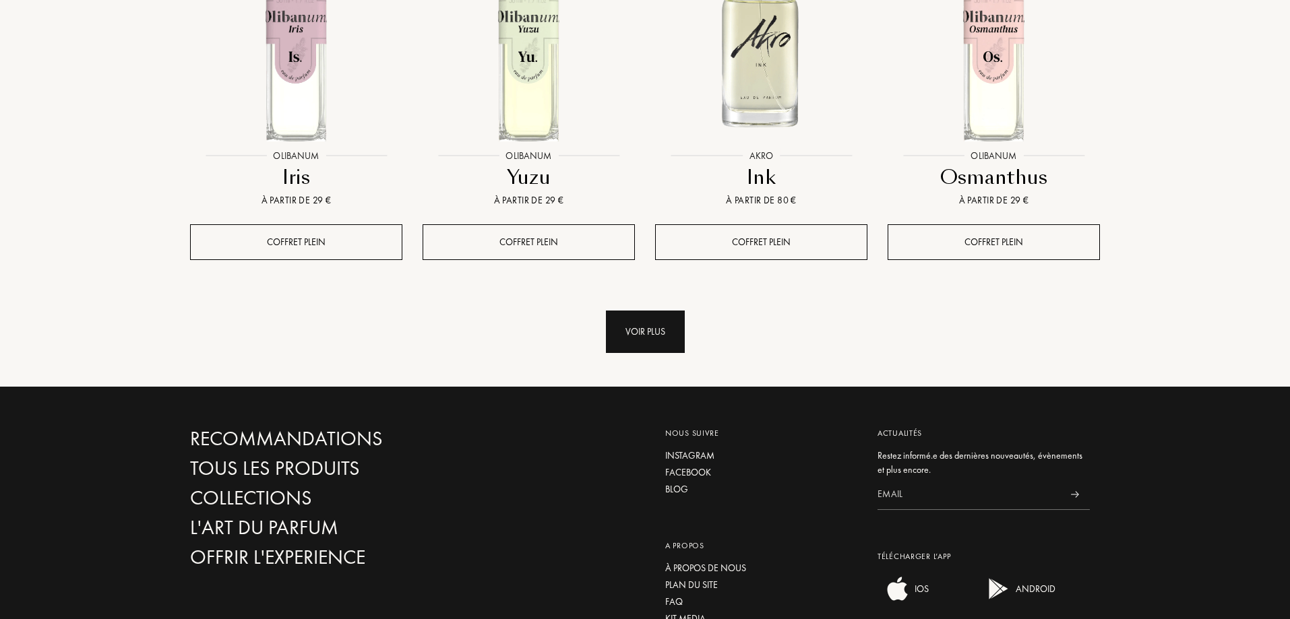
click at [663, 311] on div "Voir plus" at bounding box center [645, 332] width 79 height 42
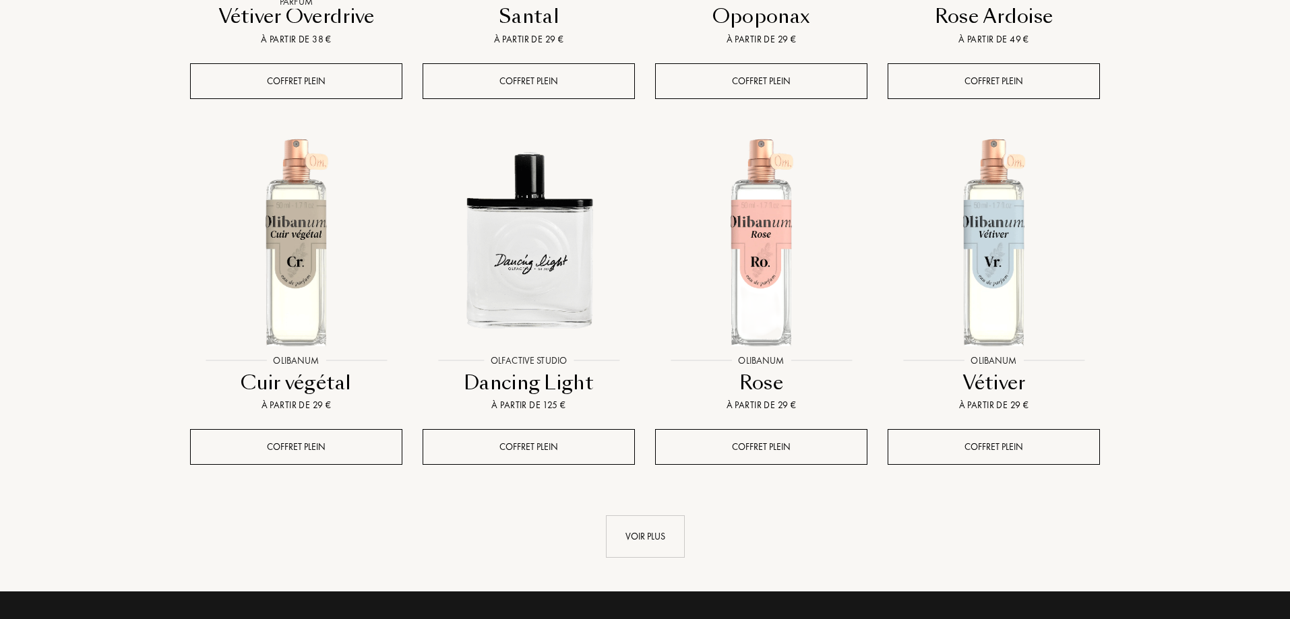
scroll to position [8089, 0]
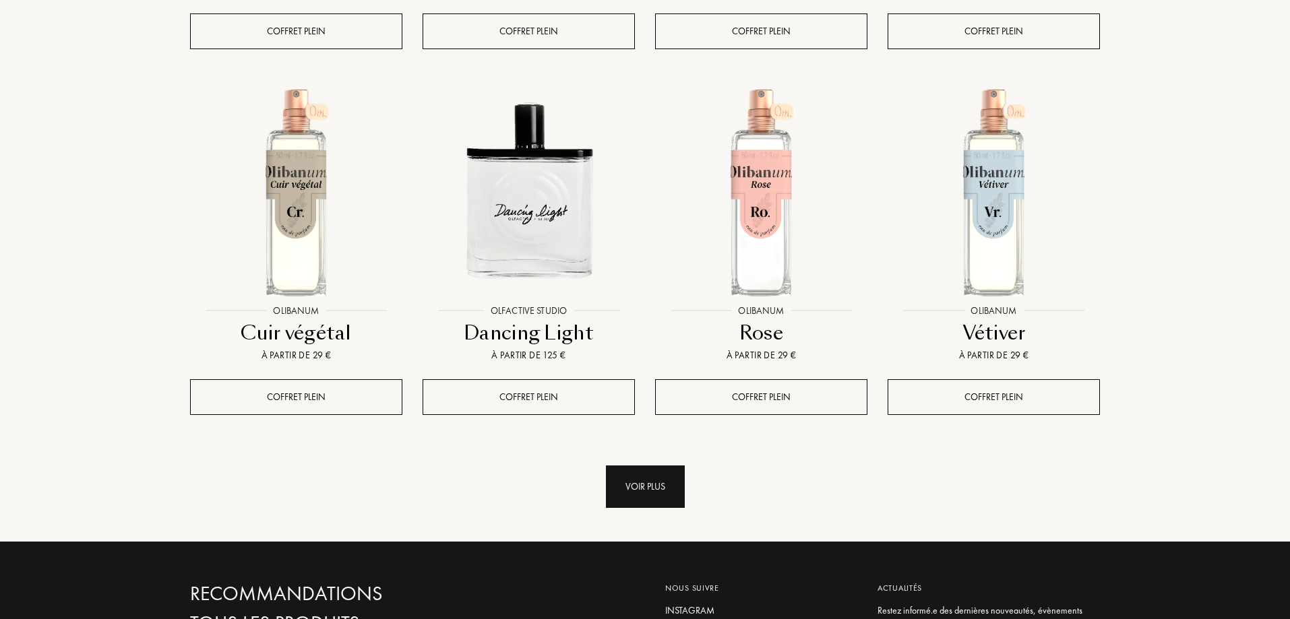
click at [645, 466] on div "Voir plus" at bounding box center [645, 487] width 79 height 42
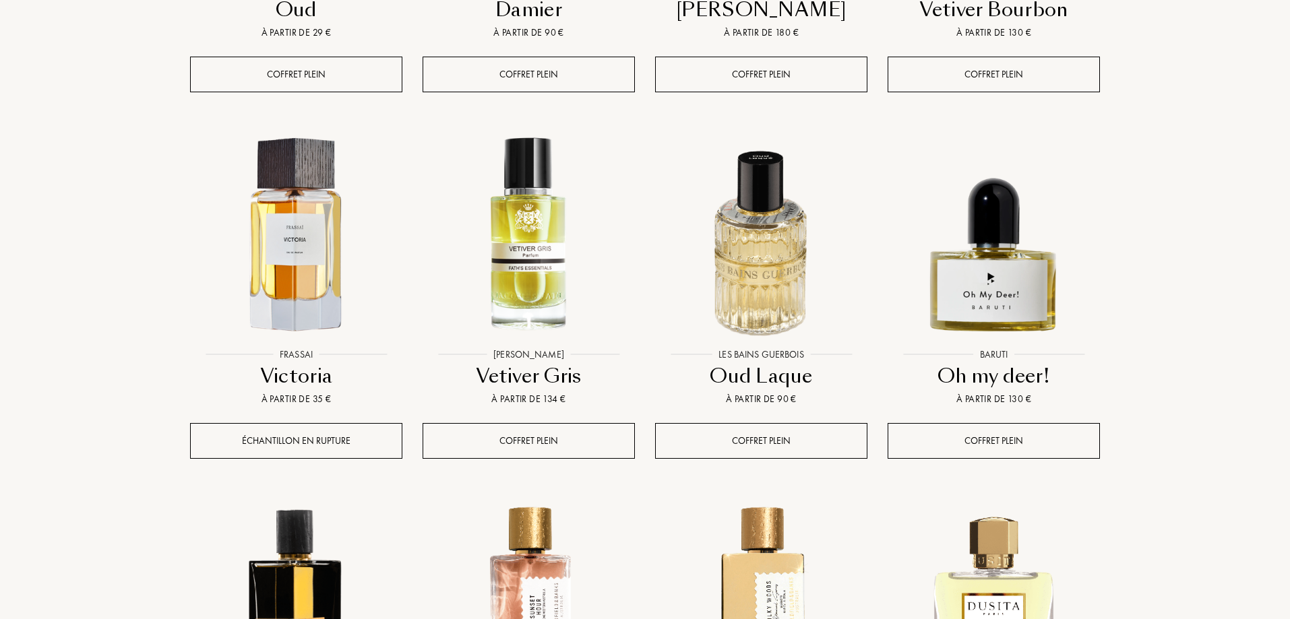
scroll to position [9032, 0]
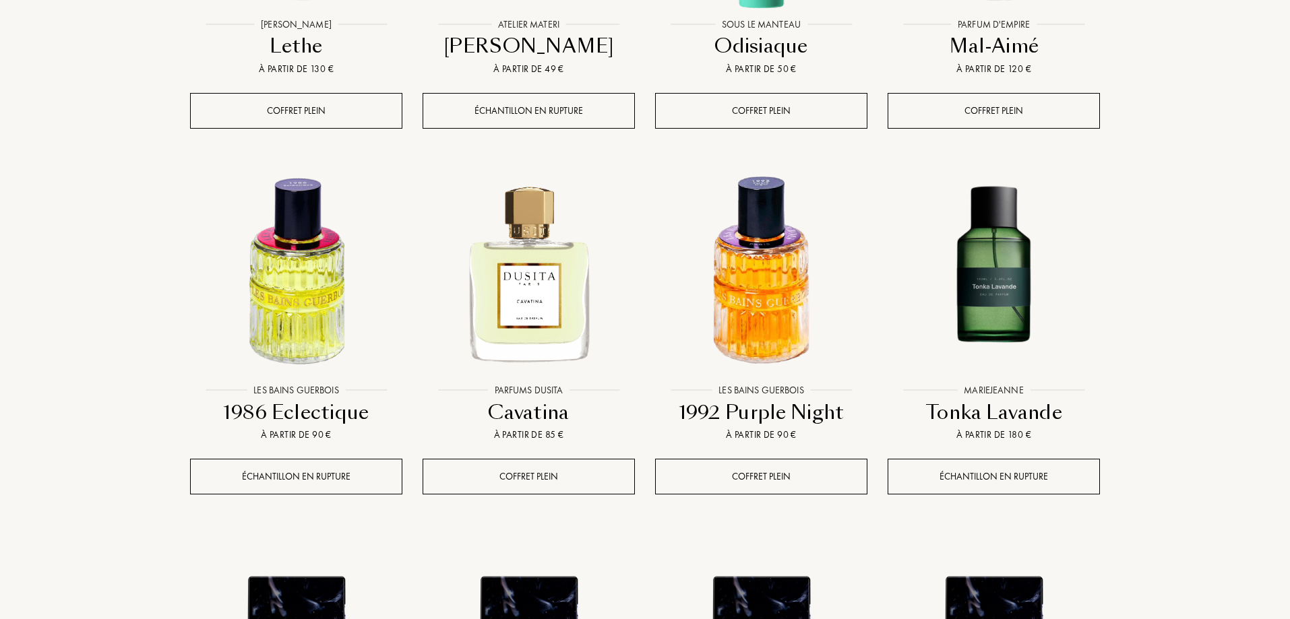
scroll to position [10111, 0]
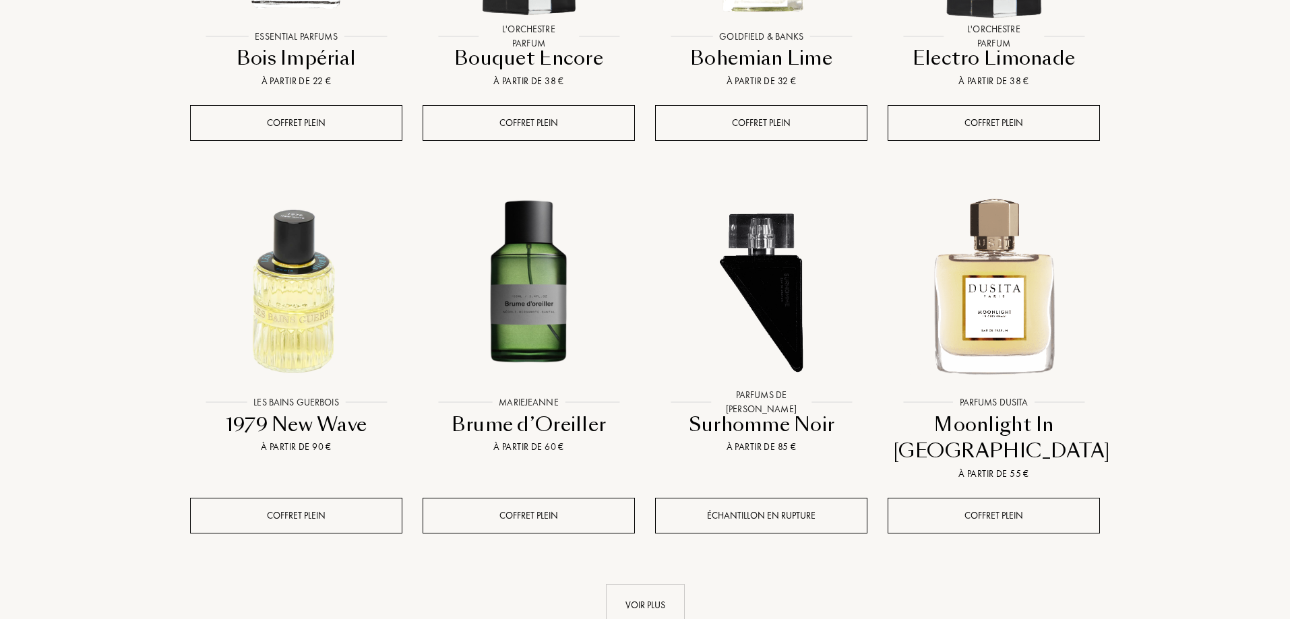
scroll to position [11324, 0]
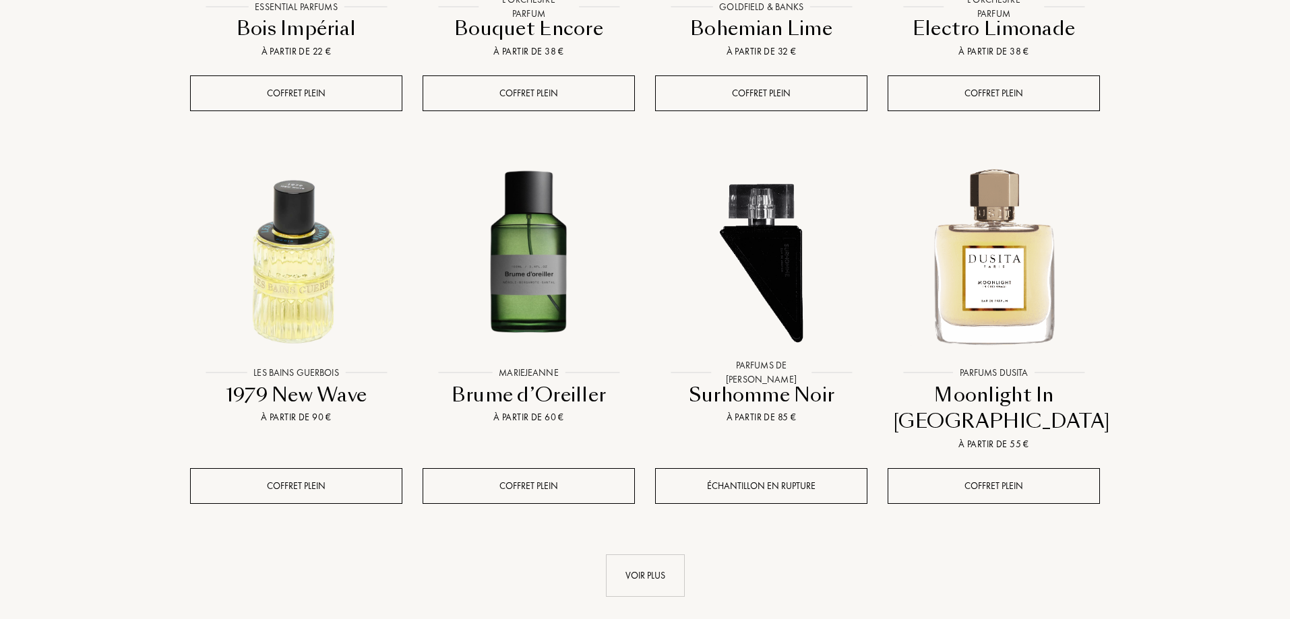
click at [693, 555] on link "Voir plus" at bounding box center [645, 576] width 910 height 42
click at [683, 555] on div "Voir plus" at bounding box center [645, 576] width 79 height 42
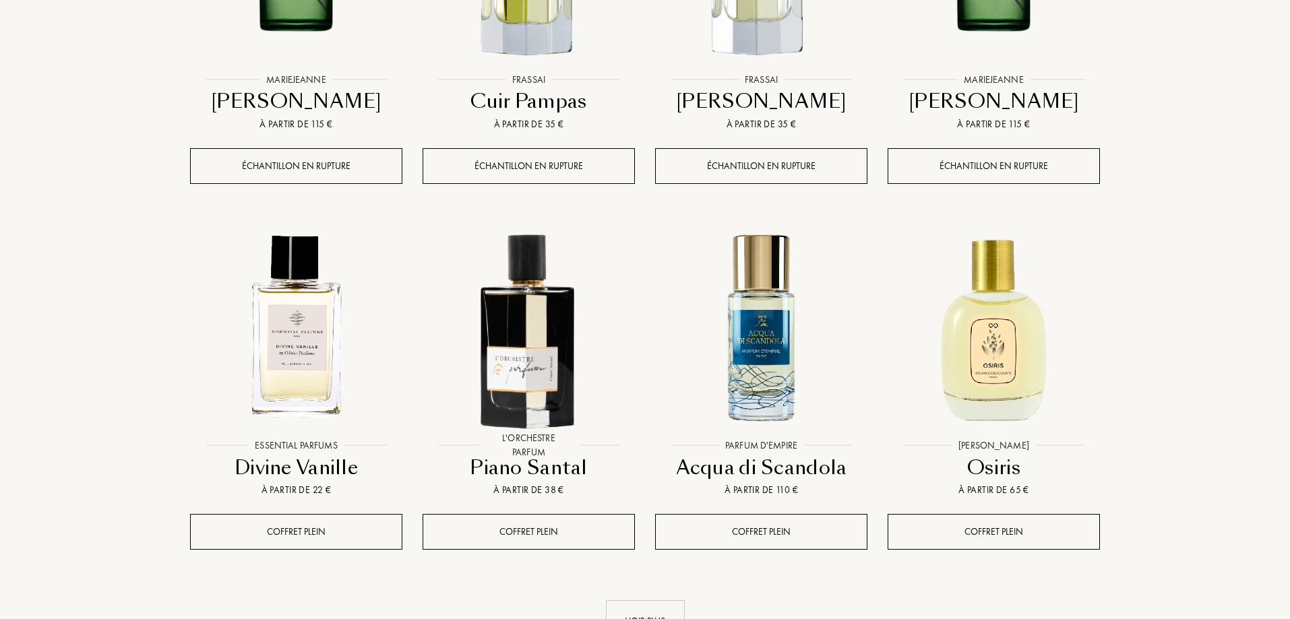
scroll to position [12537, 0]
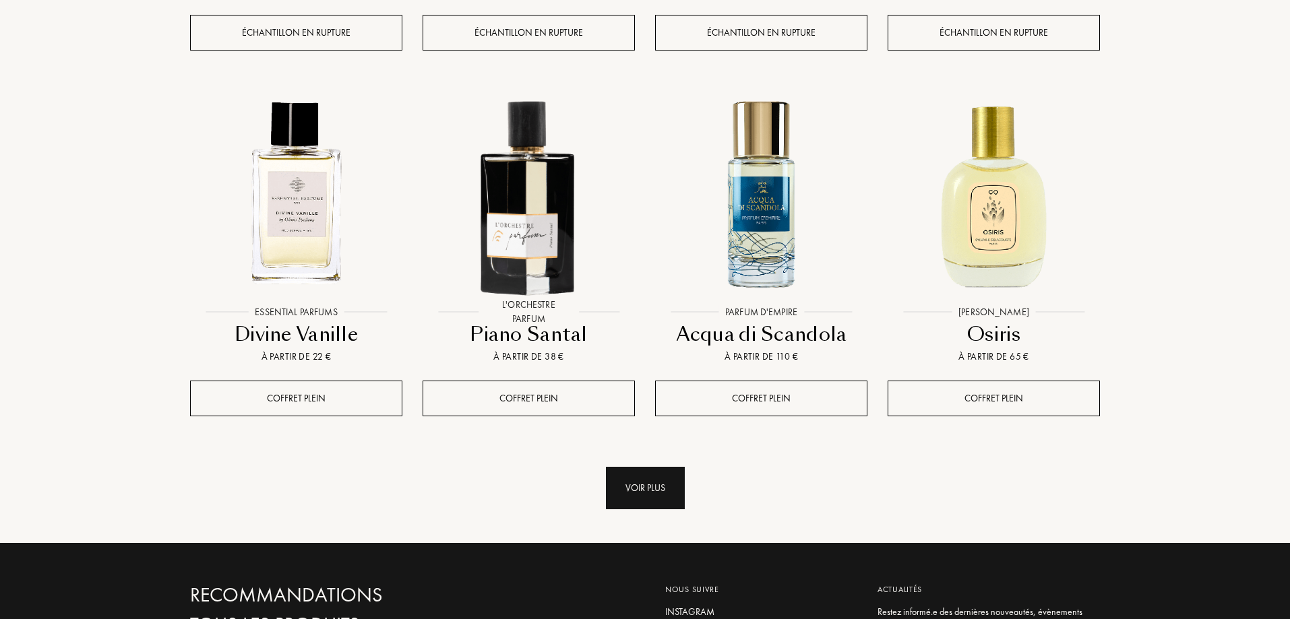
click at [657, 467] on div "Voir plus" at bounding box center [645, 488] width 79 height 42
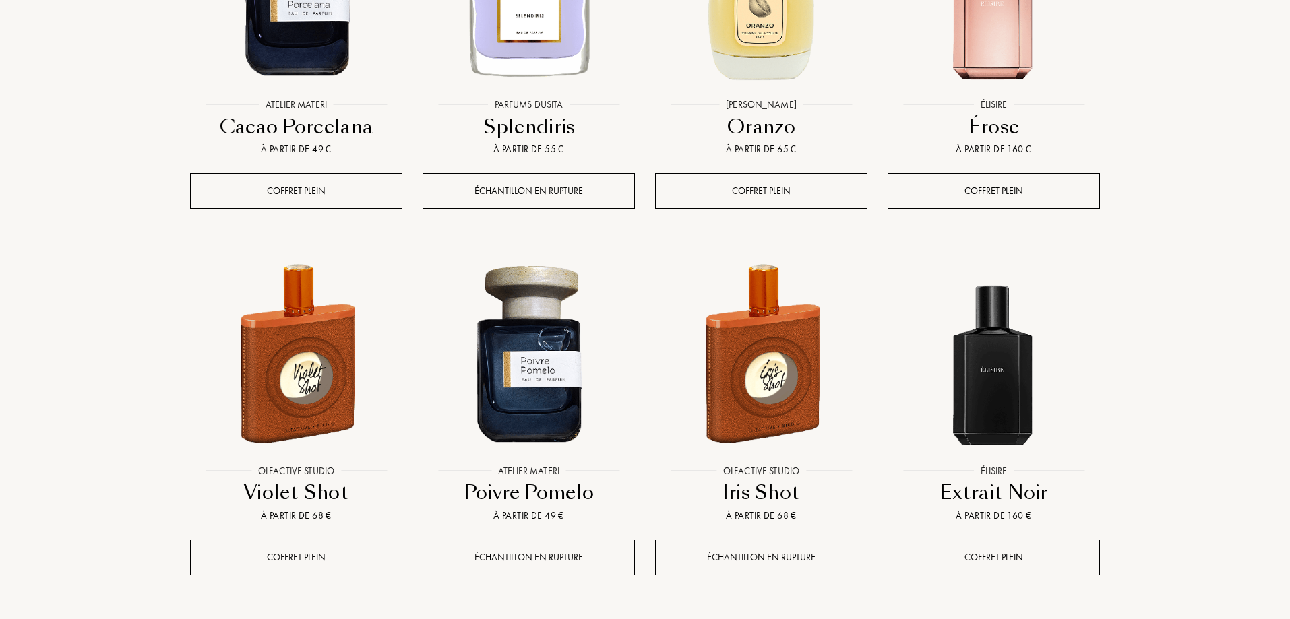
scroll to position [13616, 0]
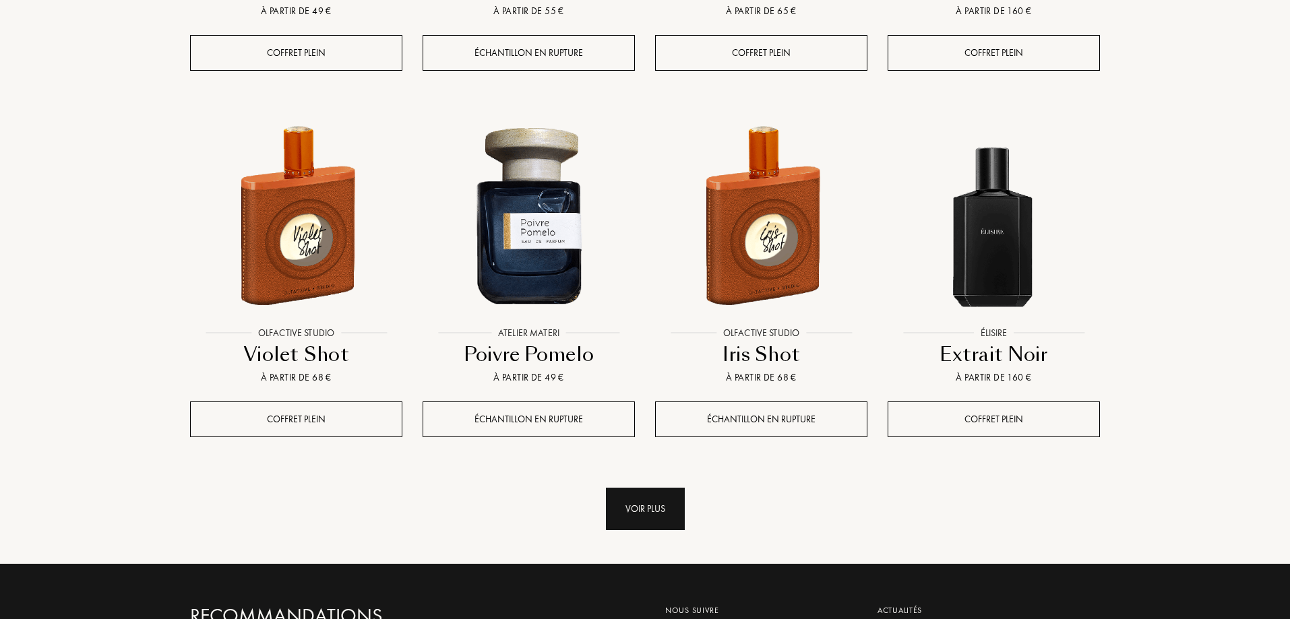
click at [653, 488] on div "Voir plus" at bounding box center [645, 509] width 79 height 42
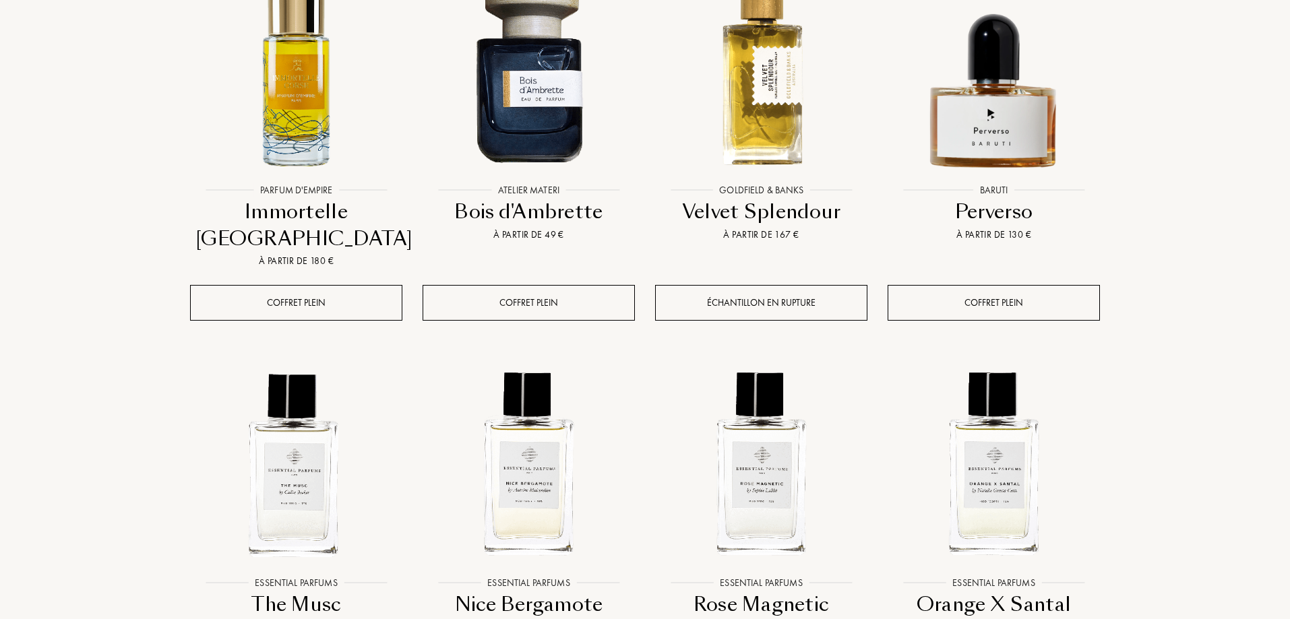
scroll to position [14559, 0]
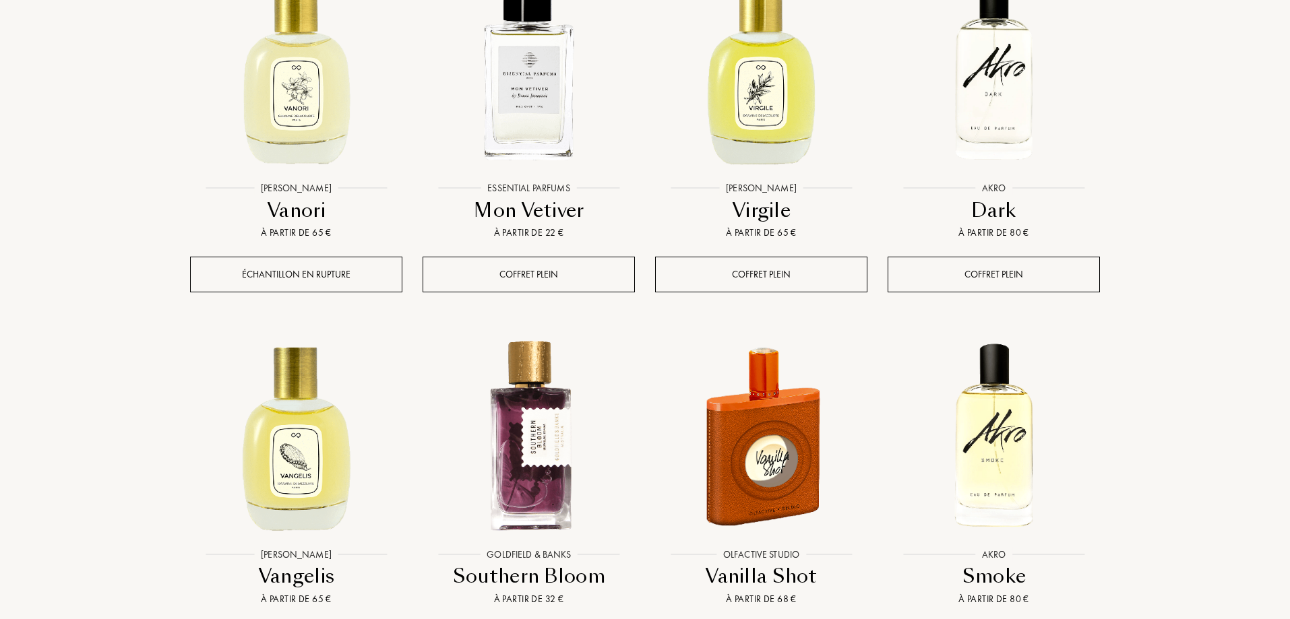
scroll to position [15638, 0]
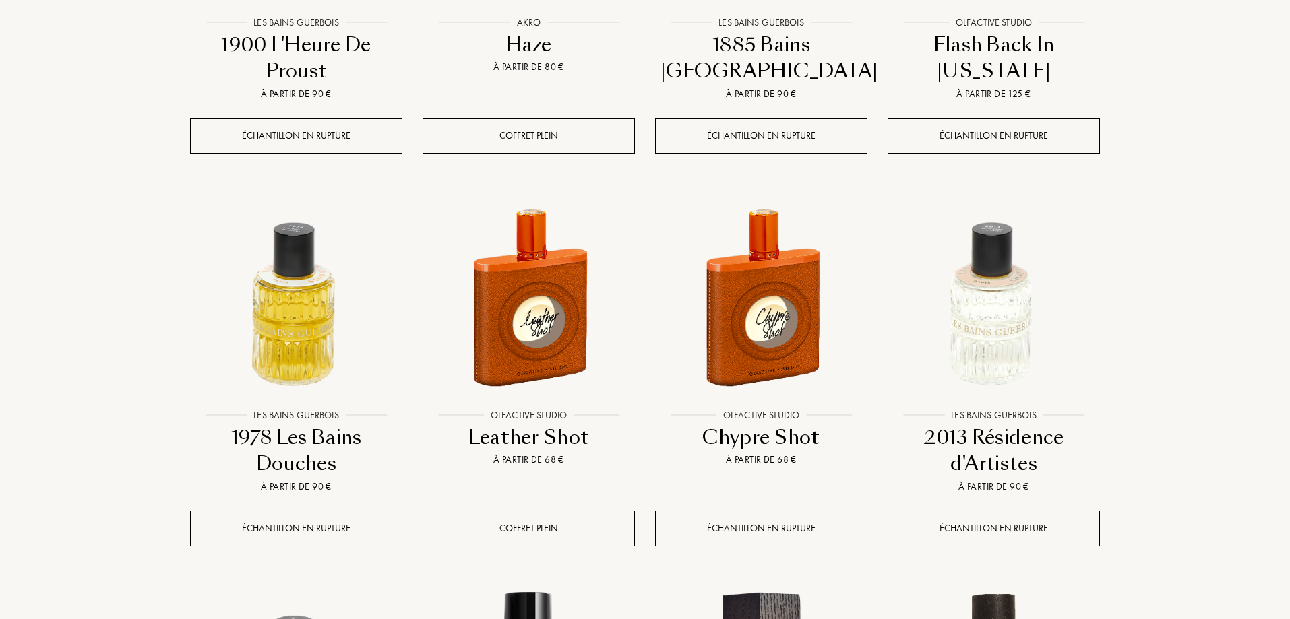
scroll to position [16851, 0]
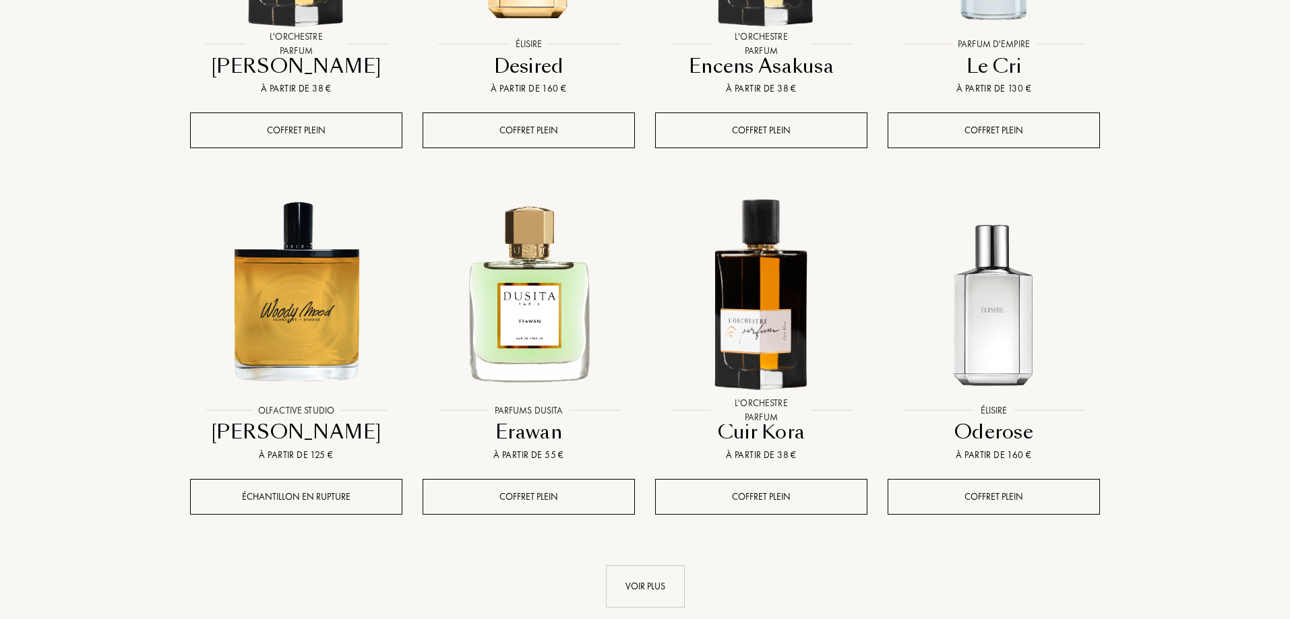
scroll to position [18065, 0]
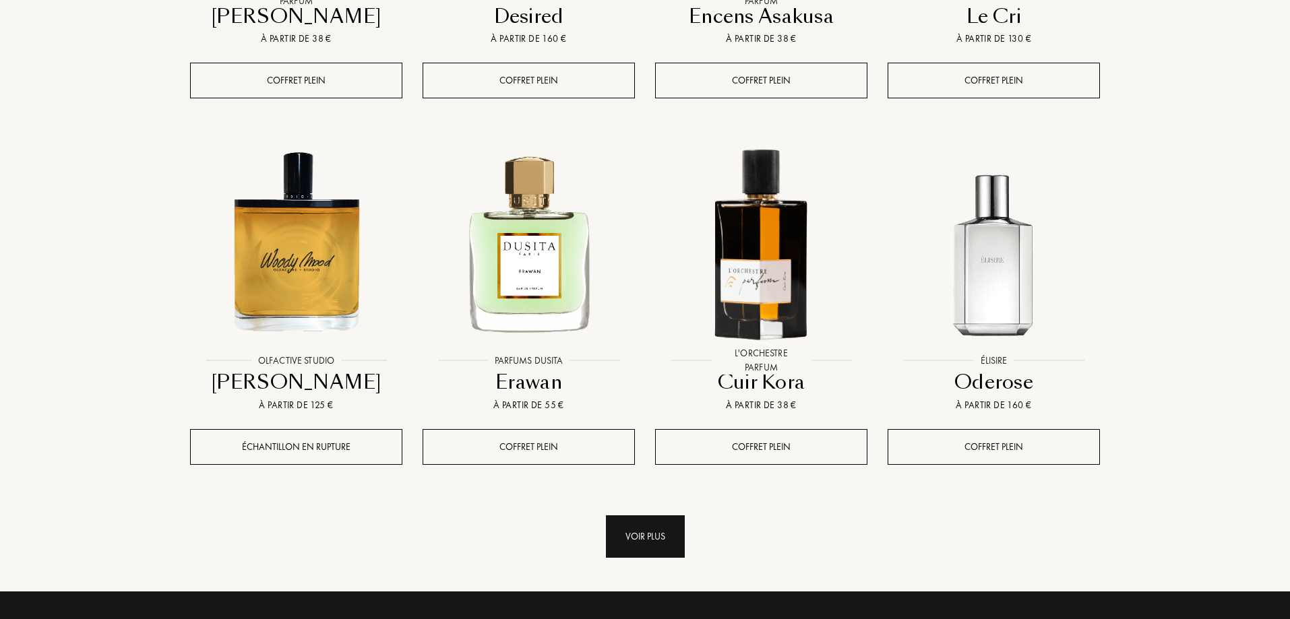
click at [622, 516] on div "Voir plus" at bounding box center [645, 537] width 79 height 42
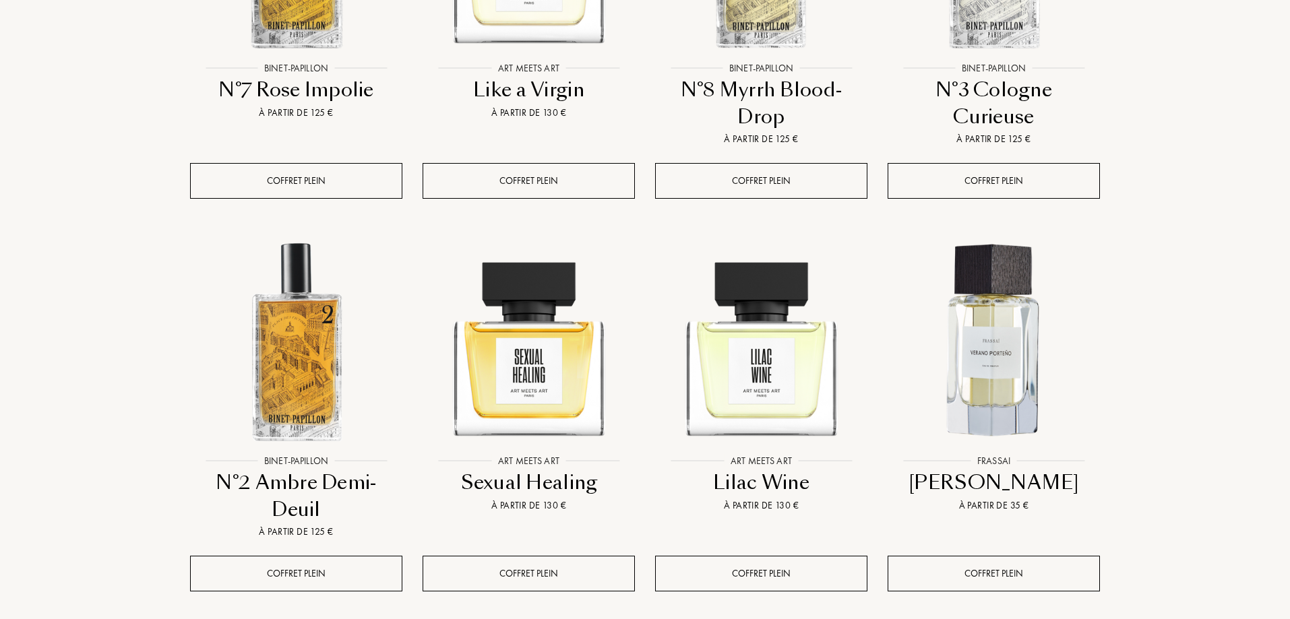
scroll to position [19143, 0]
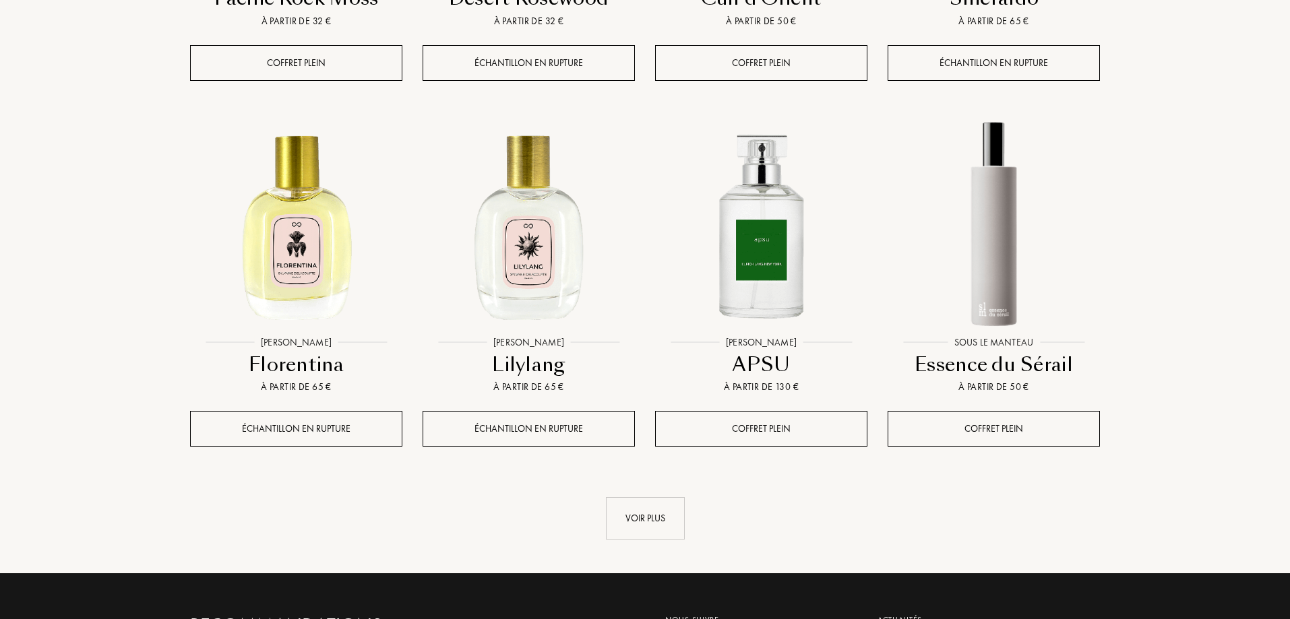
scroll to position [20356, 0]
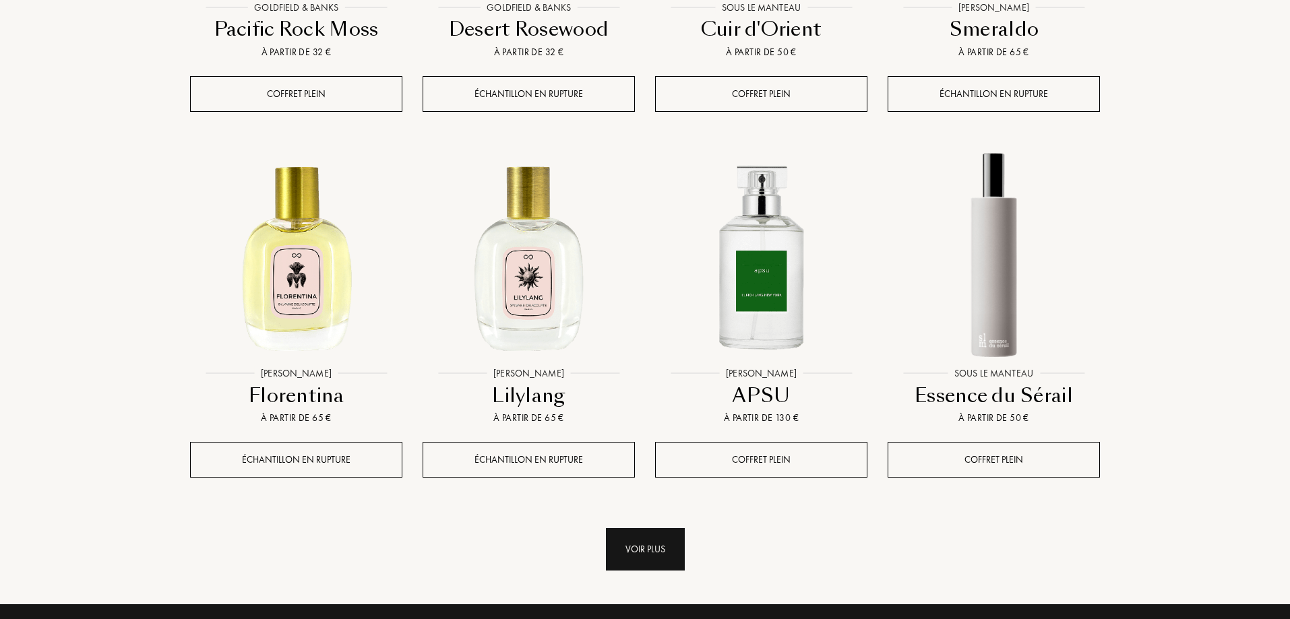
click at [655, 528] on div "Voir plus" at bounding box center [645, 549] width 79 height 42
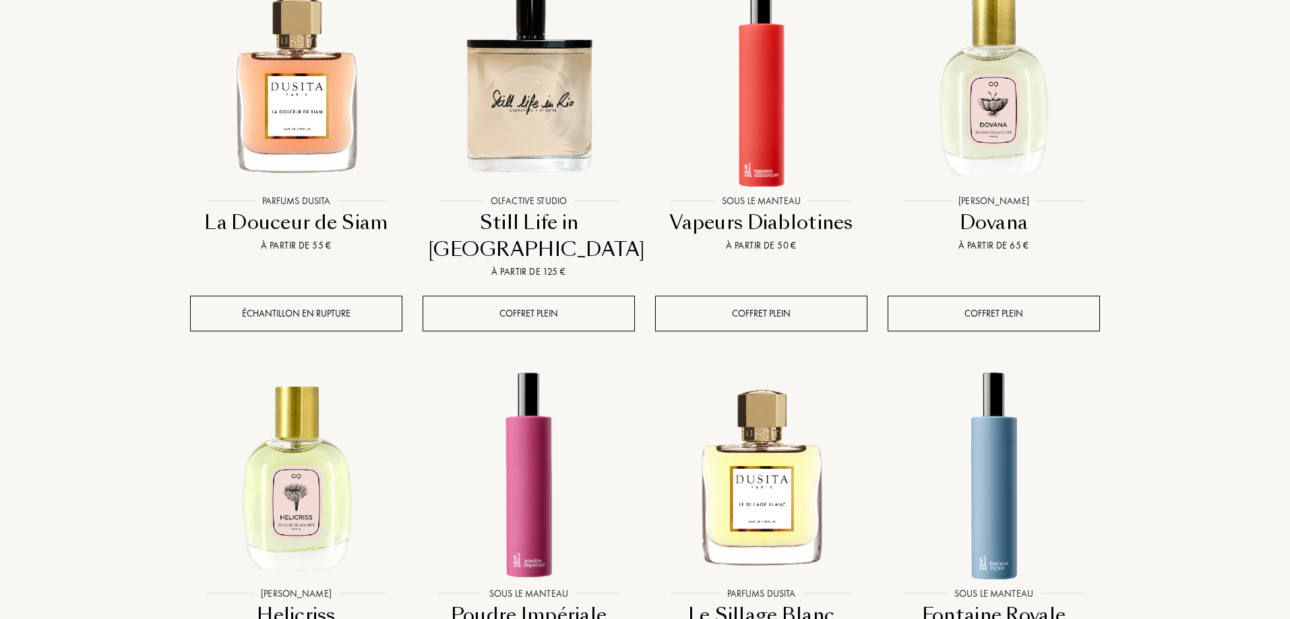
scroll to position [21435, 0]
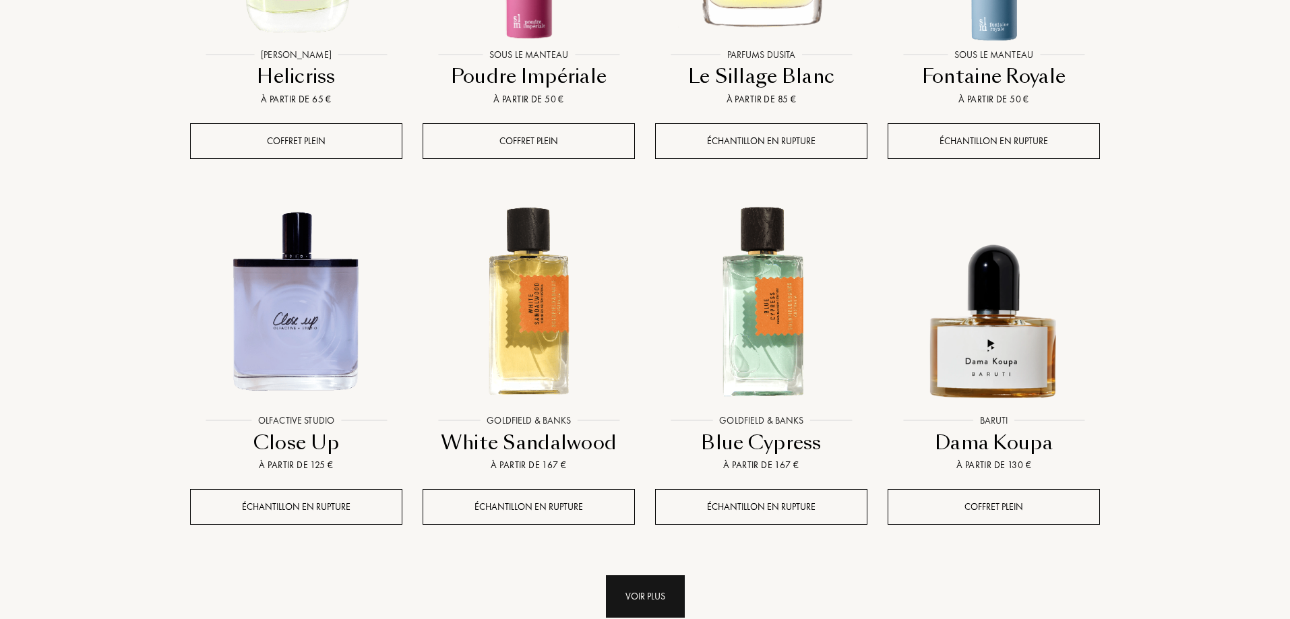
click at [649, 576] on div "Voir plus" at bounding box center [645, 597] width 79 height 42
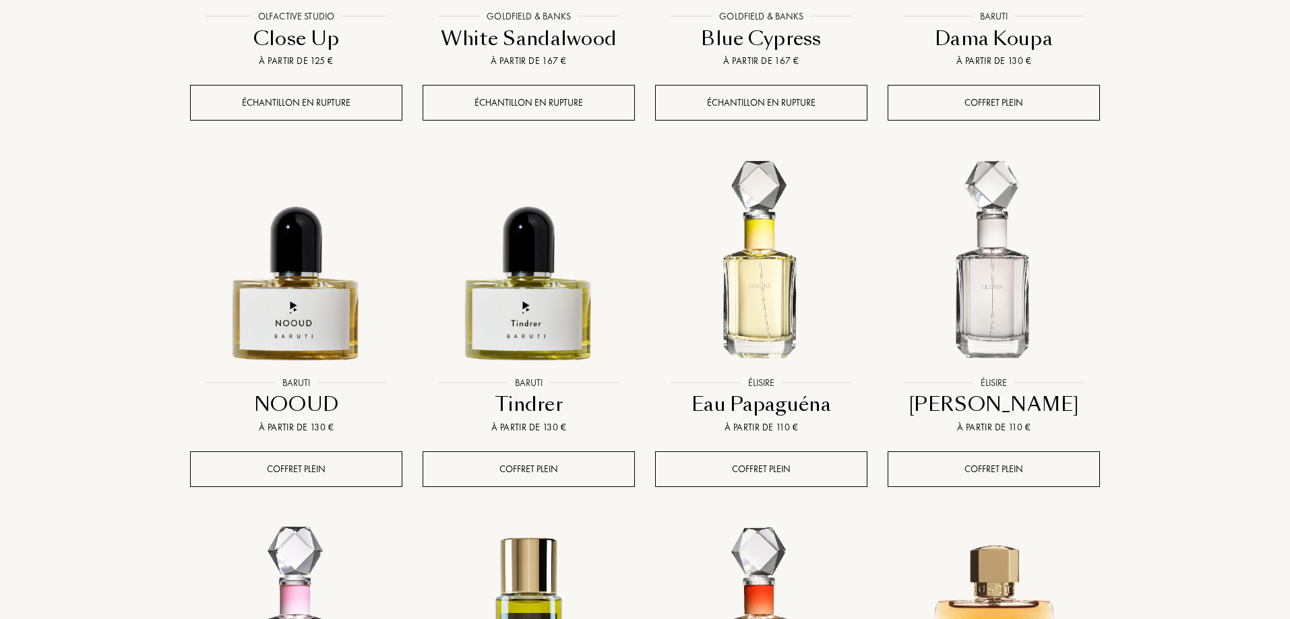
scroll to position [22378, 0]
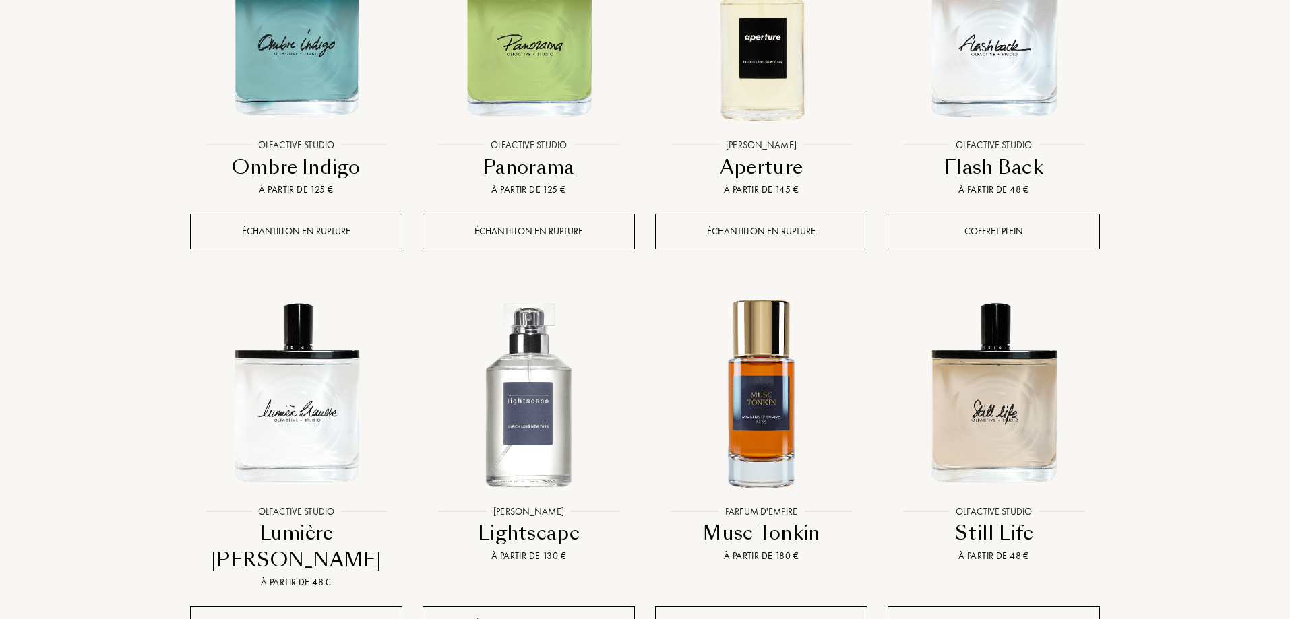
scroll to position [23457, 0]
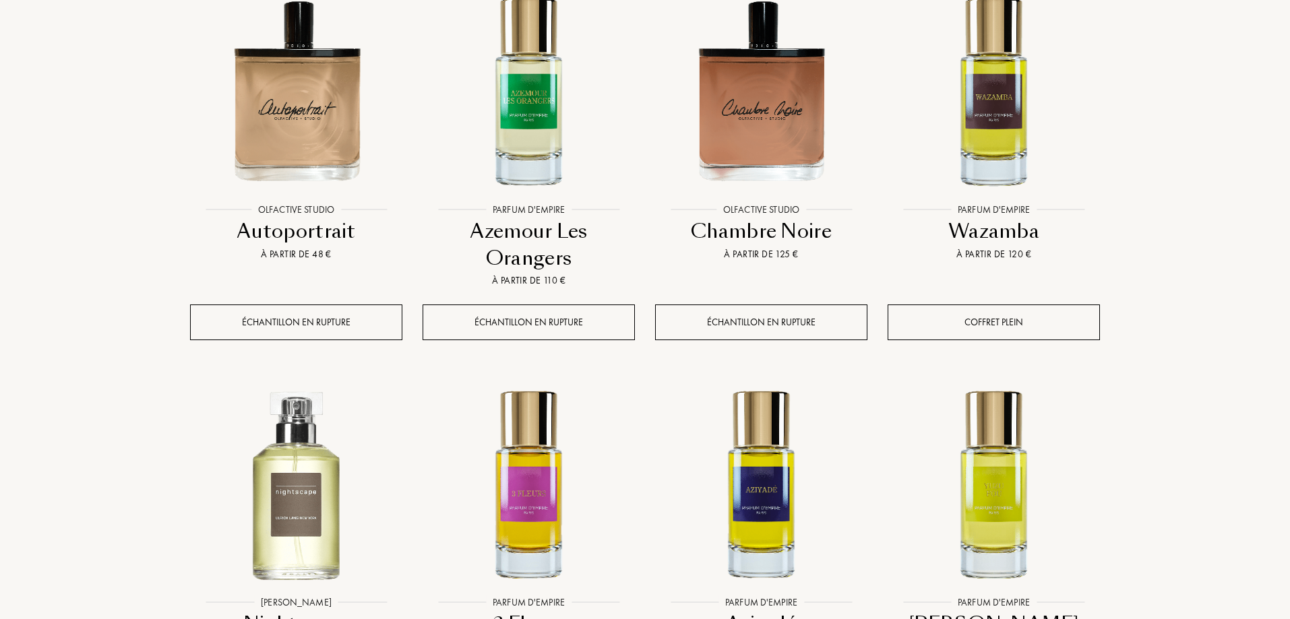
scroll to position [24266, 0]
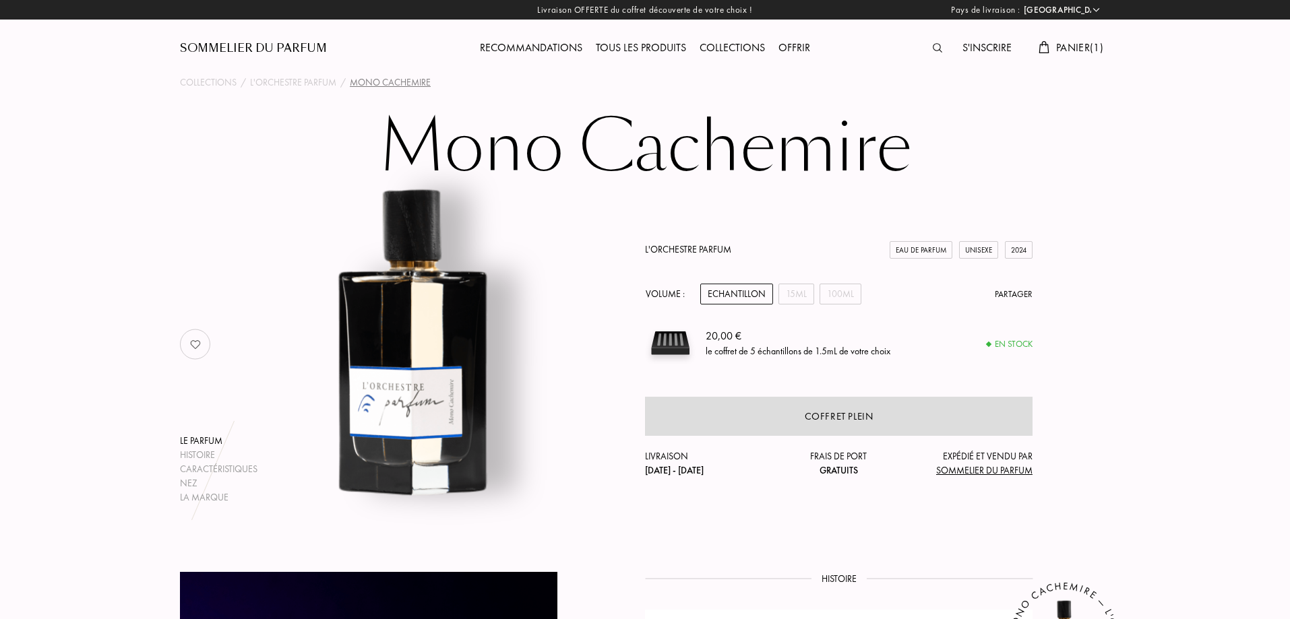
select select "FR"
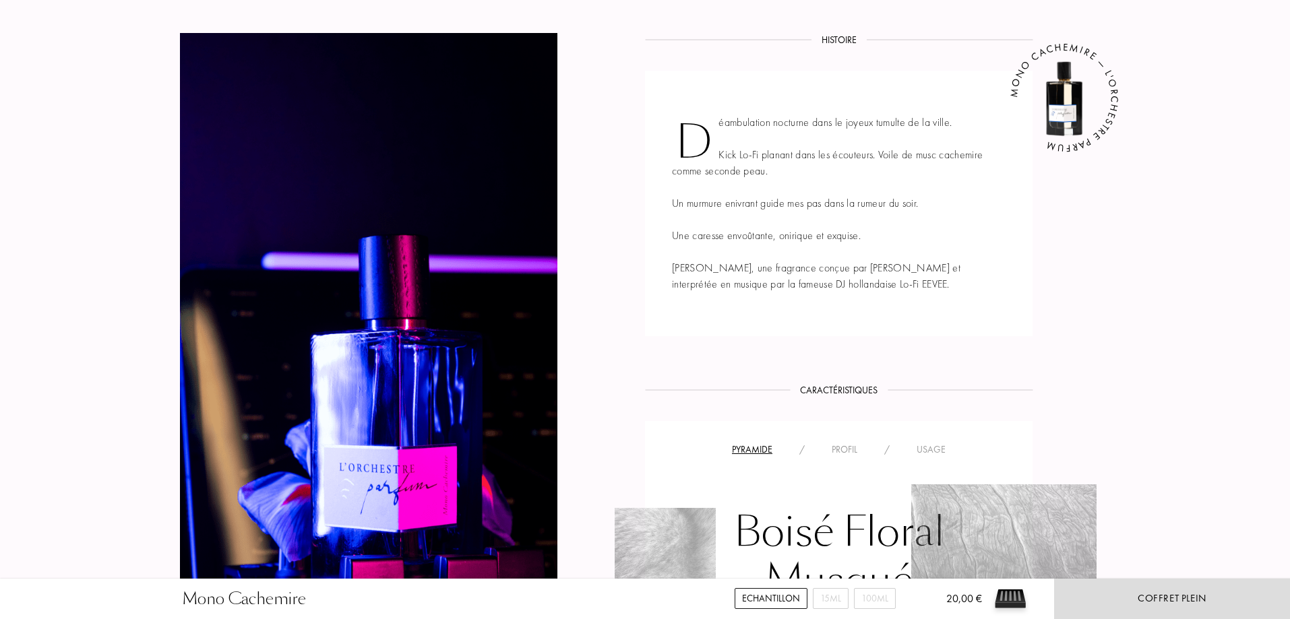
scroll to position [1078, 0]
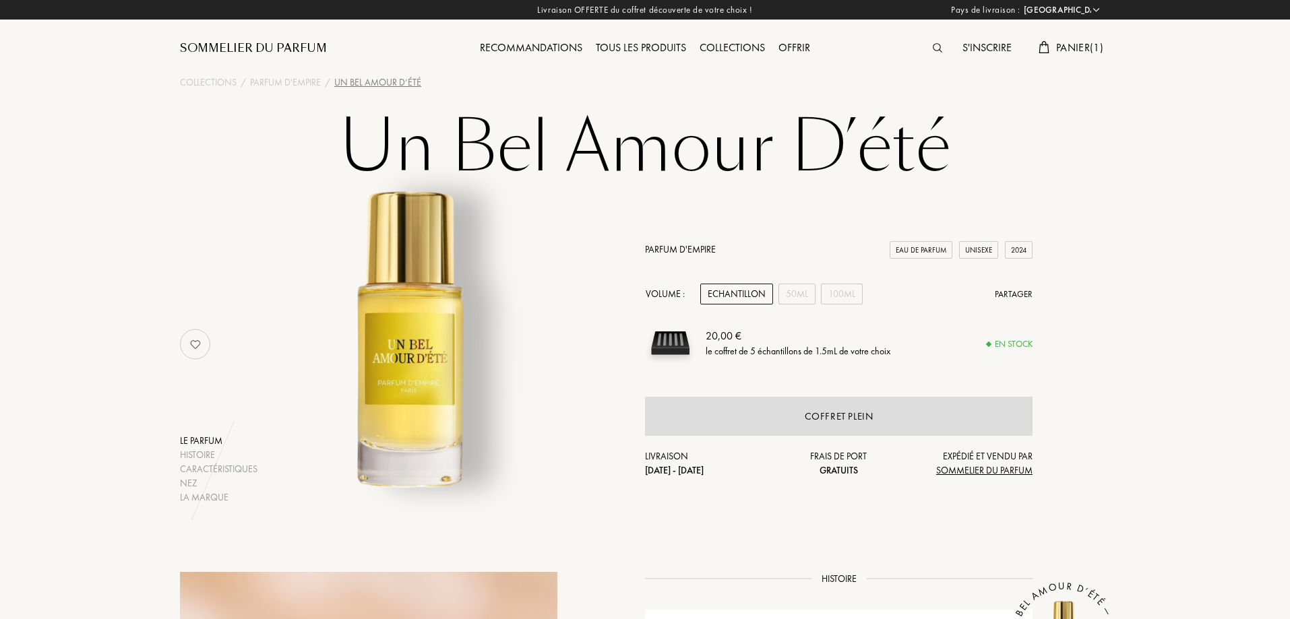
select select "FR"
click at [793, 291] on div "50mL" at bounding box center [797, 294] width 37 height 21
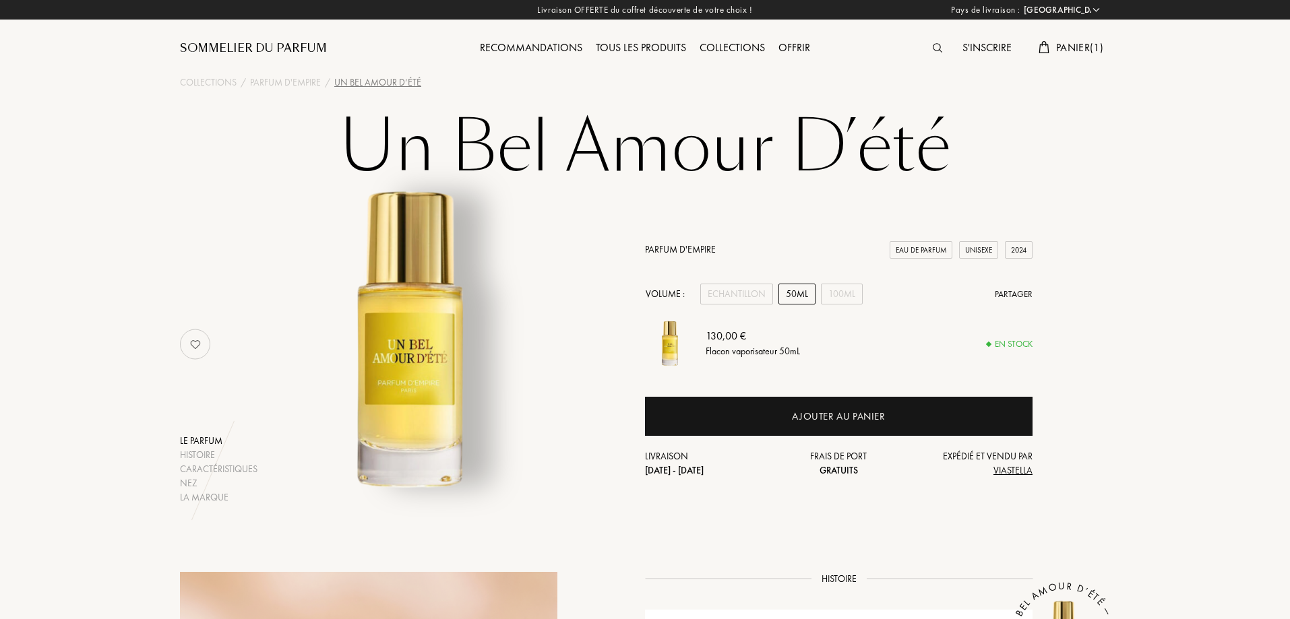
click at [818, 288] on div "Volume : Echantillon 50mL 100mL Partager" at bounding box center [839, 294] width 388 height 21
click at [836, 293] on div "100mL" at bounding box center [842, 294] width 42 height 21
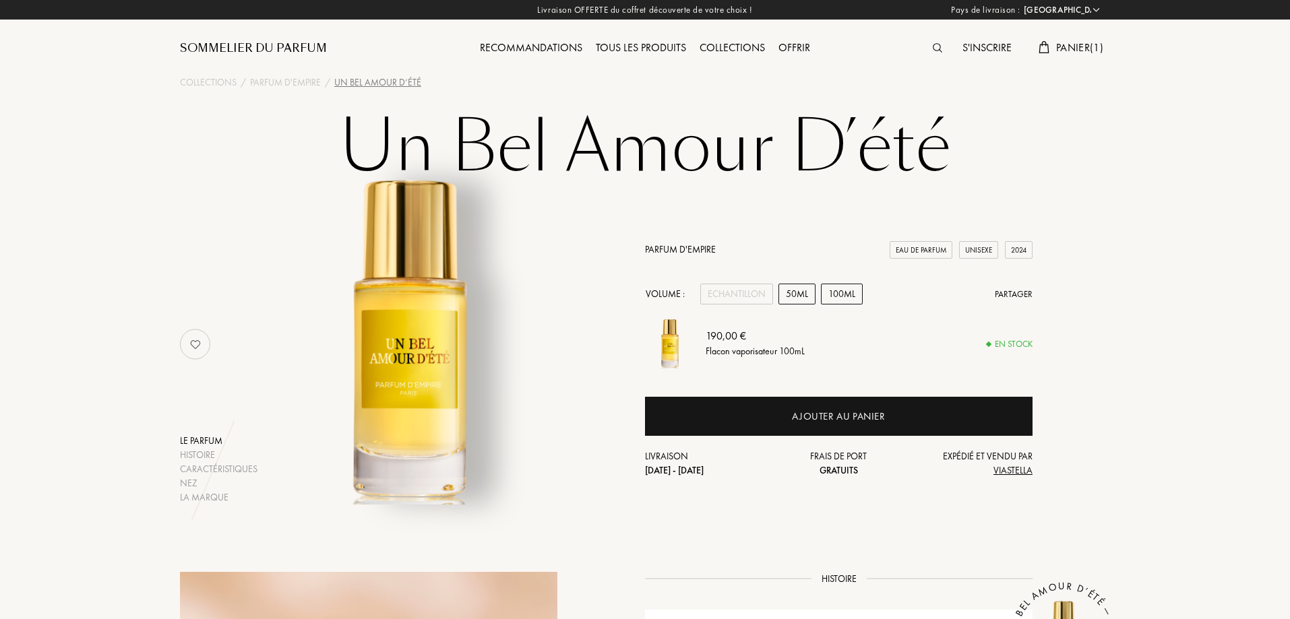
click at [795, 293] on div "50mL" at bounding box center [797, 294] width 37 height 21
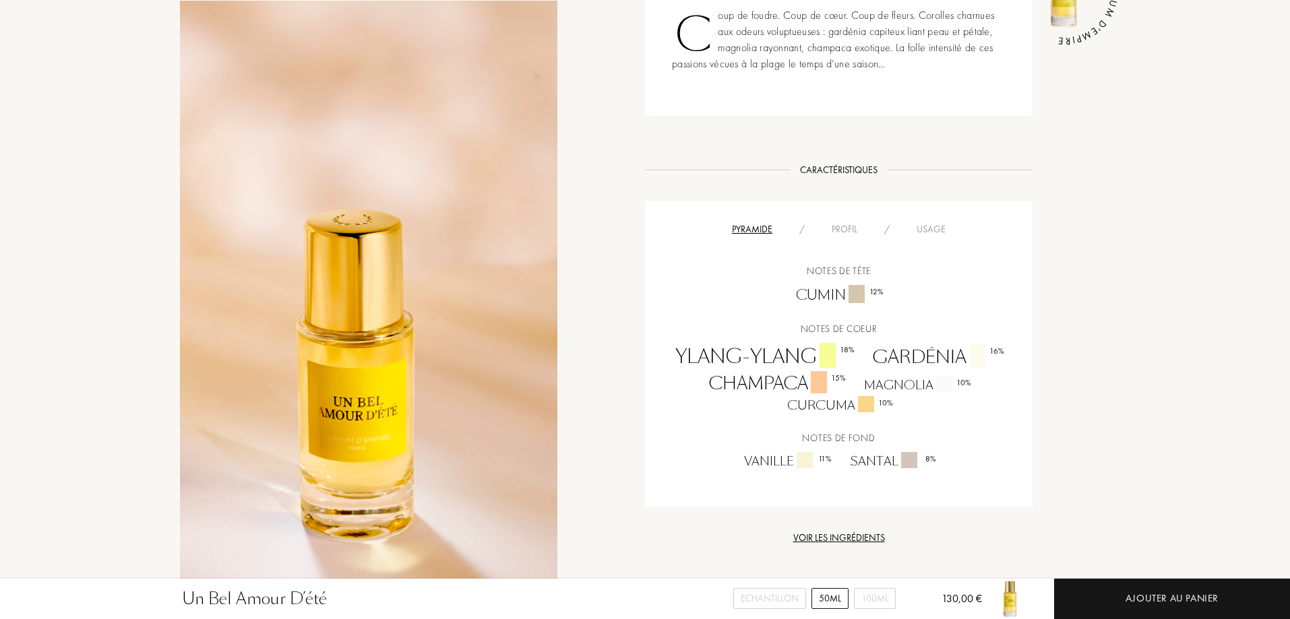
scroll to position [674, 0]
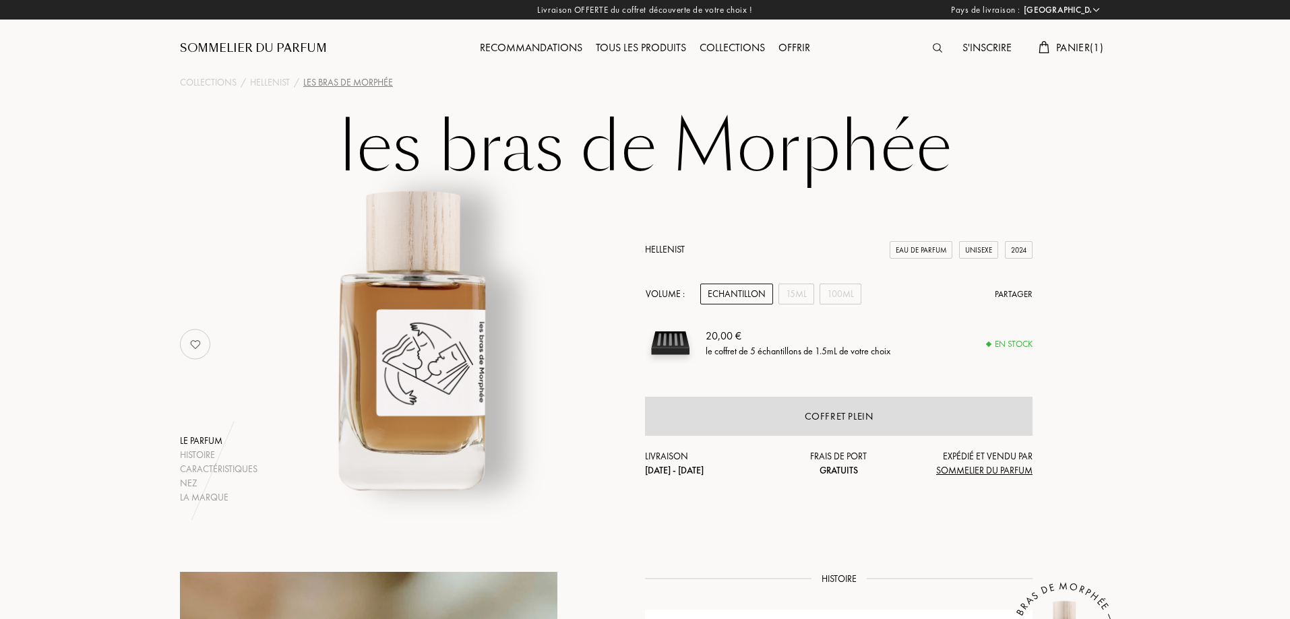
select select "FR"
click at [790, 286] on div "15mL" at bounding box center [797, 294] width 36 height 21
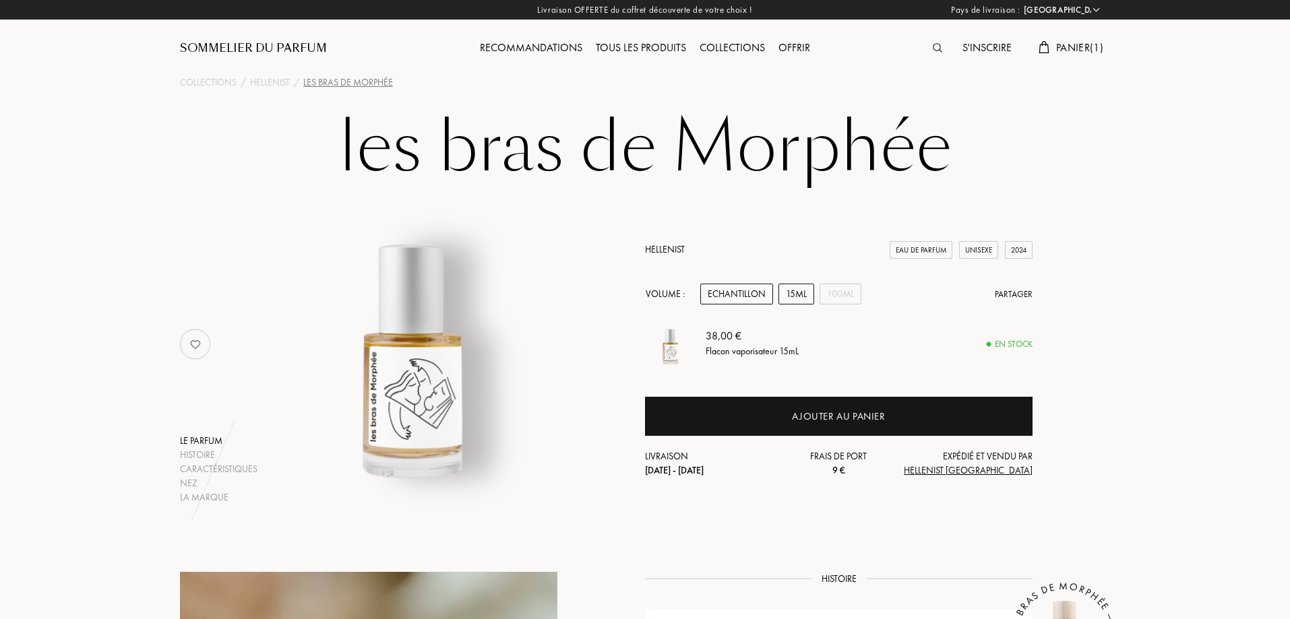
click at [749, 289] on div "Echantillon" at bounding box center [736, 294] width 73 height 21
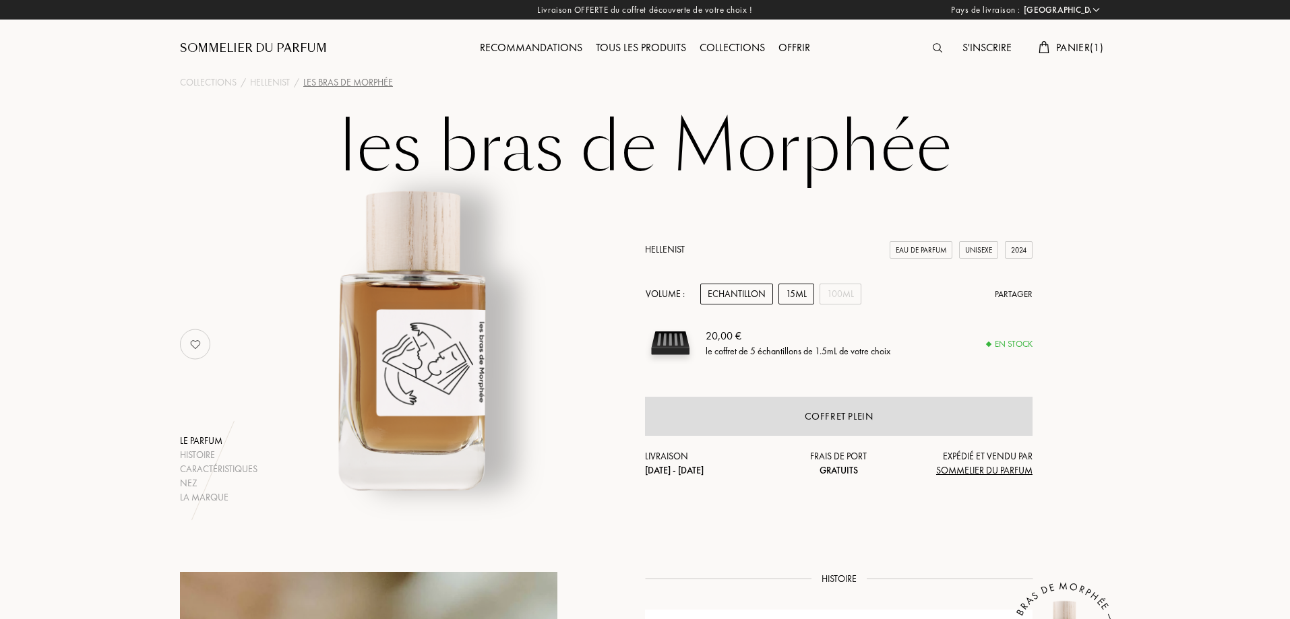
click at [804, 295] on div "15mL" at bounding box center [797, 294] width 36 height 21
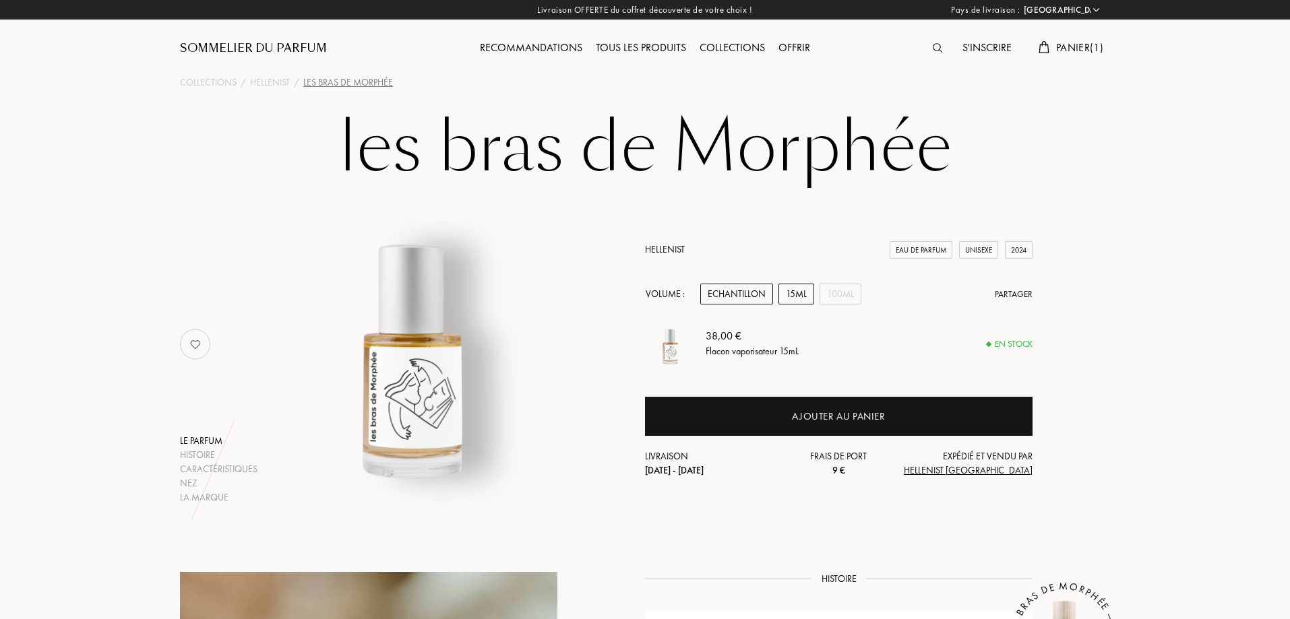
click at [757, 290] on div "Echantillon" at bounding box center [736, 294] width 73 height 21
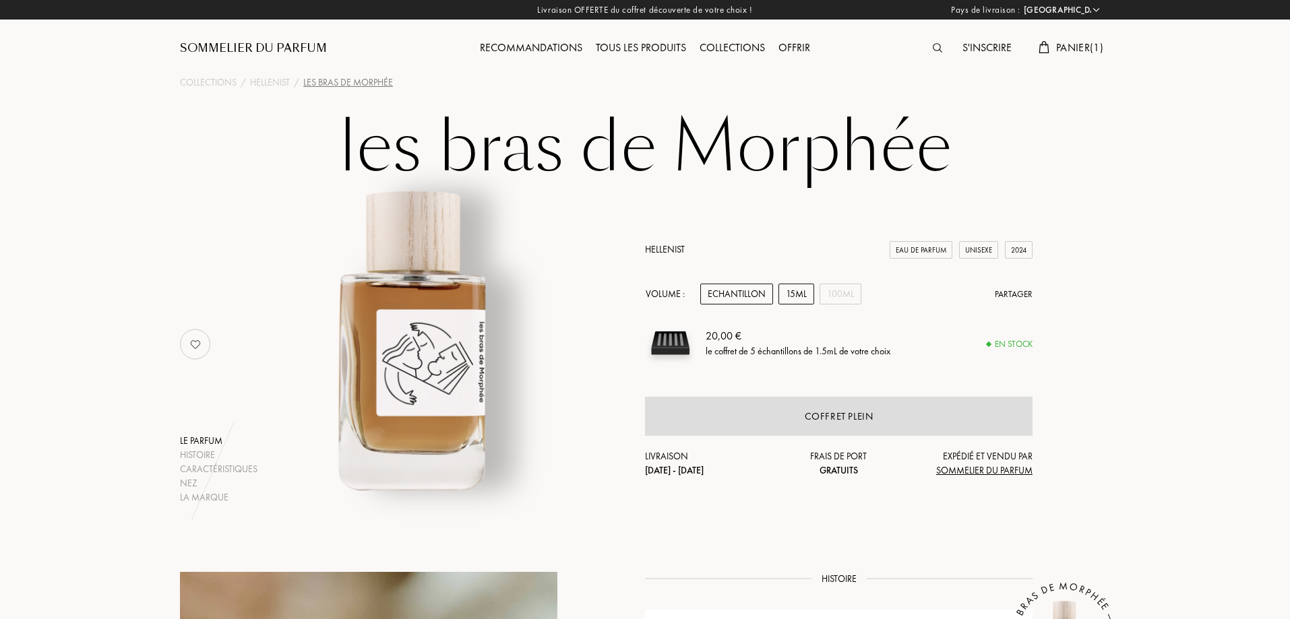
click at [801, 299] on div "15mL" at bounding box center [797, 294] width 36 height 21
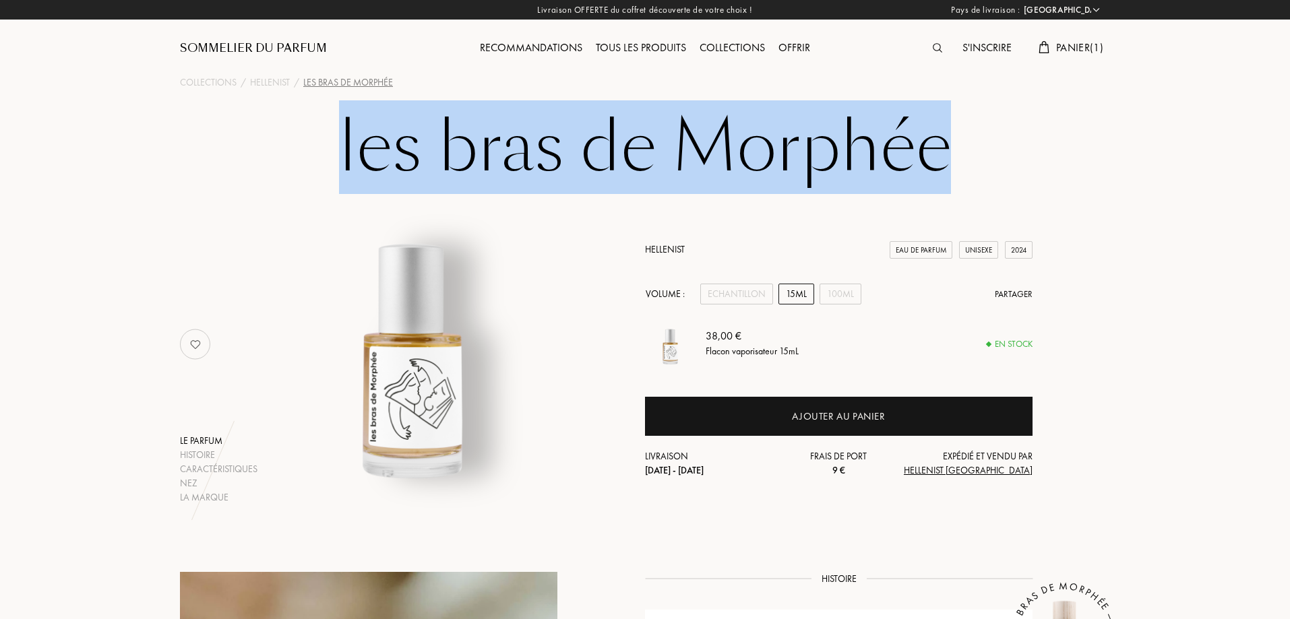
drag, startPoint x: 946, startPoint y: 155, endPoint x: 341, endPoint y: 155, distance: 605.3
click at [341, 155] on h1 "les bras de Morphée" at bounding box center [645, 148] width 674 height 74
copy h1 "les bras de Morphée"
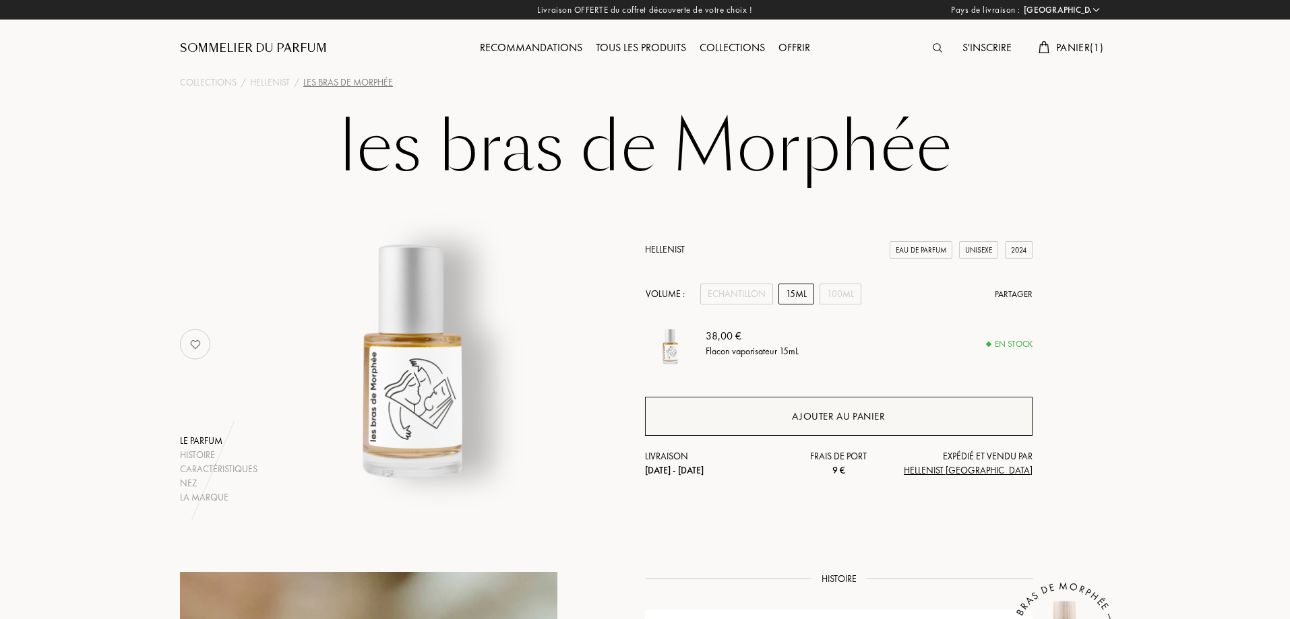
click at [852, 415] on div "Ajouter au panier" at bounding box center [838, 417] width 93 height 16
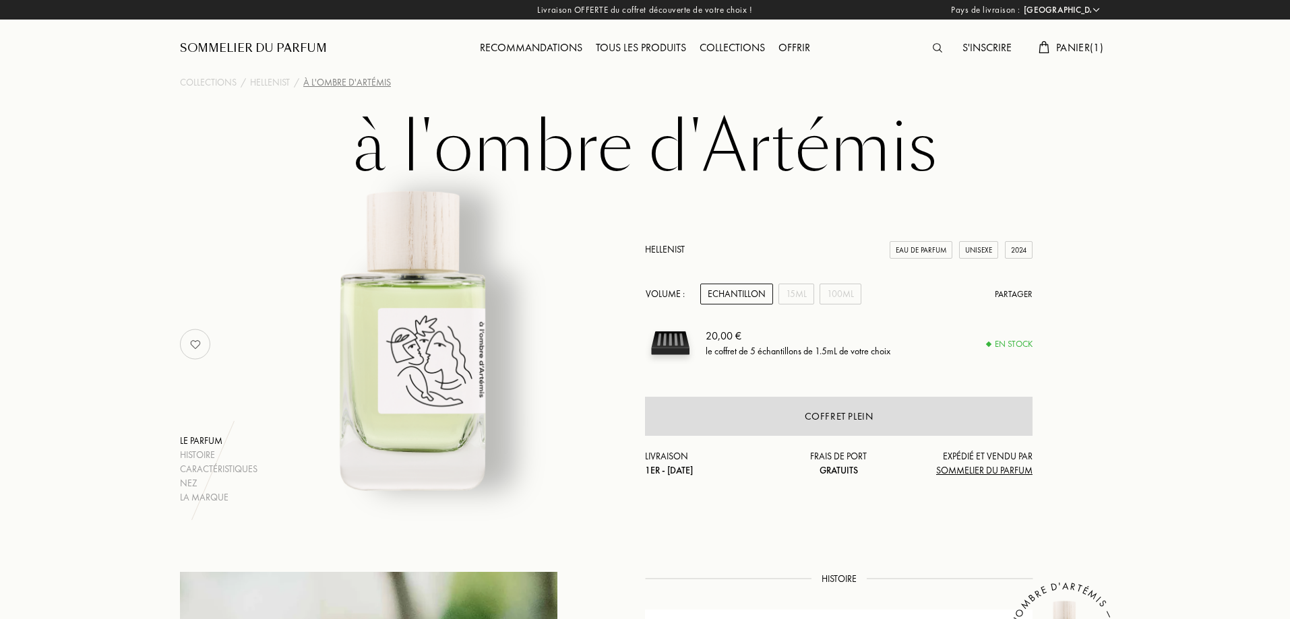
select select "FR"
click at [789, 293] on div "15mL" at bounding box center [797, 294] width 36 height 21
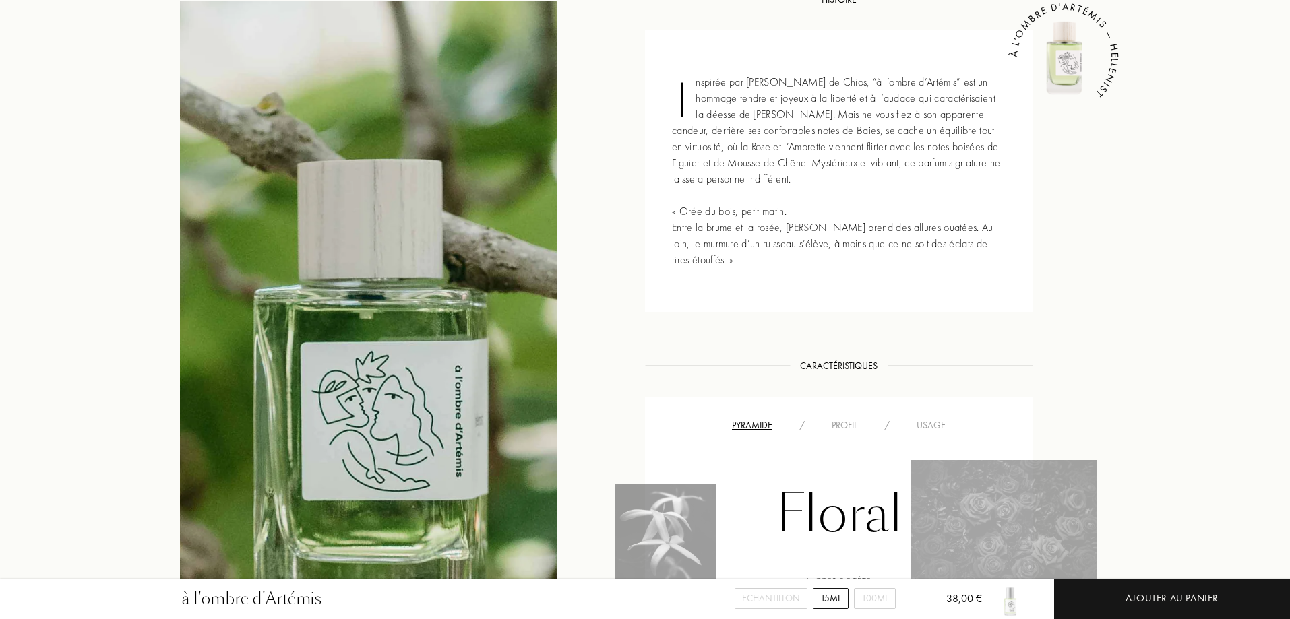
scroll to position [809, 0]
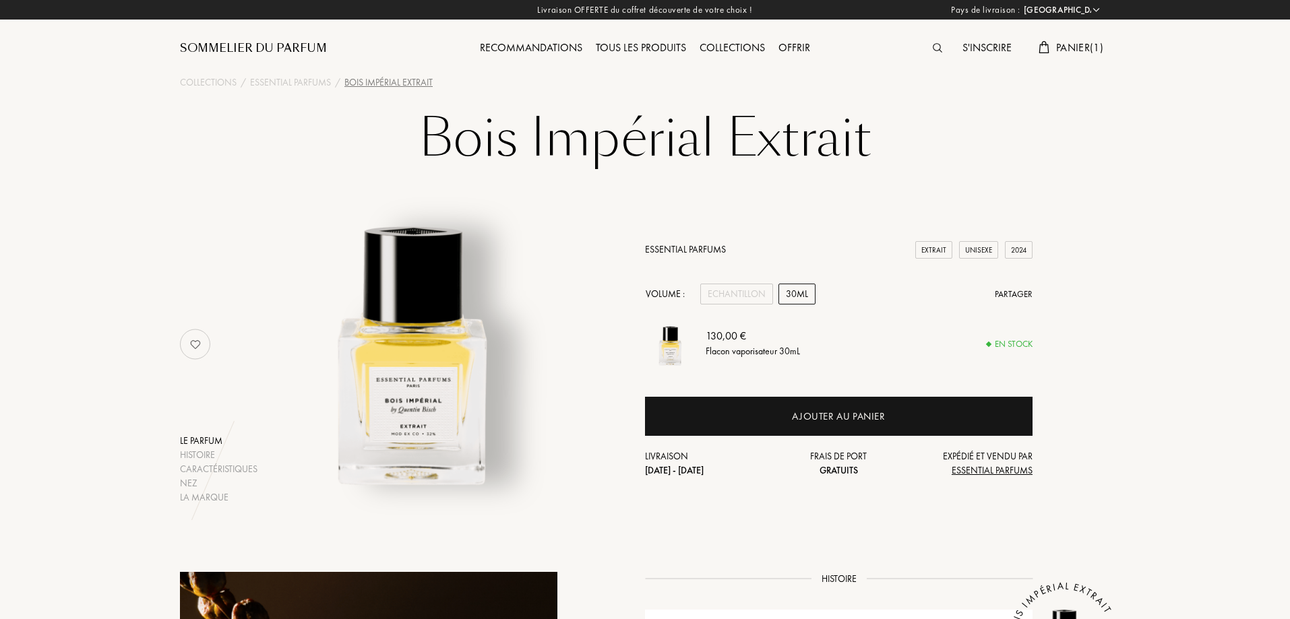
select select "FR"
click at [806, 298] on div "30mL" at bounding box center [797, 294] width 37 height 21
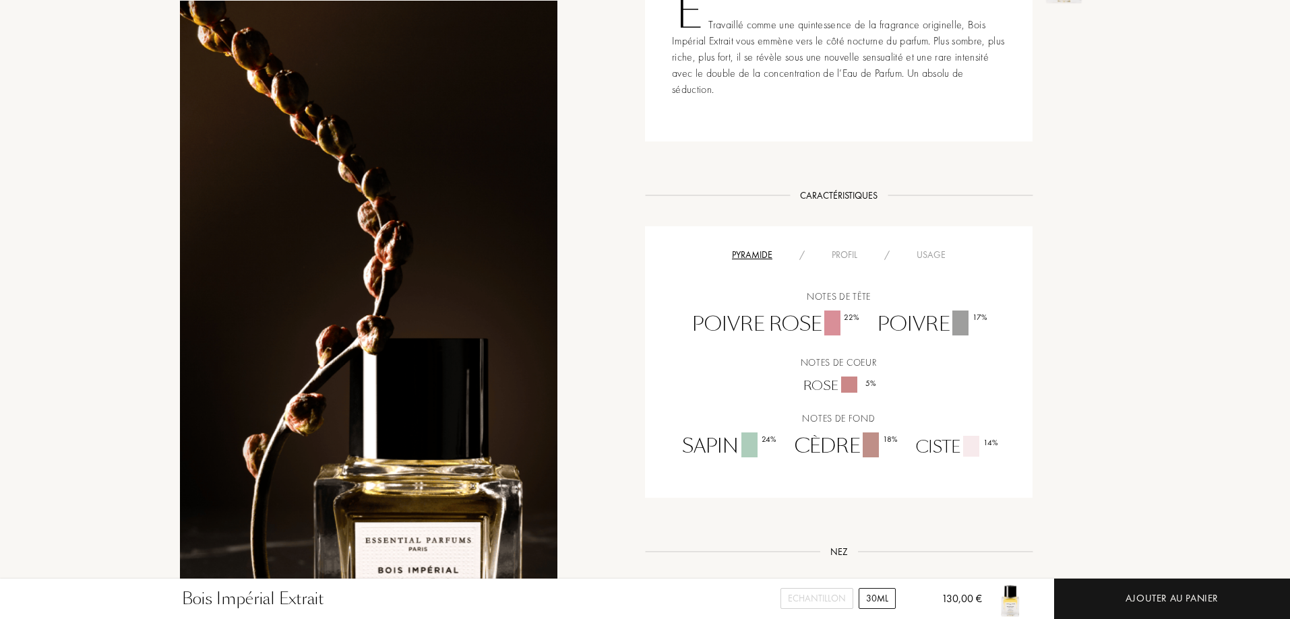
scroll to position [674, 0]
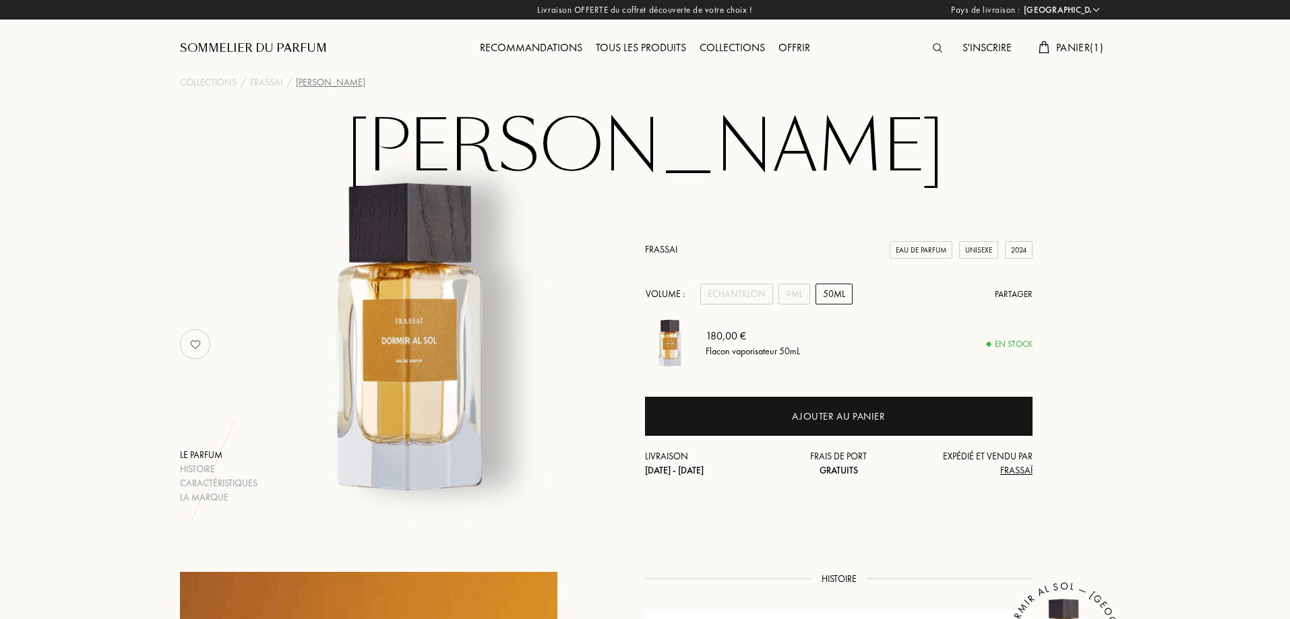
select select "FR"
click at [791, 290] on div "9mL" at bounding box center [795, 294] width 32 height 21
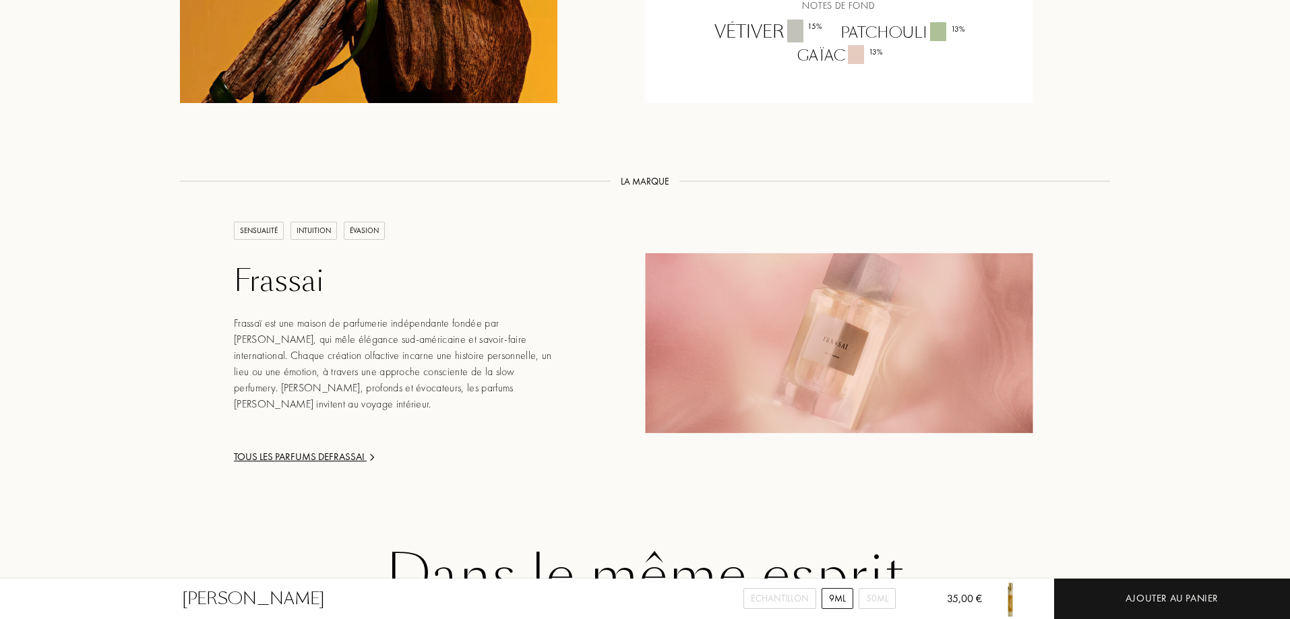
scroll to position [1348, 0]
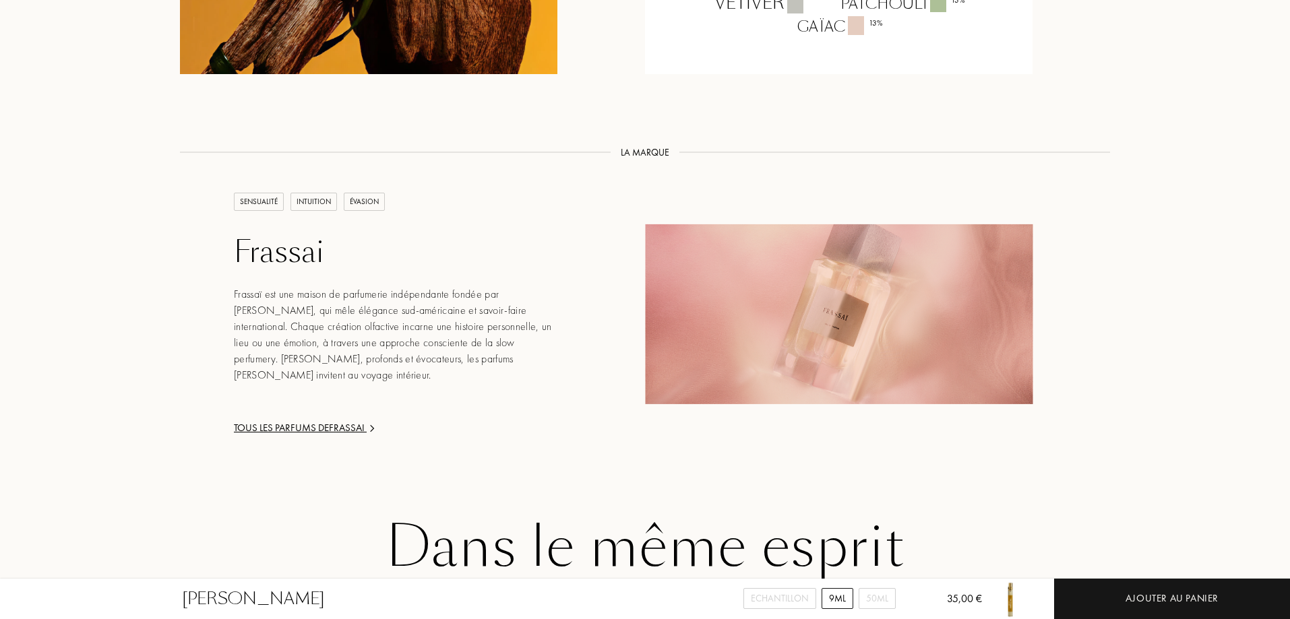
click at [297, 421] on div "Tous les parfums de Frassai" at bounding box center [396, 429] width 324 height 16
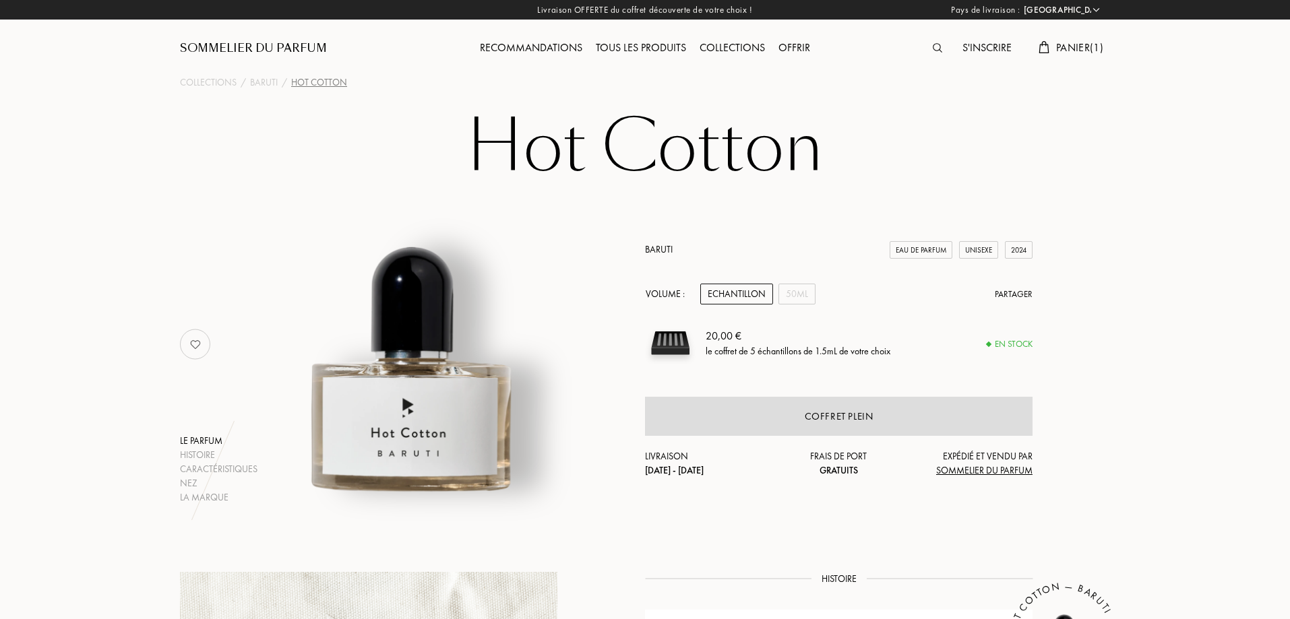
select select "FR"
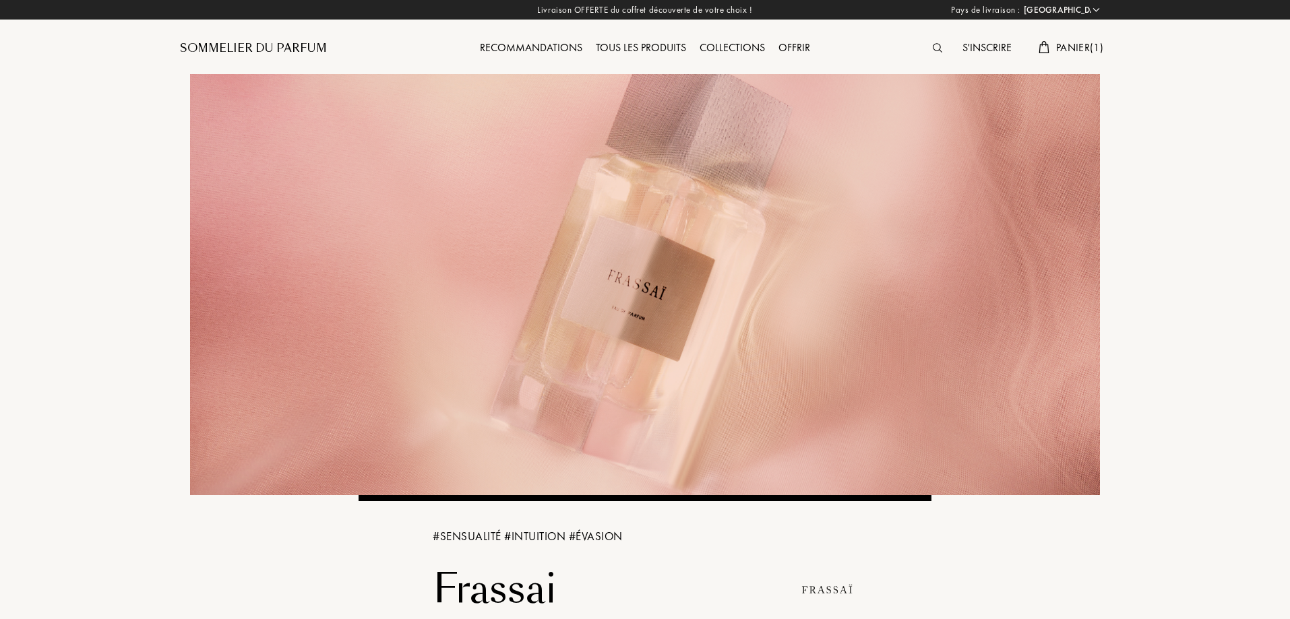
select select "FR"
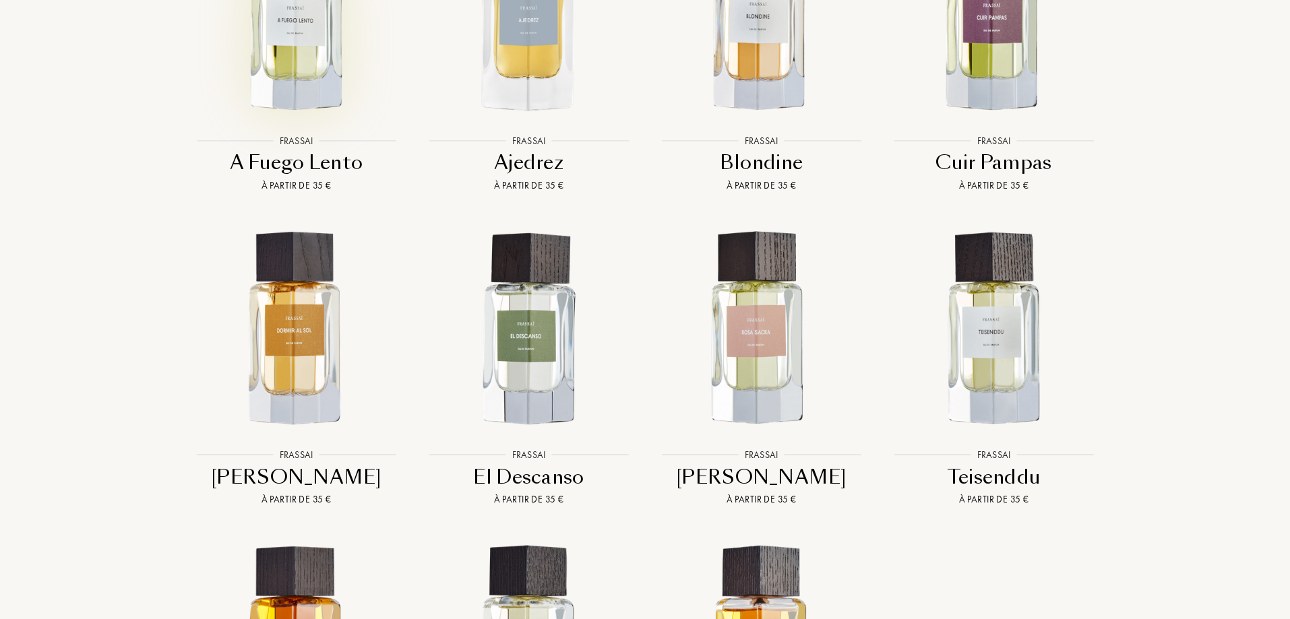
scroll to position [1618, 0]
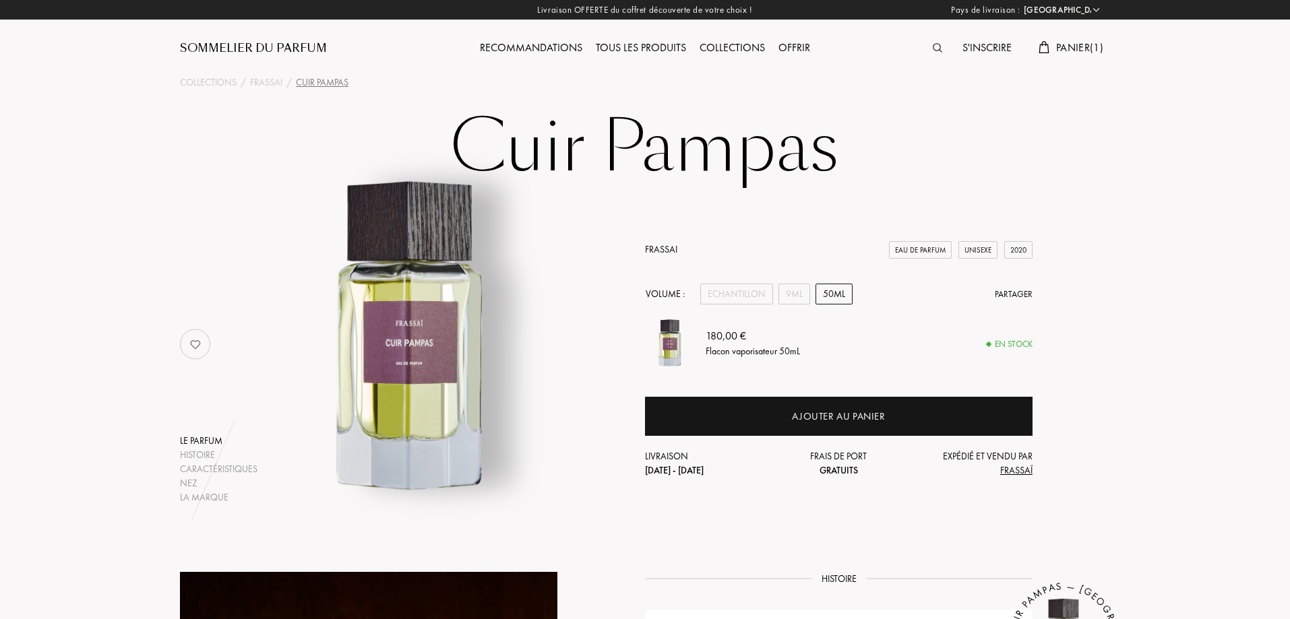
select select "FR"
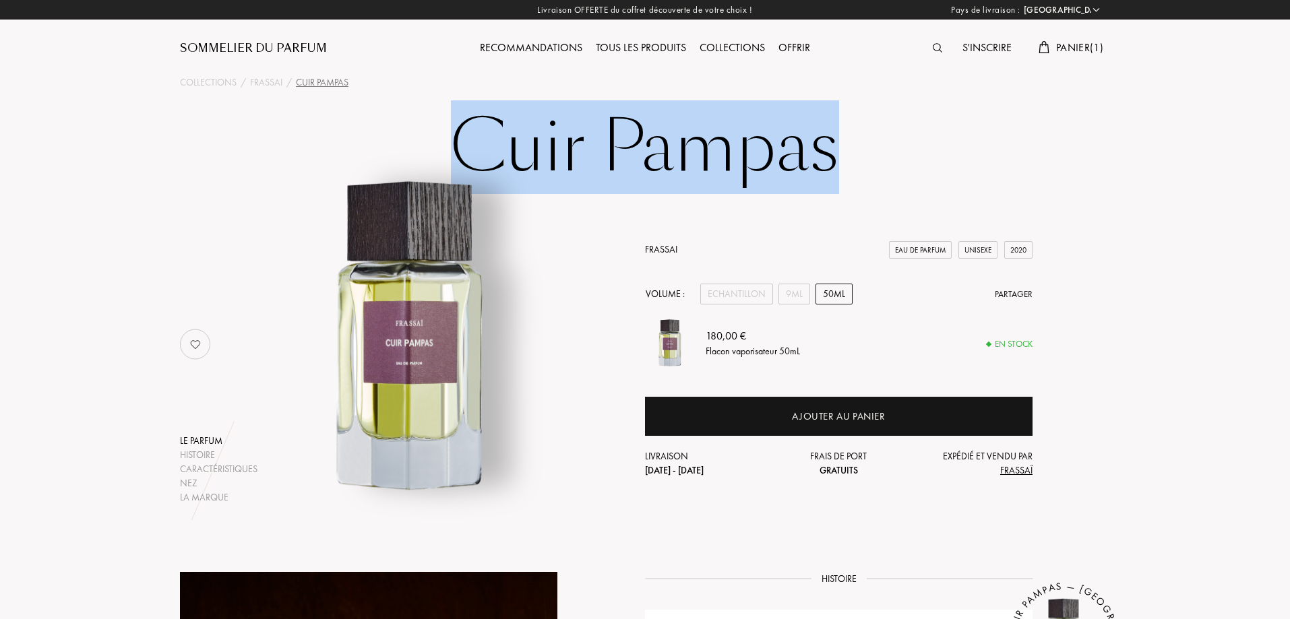
drag, startPoint x: 793, startPoint y: 171, endPoint x: 475, endPoint y: 153, distance: 319.3
click at [475, 154] on h1 "Cuir Pampas" at bounding box center [645, 148] width 674 height 74
copy h1 "Cuir Pampas"
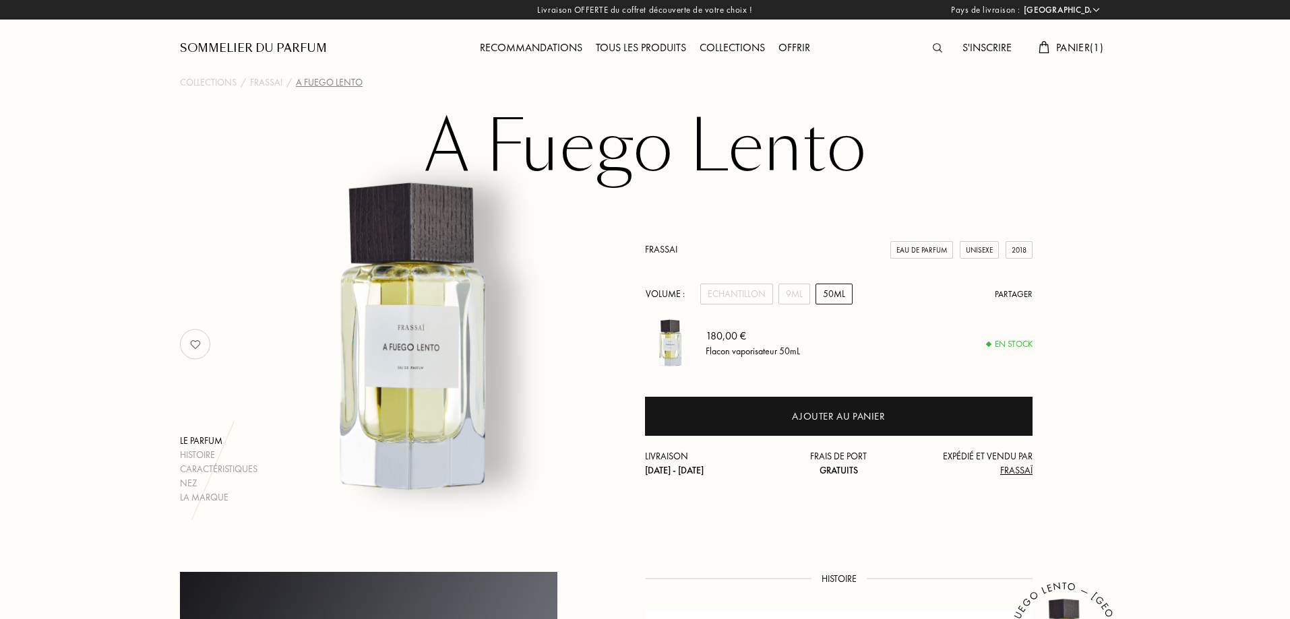
select select "FR"
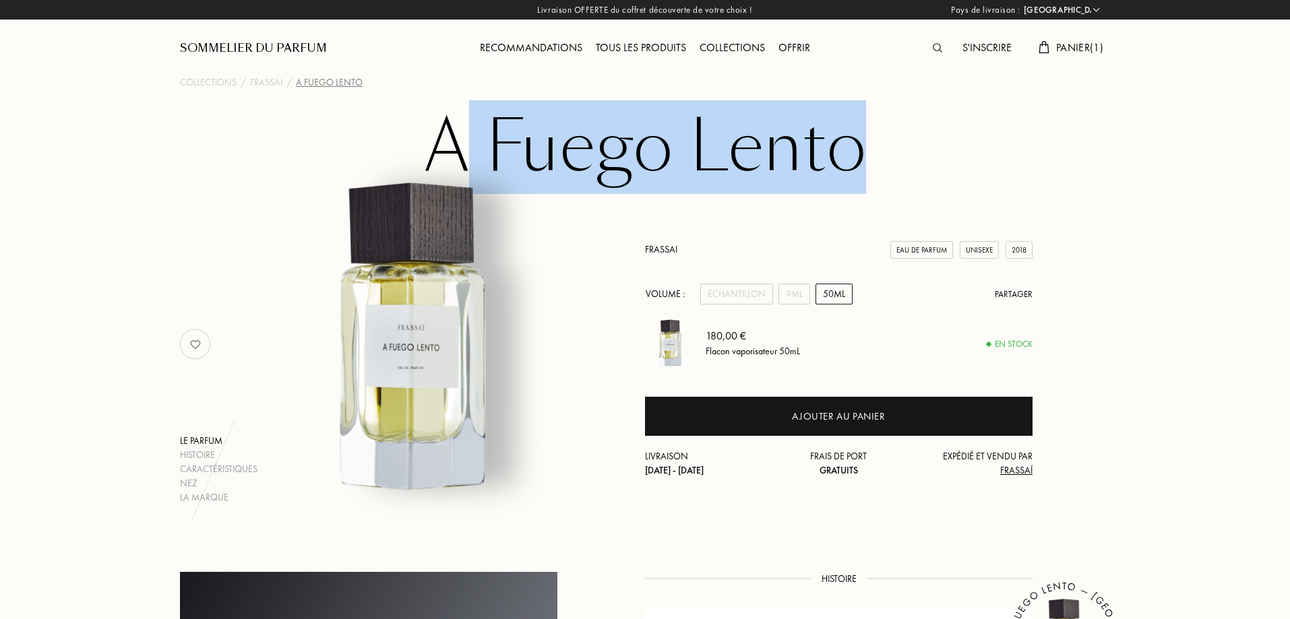
drag, startPoint x: 864, startPoint y: 159, endPoint x: 452, endPoint y: 158, distance: 411.8
click at [452, 158] on h1 "A Fuego Lento" at bounding box center [645, 148] width 674 height 74
drag, startPoint x: 437, startPoint y: 151, endPoint x: 875, endPoint y: 150, distance: 437.5
click at [876, 150] on h1 "A Fuego Lento" at bounding box center [645, 148] width 674 height 74
copy h1 "A Fuego Lento"
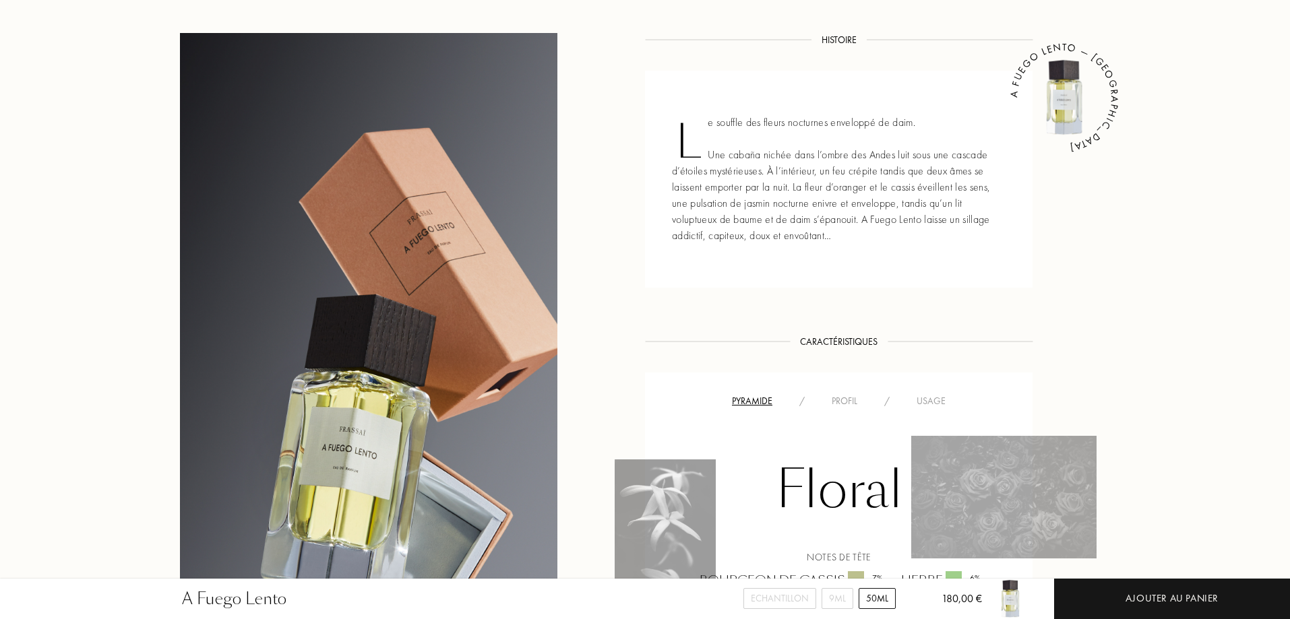
scroll to position [809, 0]
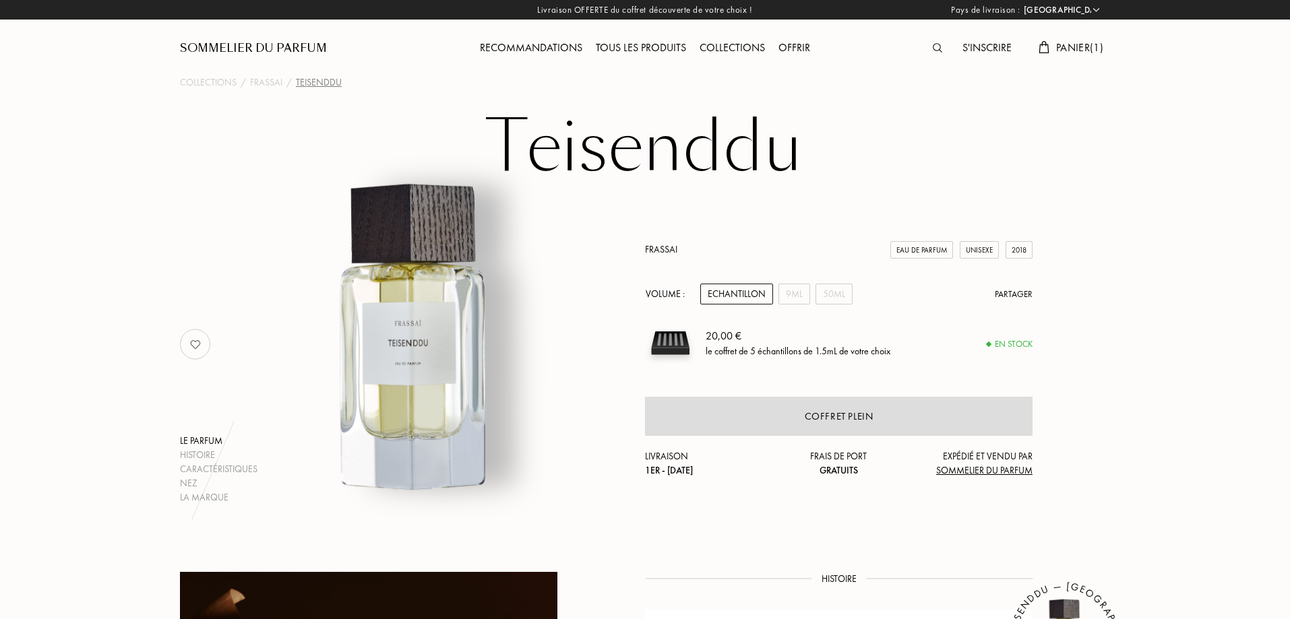
select select "FR"
click at [796, 290] on div "9mL" at bounding box center [795, 294] width 32 height 21
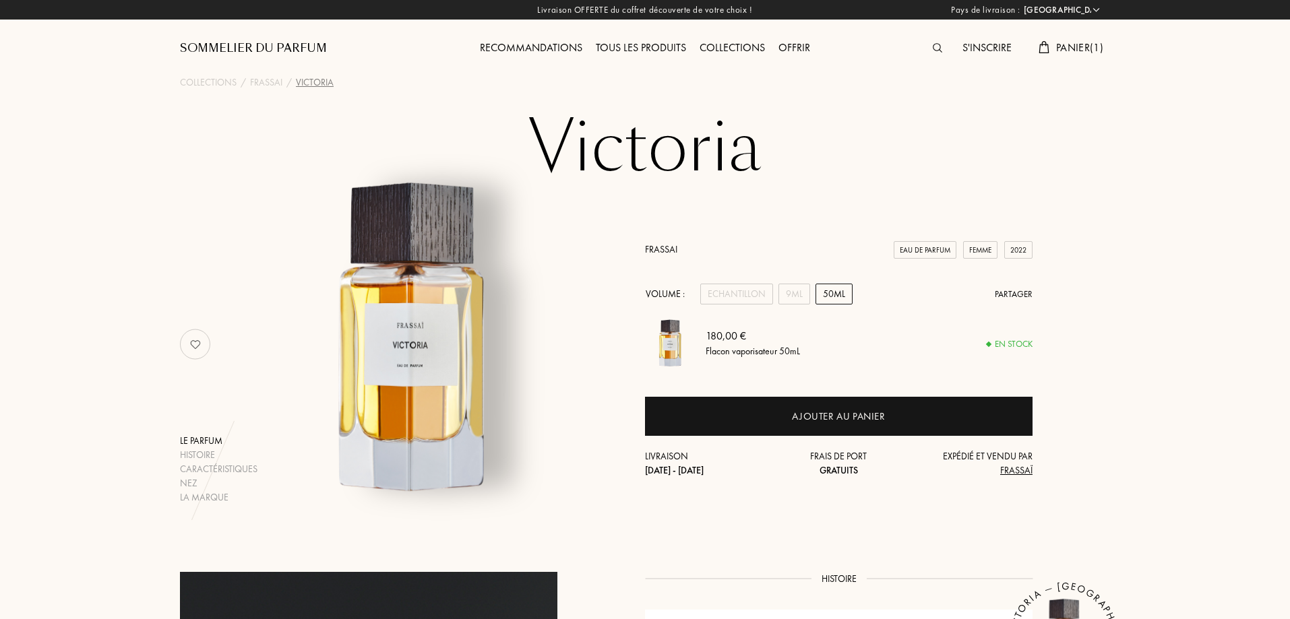
select select "FR"
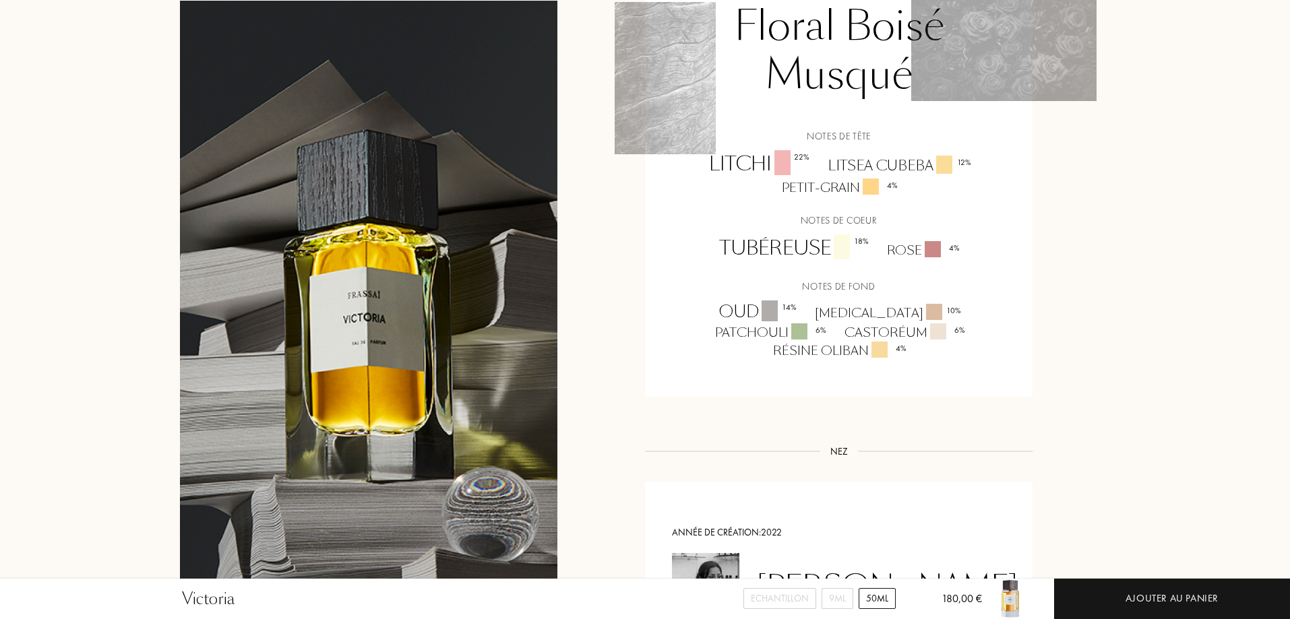
scroll to position [944, 0]
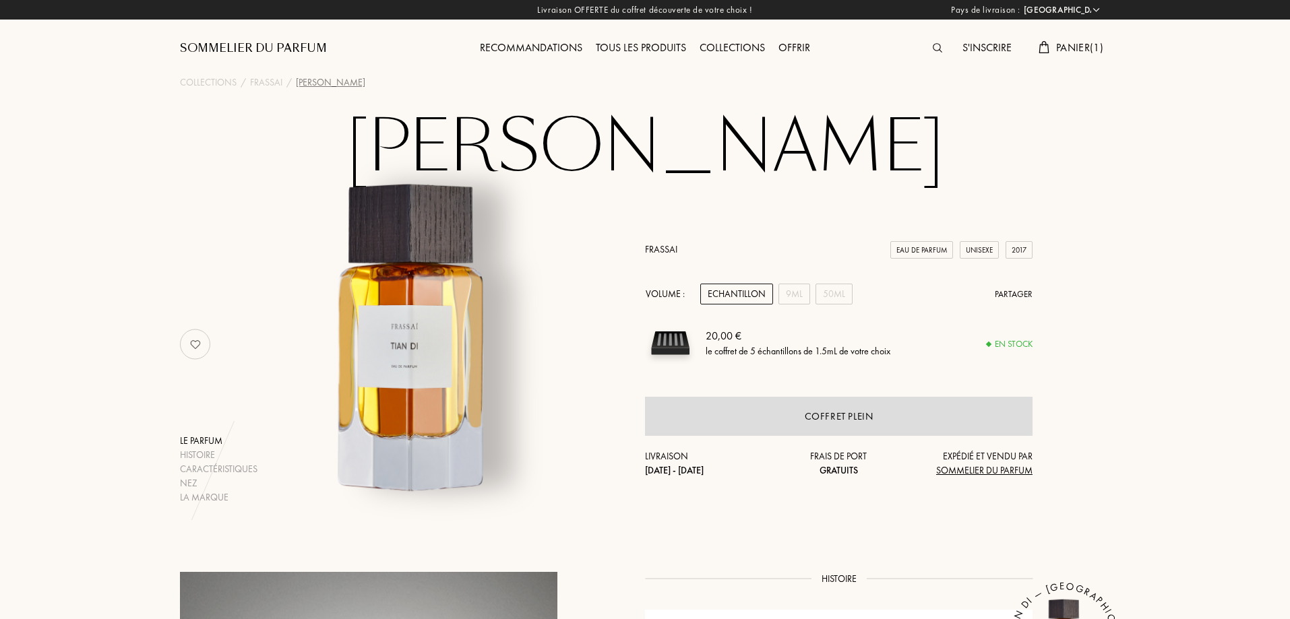
select select "FR"
click at [797, 297] on div "9mL" at bounding box center [795, 294] width 32 height 21
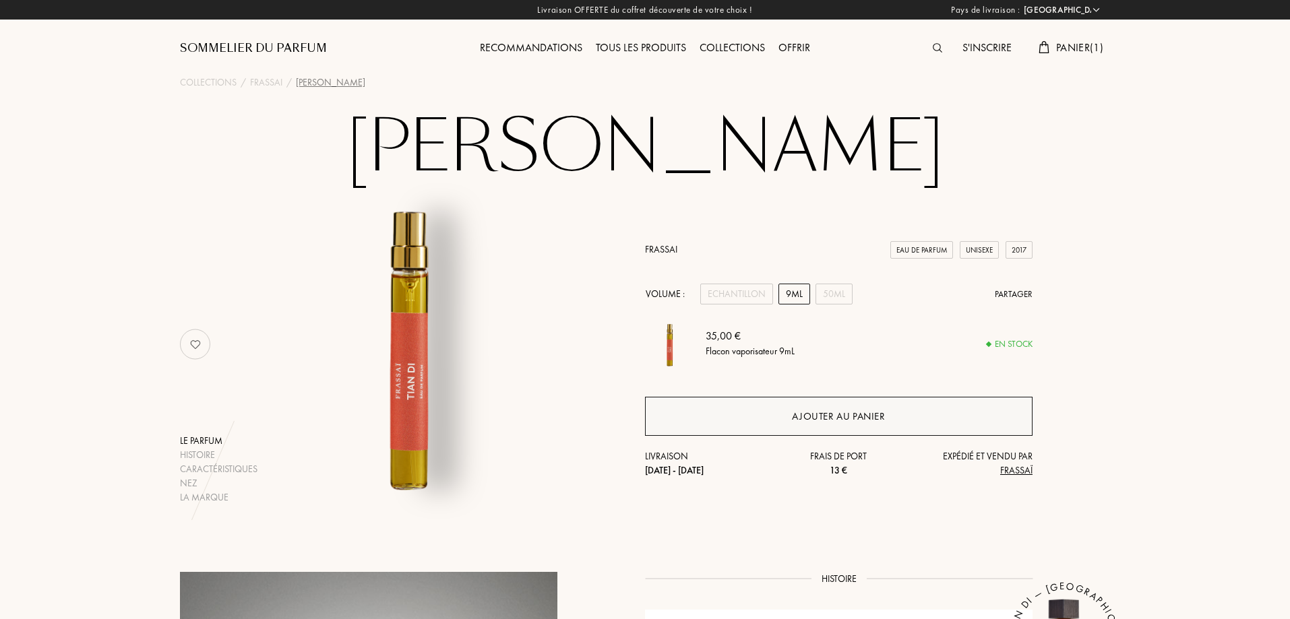
click at [868, 417] on div "Ajouter au panier" at bounding box center [838, 417] width 93 height 16
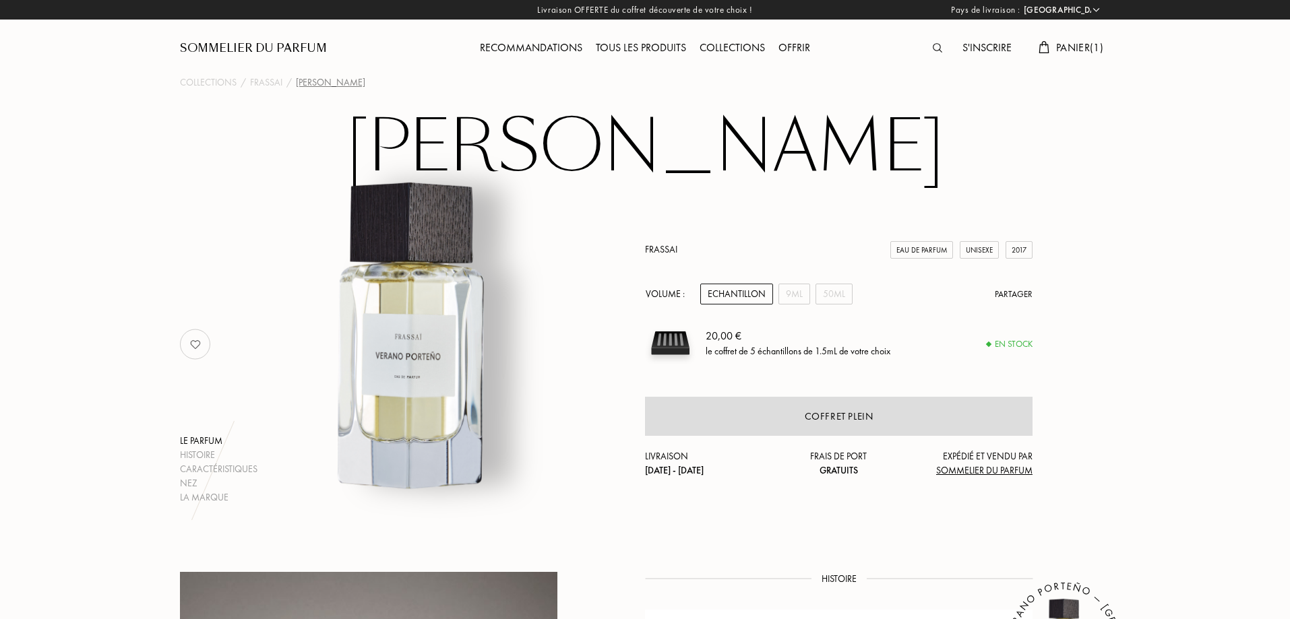
select select "FR"
click at [802, 298] on div "9mL" at bounding box center [795, 294] width 32 height 21
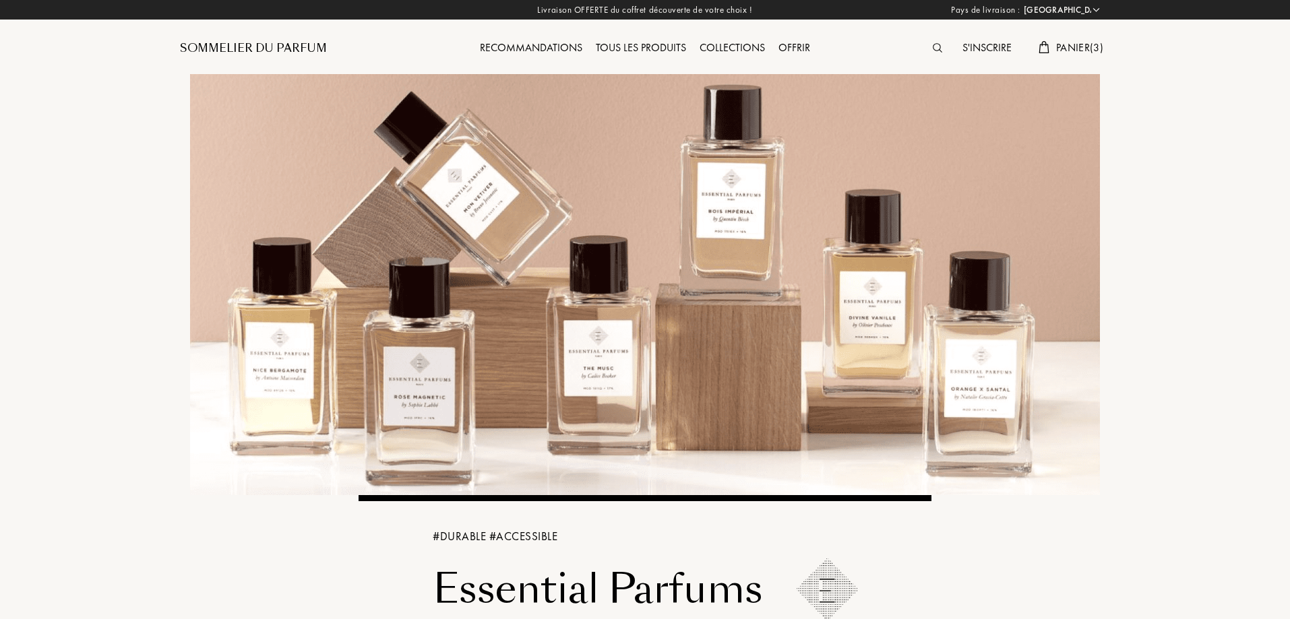
select select "FR"
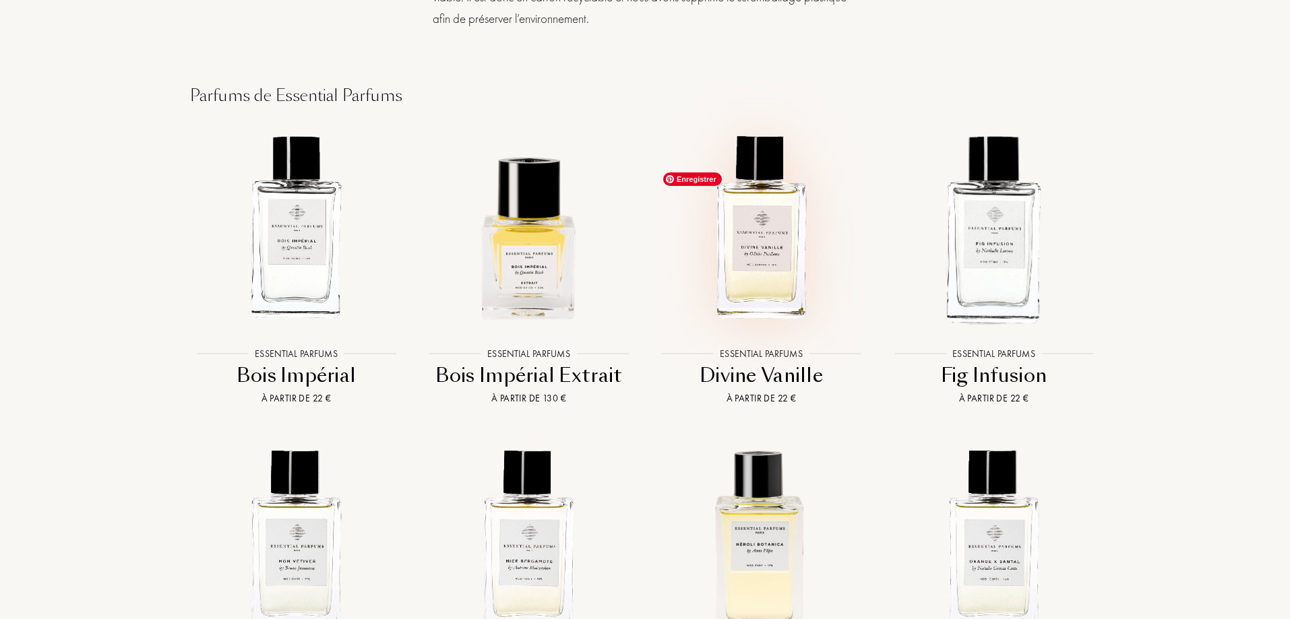
scroll to position [1939, 0]
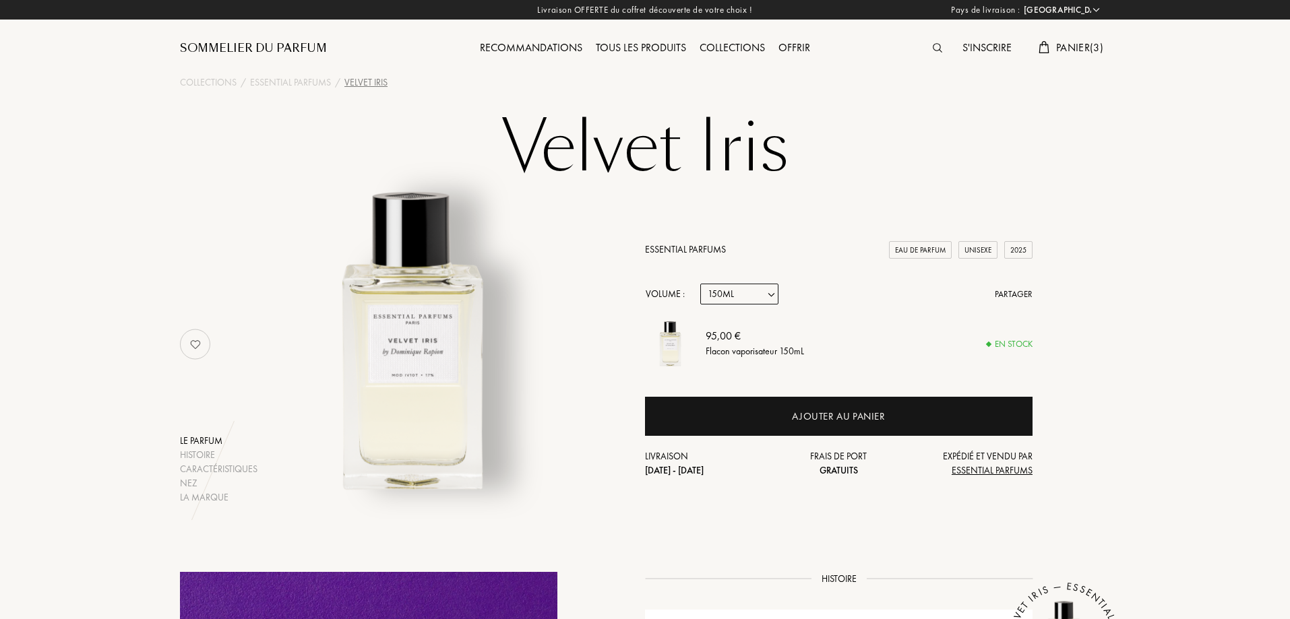
select select "FR"
select select "3"
click at [744, 295] on select "Echantillon 10mL 100mL 150mL" at bounding box center [739, 294] width 78 height 21
select select "1"
click at [700, 284] on select "Echantillon 10mL 100mL 150mL" at bounding box center [739, 294] width 78 height 21
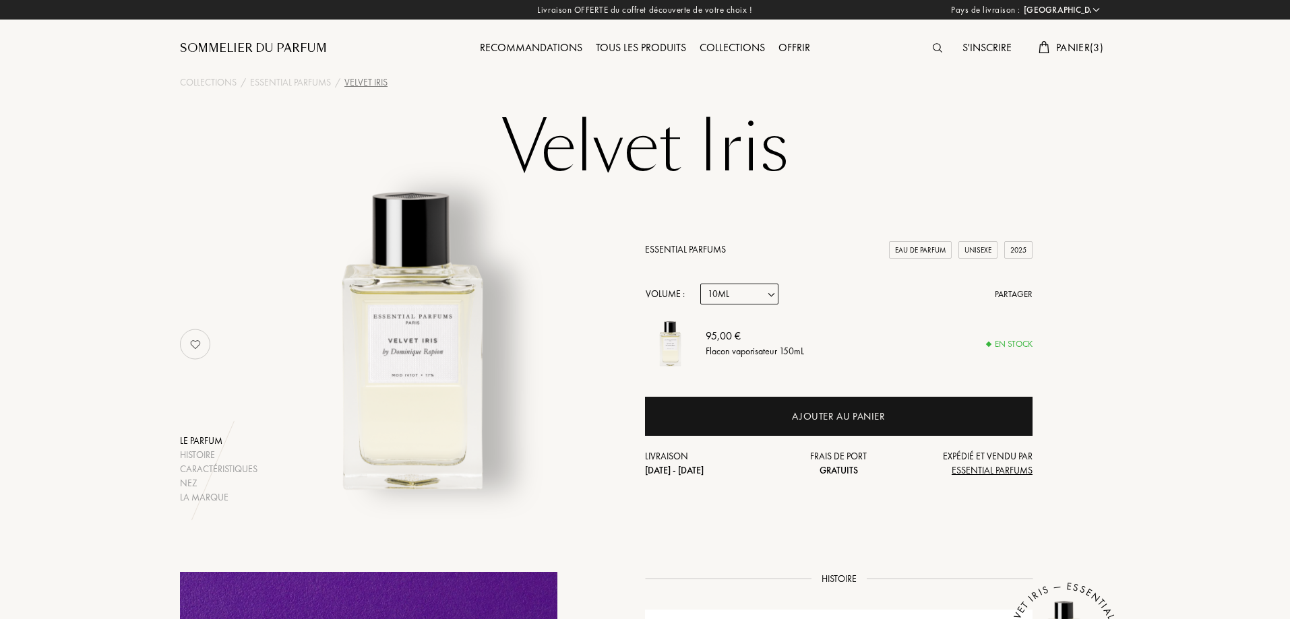
select select "1"
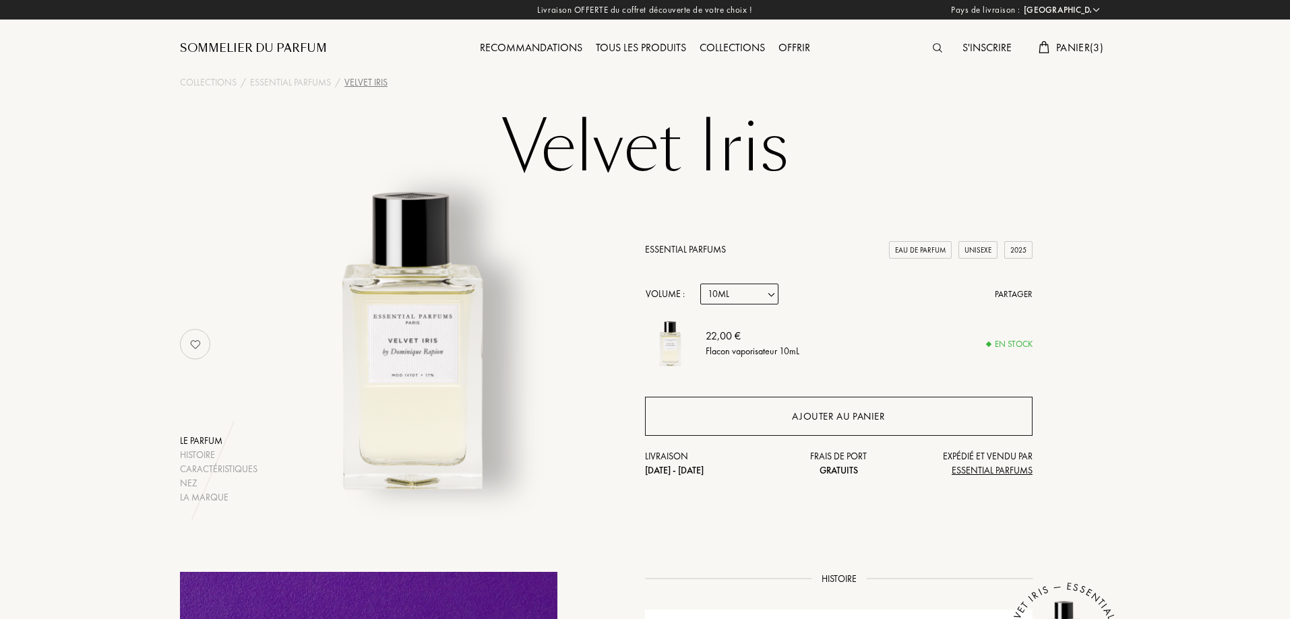
click at [757, 421] on div "Ajouter au panier" at bounding box center [839, 416] width 388 height 39
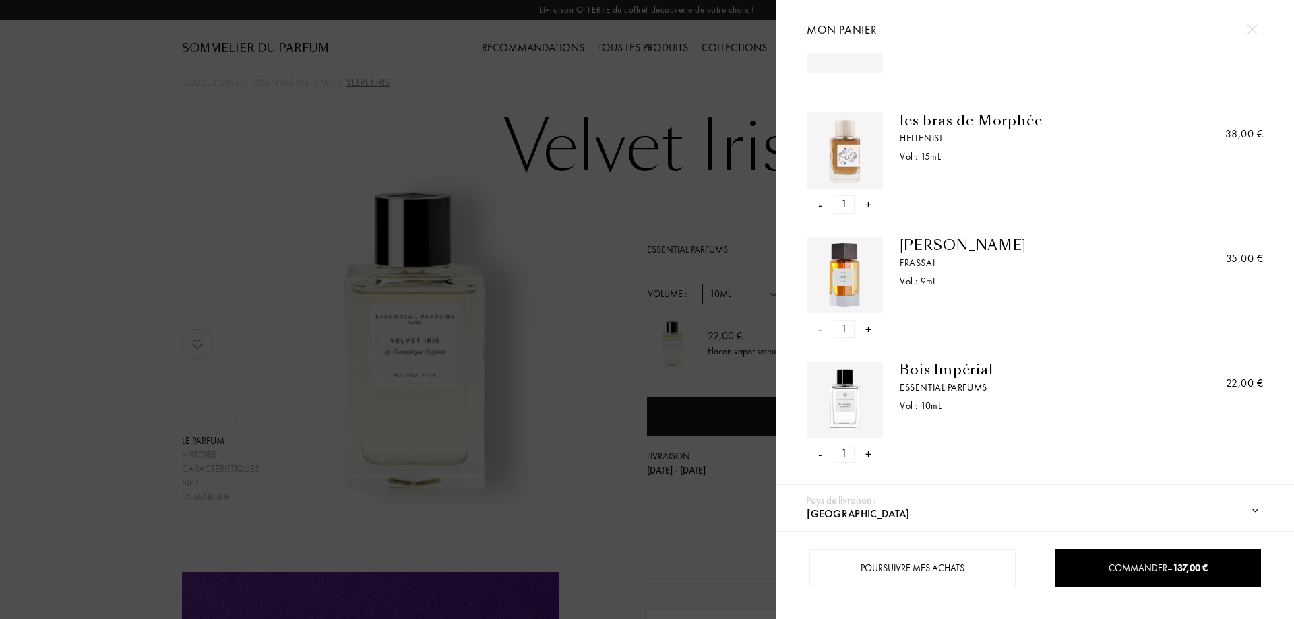
scroll to position [375, 0]
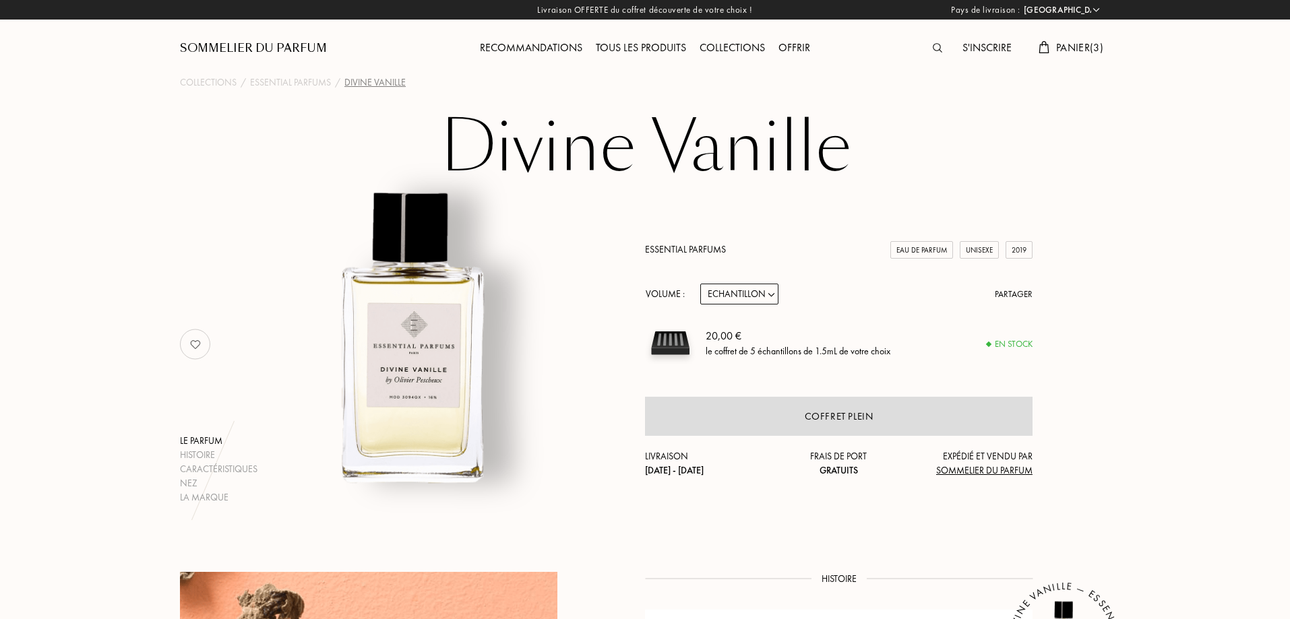
select select "FR"
click at [741, 291] on select "Echantillon 10mL 100mL 150mL" at bounding box center [739, 294] width 78 height 21
select select "2"
click at [700, 284] on select "Echantillon 10mL 100mL 150mL" at bounding box center [739, 294] width 78 height 21
select select "2"
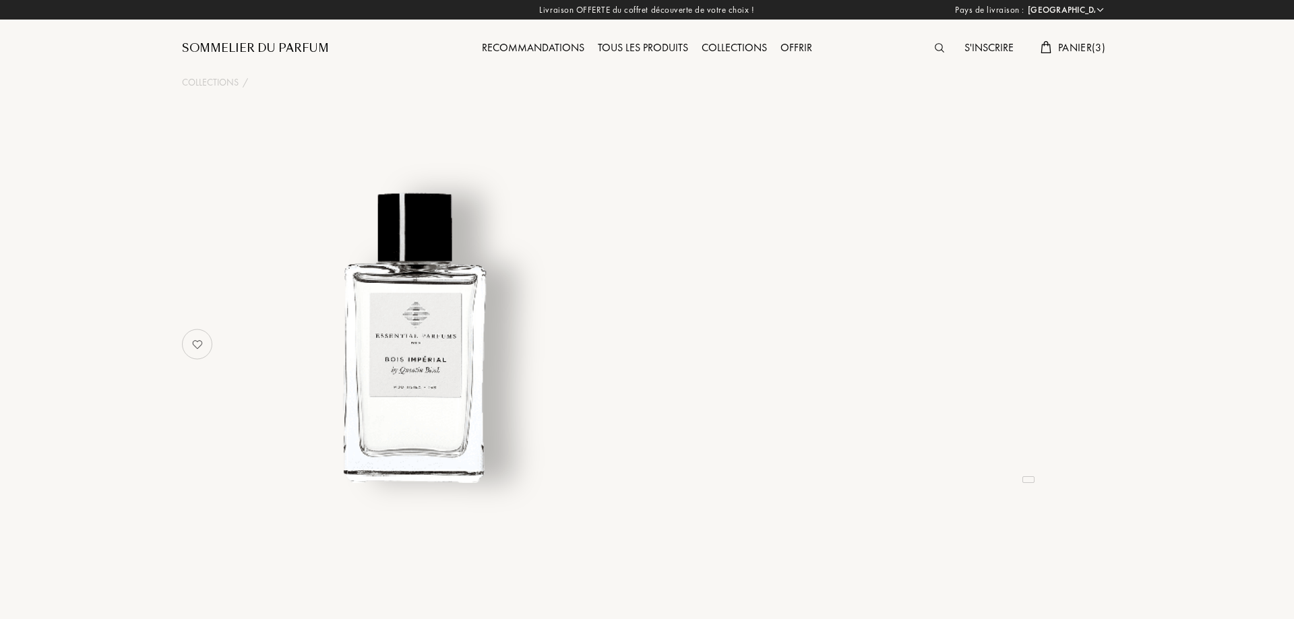
select select "FR"
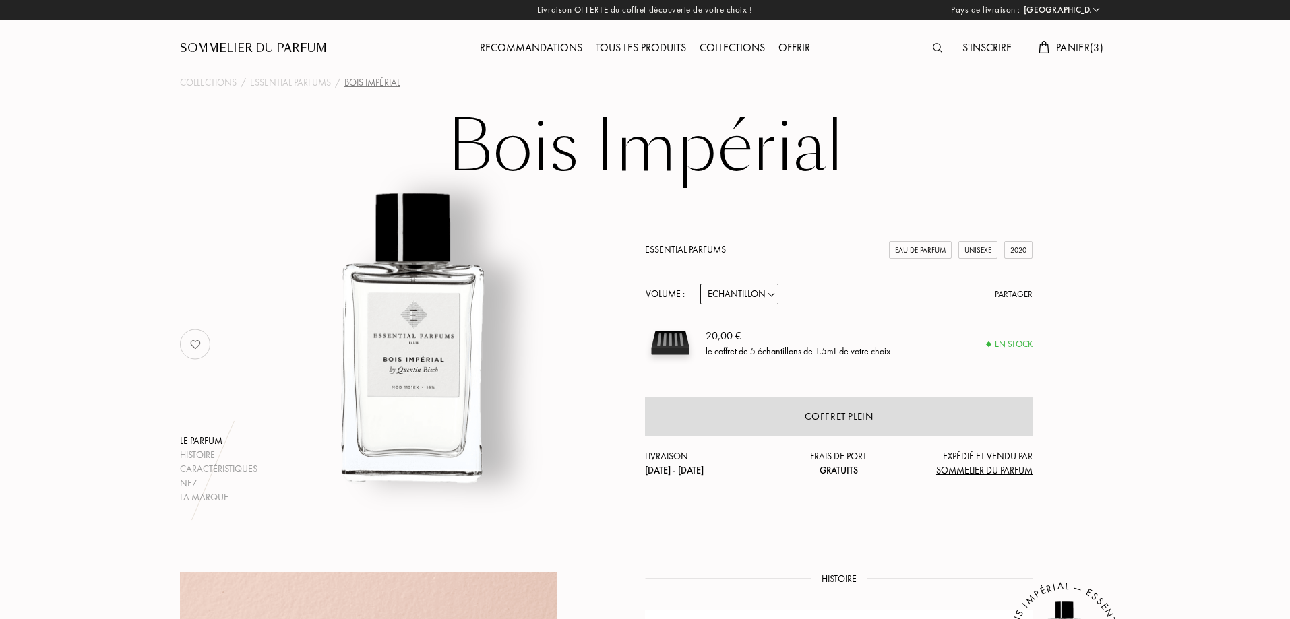
click at [754, 297] on select "Echantillon 10mL 100mL 150mL" at bounding box center [739, 294] width 78 height 21
select select "1"
click at [700, 284] on select "Echantillon 10mL 100mL 150mL" at bounding box center [739, 294] width 78 height 21
select select "1"
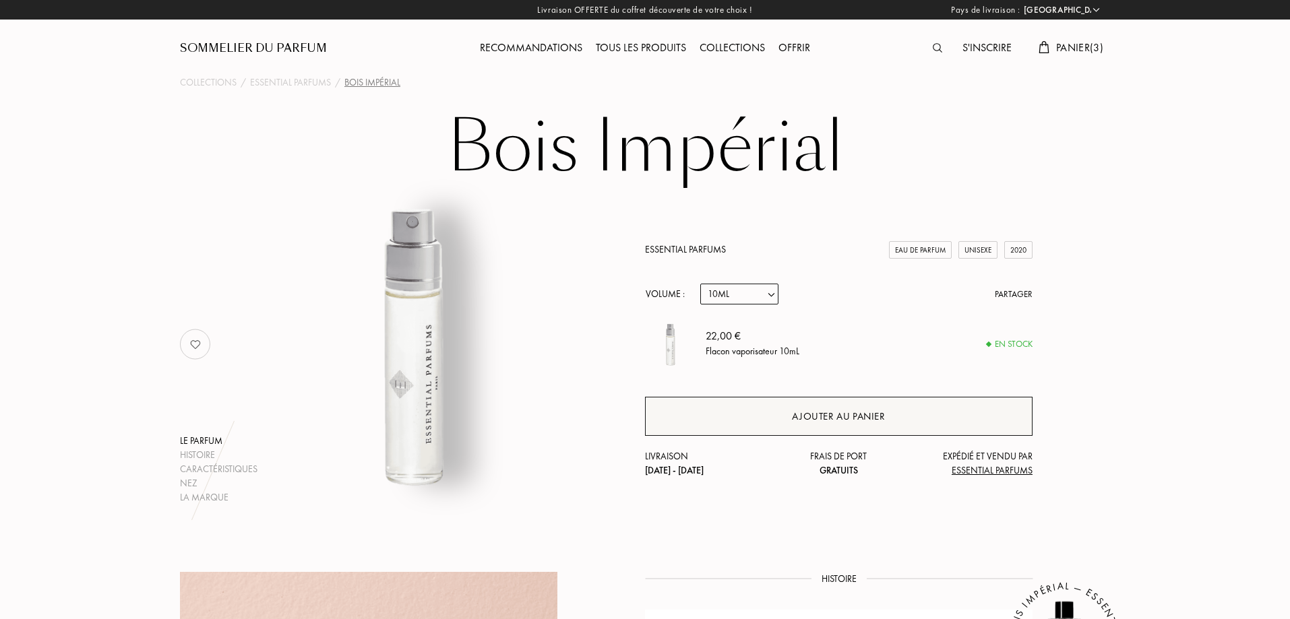
click at [842, 400] on div "Ajouter au panier" at bounding box center [839, 416] width 388 height 39
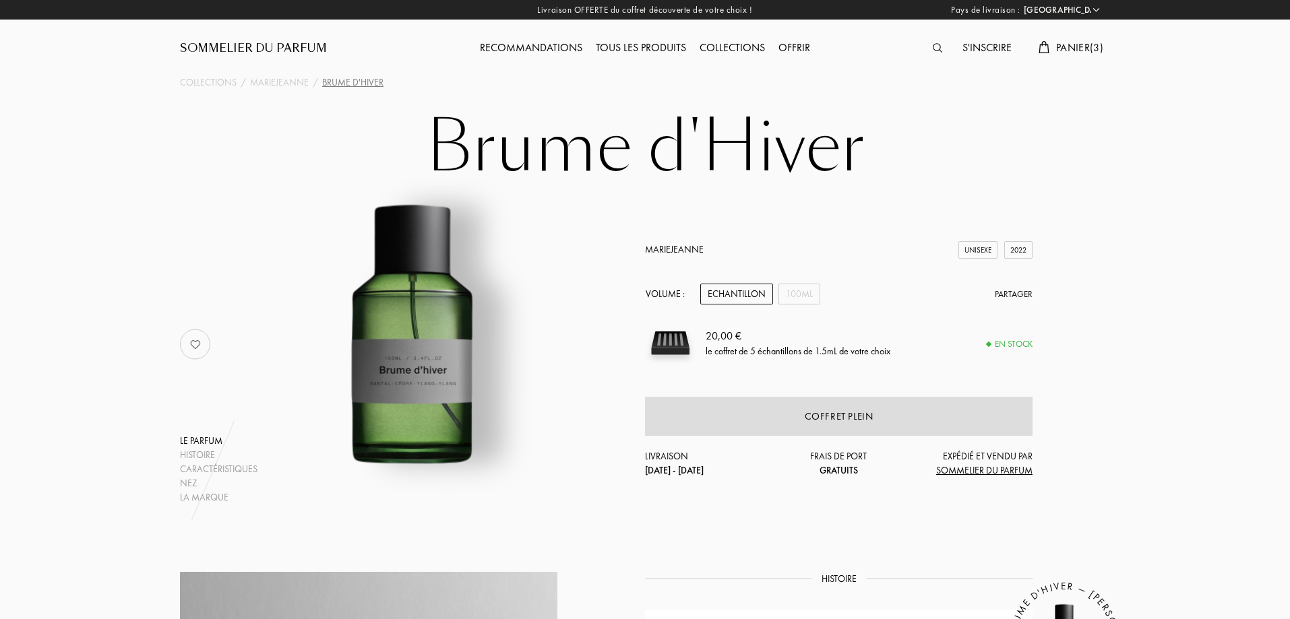
select select "FR"
click at [805, 296] on div "100mL" at bounding box center [800, 294] width 42 height 21
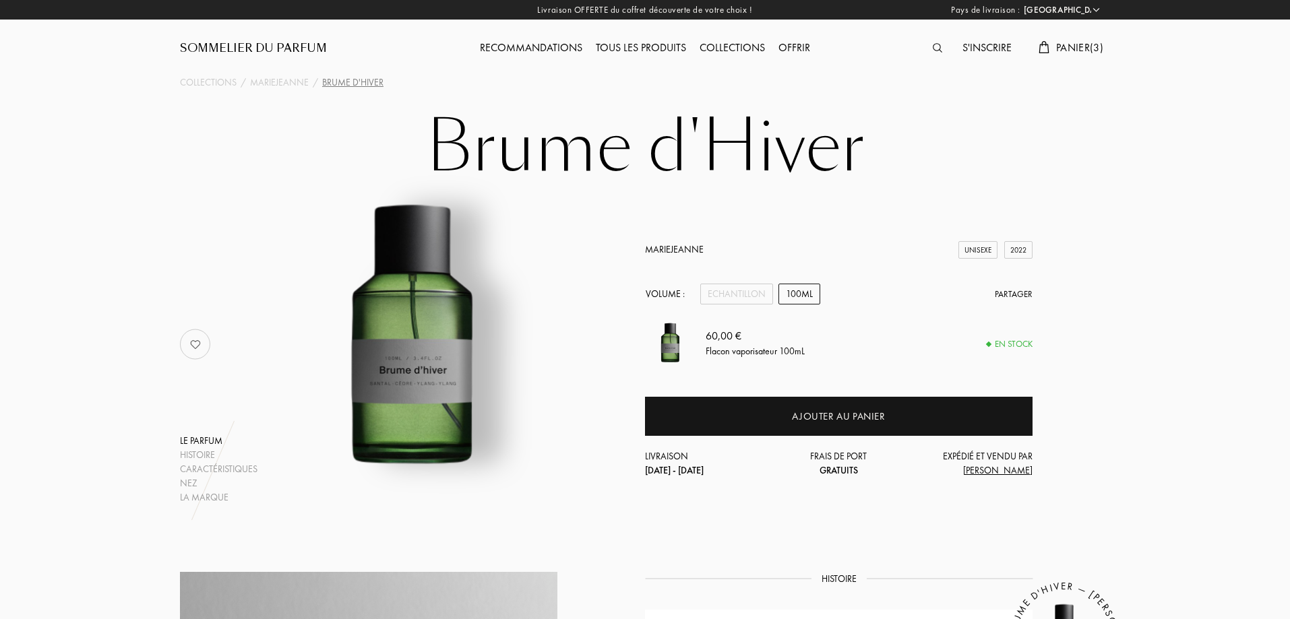
click at [688, 249] on link "MarieJeanne" at bounding box center [674, 249] width 59 height 12
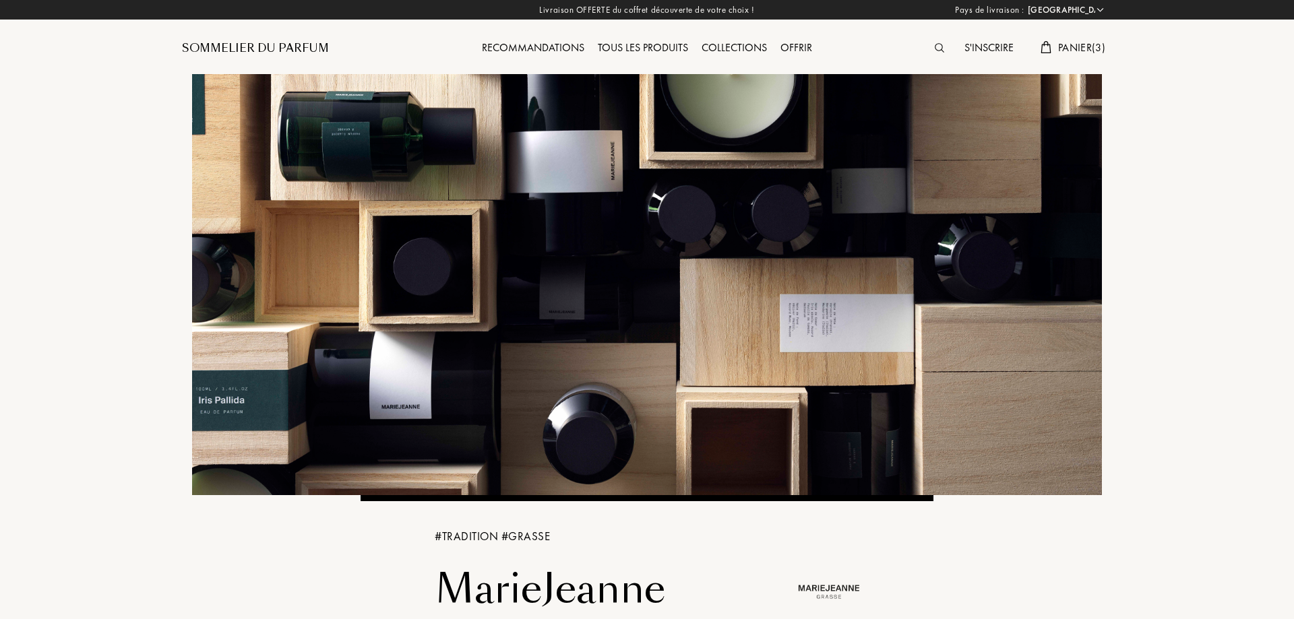
select select "FR"
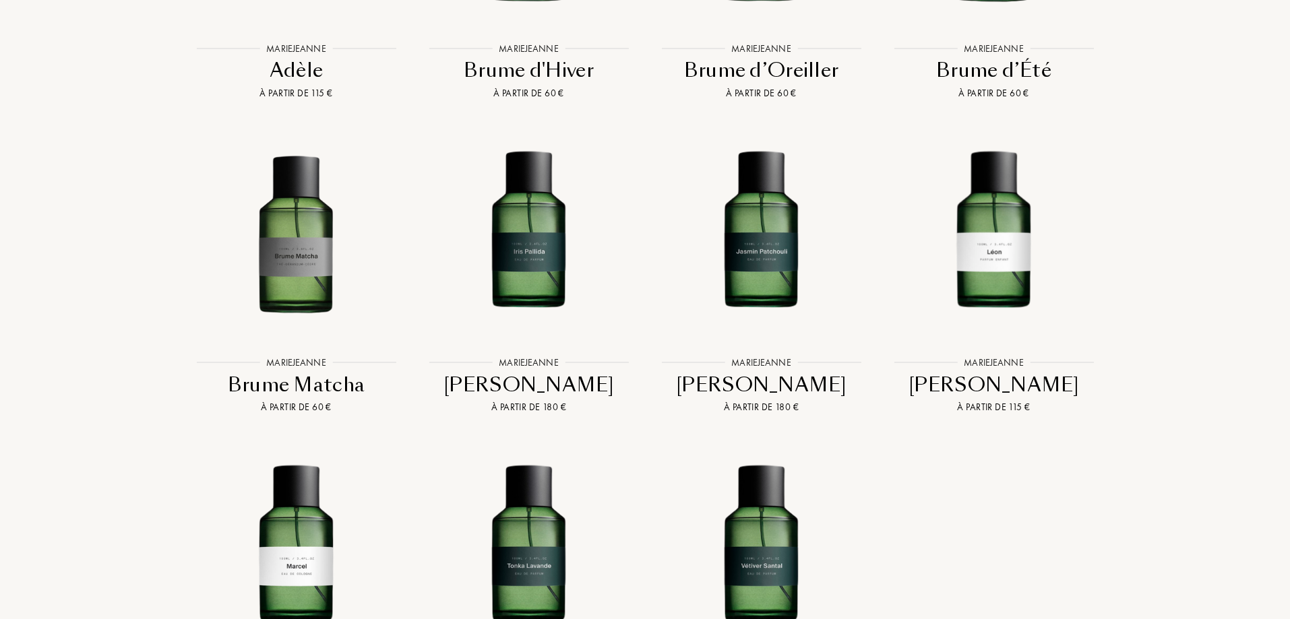
scroll to position [1618, 0]
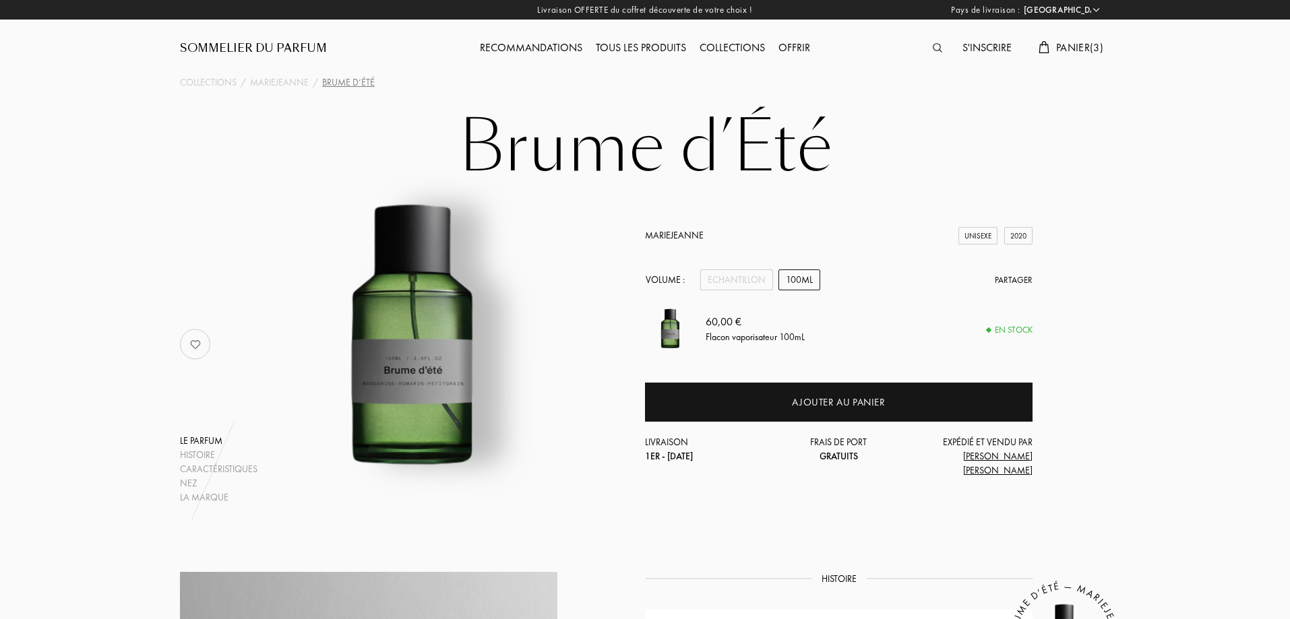
select select "FR"
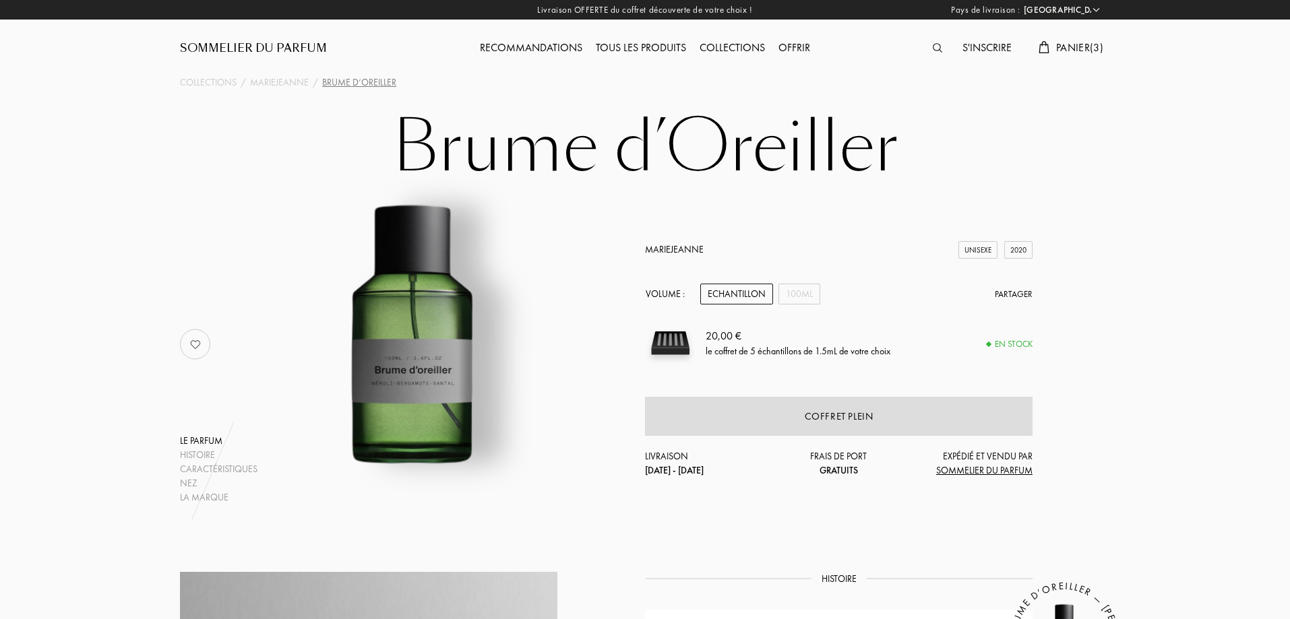
select select "FR"
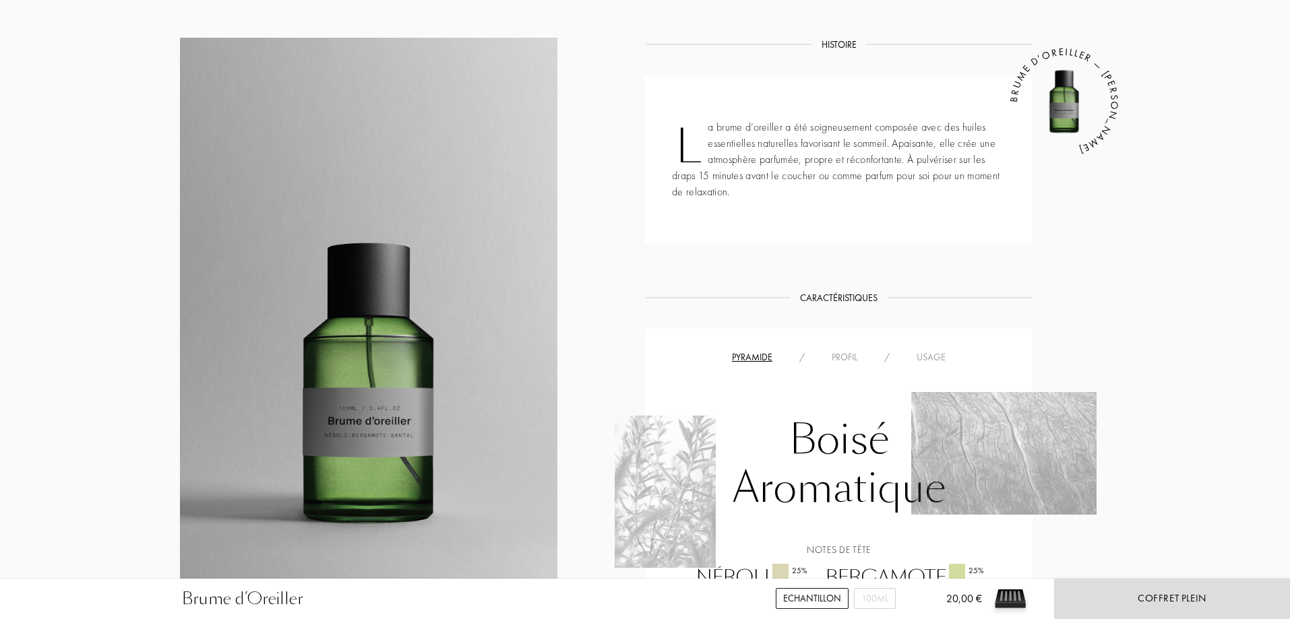
scroll to position [674, 0]
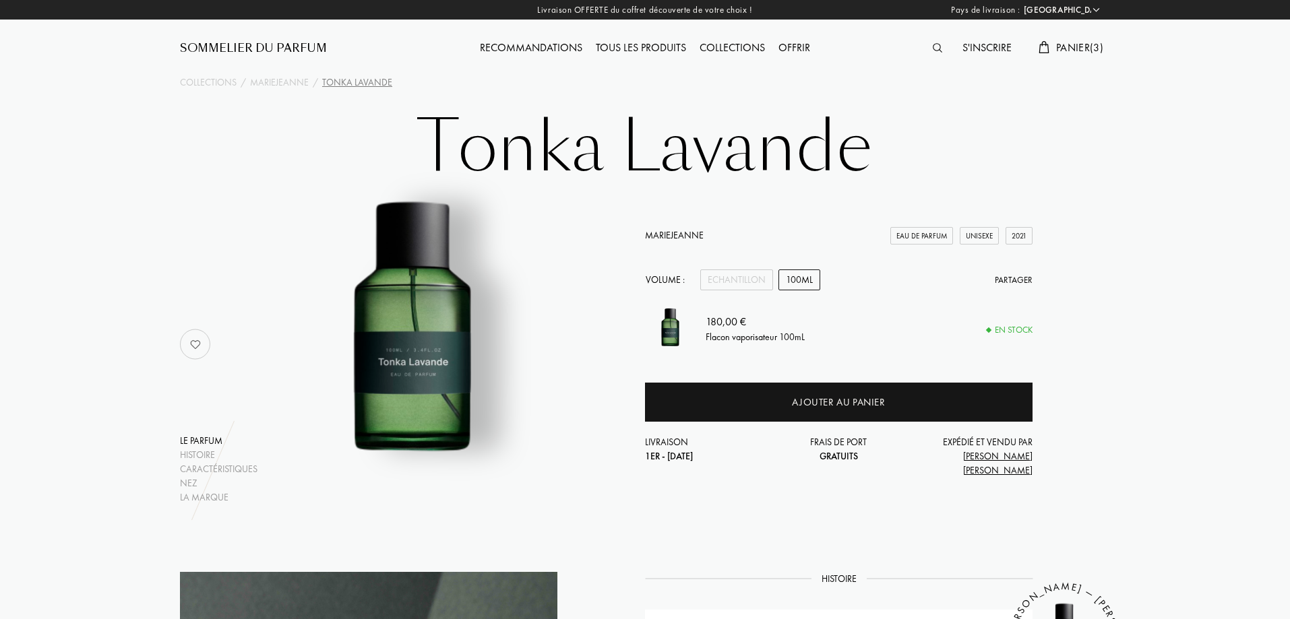
select select "FR"
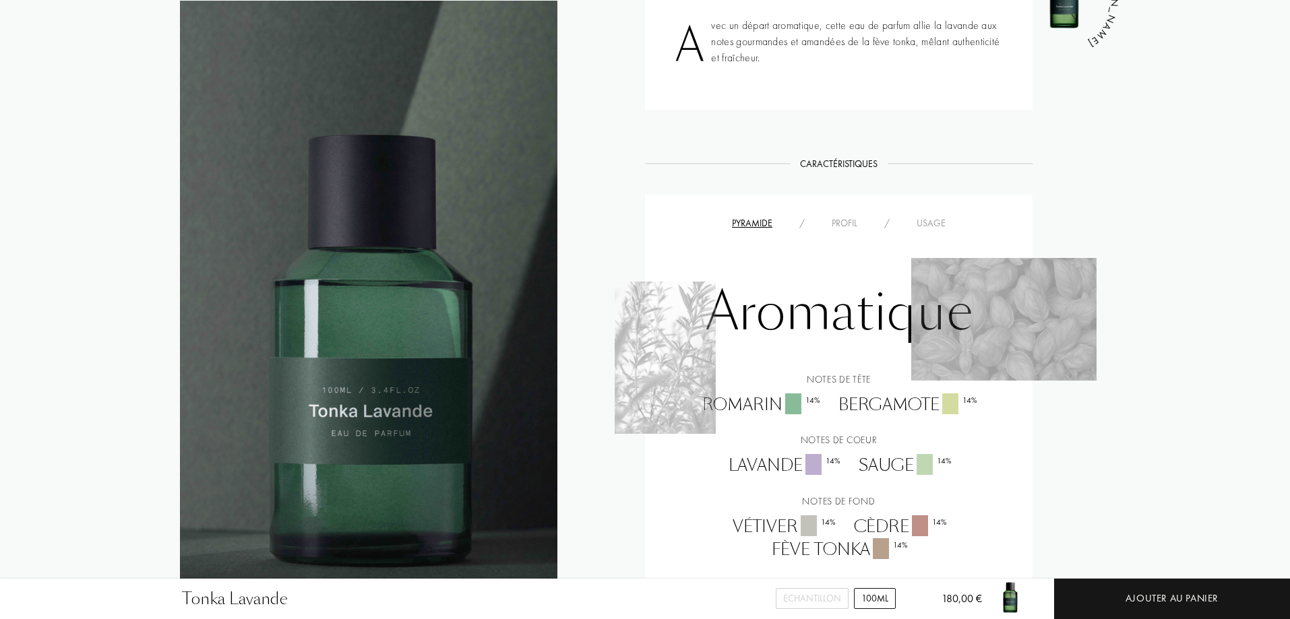
scroll to position [809, 0]
